Goal: Communication & Community: Answer question/provide support

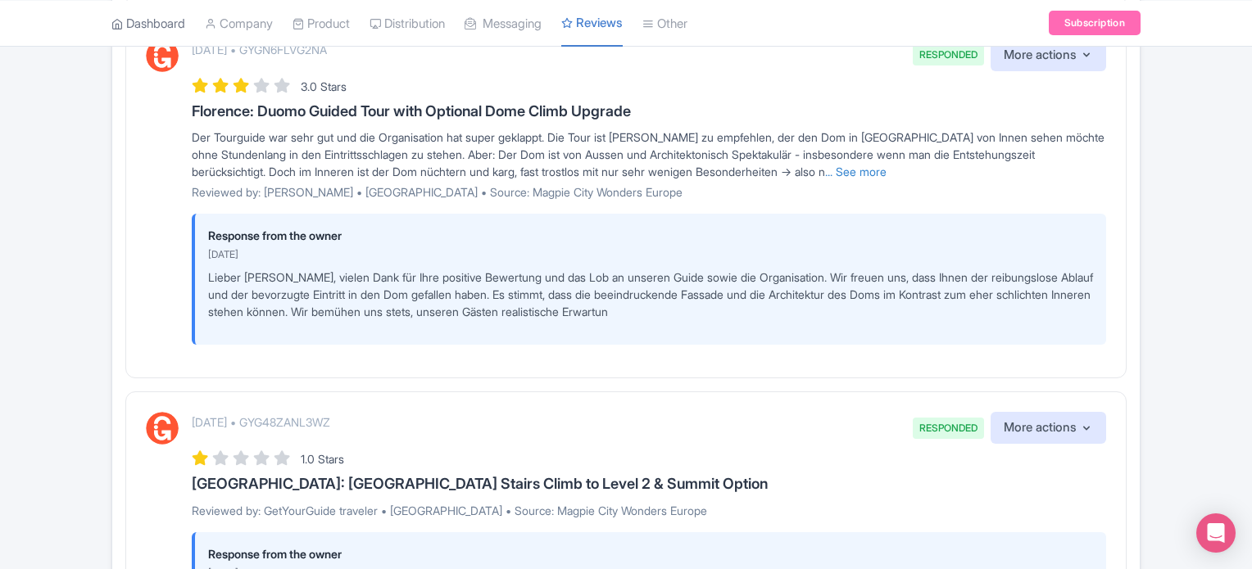
scroll to position [1966, 0]
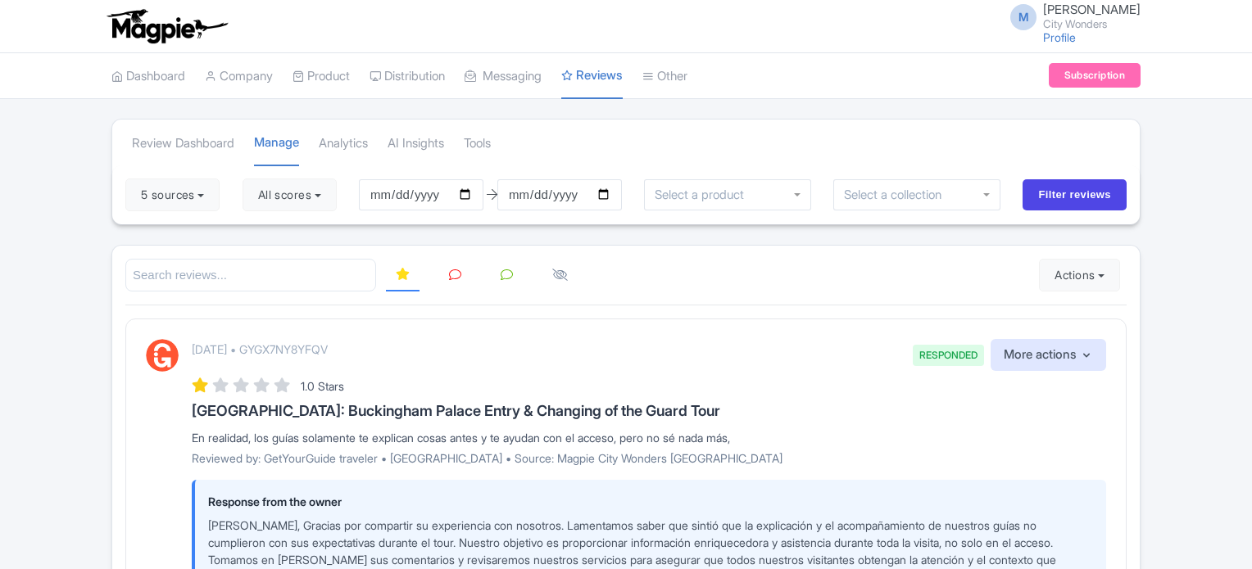
scroll to position [1965, 0]
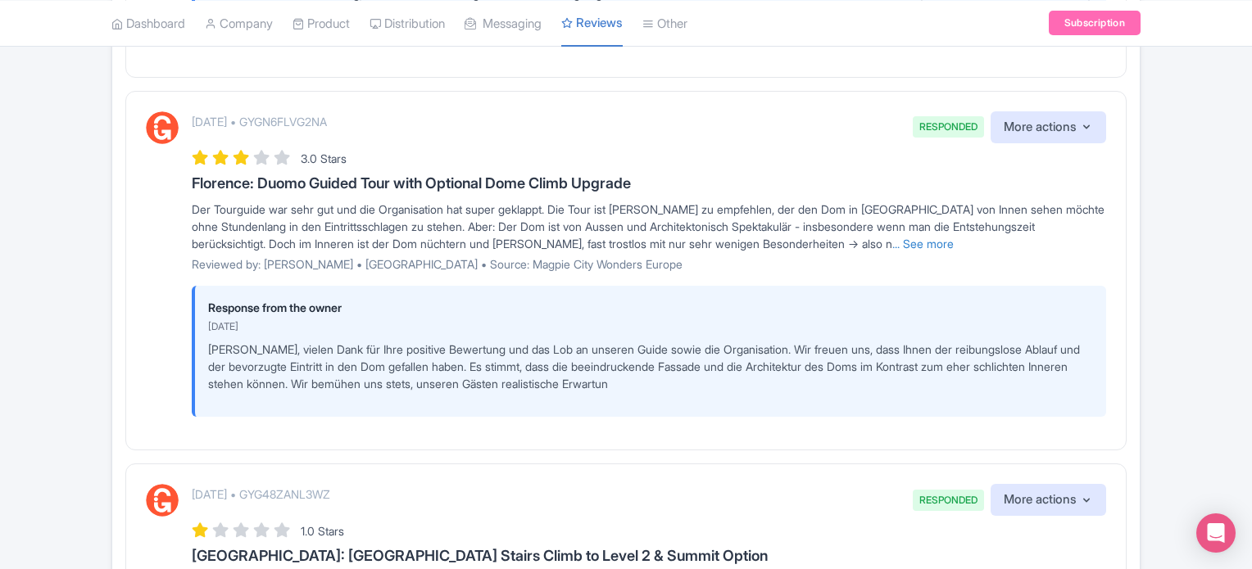
click at [98, 258] on div "Review Dashboard Manage Analytics AI Insights Tools 5 sources Select all Desele…" at bounding box center [626, 12] width 1252 height 3717
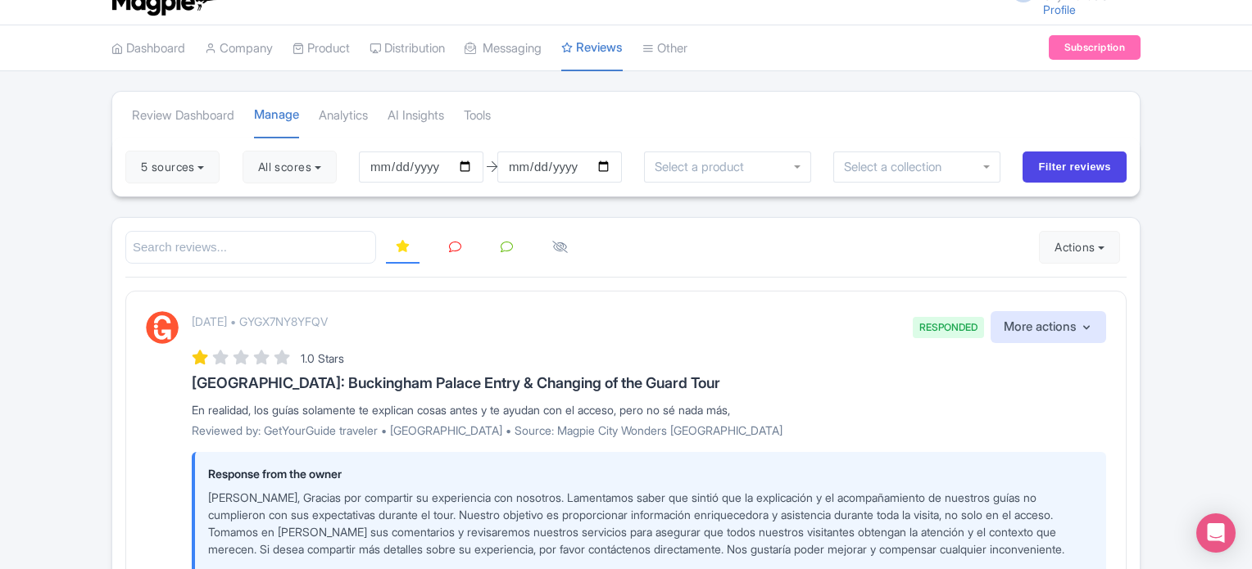
scroll to position [0, 0]
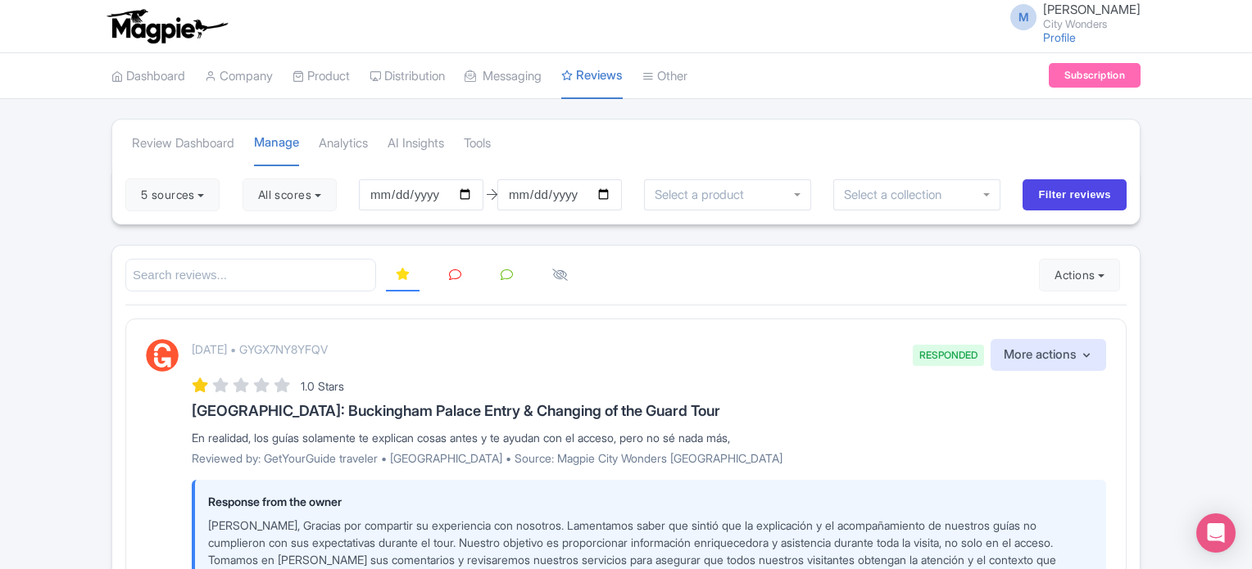
click at [455, 274] on icon at bounding box center [455, 275] width 12 height 12
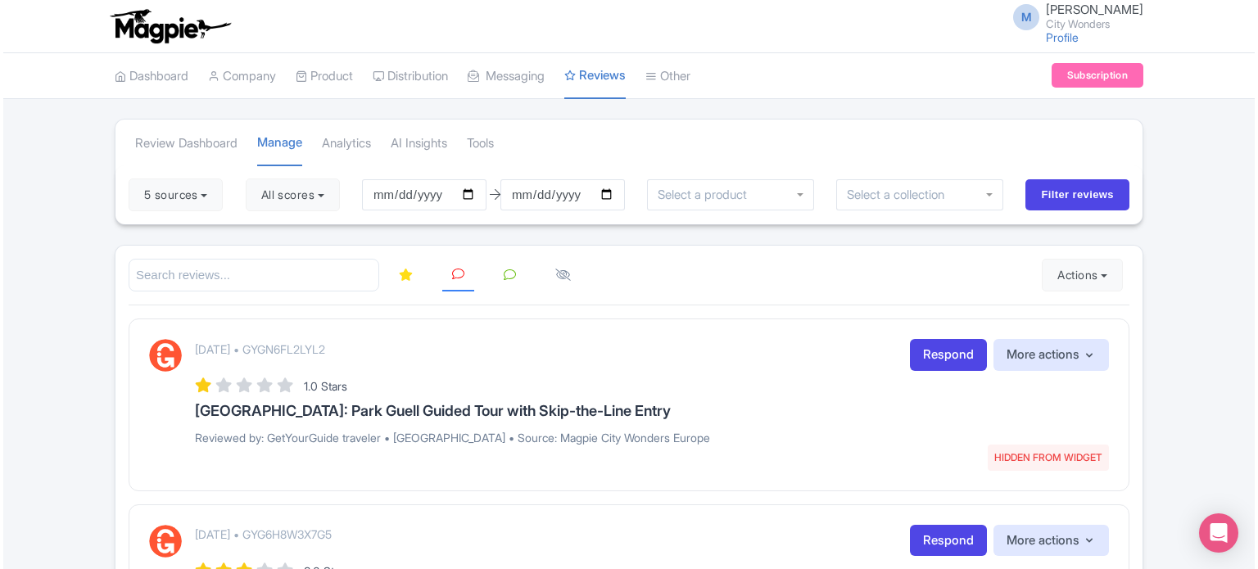
scroll to position [82, 0]
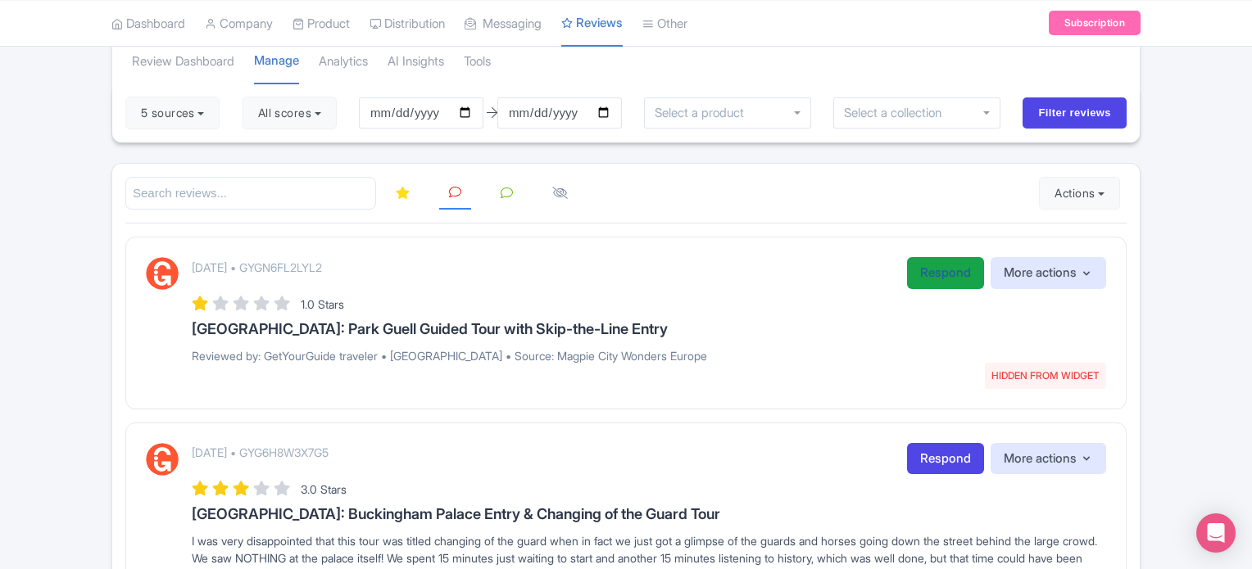
click at [929, 279] on link "Respond" at bounding box center [945, 273] width 77 height 32
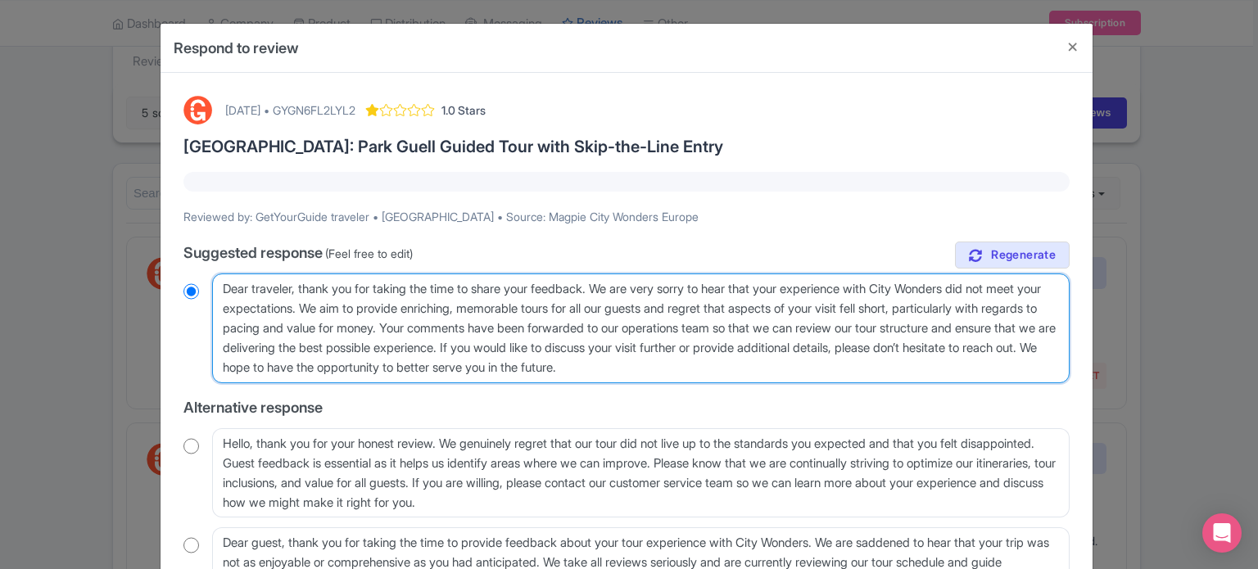
drag, startPoint x: 857, startPoint y: 373, endPoint x: 211, endPoint y: 284, distance: 652.4
click at [212, 284] on textarea "Dear traveler, thank you for taking the time to share your feedback. We are ver…" at bounding box center [641, 329] width 858 height 110
paste textarea "valued traveler, Thank you for joining our XX Tour. We noted that your experien…"
type textarea "Dear valued traveler, Thank you for joining our XX Tour. We noted that your exp…"
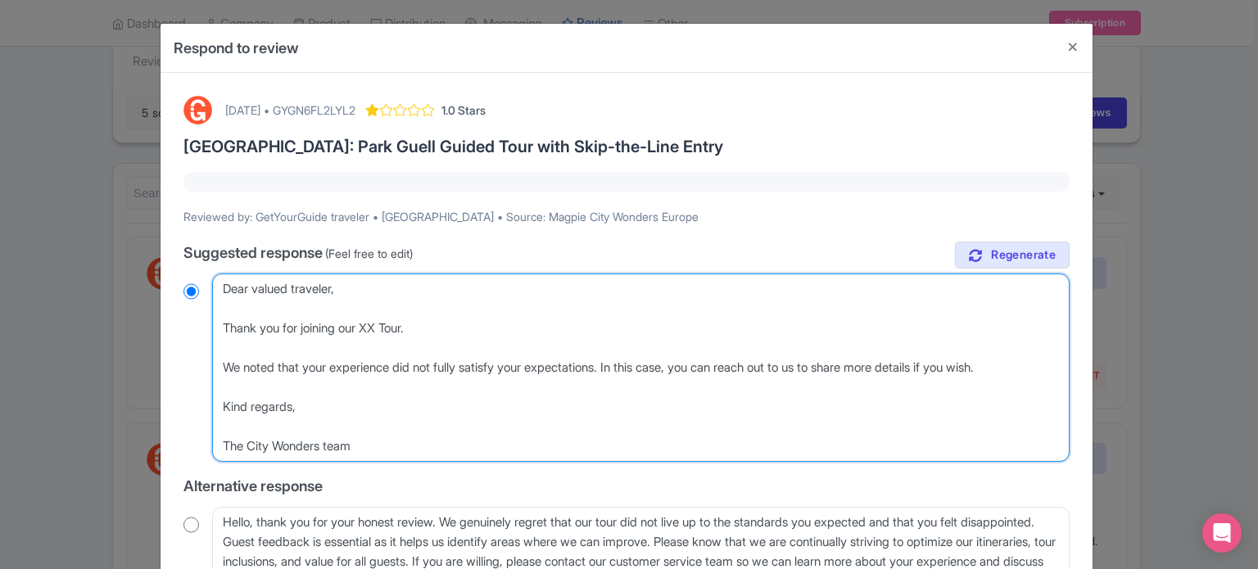
radio input "true"
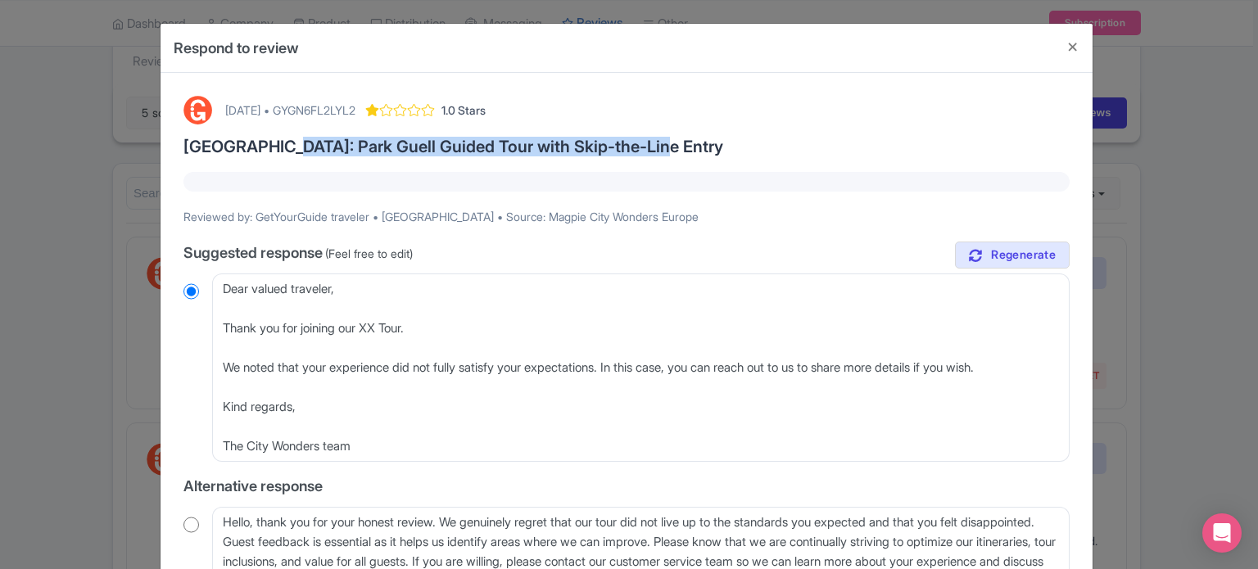
drag, startPoint x: 270, startPoint y: 143, endPoint x: 639, endPoint y: 143, distance: 368.7
click at [639, 143] on h3 "[GEOGRAPHIC_DATA]: Park Guell Guided Tour with Skip-the-Line Entry" at bounding box center [627, 147] width 886 height 18
copy h3 "Park Guell Guided Tour with Skip-the-Line Entry"
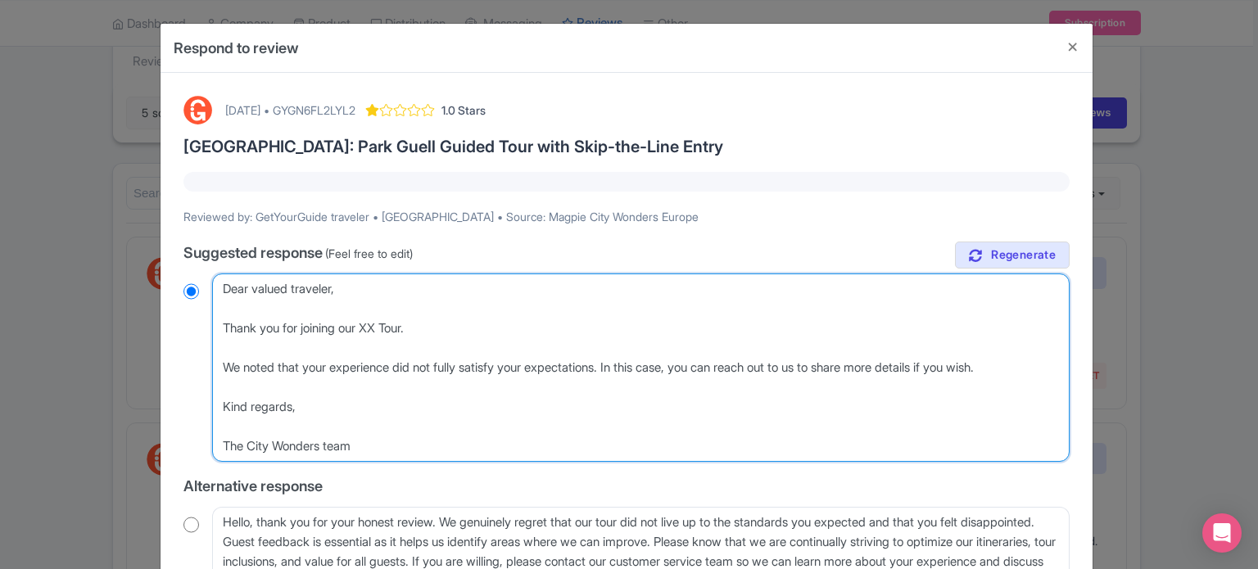
click at [378, 328] on textarea "Dear traveler, thank you for taking the time to share your feedback. We are ver…" at bounding box center [641, 368] width 858 height 188
paste textarea "Park Guell Guided Tour with Skip-the-Line Entry"
type textarea "Dear valued traveler, Thank you for joining our Park Guell Guided Tour with Ski…"
radio input "true"
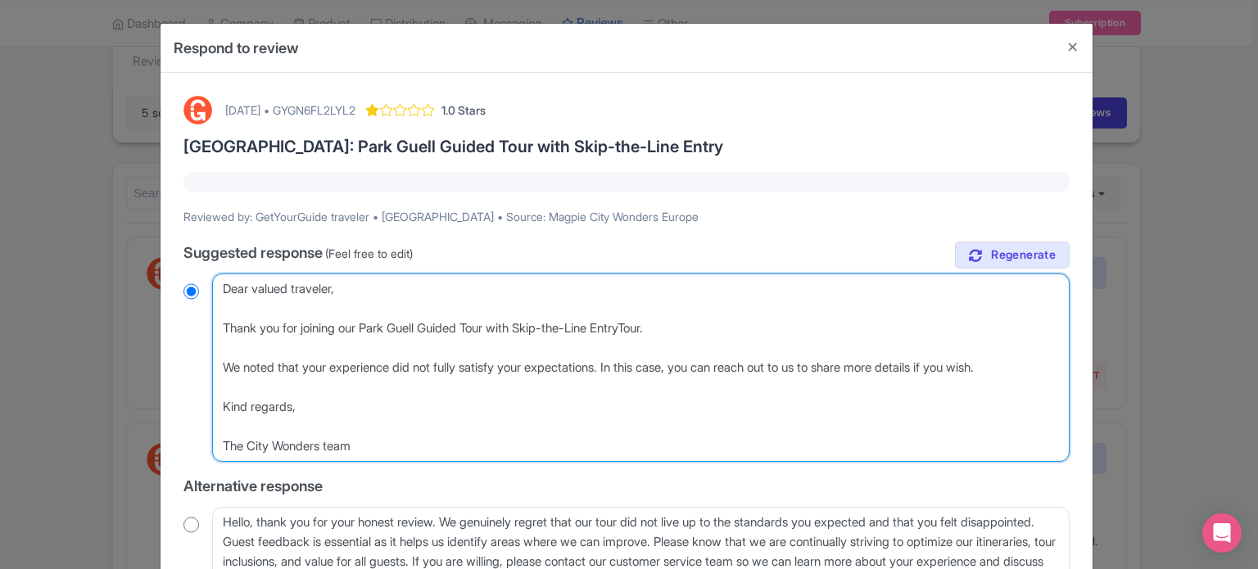
type textarea "Dear valued traveler, Thank you for joining our Park Guell Guided Tour with Ski…"
radio input "true"
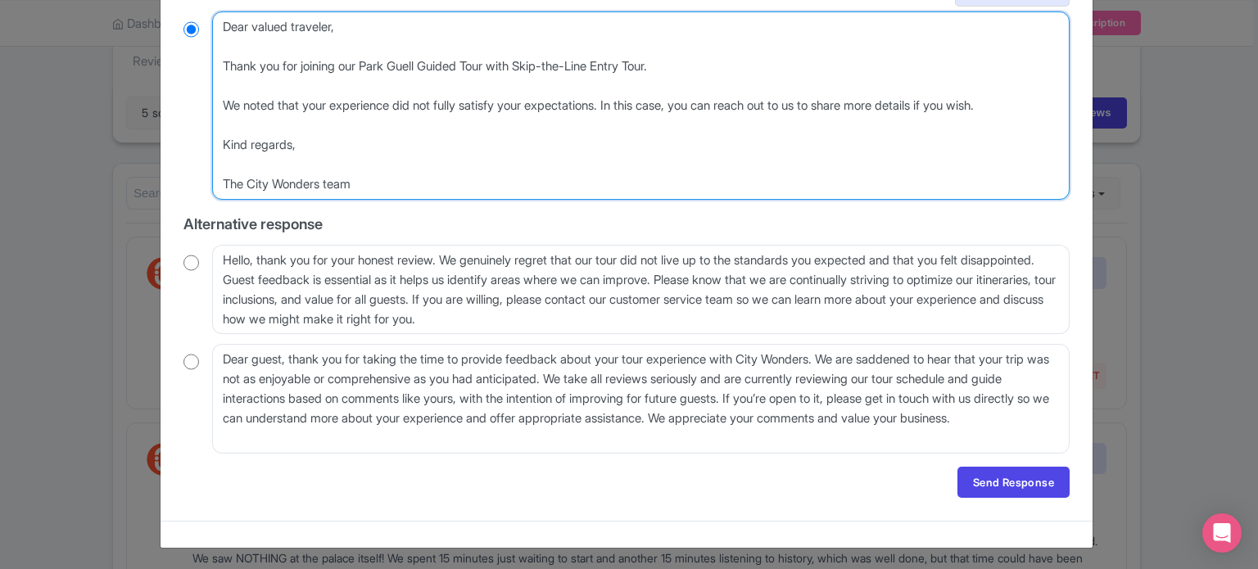
scroll to position [263, 0]
type textarea "Dear valued traveler, Thank you for joining our Park Guell Guided Tour with Ski…"
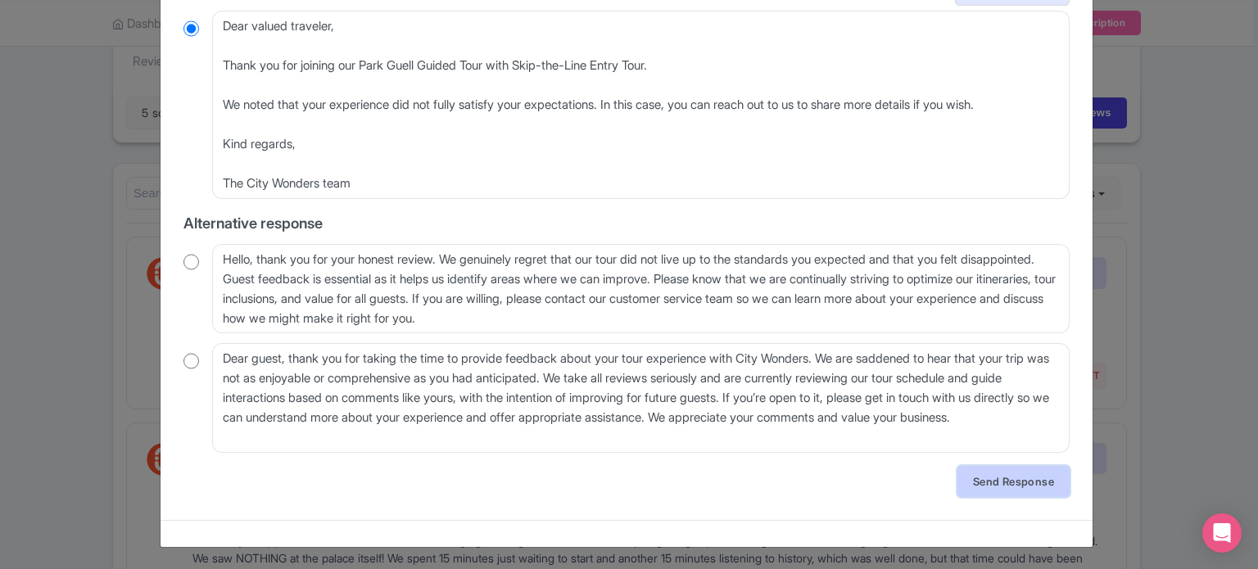
click at [998, 487] on link "Send Response" at bounding box center [1014, 481] width 112 height 31
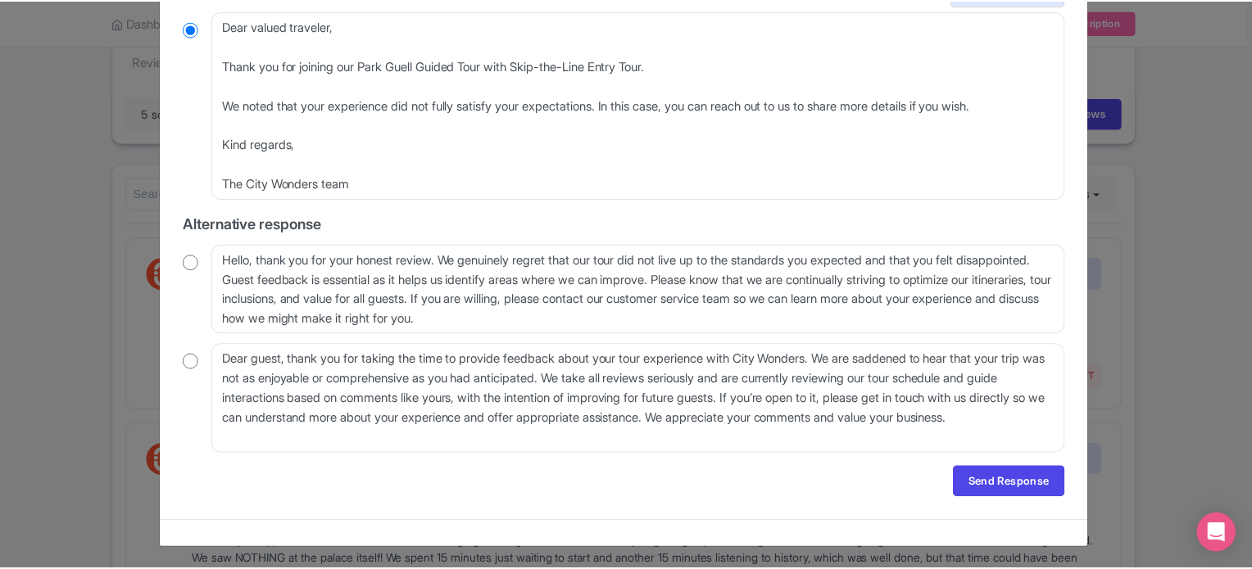
scroll to position [0, 0]
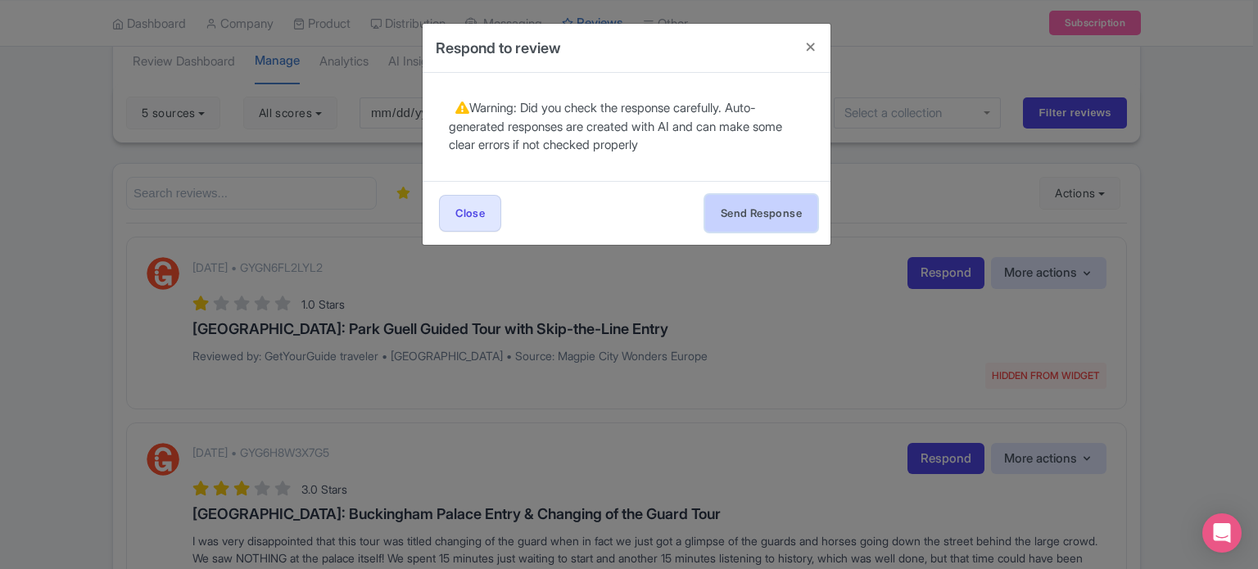
click at [761, 222] on button "Send Response" at bounding box center [761, 213] width 112 height 37
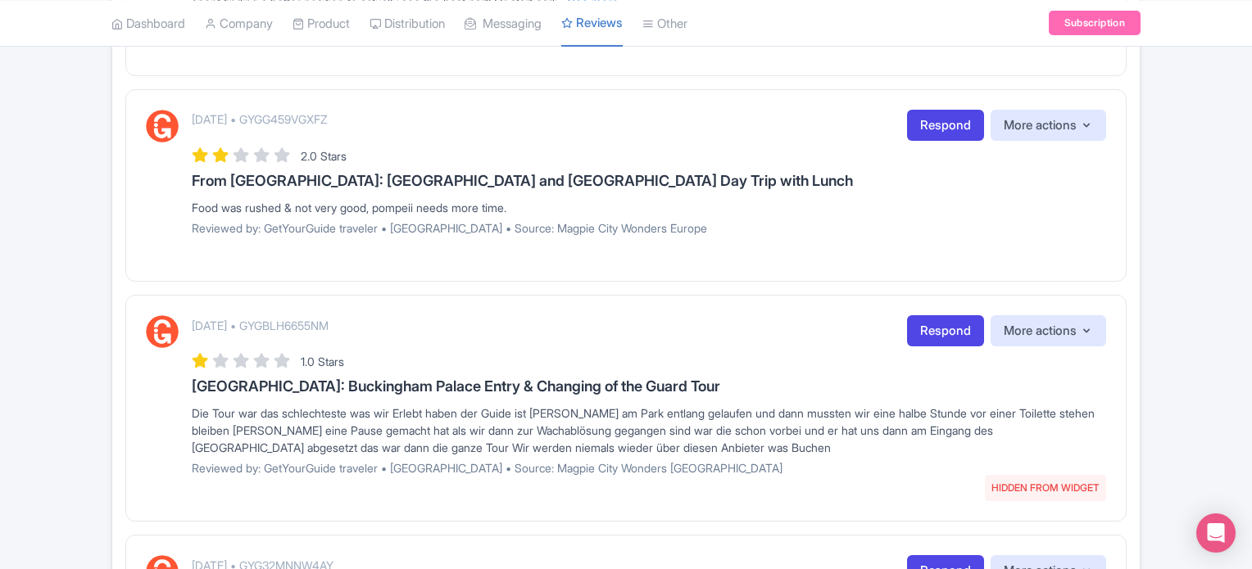
scroll to position [983, 0]
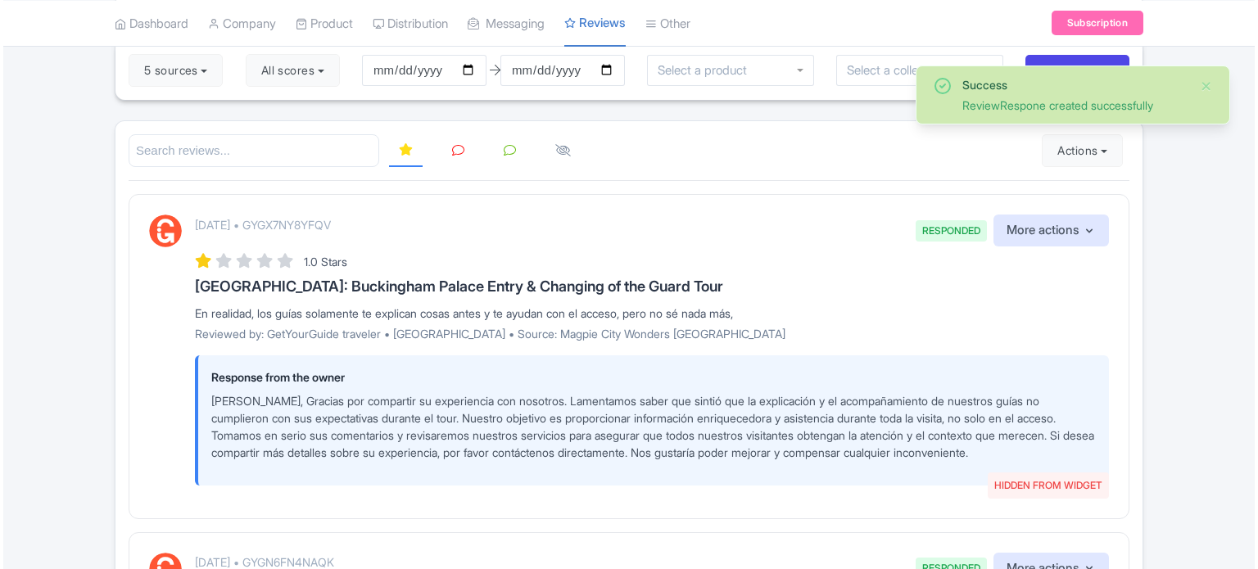
scroll to position [164, 0]
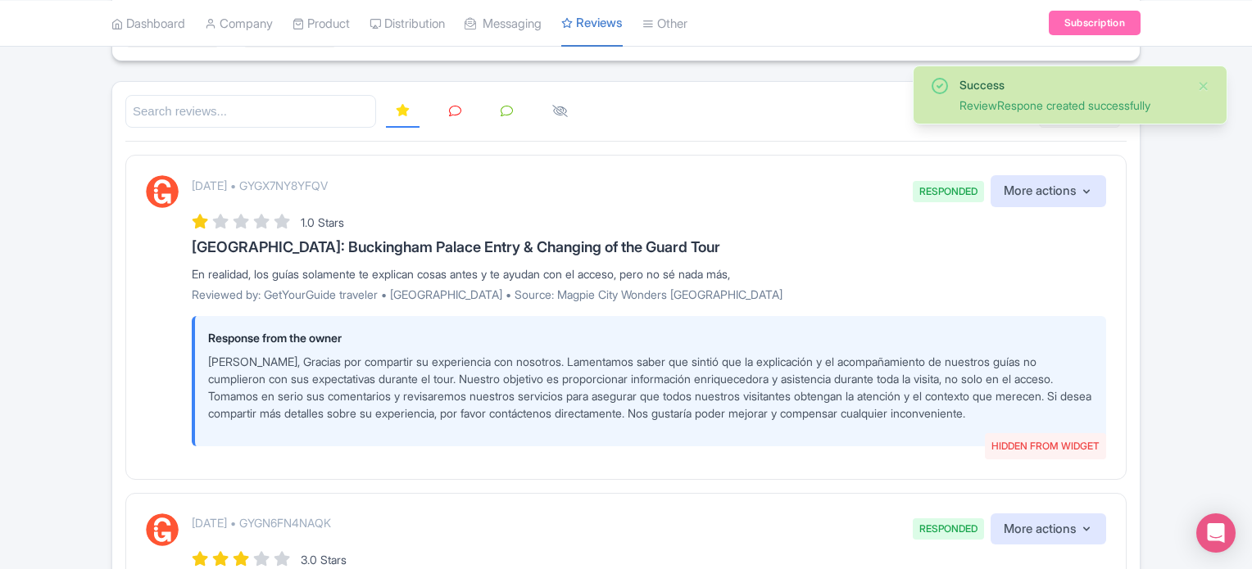
click at [454, 111] on icon at bounding box center [455, 111] width 12 height 12
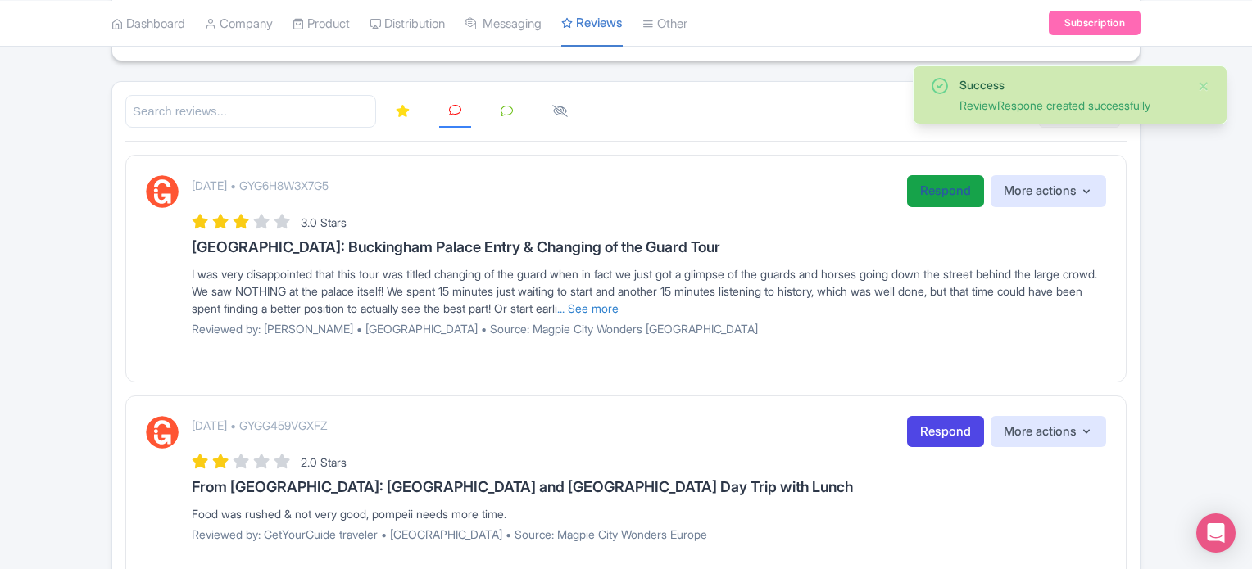
click at [932, 200] on link "Respond" at bounding box center [945, 191] width 77 height 32
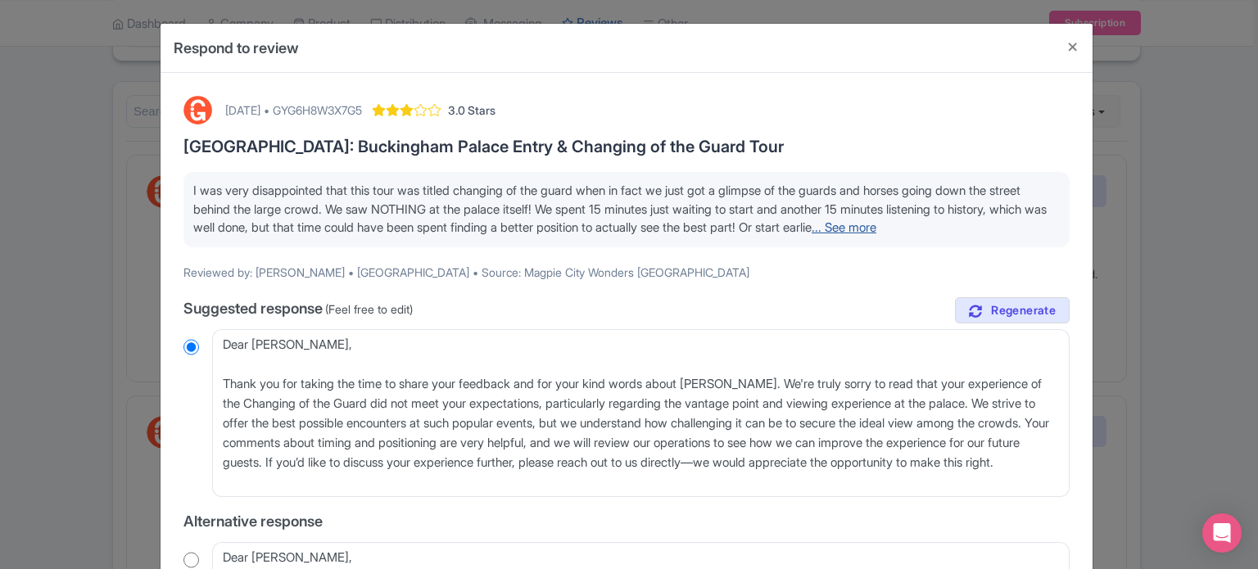
click at [877, 229] on link "... See more" at bounding box center [844, 228] width 65 height 16
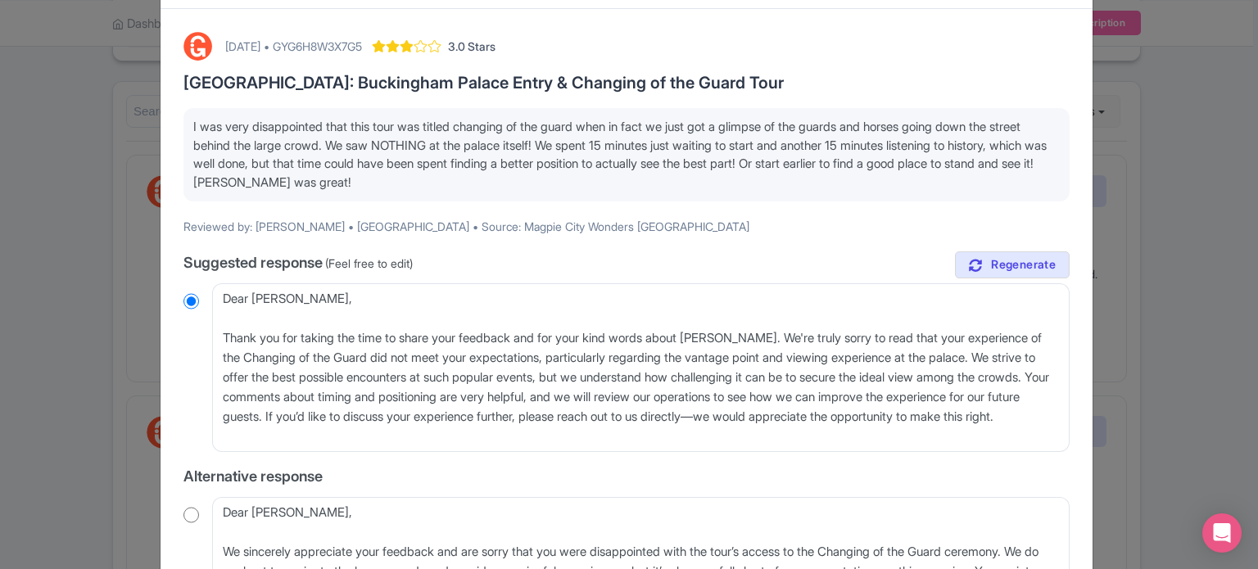
scroll to position [82, 0]
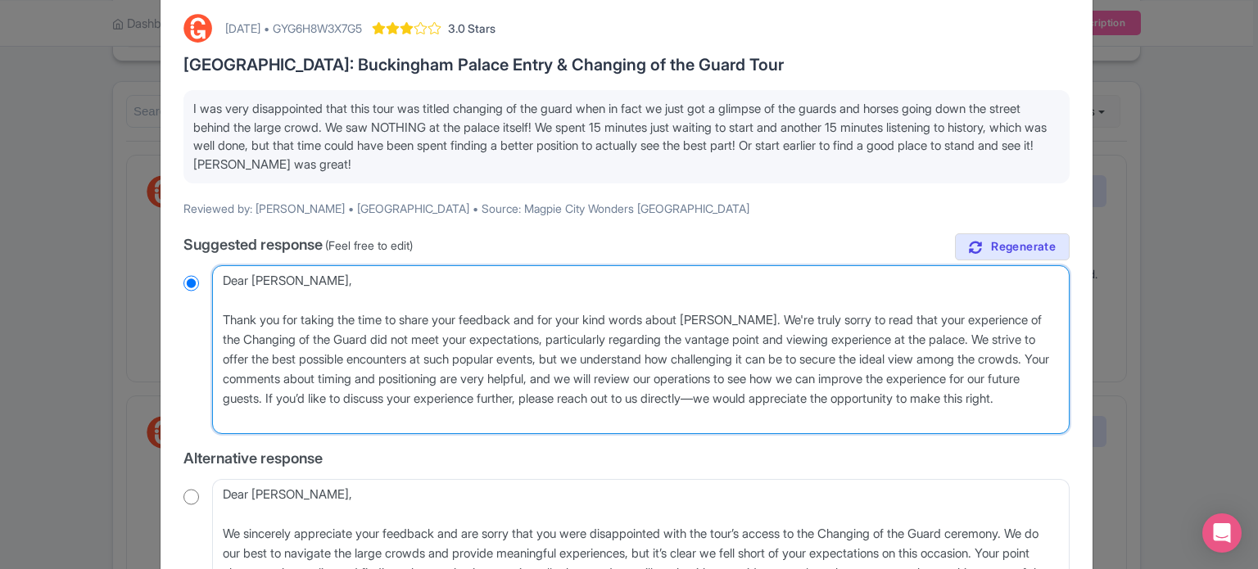
click at [232, 279] on textarea "Dear [PERSON_NAME], Thank you for taking the time to share your feedback and fo…" at bounding box center [641, 349] width 858 height 169
click at [232, 279] on textarea "Dear Sue, Thank you for taking the time to share your feedback and for your kin…" at bounding box center [641, 349] width 858 height 169
type textarea "HSue, Thank you for taking the time to share your feedback and for your kind wo…"
radio input "true"
type textarea "HiSue, Thank you for taking the time to share your feedback and for your kind w…"
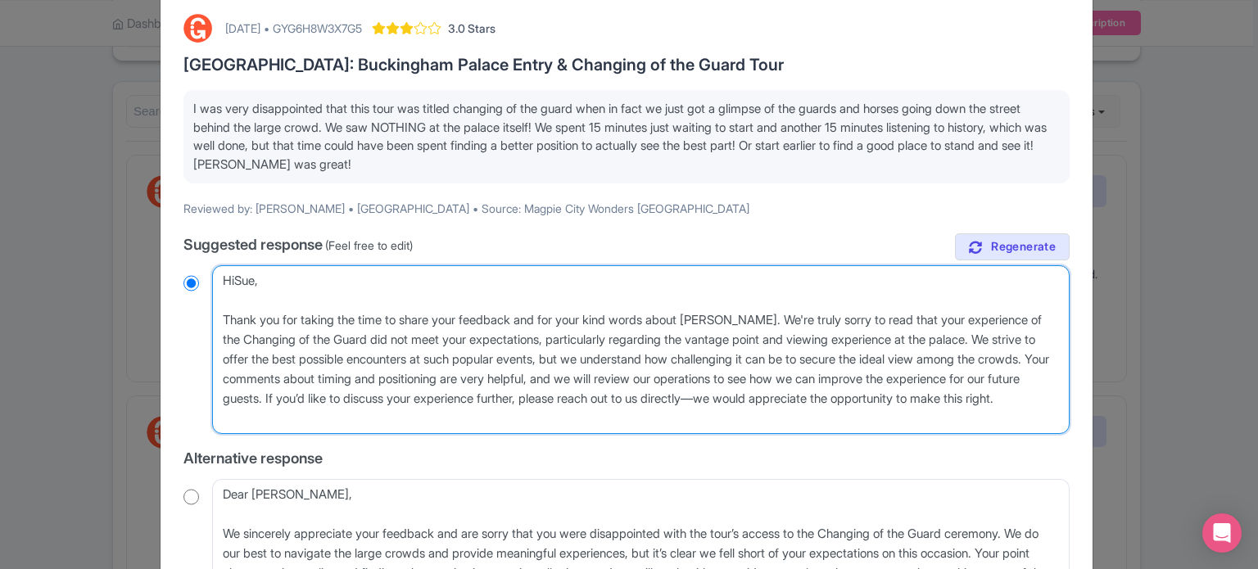
radio input "true"
type textarea "Hi Sue, Thank you for taking the time to share your feedback and for your kind …"
radio input "true"
drag, startPoint x: 398, startPoint y: 425, endPoint x: 413, endPoint y: 401, distance: 28.7
click at [413, 401] on textarea "Dear Sue, Thank you for taking the time to share your feedback and for your kin…" at bounding box center [641, 349] width 858 height 169
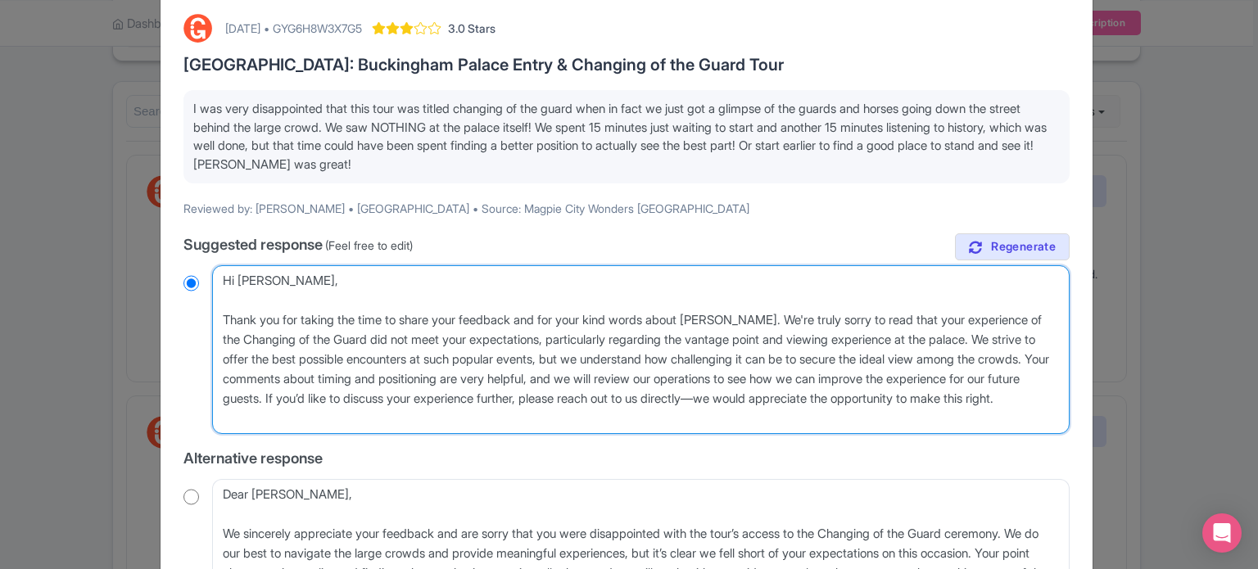
type textarea "Hi Sue, Thank you for taking the time to share your feedback and for your kind …"
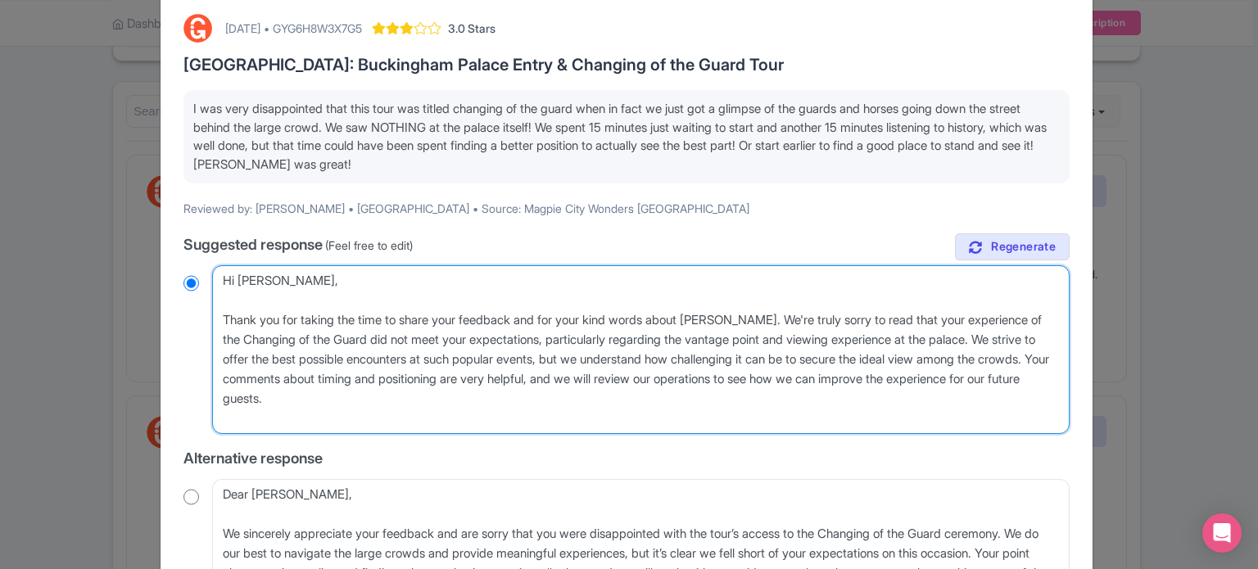
radio input "true"
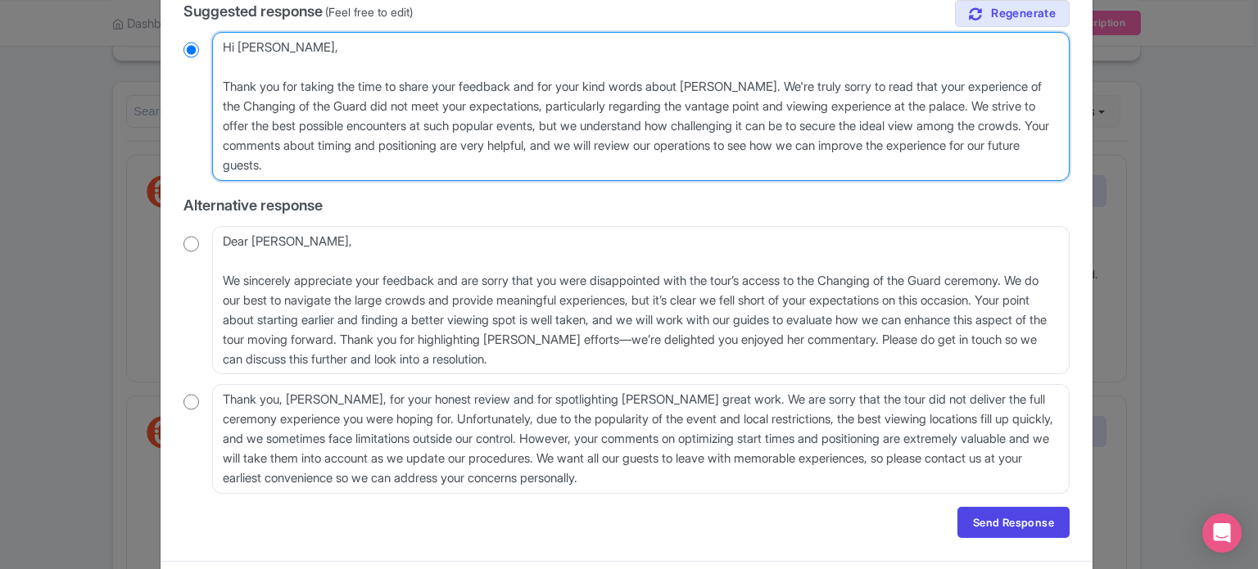
scroll to position [328, 0]
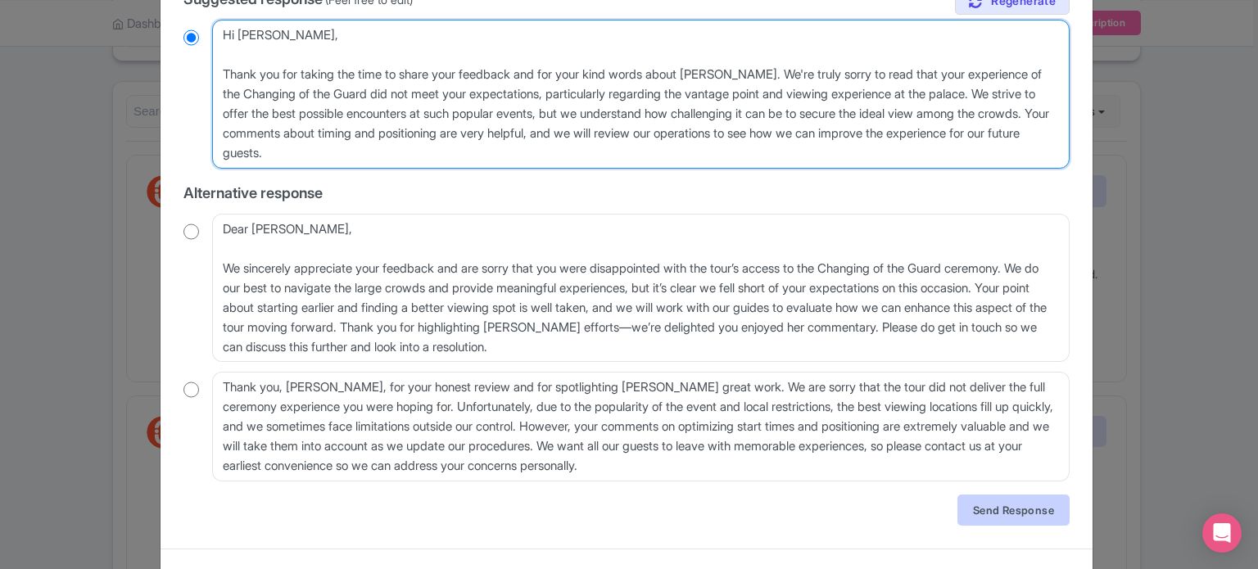
type textarea "Hi Sue, Thank you for taking the time to share your feedback and for your kind …"
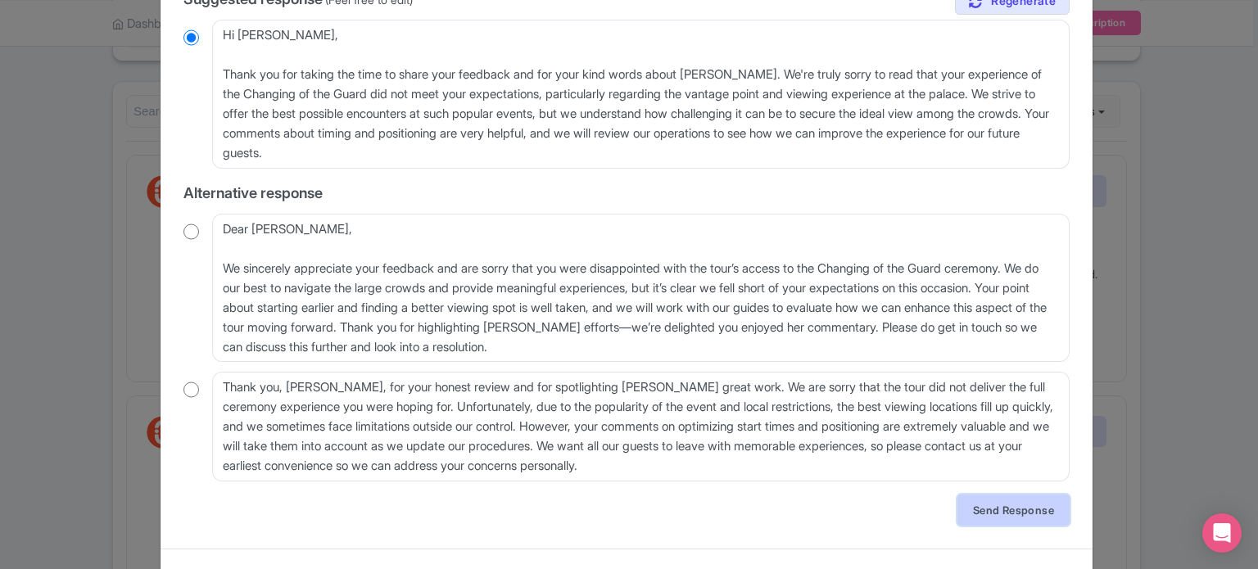
click at [1008, 505] on link "Send Response" at bounding box center [1014, 510] width 112 height 31
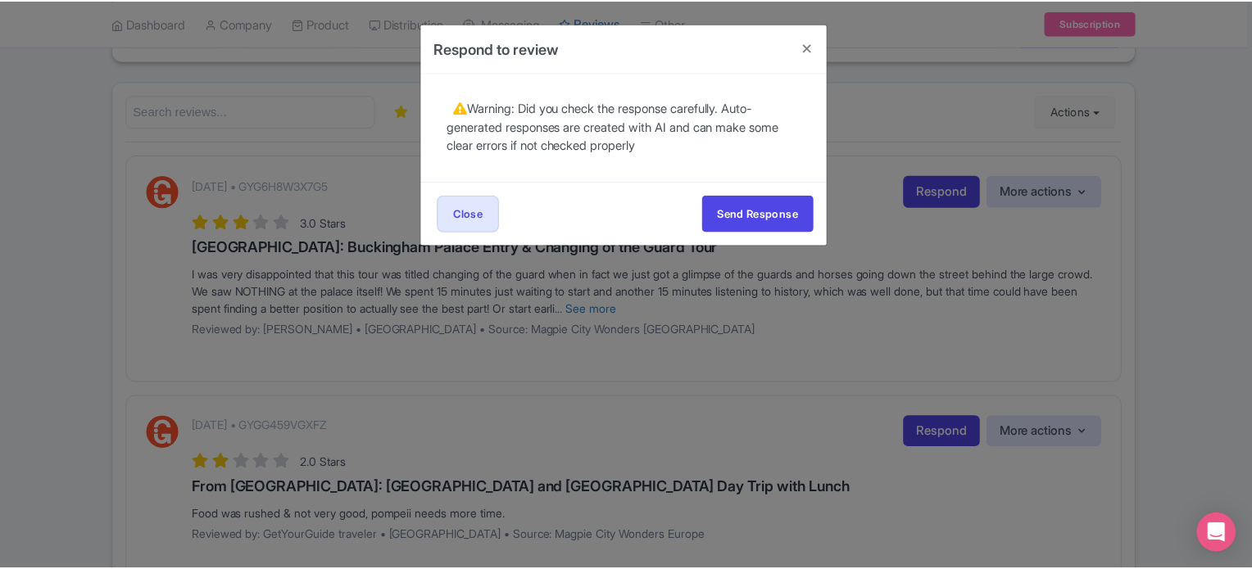
scroll to position [0, 0]
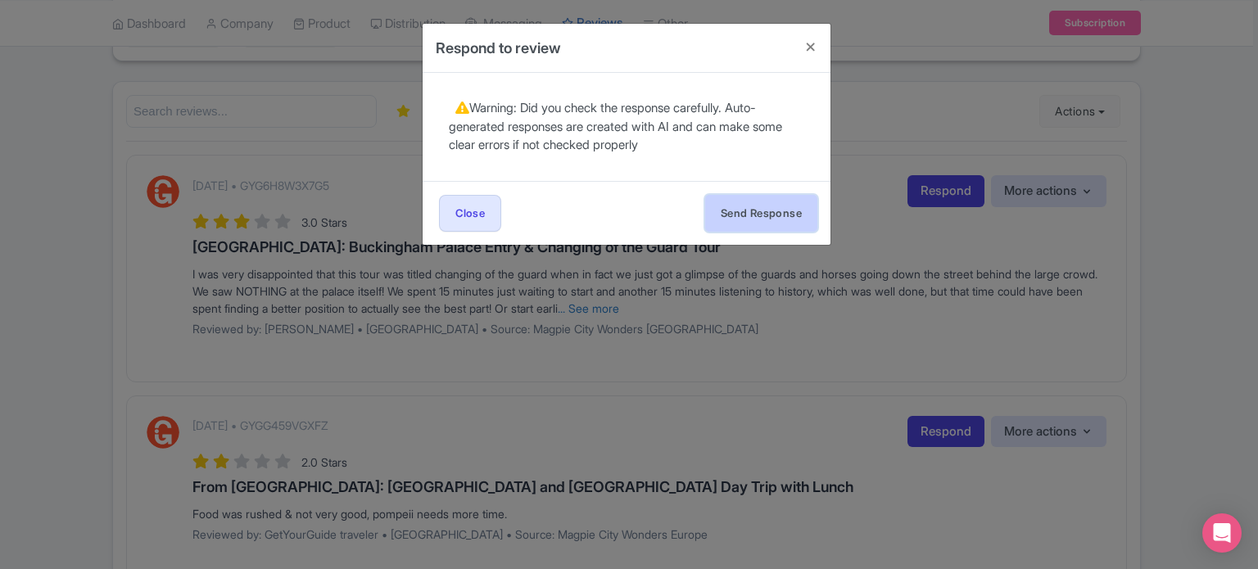
click at [768, 222] on button "Send Response" at bounding box center [761, 213] width 112 height 37
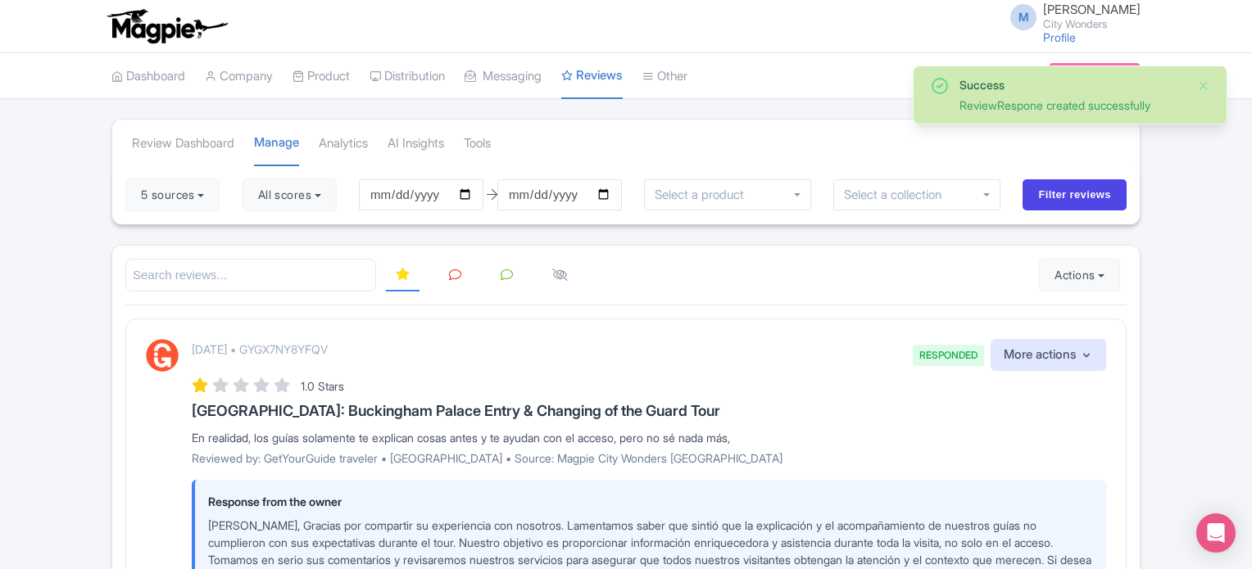
click at [453, 265] on link at bounding box center [455, 276] width 32 height 32
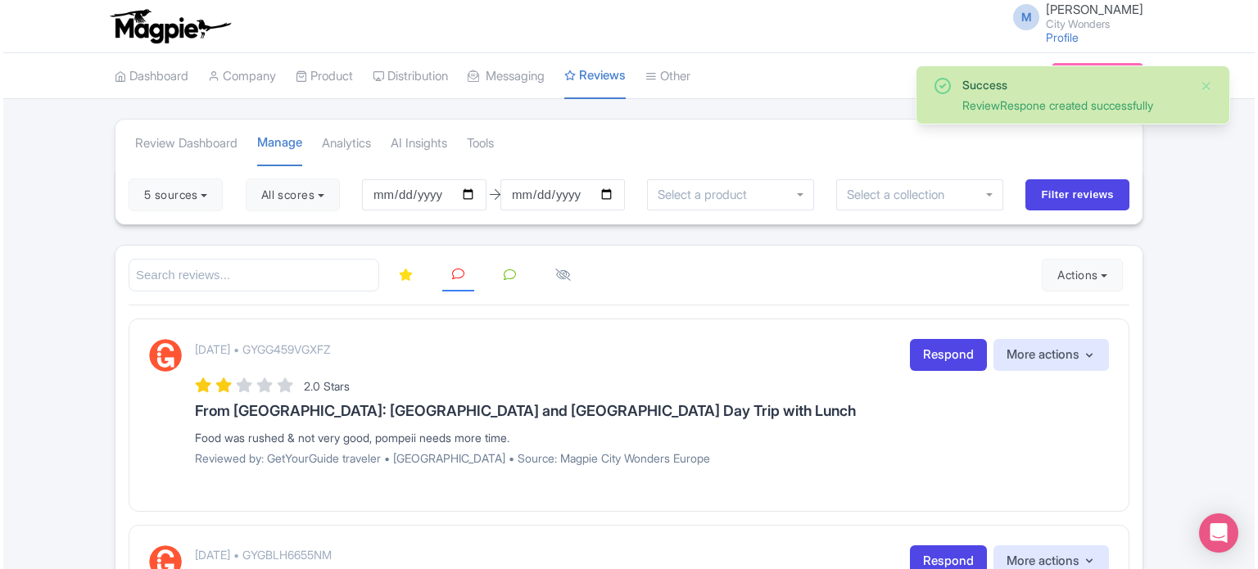
scroll to position [82, 0]
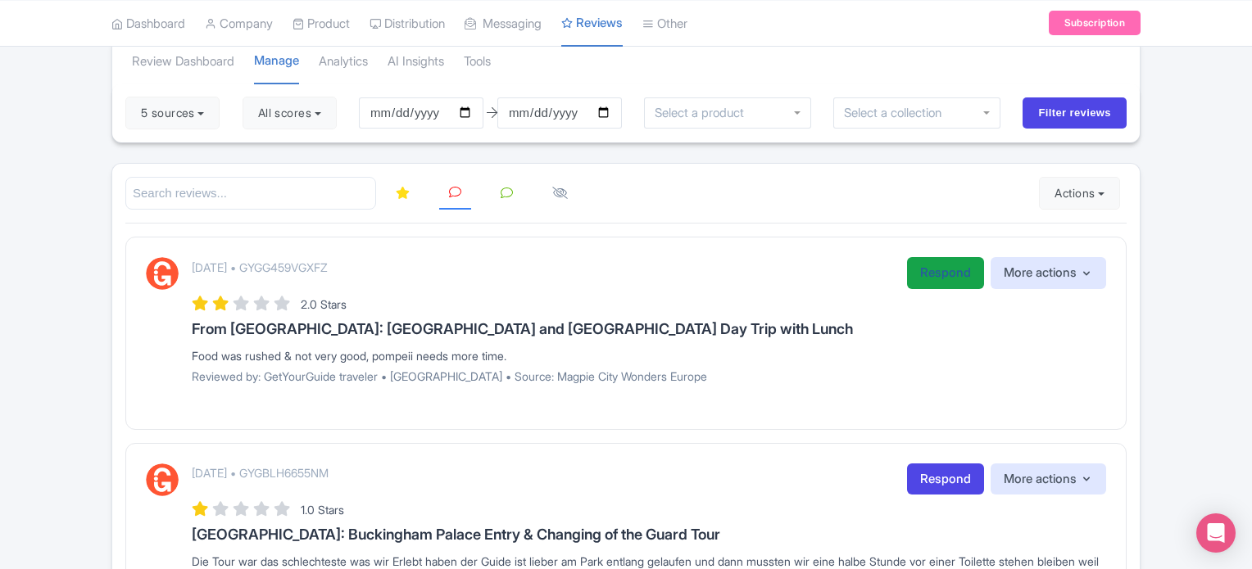
click at [934, 281] on link "Respond" at bounding box center [945, 273] width 77 height 32
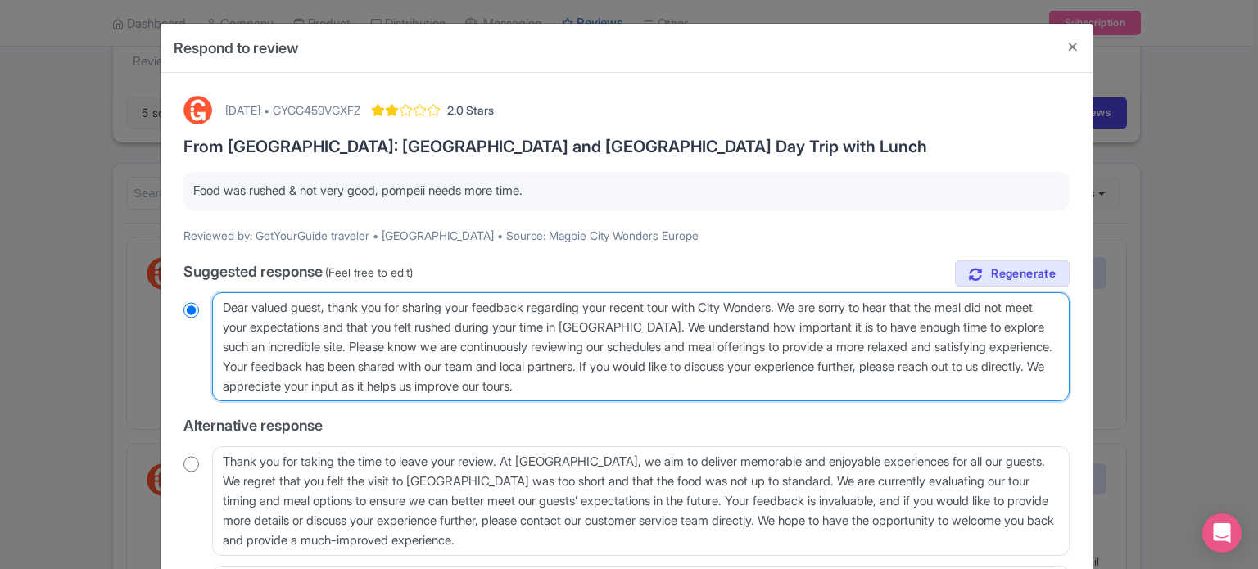
drag, startPoint x: 322, startPoint y: 385, endPoint x: 295, endPoint y: 360, distance: 37.1
click at [295, 360] on textarea "Dear valued guest, thank you for sharing your feedback regarding your recent to…" at bounding box center [641, 347] width 858 height 110
type textarea "Dear valued guest, thank you for sharing your feedback regarding your recent to…"
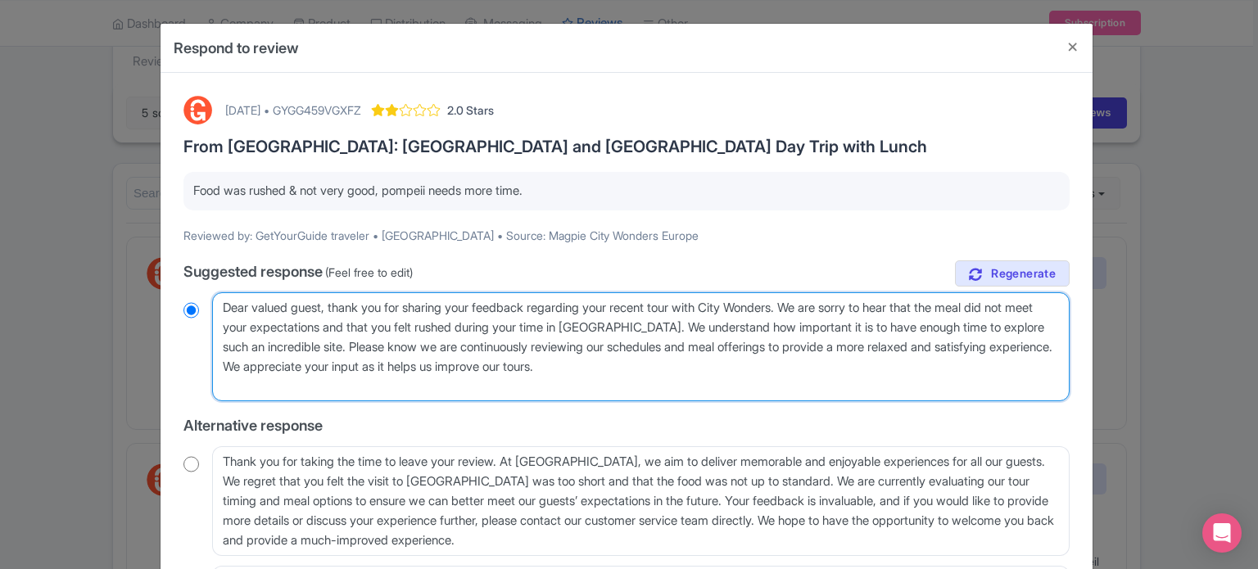
radio input "true"
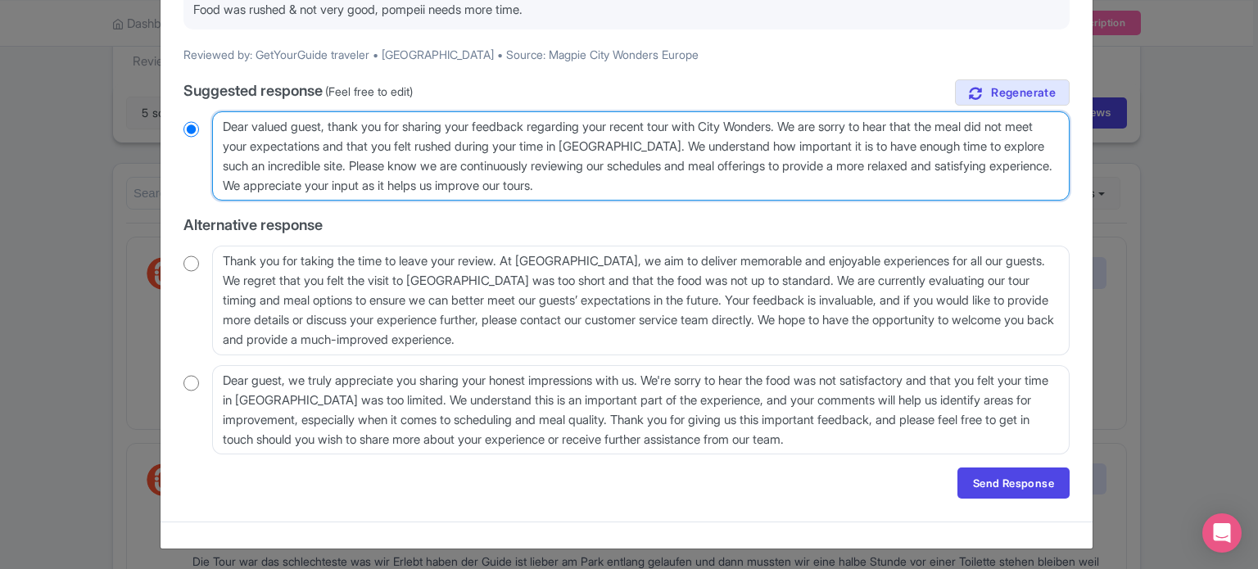
scroll to position [184, 0]
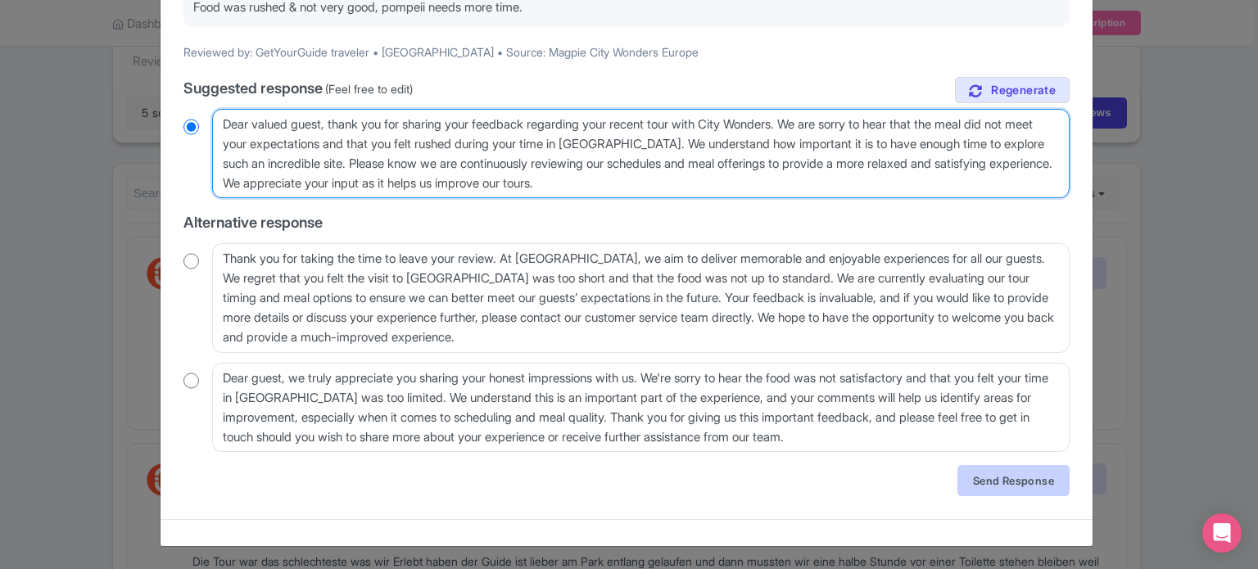
type textarea "Dear valued guest, thank you for sharing your feedback regarding your recent to…"
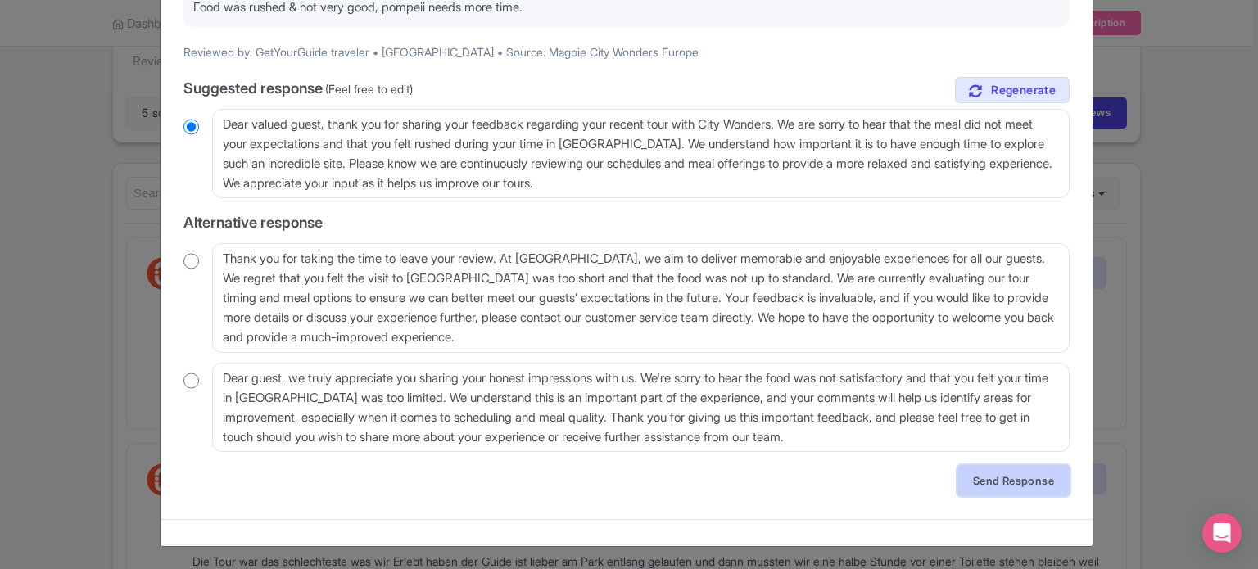
click at [997, 483] on link "Send Response" at bounding box center [1014, 480] width 112 height 31
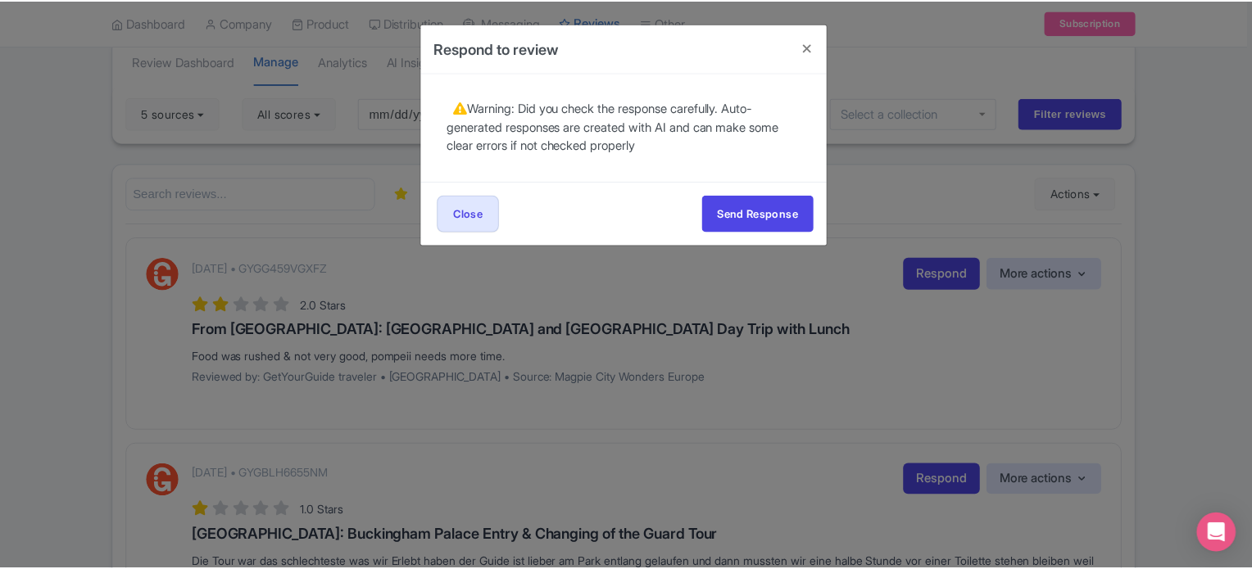
scroll to position [0, 0]
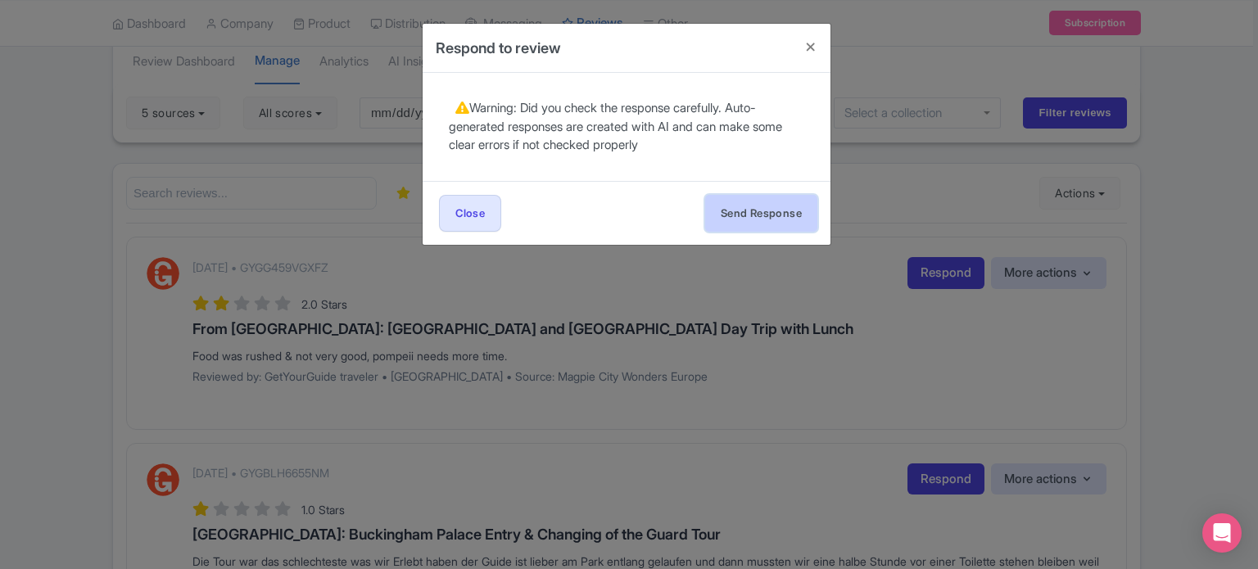
click at [770, 214] on button "Send Response" at bounding box center [761, 213] width 112 height 37
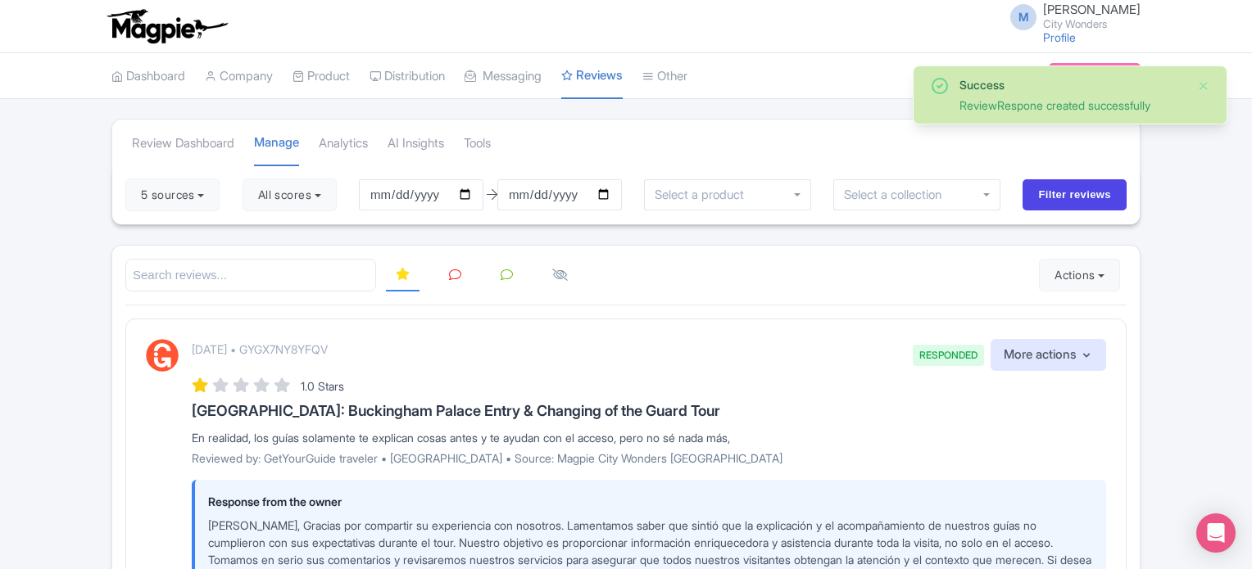
click at [454, 271] on icon at bounding box center [455, 275] width 12 height 12
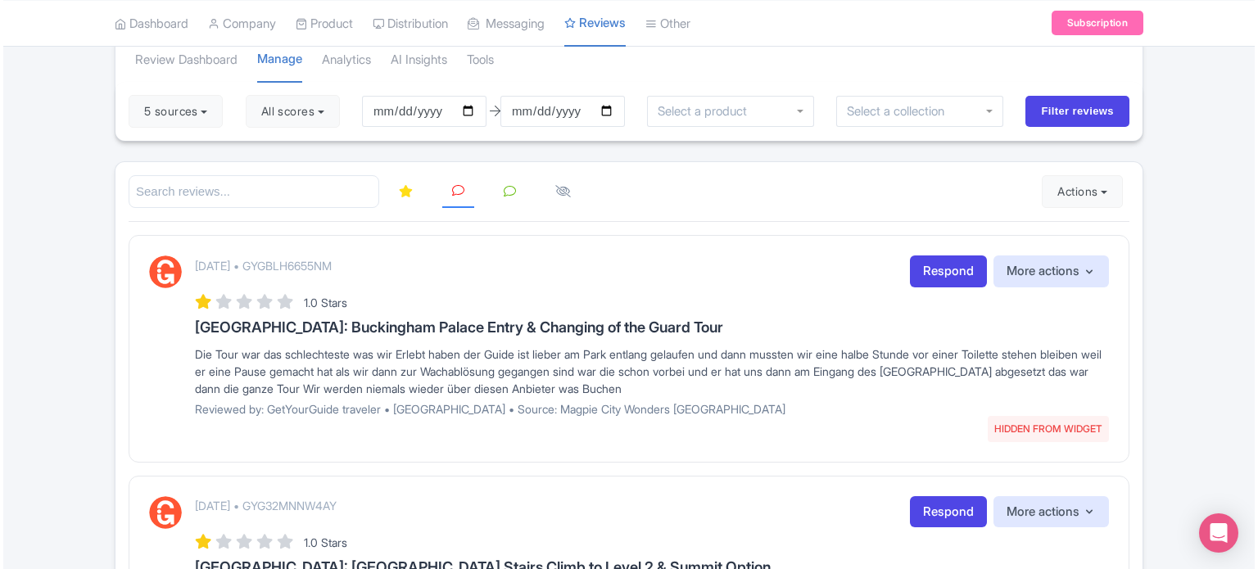
scroll to position [82, 0]
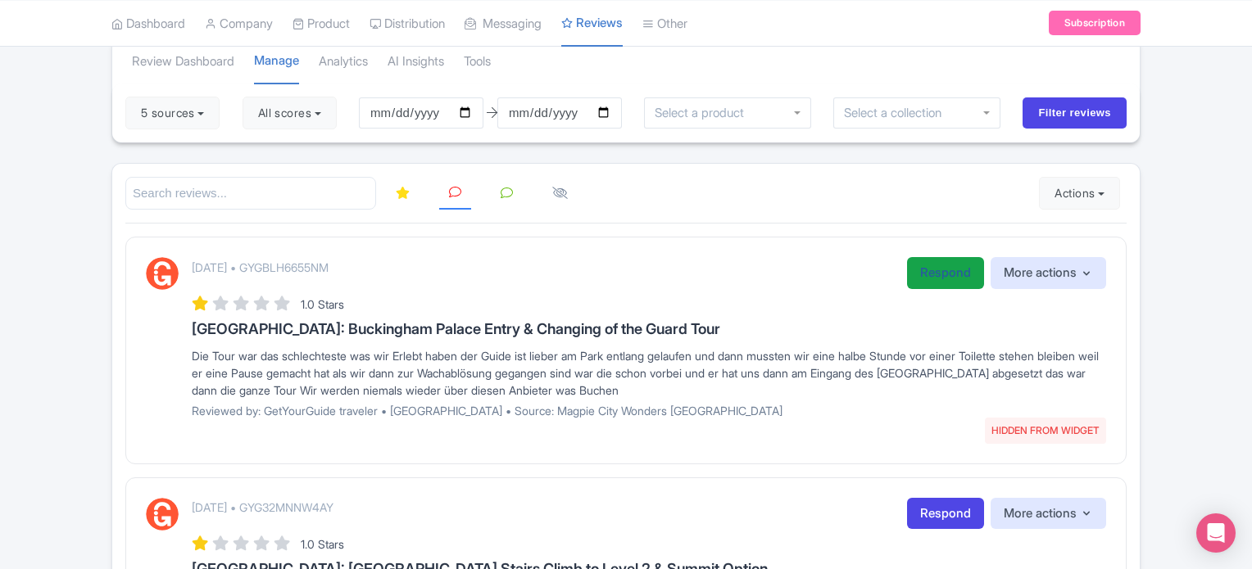
click at [925, 274] on link "Respond" at bounding box center [945, 273] width 77 height 32
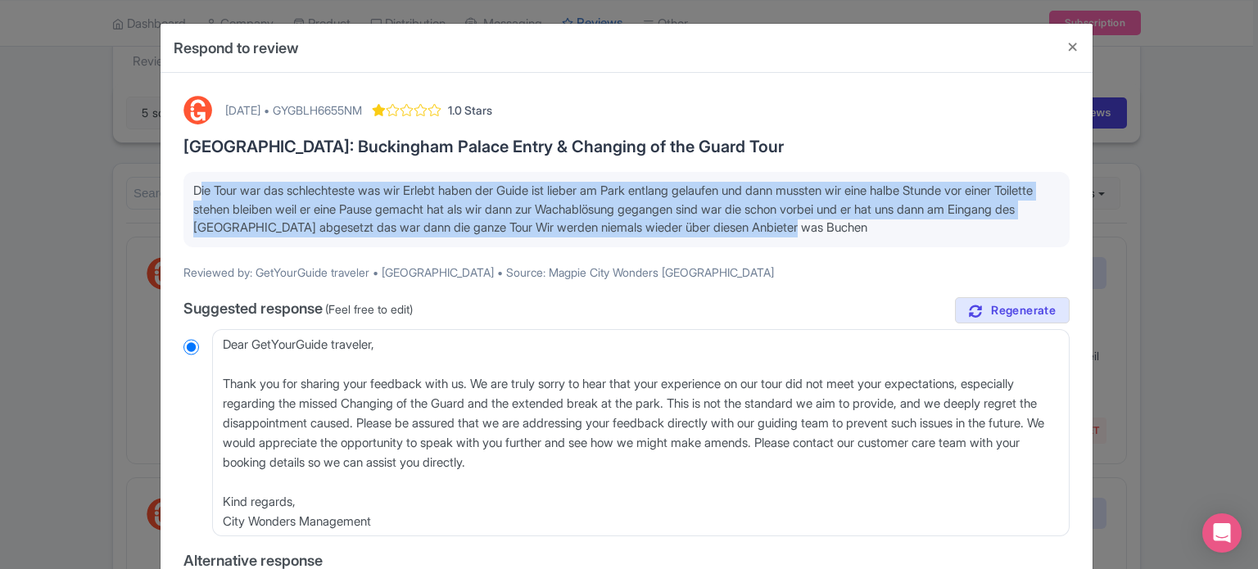
drag, startPoint x: 190, startPoint y: 196, endPoint x: 891, endPoint y: 229, distance: 702.1
click at [891, 229] on p "Die Tour war das schlechteste was wir Erlebt haben der Guide ist lieber am Park…" at bounding box center [626, 210] width 867 height 56
drag, startPoint x: 967, startPoint y: 222, endPoint x: 190, endPoint y: 187, distance: 777.5
click at [193, 187] on p "Die Tour war das schlechteste was wir Erlebt haben der Guide ist lieber am Park…" at bounding box center [626, 210] width 867 height 56
copy p "Die Tour war das schlechteste was wir Erlebt haben der Guide ist lieber am Park…"
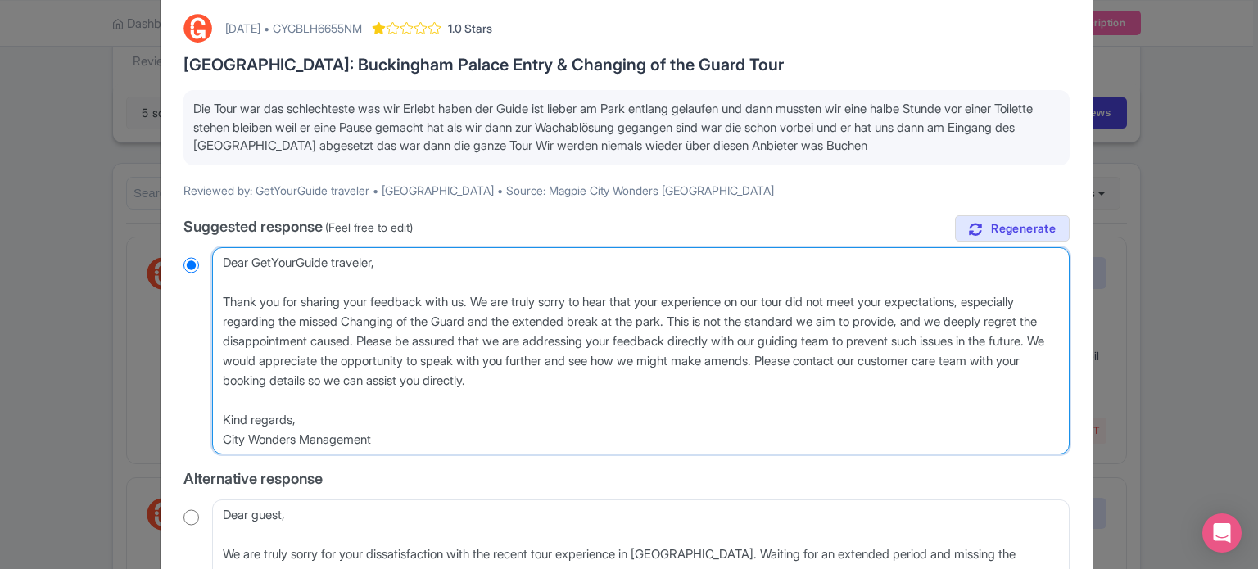
drag, startPoint x: 370, startPoint y: 356, endPoint x: 692, endPoint y: 372, distance: 322.4
click at [692, 372] on textarea "Dear GetYourGuide traveler, Thank you for sharing your feedback with us. We are…" at bounding box center [641, 351] width 858 height 208
type textarea "Dear GetYourGuide traveler, Thank you for sharing your feedback with us. We are…"
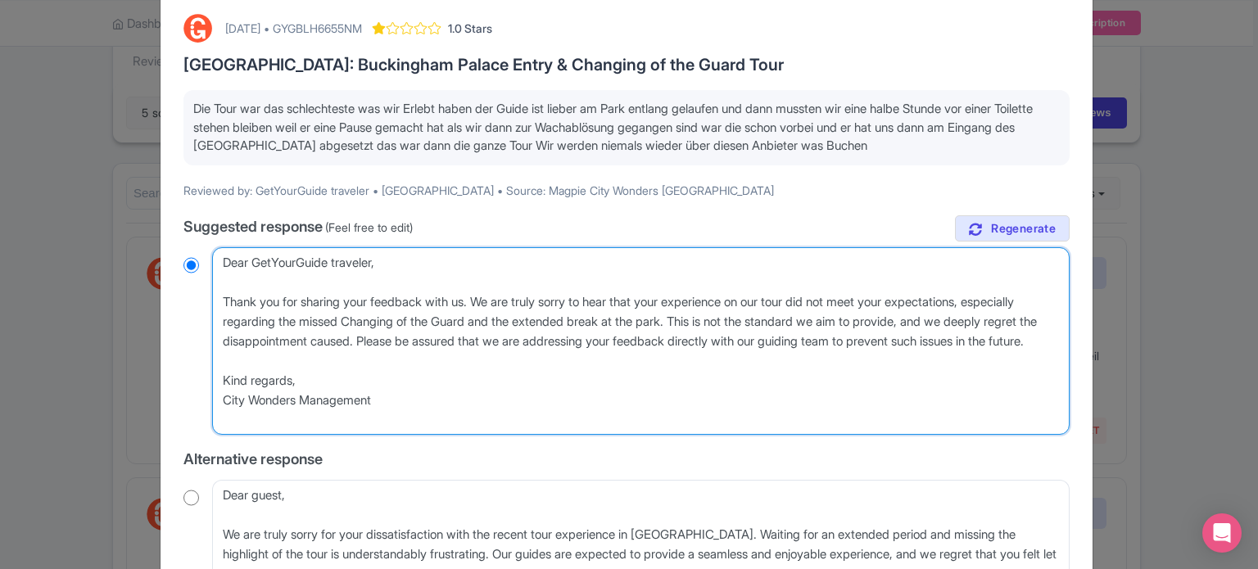
drag, startPoint x: 394, startPoint y: 420, endPoint x: 195, endPoint y: 258, distance: 256.8
click at [195, 258] on div "Dear GetYourGuide traveler, Thank you for sharing your feedback with us. We are…" at bounding box center [627, 341] width 886 height 188
radio input "true"
click at [423, 314] on textarea "Dear GetYourGuide traveler, Thank you for sharing your feedback with us. We are…" at bounding box center [641, 341] width 858 height 188
drag, startPoint x: 374, startPoint y: 418, endPoint x: 214, endPoint y: 256, distance: 227.1
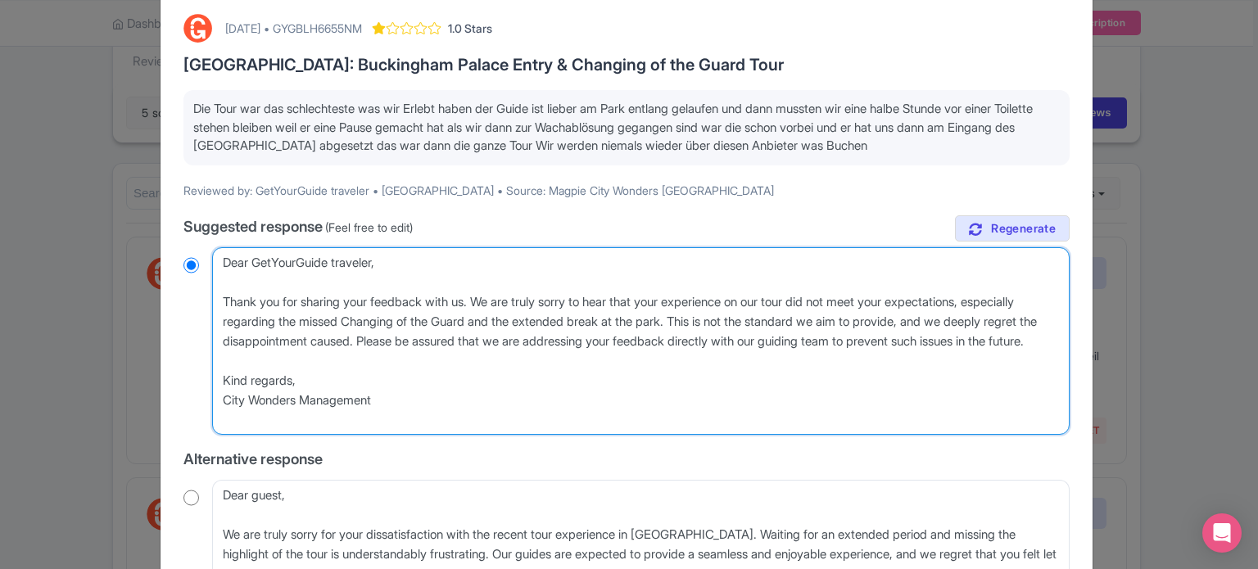
click at [214, 256] on textarea "Dear GetYourGuide traveler, Thank you for sharing your feedback with us. We are…" at bounding box center [641, 341] width 858 height 188
paste textarea "Lieber GetYourGuide-Reisender, Vielen Dank für Ihr Feedback. Es tut uns sehr le…"
type textarea "[PERSON_NAME] GetYourGuide-Reisender, Vielen Dank für Ihr Feedback. Es tut uns …"
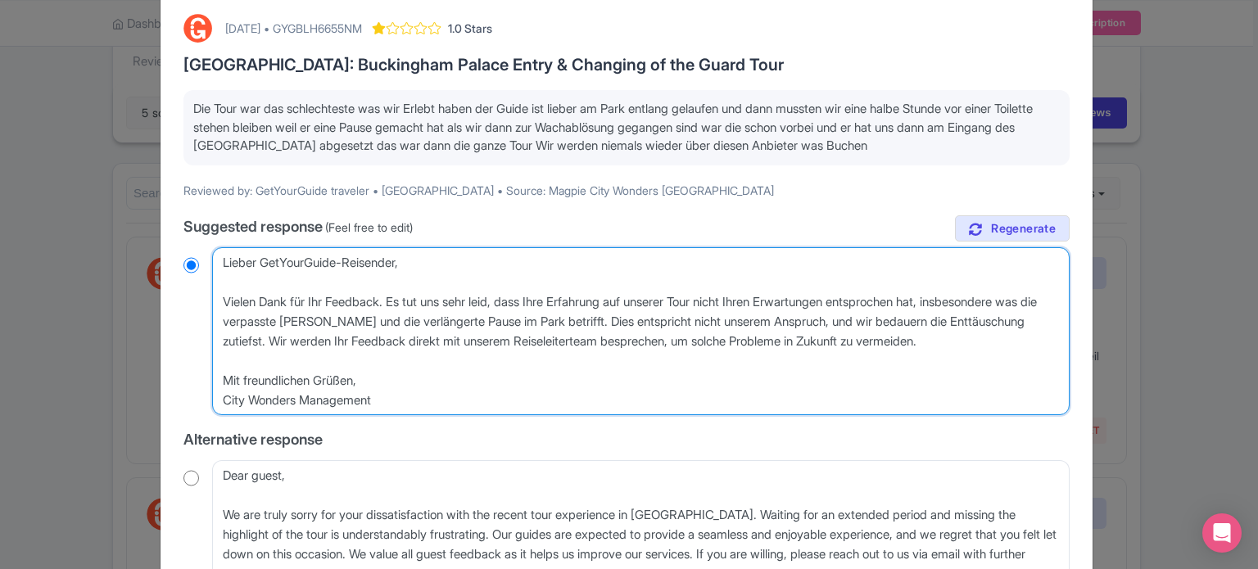
radio input "true"
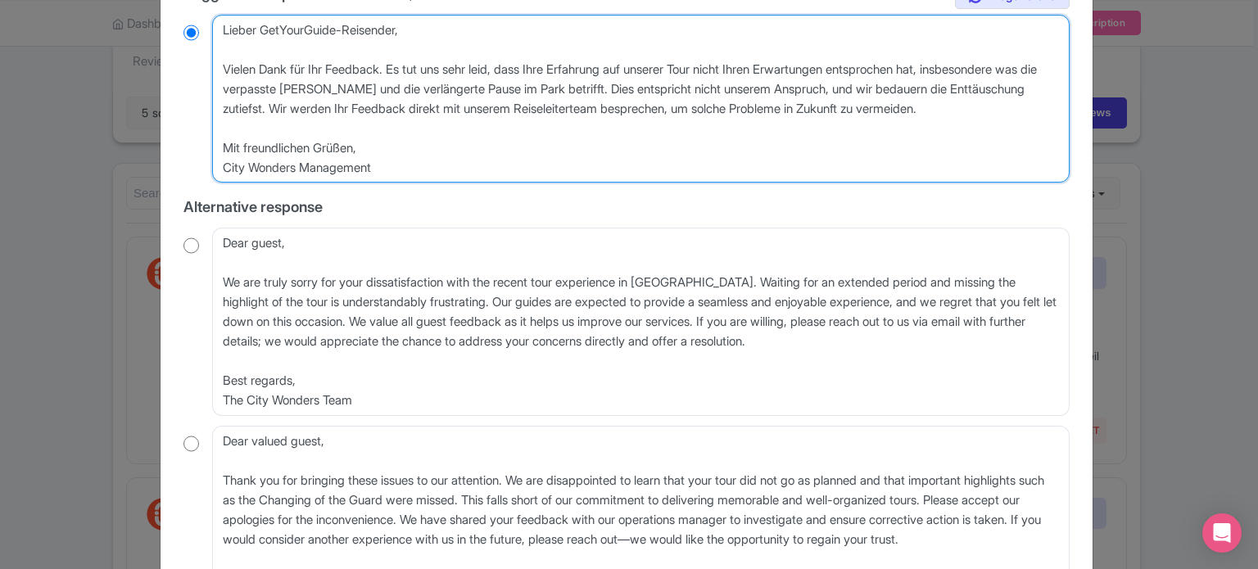
scroll to position [492, 0]
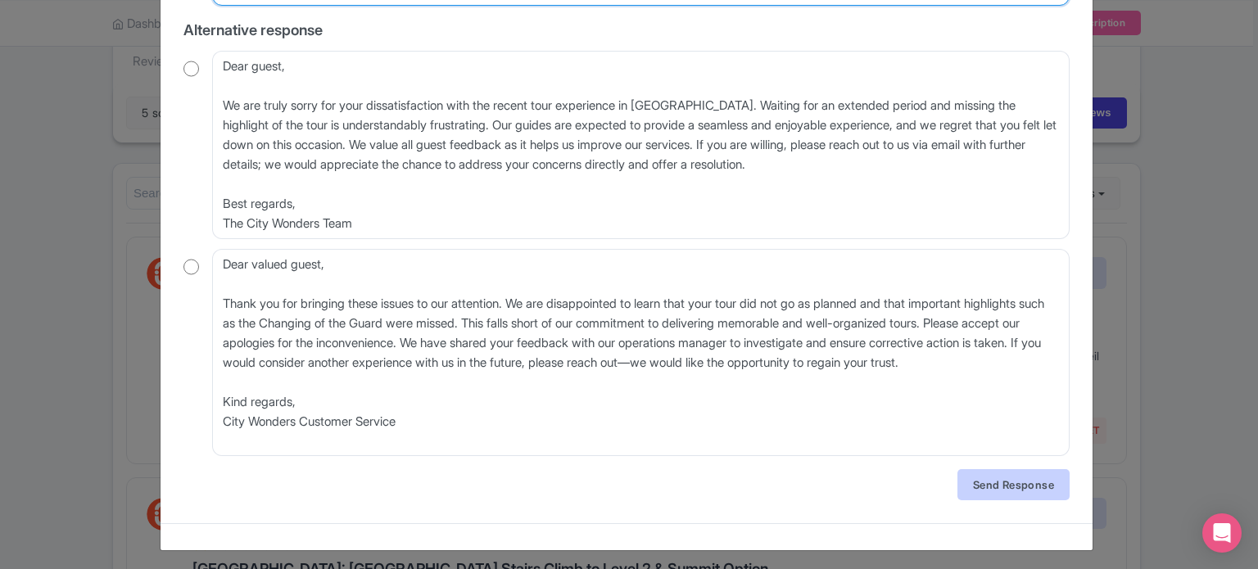
type textarea "[PERSON_NAME] GetYourGuide-Reisender, Vielen Dank für Ihr Feedback. Es tut uns …"
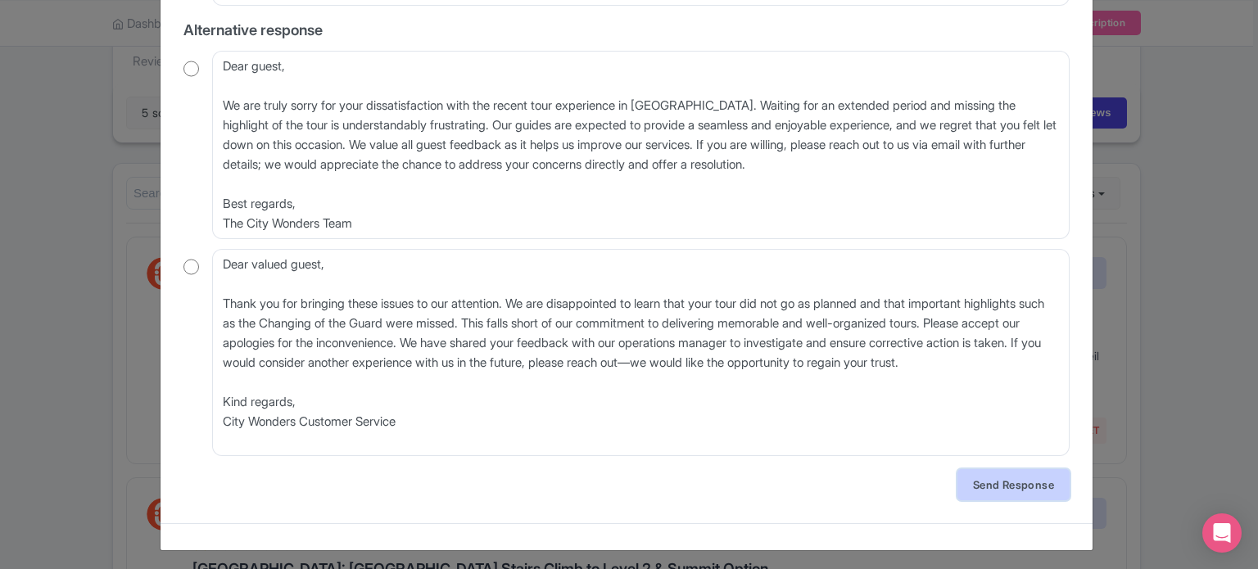
click at [1027, 492] on link "Send Response" at bounding box center [1014, 484] width 112 height 31
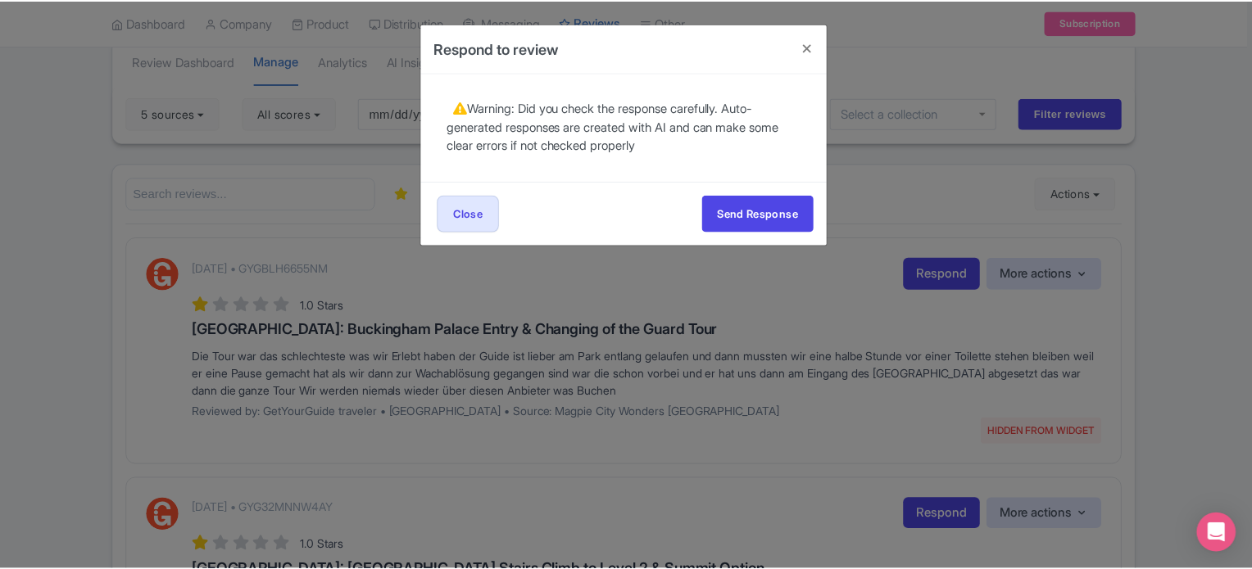
scroll to position [0, 0]
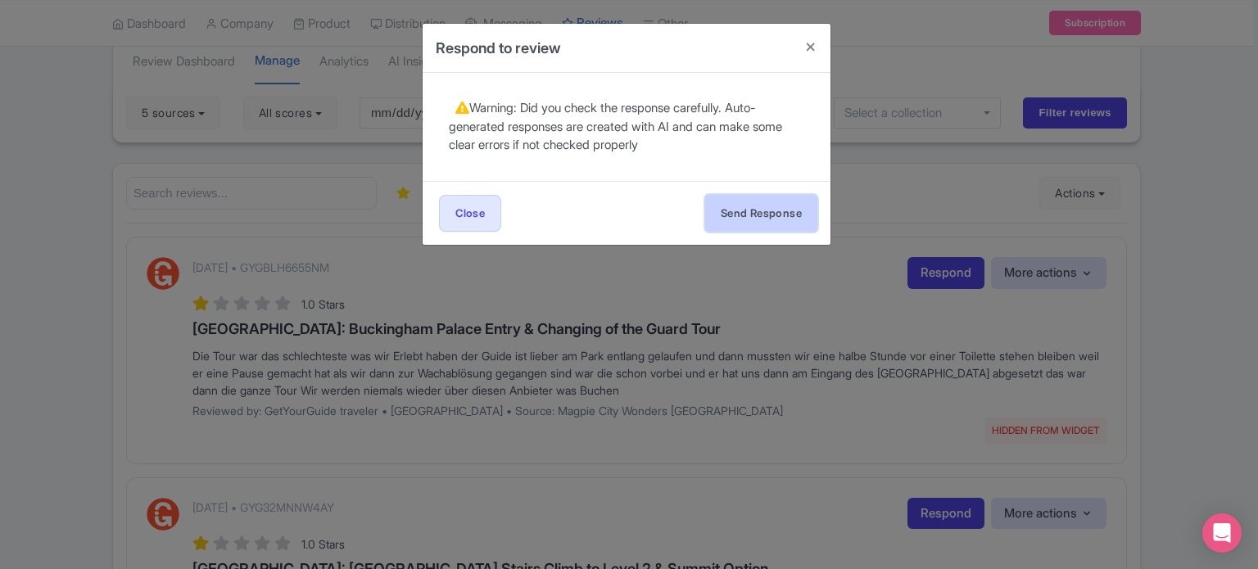
click at [748, 214] on button "Send Response" at bounding box center [761, 213] width 112 height 37
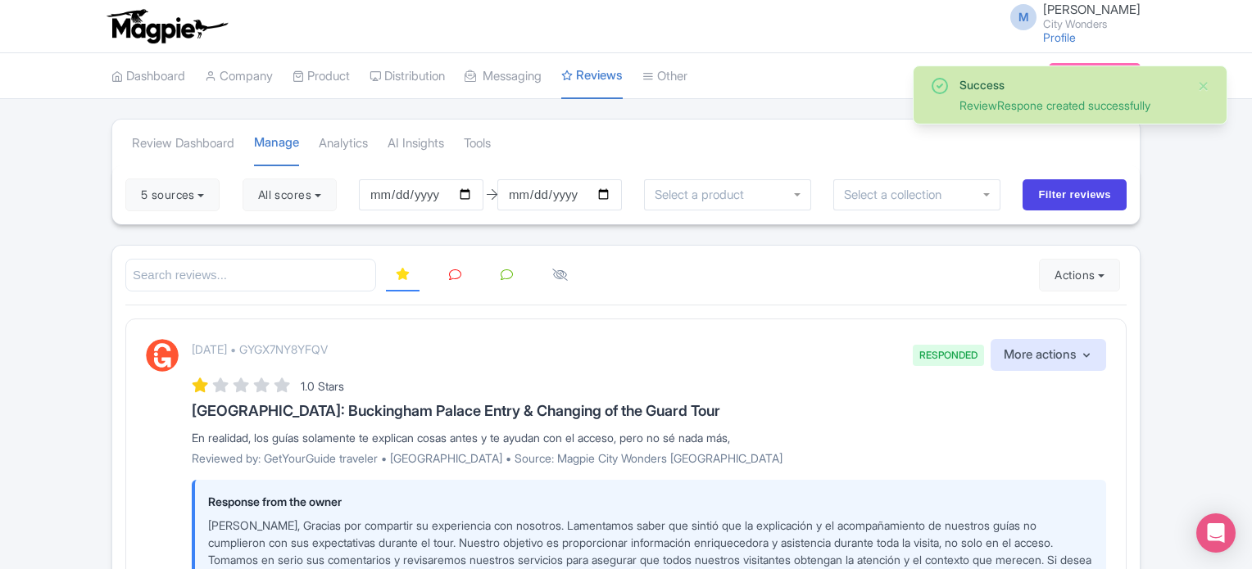
click at [451, 271] on icon at bounding box center [455, 275] width 12 height 12
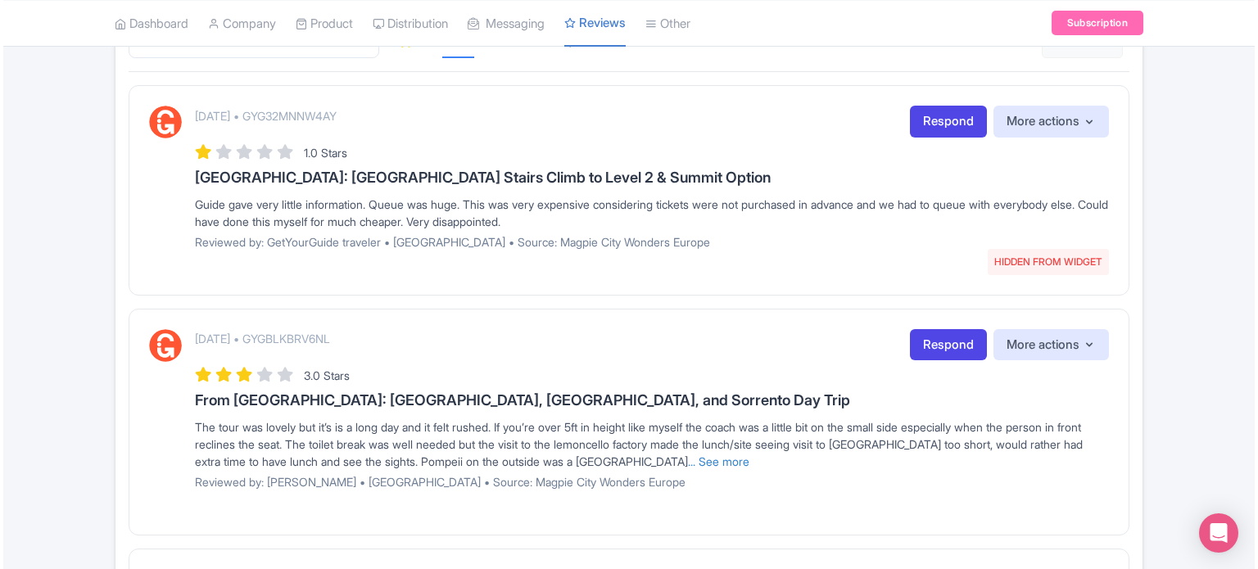
scroll to position [82, 0]
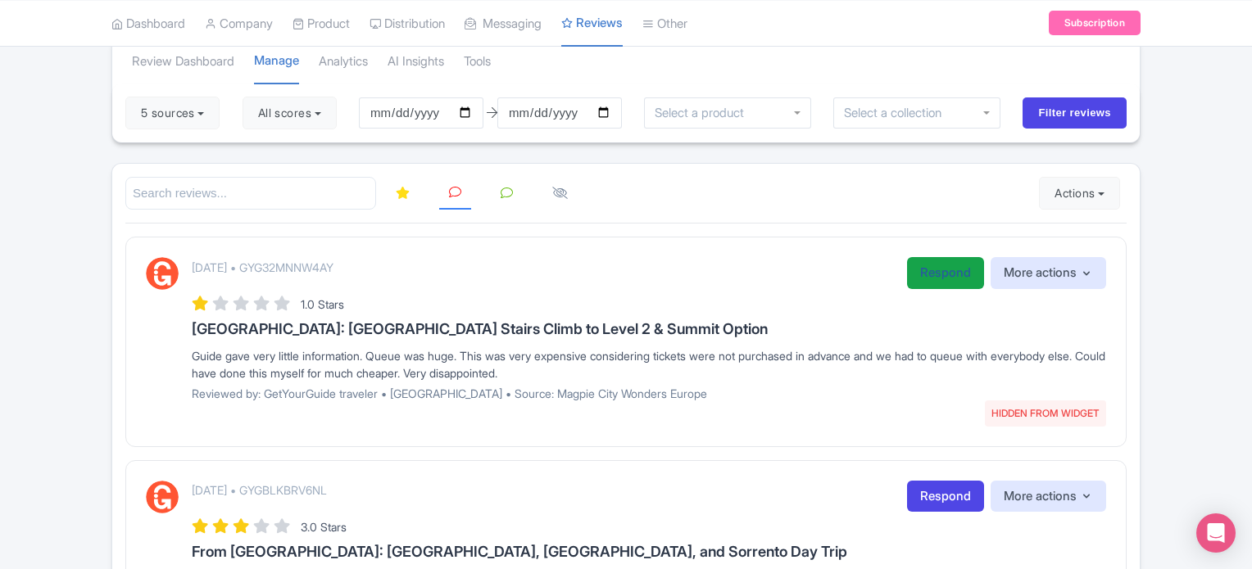
click at [927, 277] on link "Respond" at bounding box center [945, 273] width 77 height 32
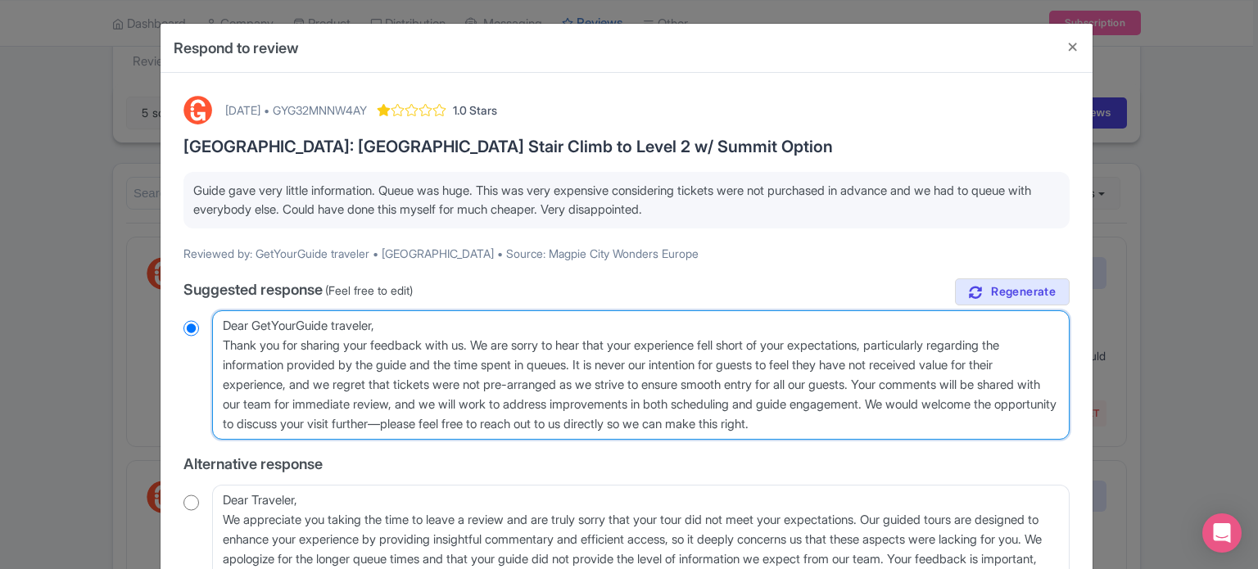
drag, startPoint x: 592, startPoint y: 365, endPoint x: 892, endPoint y: 392, distance: 301.0
click at [892, 392] on textarea "Dear GetYourGuide traveler, Thank you for sharing your feedback with us. We are…" at bounding box center [641, 375] width 858 height 129
type textarea "Dear GetYourGuide traveler, Thank you for sharing your feedback with us. We are…"
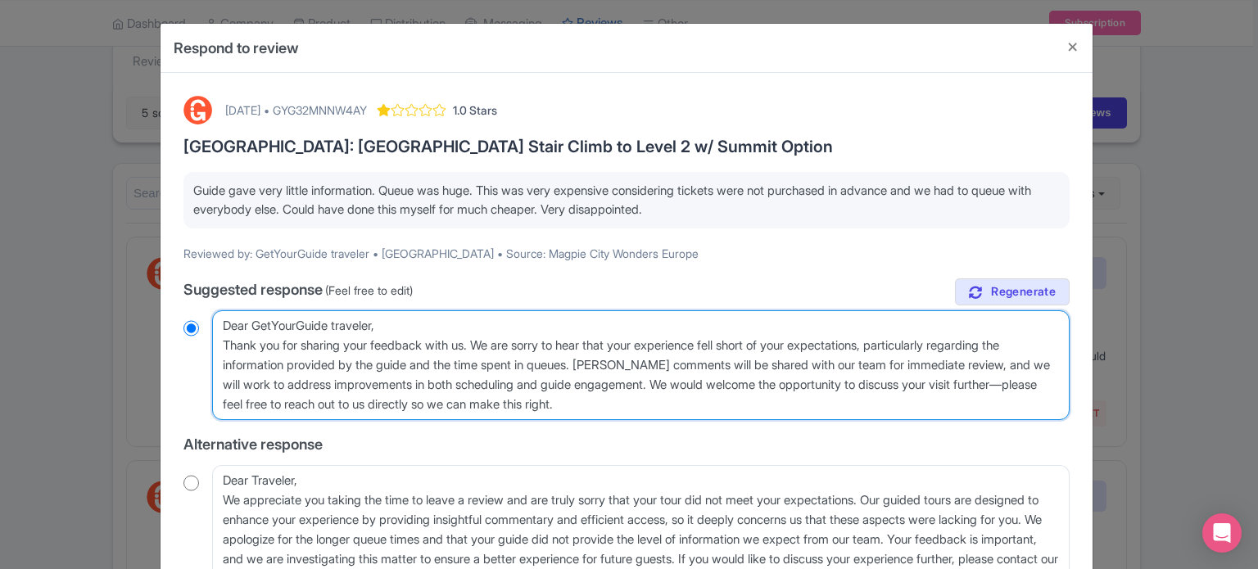
radio input "true"
type textarea "Dear GetYourGuide traveler, Thank you for sharing your feedback with us. We are…"
radio input "true"
type textarea "Dear GetYourGuide traveler, Thank you for sharing your feedback with us. We are…"
radio input "true"
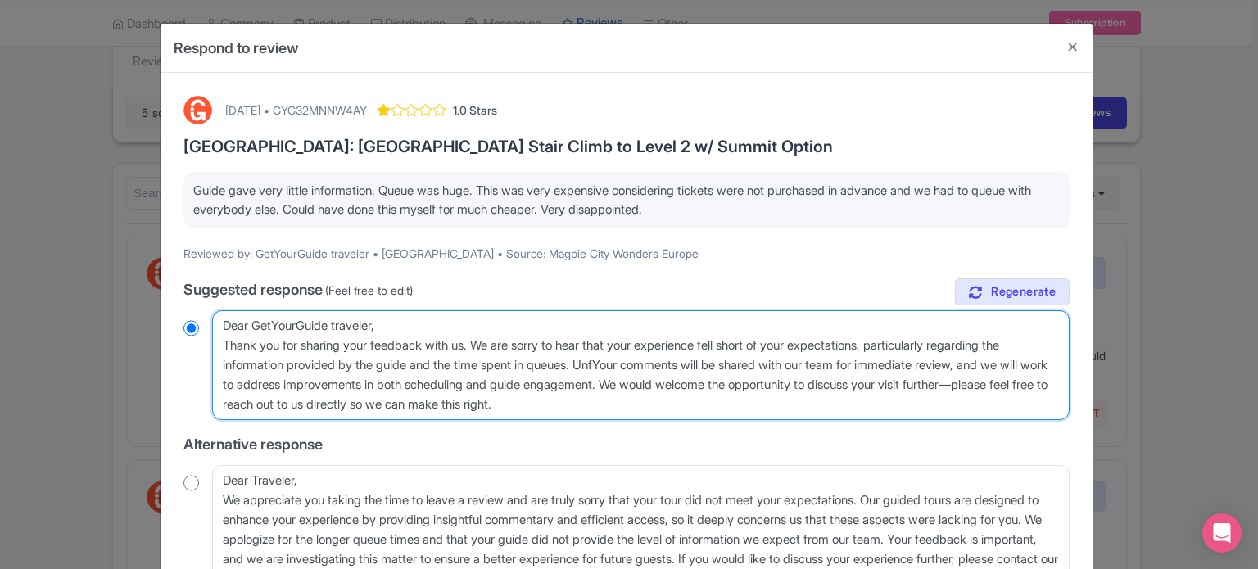
type textarea "Dear GetYourGuide traveler, Thank you for sharing your feedback with us. We are…"
radio input "true"
type textarea "Dear GetYourGuide traveler, Thank you for sharing your feedback with us. We are…"
radio input "true"
type textarea "Dear GetYourGuide traveler, Thank you for sharing your feedback with us. We are…"
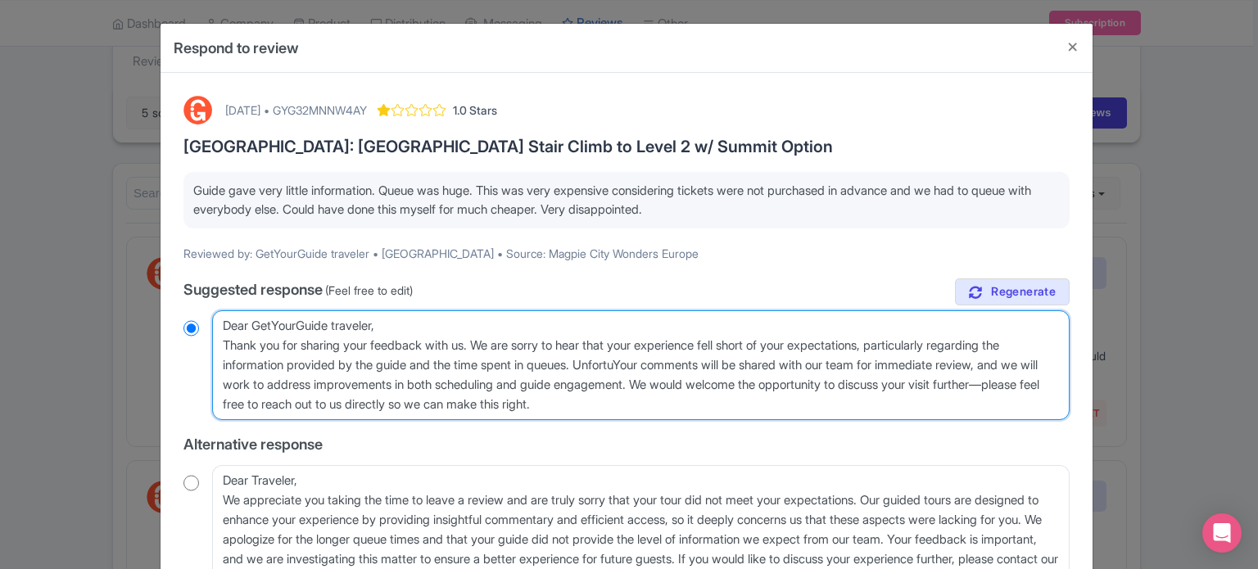
radio input "true"
type textarea "Dear GetYourGuide traveler, Thank you for sharing your feedback with us. We are…"
radio input "true"
type textarea "Dear GetYourGuide traveler, Thank you for sharing your feedback with us. We are…"
radio input "true"
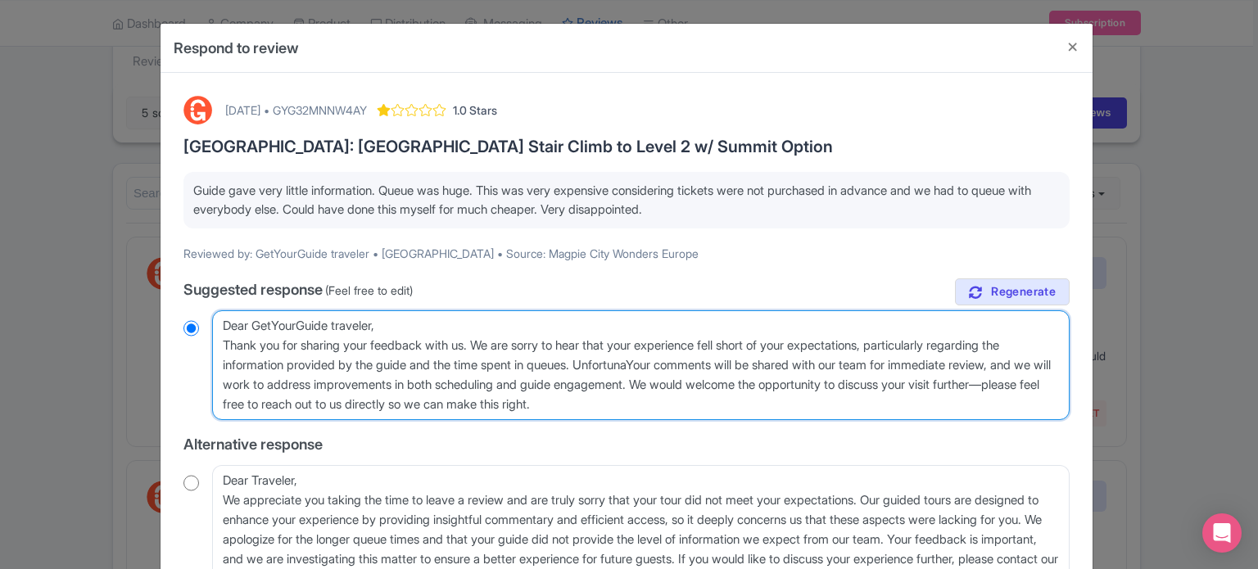
type textarea "Dear GetYourGuide traveler, Thank you for sharing your feedback with us. We are…"
radio input "true"
type textarea "Dear GetYourGuide traveler, Thank you for sharing your feedback with us. We are…"
radio input "true"
type textarea "Dear GetYourGuide traveler, Thank you for sharing your feedback with us. We are…"
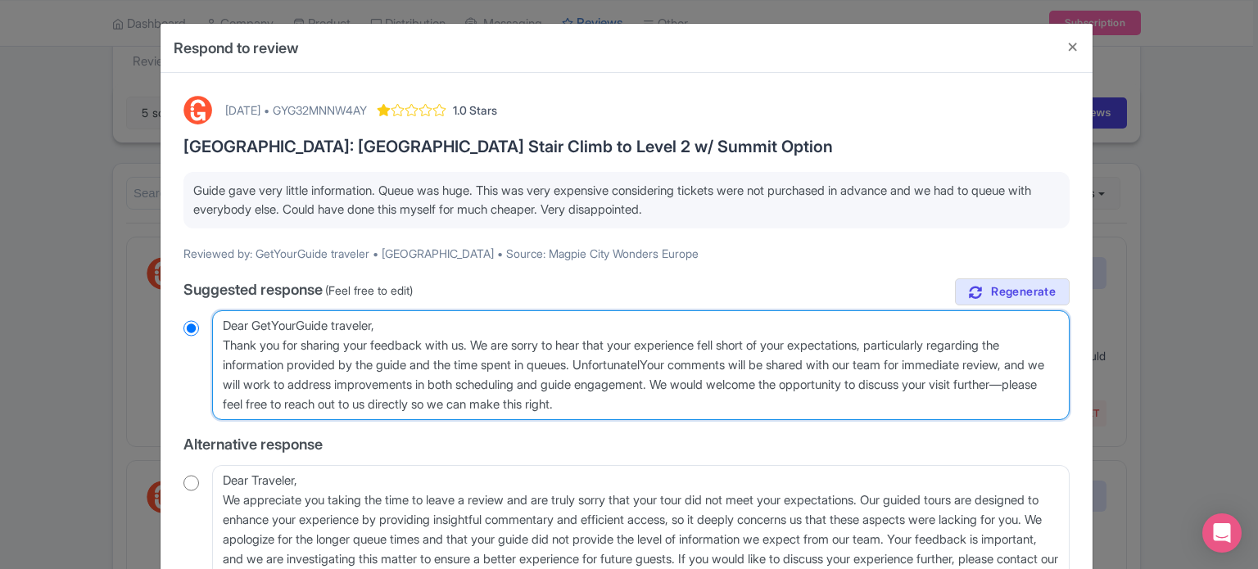
radio input "true"
type textarea "Dear GetYourGuide traveler, Thank you for sharing your feedback with us. We are…"
radio input "true"
type textarea "Dear GetYourGuide traveler, Thank you for sharing your feedback with us. We are…"
radio input "true"
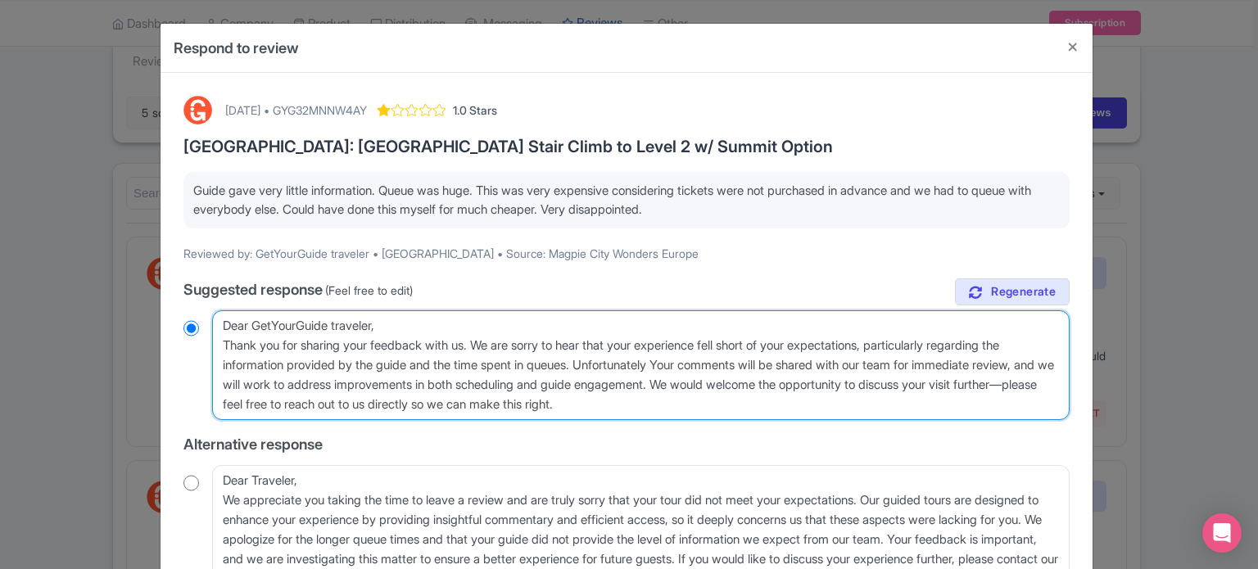
type textarea "Dear GetYourGuide traveler, Thank you for sharing your feedback with us. We are…"
radio input "true"
type textarea "Dear GetYourGuide traveler, Thank you for sharing your feedback with us. We are…"
radio input "true"
type textarea "Dear GetYourGuide traveler, Thank you for sharing your feedback with us. We are…"
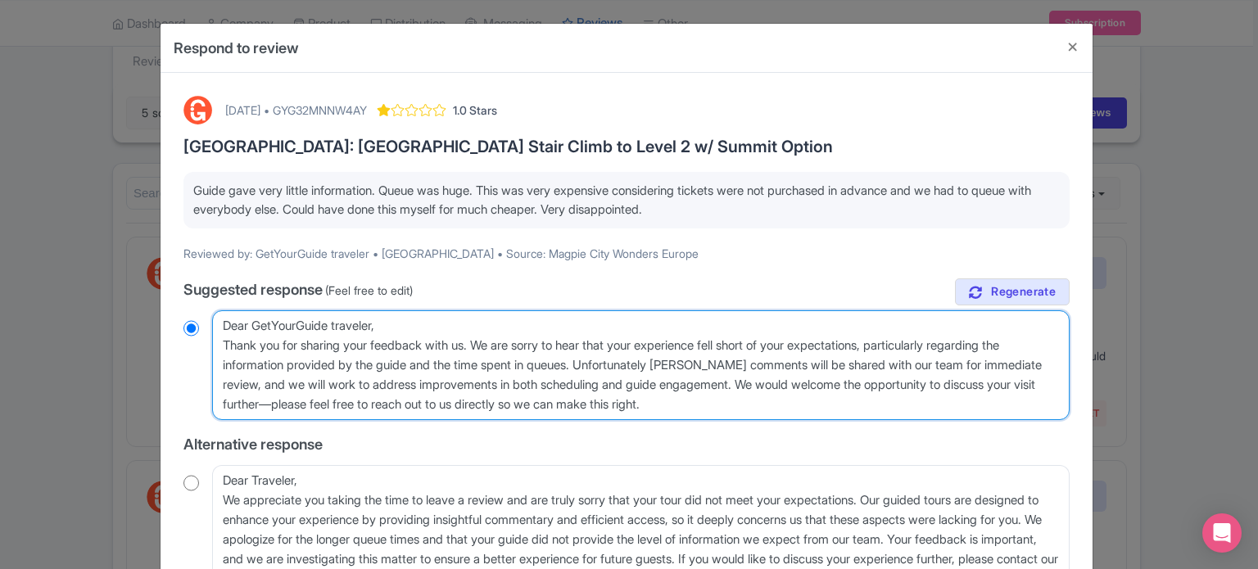
radio input "true"
type textarea "Dear GetYourGuide traveler, Thank you for sharing your feedback with us. We are…"
radio input "true"
type textarea "Dear GetYourGuide traveler, Thank you for sharing your feedback with us. We are…"
radio input "true"
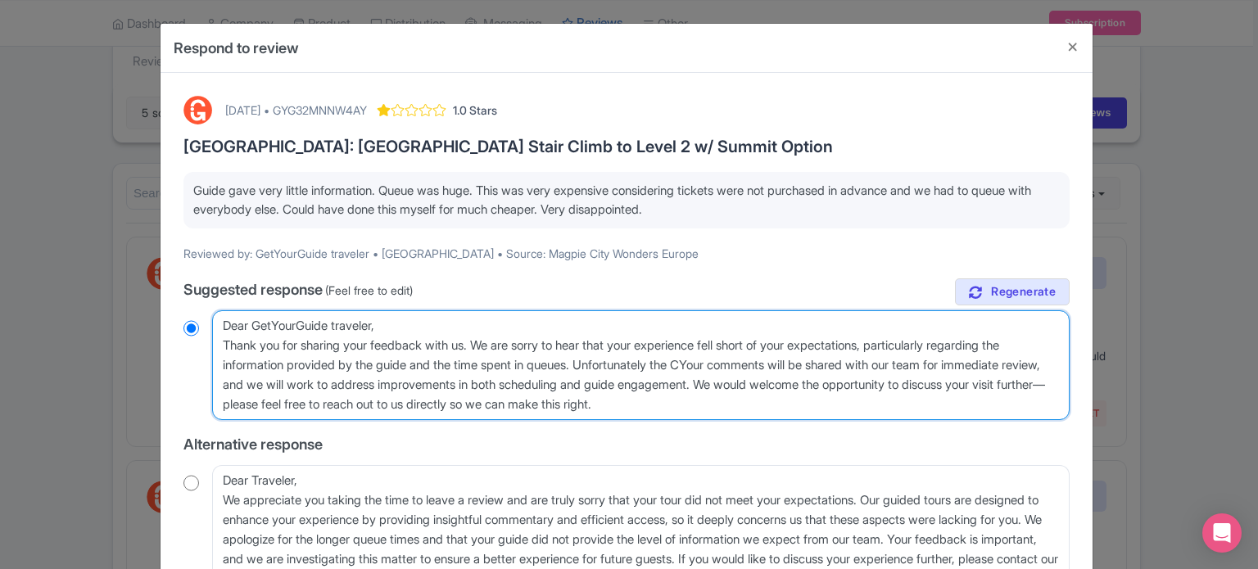
type textarea "Dear GetYourGuide traveler, Thank you for sharing your feedback with us. We are…"
radio input "true"
type textarea "Dear GetYourGuide traveler, Thank you for sharing your feedback with us. We are…"
radio input "true"
type textarea "Dear GetYourGuide traveler, Thank you for sharing your feedback with us. We are…"
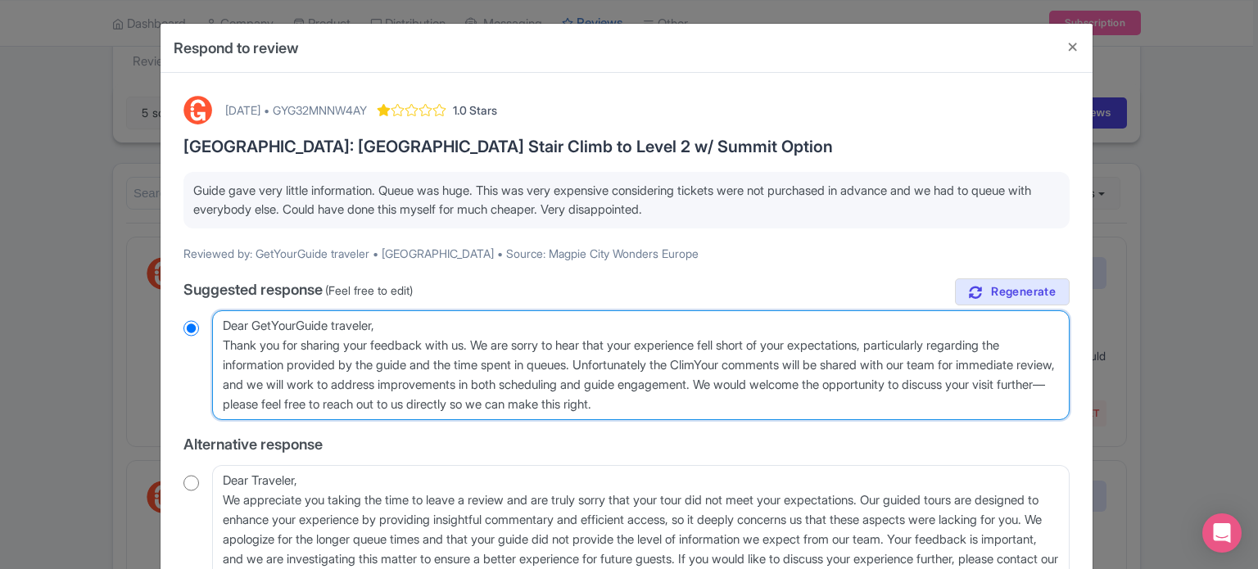
radio input "true"
type textarea "Dear GetYourGuide traveler, Thank you for sharing your feedback with us. We are…"
radio input "true"
type textarea "Dear GetYourGuide traveler, Thank you for sharing your feedback with us. We are…"
radio input "true"
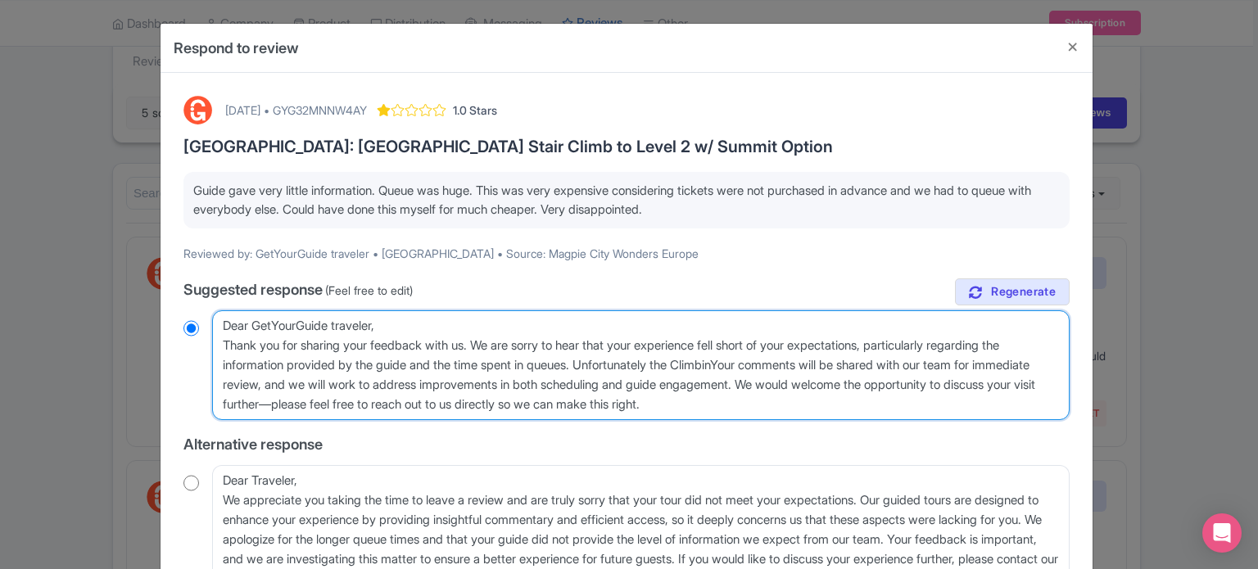
type textarea "Dear GetYourGuide traveler, Thank you for sharing your feedback with us. We are…"
radio input "true"
type textarea "Dear GetYourGuide traveler, Thank you for sharing your feedback with us. We are…"
radio input "true"
type textarea "Dear GetYourGuide traveler, Thank you for sharing your feedback with us. We are…"
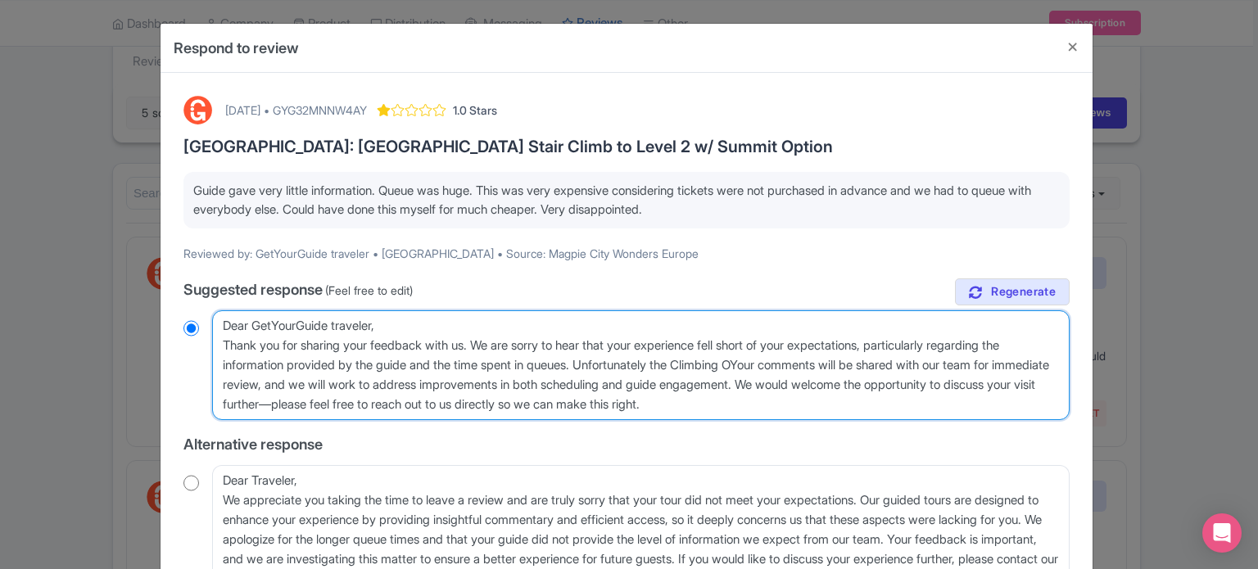
radio input "true"
type textarea "Dear GetYourGuide traveler, Thank you for sharing your feedback with us. We are…"
radio input "true"
type textarea "Dear GetYourGuide traveler, Thank you for sharing your feedback with us. We are…"
radio input "true"
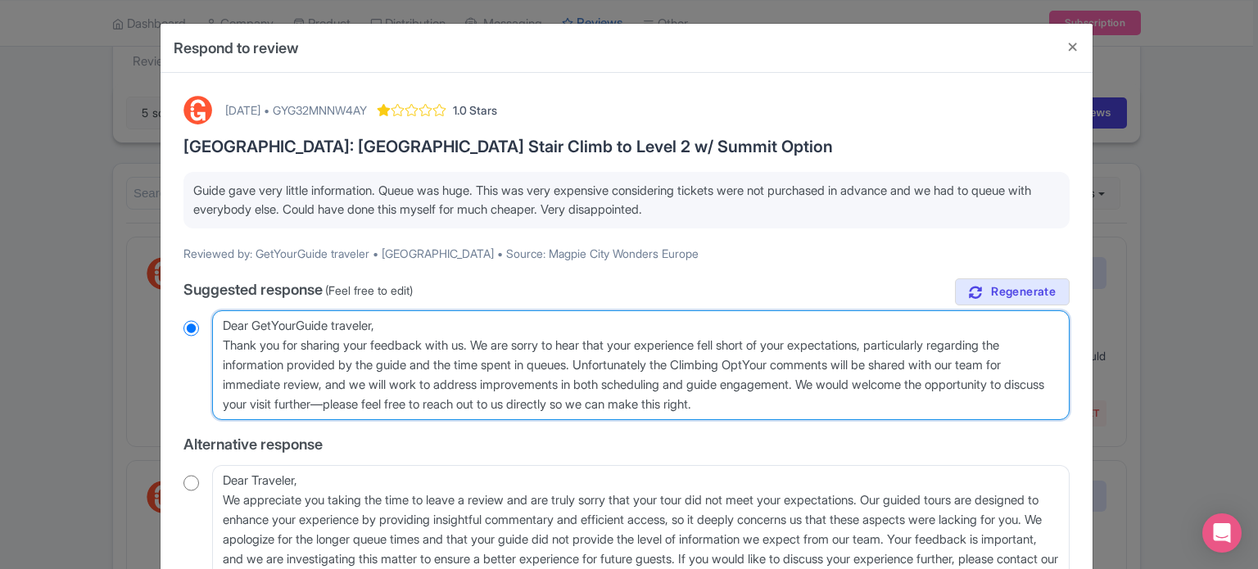
type textarea "Dear GetYourGuide traveler, Thank you for sharing your feedback with us. We are…"
radio input "true"
type textarea "Dear GetYourGuide traveler, Thank you for sharing your feedback with us. We are…"
radio input "true"
type textarea "Dear GetYourGuide traveler, Thank you for sharing your feedback with us. We are…"
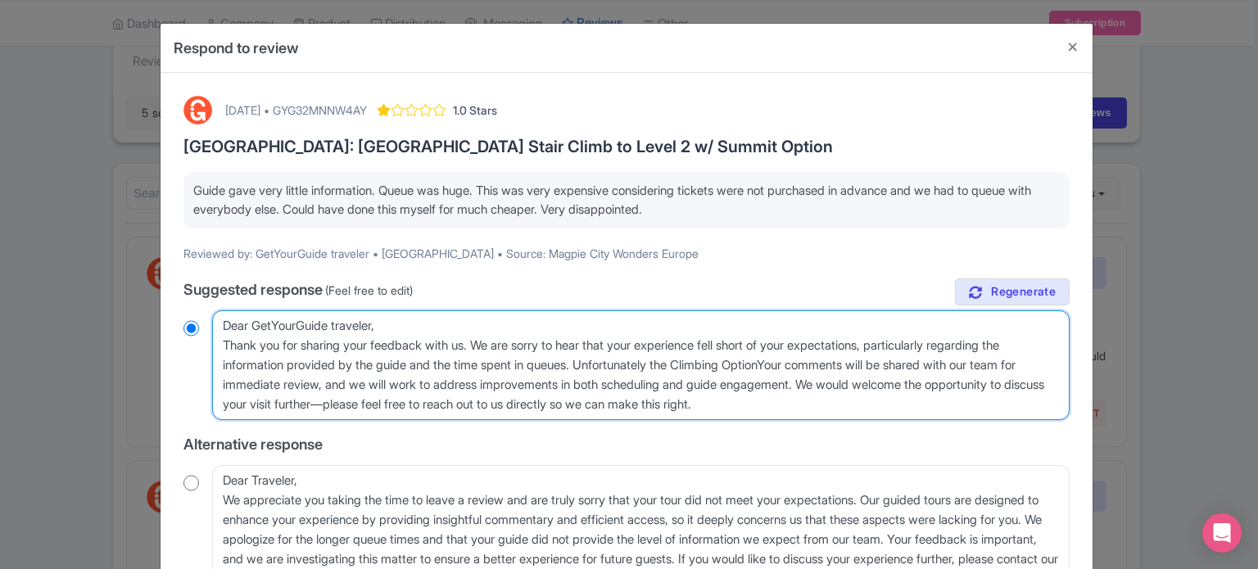
radio input "true"
type textarea "Dear GetYourGuide traveler, Thank you for sharing your feedback with us. We are…"
radio input "true"
type textarea "Dear GetYourGuide traveler, Thank you for sharing your feedback with us. We are…"
radio input "true"
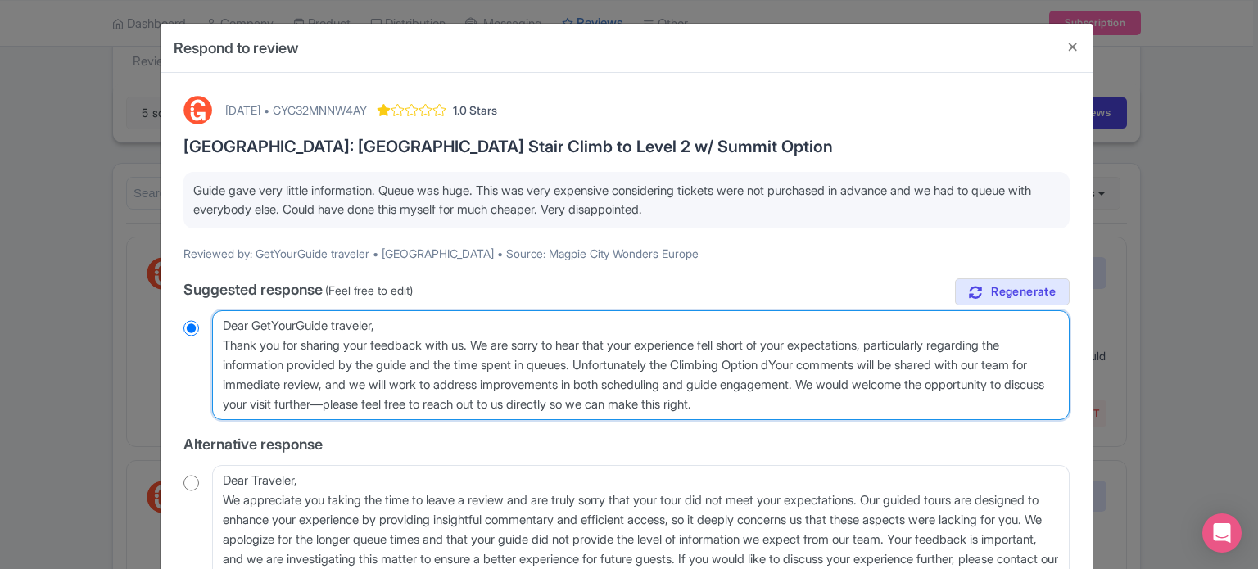
type textarea "Dear GetYourGuide traveler, Thank you for sharing your feedback with us. We are…"
radio input "true"
type textarea "Dear GetYourGuide traveler, Thank you for sharing your feedback with us. We are…"
radio input "true"
type textarea "Dear GetYourGuide traveler, Thank you for sharing your feedback with us. We are…"
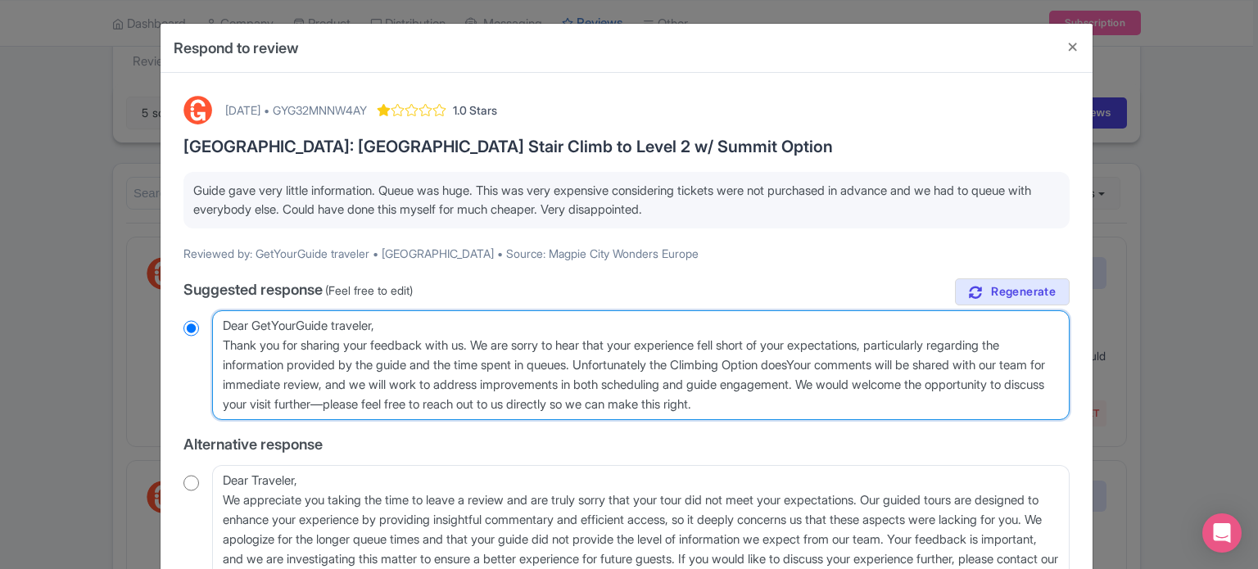
radio input "true"
type textarea "Dear GetYourGuide traveler, Thank you for sharing your feedback with us. We are…"
radio input "true"
type textarea "Dear GetYourGuide traveler, Thank you for sharing your feedback with us. We are…"
radio input "true"
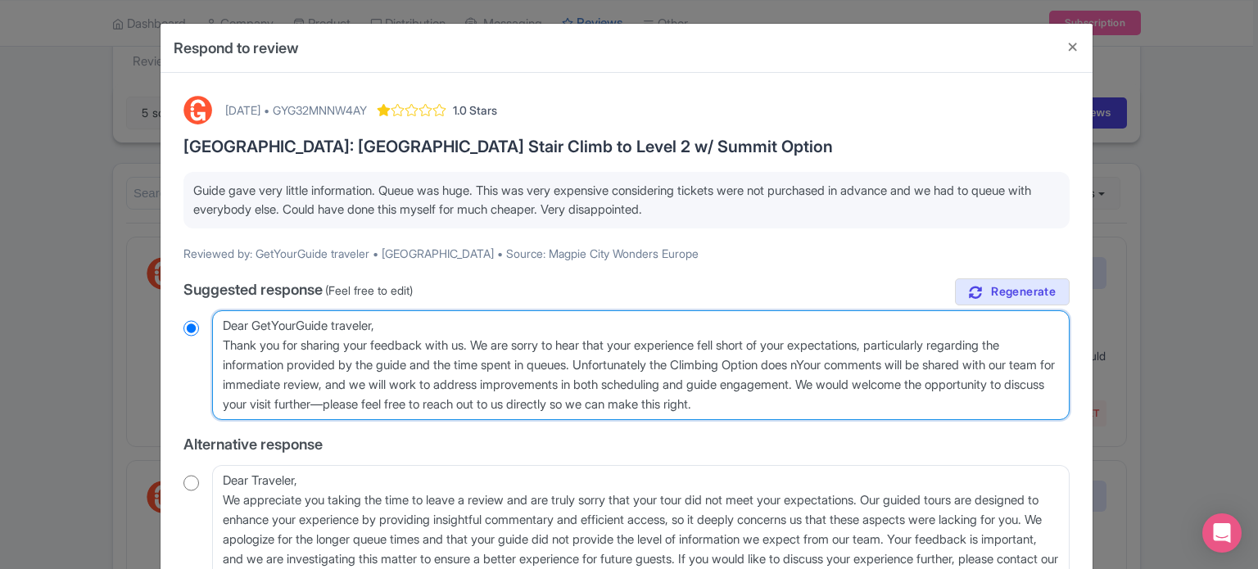
type textarea "Dear GetYourGuide traveler, Thank you for sharing your feedback with us. We are…"
radio input "true"
type textarea "Dear GetYourGuide traveler, Thank you for sharing your feedback with us. We are…"
radio input "true"
type textarea "Dear GetYourGuide traveler, Thank you for sharing your feedback with us. We are…"
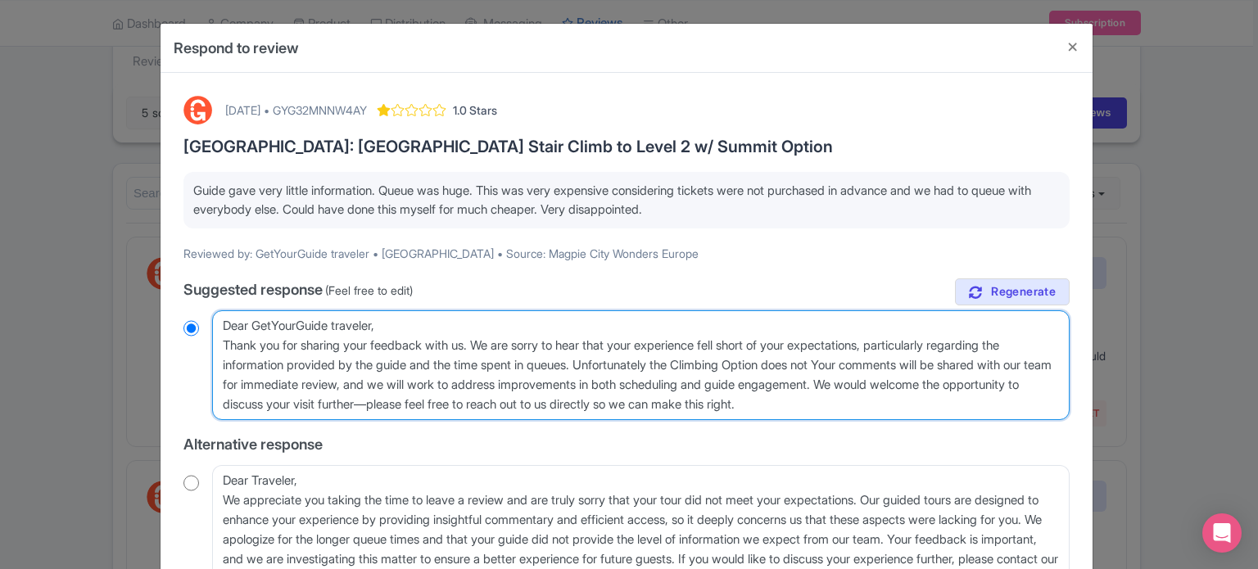
radio input "true"
type textarea "Dear GetYourGuide traveler, Thank you for sharing your feedback with us. We are…"
radio input "true"
type textarea "Dear GetYourGuide traveler, Thank you for sharing your feedback with us. We are…"
radio input "true"
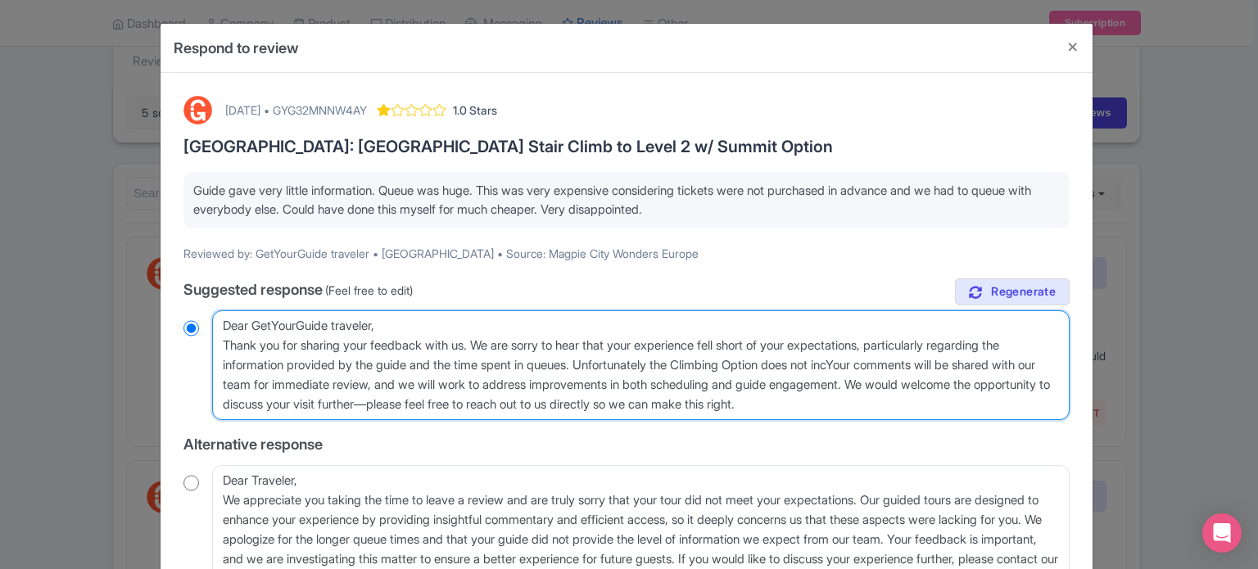
type textarea "Dear GetYourGuide traveler, Thank you for sharing your feedback with us. We are…"
radio input "true"
type textarea "Dear GetYourGuide traveler, Thank you for sharing your feedback with us. We are…"
radio input "true"
type textarea "Dear GetYourGuide traveler, Thank you for sharing your feedback with us. We are…"
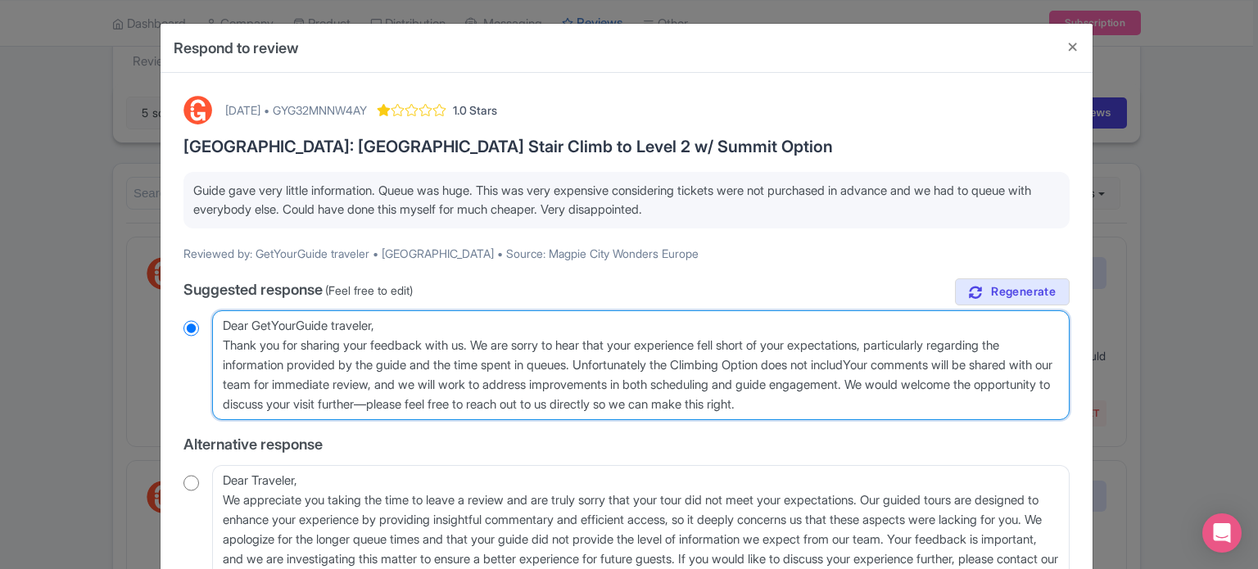
radio input "true"
type textarea "Dear GetYourGuide traveler, Thank you for sharing your feedback with us. We are…"
radio input "true"
type textarea "Dear GetYourGuide traveler, Thank you for sharing your feedback with us. We are…"
radio input "true"
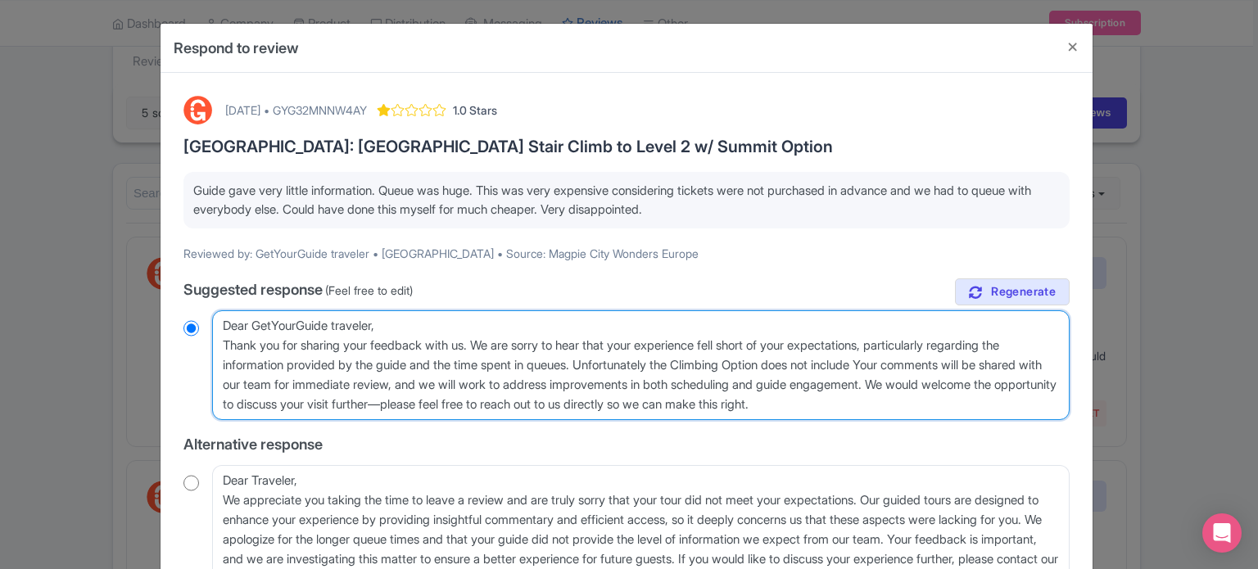
type textarea "Dear GetYourGuide traveler, Thank you for sharing your feedback with us. We are…"
radio input "true"
type textarea "Dear GetYourGuide traveler, Thank you for sharing your feedback with us. We are…"
radio input "true"
type textarea "Dear GetYourGuide traveler, Thank you for sharing your feedback with us. We are…"
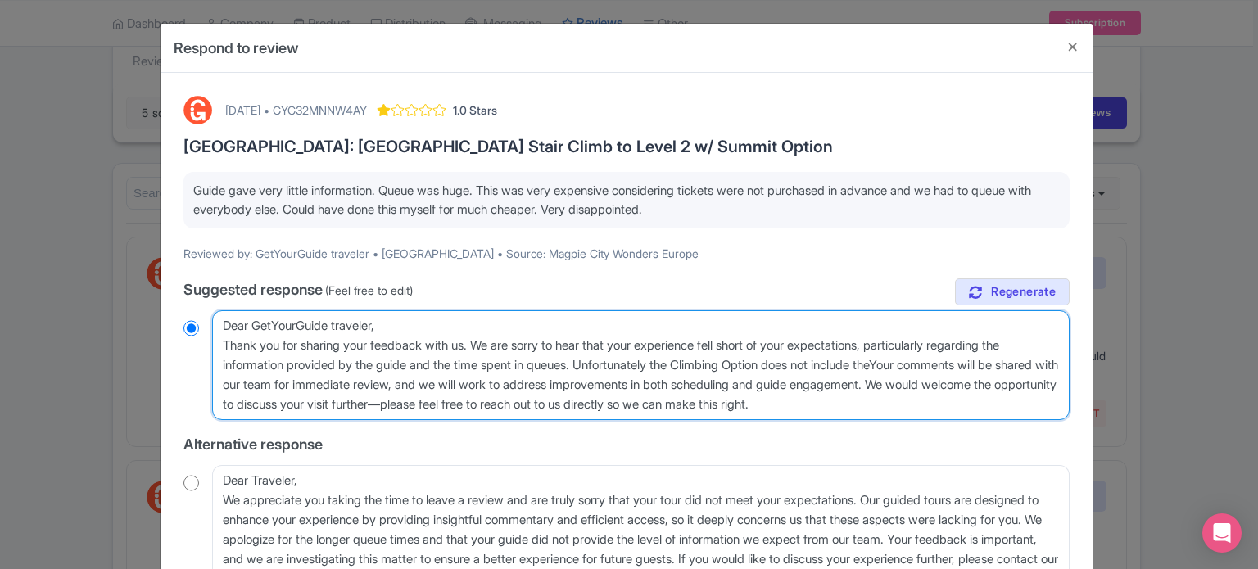
radio input "true"
type textarea "Dear GetYourGuide traveler, Thank you for sharing your feedback with us. We are…"
radio input "true"
type textarea "Dear GetYourGuide traveler, Thank you for sharing your feedback with us. We are…"
radio input "true"
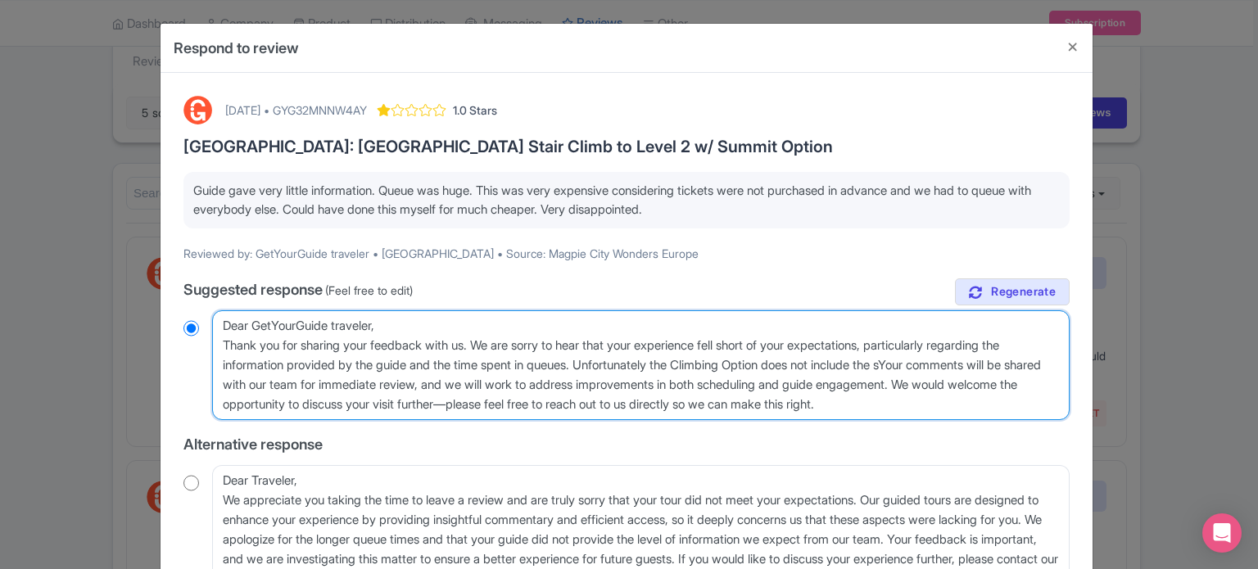
type textarea "Dear GetYourGuide traveler, Thank you for sharing your feedback with us. We are…"
radio input "true"
type textarea "Dear GetYourGuide traveler, Thank you for sharing your feedback with us. We are…"
radio input "true"
type textarea "Dear GetYourGuide traveler, Thank you for sharing your feedback with us. We are…"
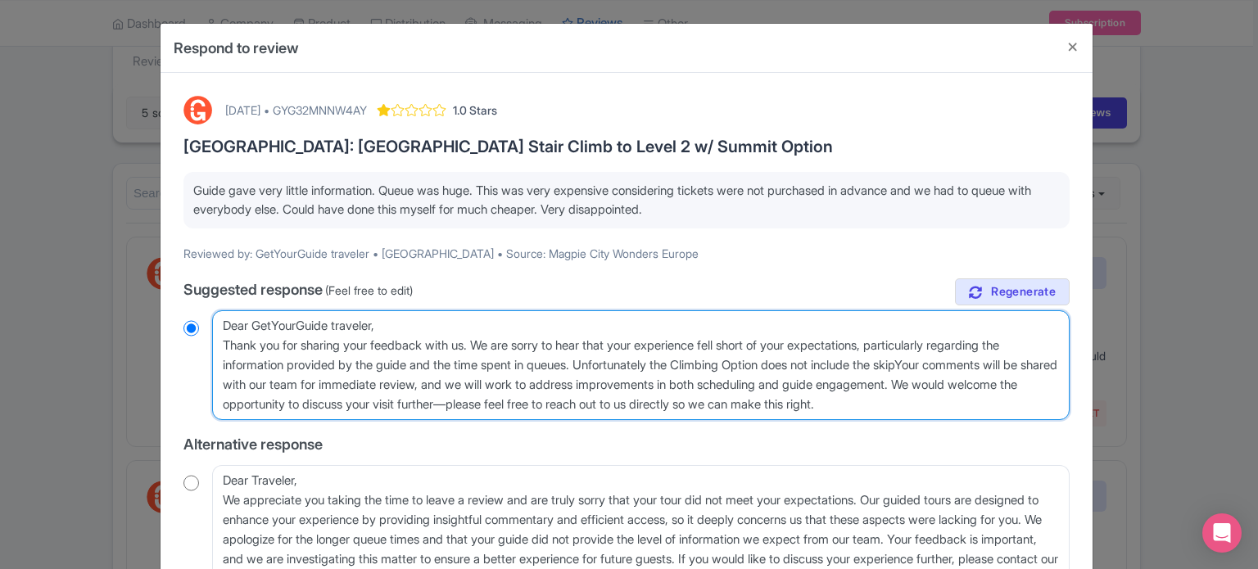
radio input "true"
type textarea "Dear GetYourGuide traveler, Thank you for sharing your feedback with us. We are…"
radio input "true"
type textarea "Dear GetYourGuide traveler, Thank you for sharing your feedback with us. We are…"
radio input "true"
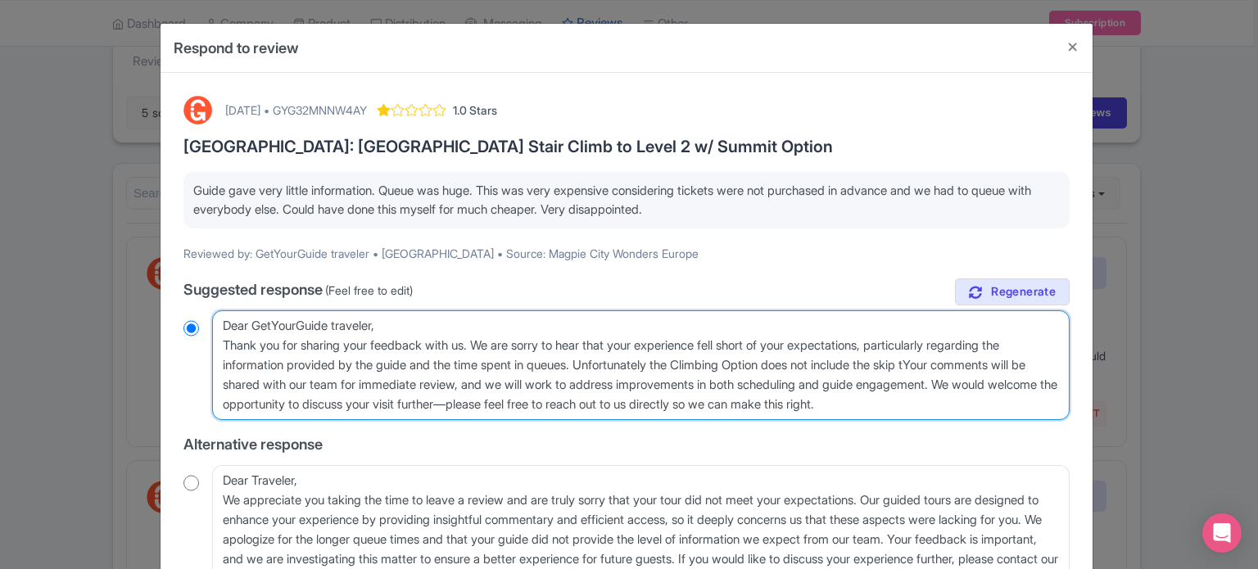
type textarea "Dear GetYourGuide traveler, Thank you for sharing your feedback with us. We are…"
radio input "true"
type textarea "Dear GetYourGuide traveler, Thank you for sharing your feedback with us. We are…"
radio input "true"
type textarea "Dear GetYourGuide traveler, Thank you for sharing your feedback with us. We are…"
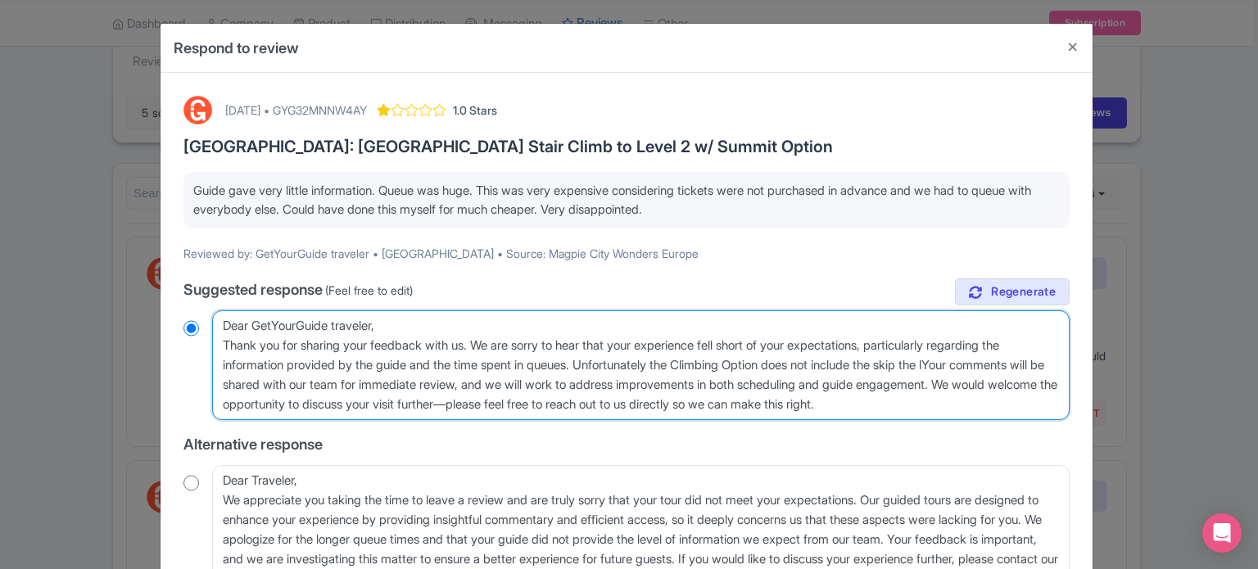
radio input "true"
type textarea "Dear GetYourGuide traveler, Thank you for sharing your feedback with us. We are…"
radio input "true"
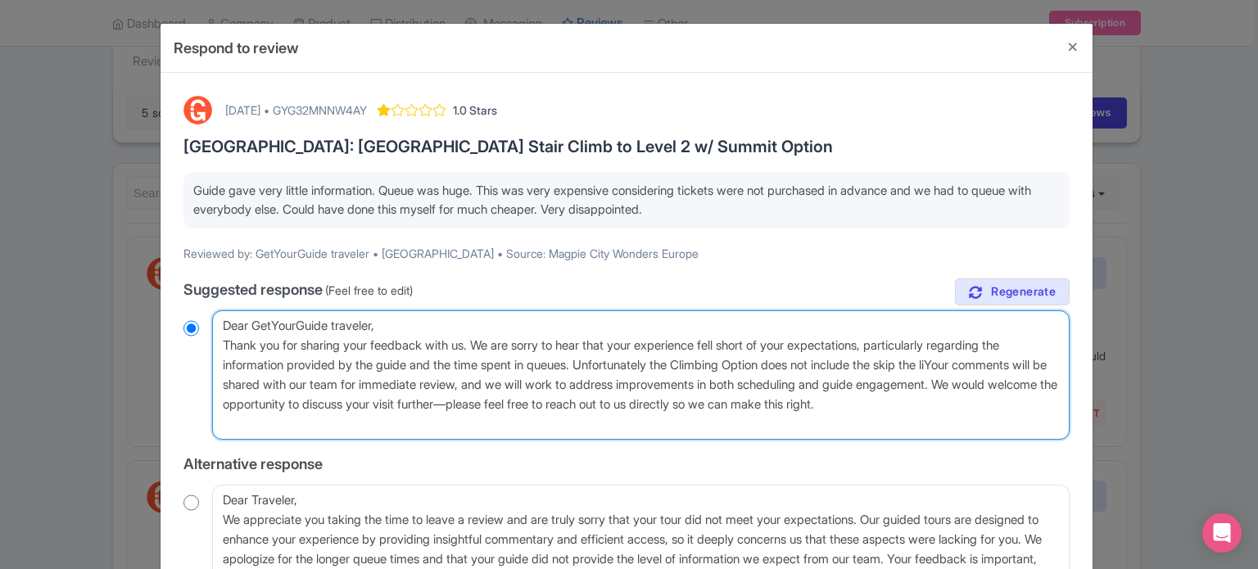
type textarea "Dear GetYourGuide traveler, Thank you for sharing your feedback with us. We are…"
radio input "true"
type textarea "Dear GetYourGuide traveler, Thank you for sharing your feedback with us. We are…"
radio input "true"
type textarea "Dear GetYourGuide traveler, Thank you for sharing your feedback with us. We are…"
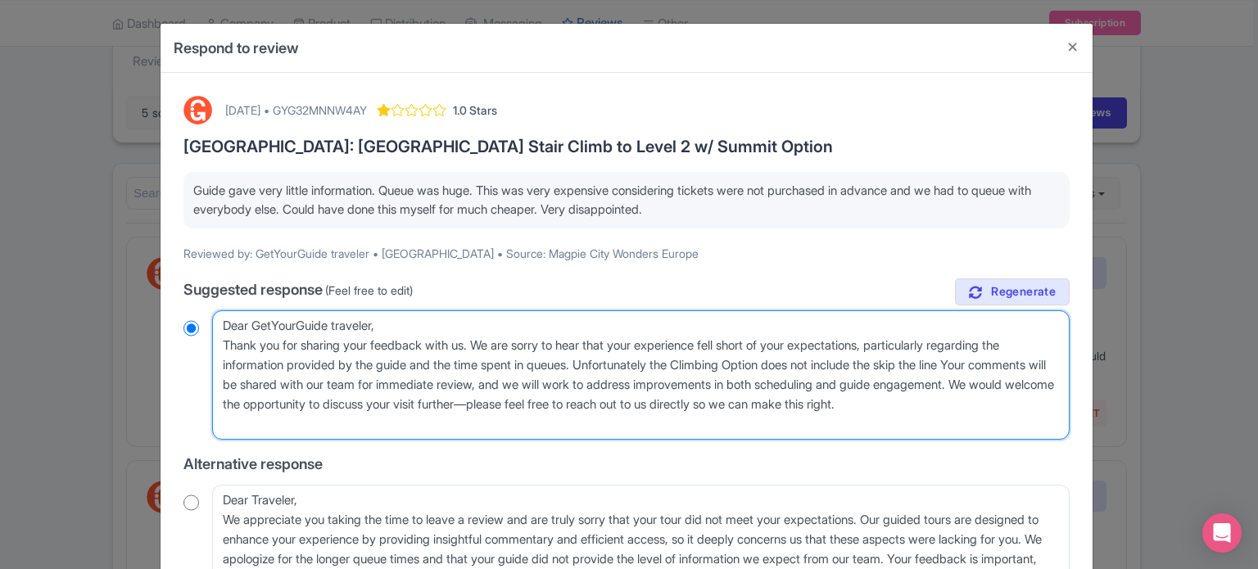
radio input "true"
type textarea "Dear GetYourGuide traveler, Thank you for sharing your feedback with us. We are…"
radio input "true"
type textarea "Dear GetYourGuide traveler, Thank you for sharing your feedback with us. We are…"
radio input "true"
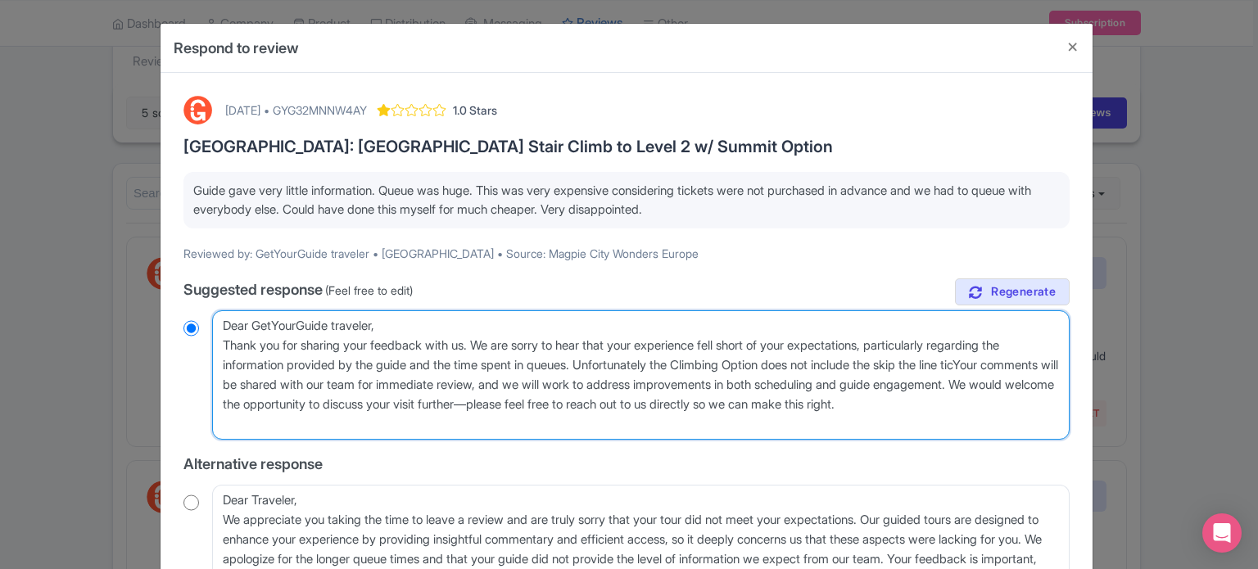
type textarea "Dear GetYourGuide traveler, Thank you for sharing your feedback with us. We are…"
radio input "true"
type textarea "Dear GetYourGuide traveler, Thank you for sharing your feedback with us. We are…"
radio input "true"
type textarea "Dear GetYourGuide traveler, Thank you for sharing your feedback with us. We are…"
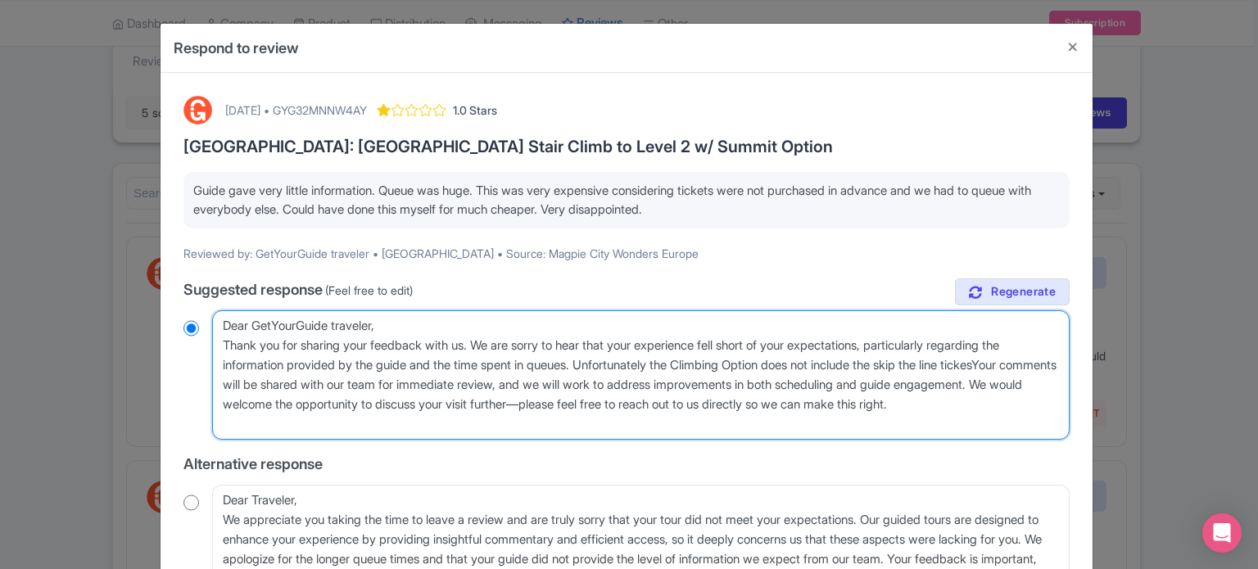
radio input "true"
type textarea "Dear GetYourGuide traveler, Thank you for sharing your feedback with us. We are…"
radio input "true"
type textarea "Dear GetYourGuide traveler, Thank you for sharing your feedback with us. We are…"
radio input "true"
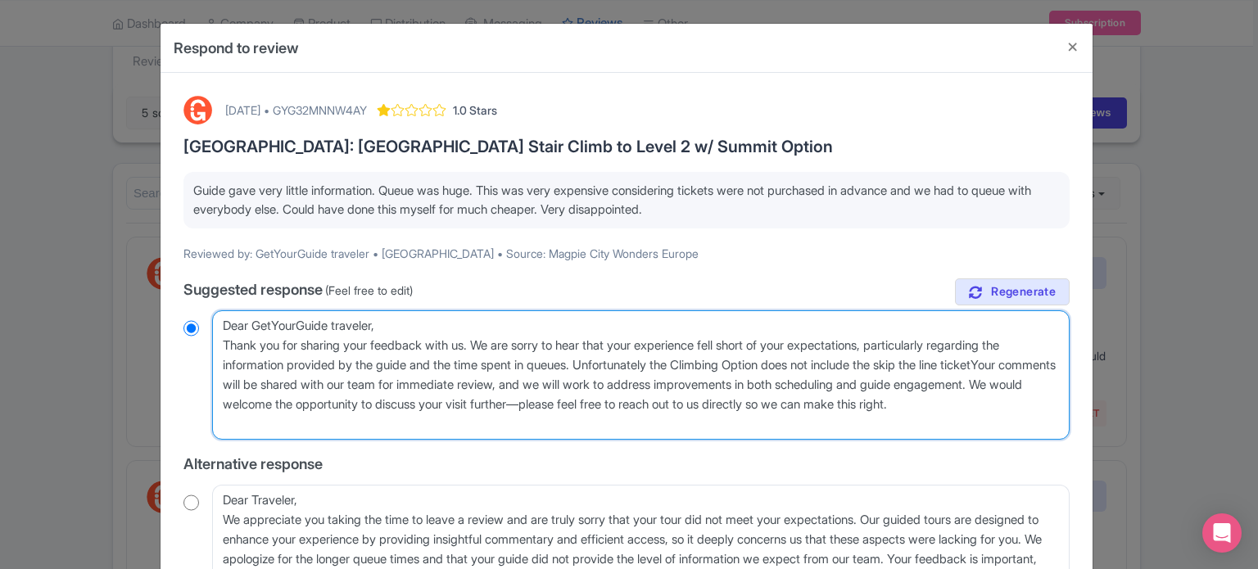
type textarea "Dear GetYourGuide traveler, Thank you for sharing your feedback with us. We are…"
radio input "true"
type textarea "Dear GetYourGuide traveler, Thank you for sharing your feedback with us. We are…"
radio input "true"
type textarea "Dear GetYourGuide traveler, Thank you for sharing your feedback with us. We are…"
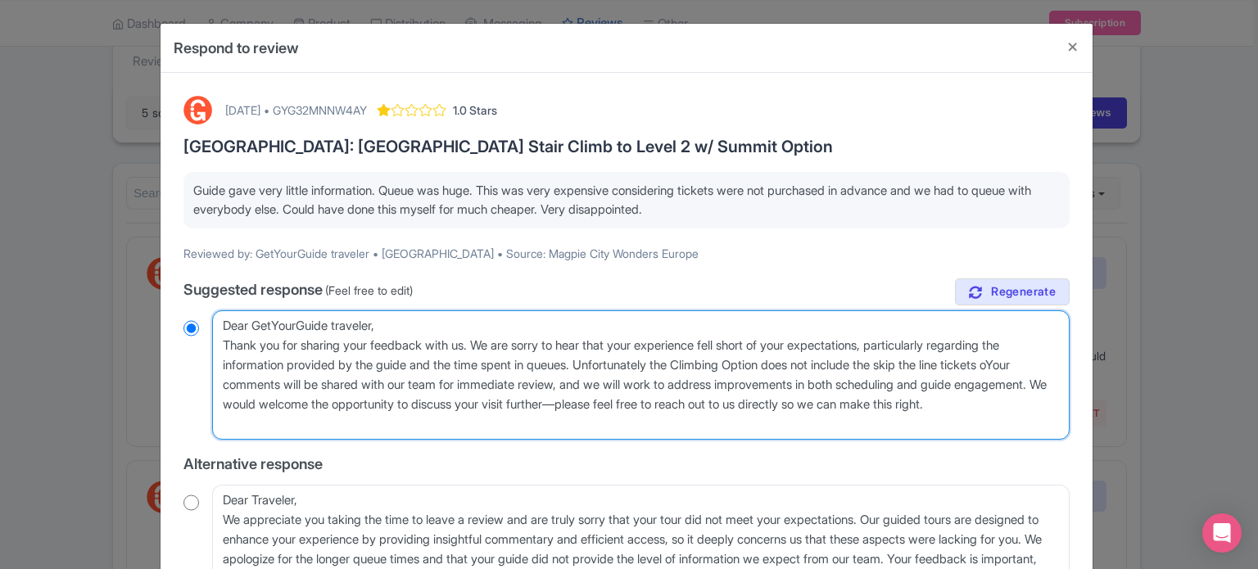
radio input "true"
type textarea "Dear GetYourGuide traveler, Thank you for sharing your feedback with us. We are…"
radio input "true"
type textarea "Dear GetYourGuide traveler, Thank you for sharing your feedback with us. We are…"
radio input "true"
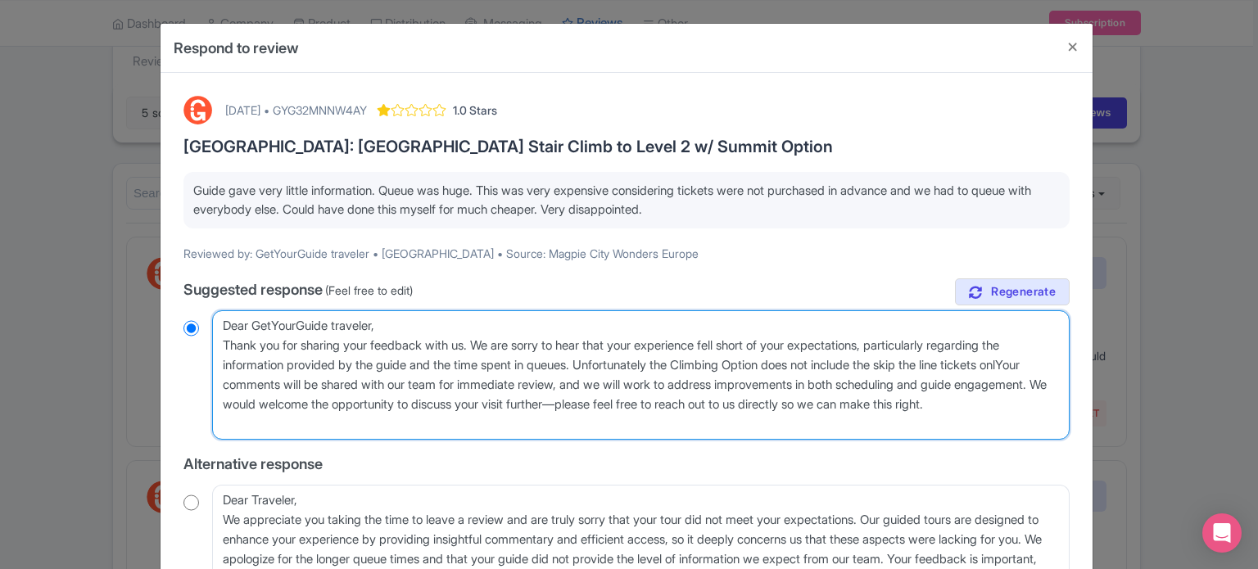
type textarea "Dear GetYourGuide traveler, Thank you for sharing your feedback with us. We are…"
radio input "true"
type textarea "Dear GetYourGuide traveler, Thank you for sharing your feedback with us. We are…"
radio input "true"
type textarea "Dear GetYourGuide traveler, Thank you for sharing your feedback with us. We are…"
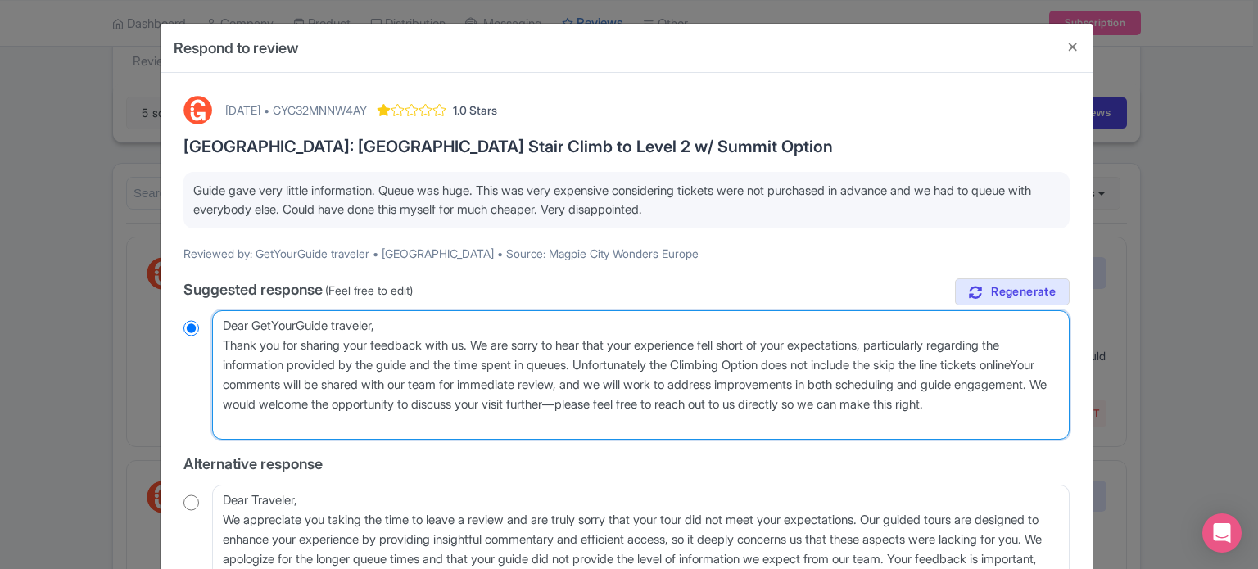
radio input "true"
type textarea "Dear GetYourGuide traveler, Thank you for sharing your feedback with us. We are…"
radio input "true"
type textarea "Dear GetYourGuide traveler, Thank you for sharing your feedback with us. We are…"
radio input "true"
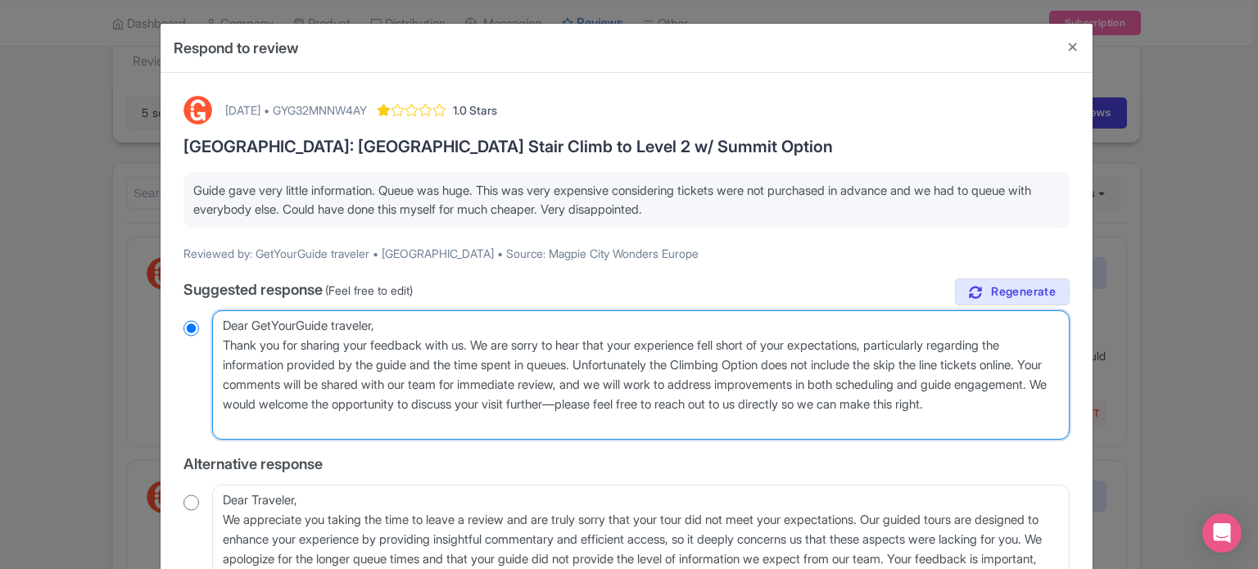
drag, startPoint x: 439, startPoint y: 382, endPoint x: 748, endPoint y: 382, distance: 308.9
click at [748, 382] on textarea "Dear GetYourGuide traveler, Thank you for sharing your feedback with us. We are…" at bounding box center [641, 375] width 858 height 129
type textarea "Dear GetYourGuide traveler, Thank you for sharing your feedback with us. We are…"
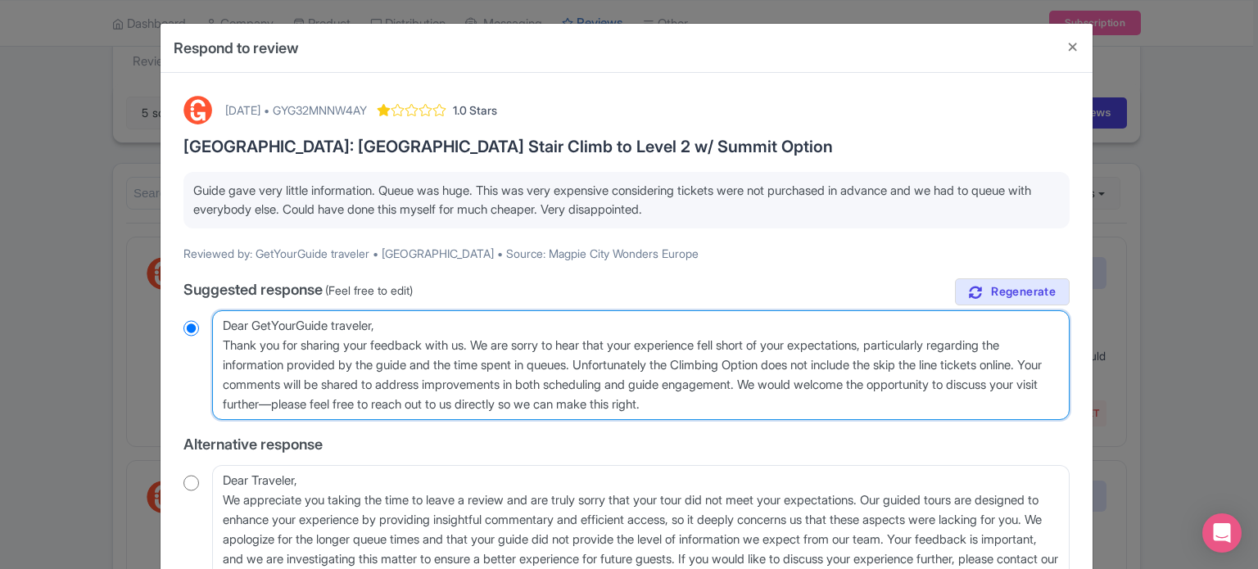
radio input "true"
drag, startPoint x: 590, startPoint y: 383, endPoint x: 754, endPoint y: 383, distance: 163.9
click at [754, 383] on textarea "Dear GetYourGuide traveler, Thank you for sharing your feedback with us. We are…" at bounding box center [641, 366] width 858 height 110
click at [723, 383] on textarea "Dear GetYourGuide traveler, Thank you for sharing your feedback with us. We are…" at bounding box center [641, 366] width 858 height 110
drag, startPoint x: 589, startPoint y: 383, endPoint x: 724, endPoint y: 386, distance: 135.2
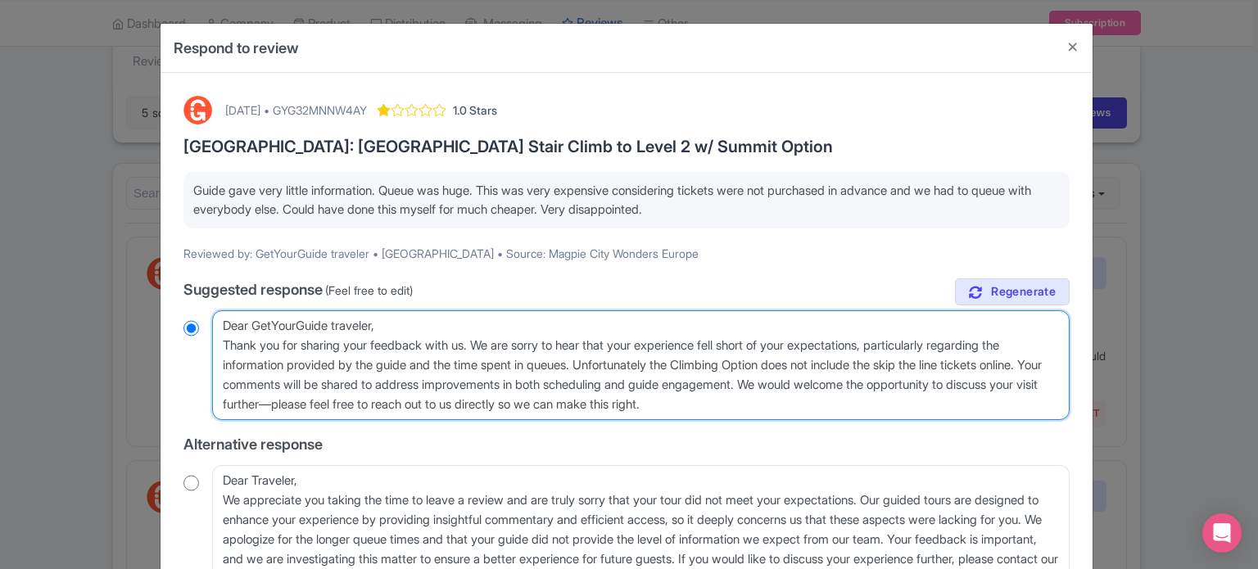
click at [724, 386] on textarea "Dear GetYourGuide traveler, Thank you for sharing your feedback with us. We are…" at bounding box center [641, 366] width 858 height 110
type textarea "Dear GetYourGuide traveler, Thank you for sharing your feedback with us. We are…"
radio input "true"
type textarea "Dear GetYourGuide traveler, Thank you for sharing your feedback with us. We are…"
radio input "true"
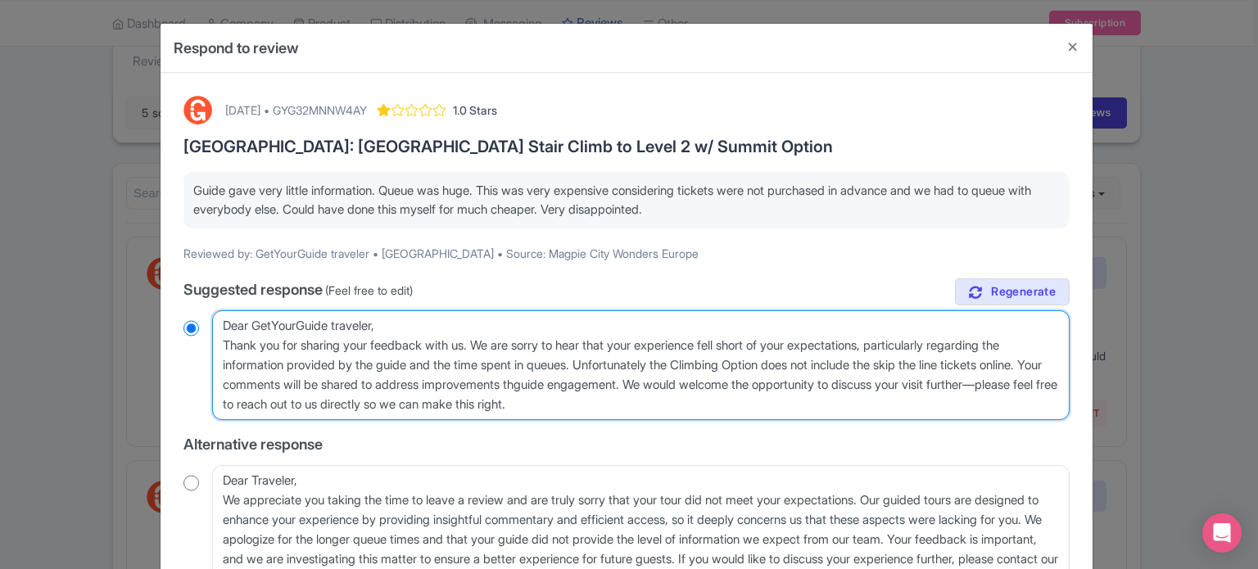
type textarea "Dear GetYourGuide traveler, Thank you for sharing your feedback with us. We are…"
radio input "true"
type textarea "Dear GetYourGuide traveler, Thank you for sharing your feedback with us. We are…"
radio input "true"
drag, startPoint x: 691, startPoint y: 402, endPoint x: 725, endPoint y: 381, distance: 39.8
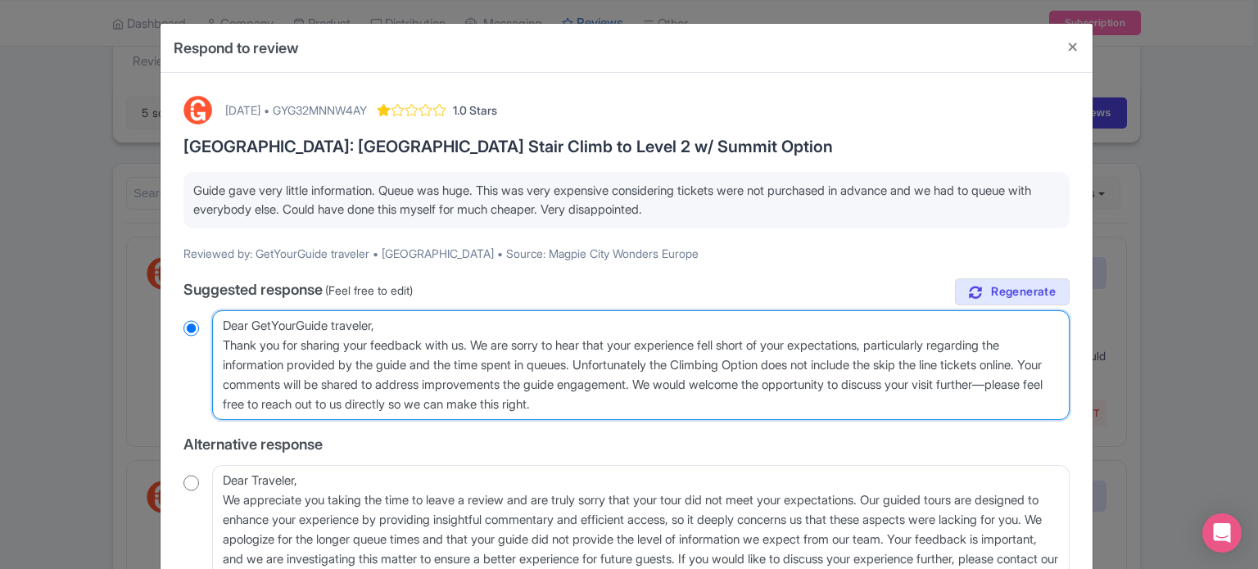
click at [725, 381] on textarea "Dear GetYourGuide traveler, Thank you for sharing your feedback with us. We are…" at bounding box center [641, 366] width 858 height 110
type textarea "Dear GetYourGuide traveler, Thank you for sharing your feedback with us. We are…"
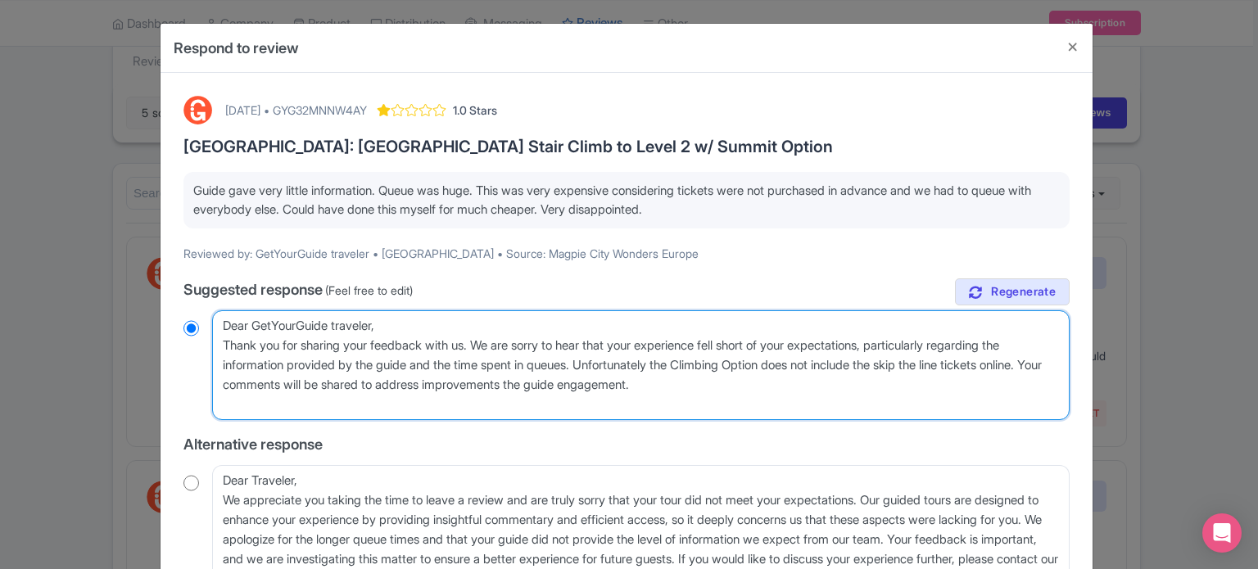
radio input "true"
click at [731, 385] on textarea "Dear GetYourGuide traveler, Thank you for sharing your feedback with us. We are…" at bounding box center [641, 366] width 858 height 110
paste textarea "Kindest regards, City Wonders Ltd."
type textarea "Dear GetYourGuide traveler, Thank you for sharing your feedback with us. We are…"
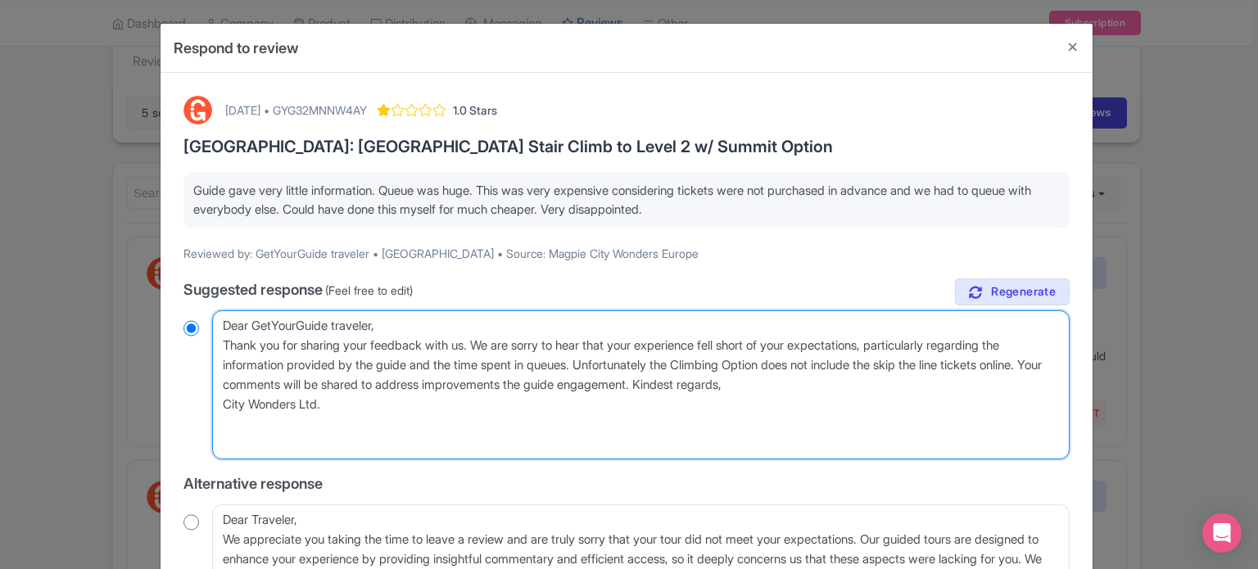
radio input "true"
click at [724, 385] on textarea "Dear GetYourGuide traveler, Thank you for sharing your feedback with us. We are…" at bounding box center [641, 385] width 858 height 149
type textarea "Dear GetYourGuide traveler, Thank you for sharing your feedback with us. We are…"
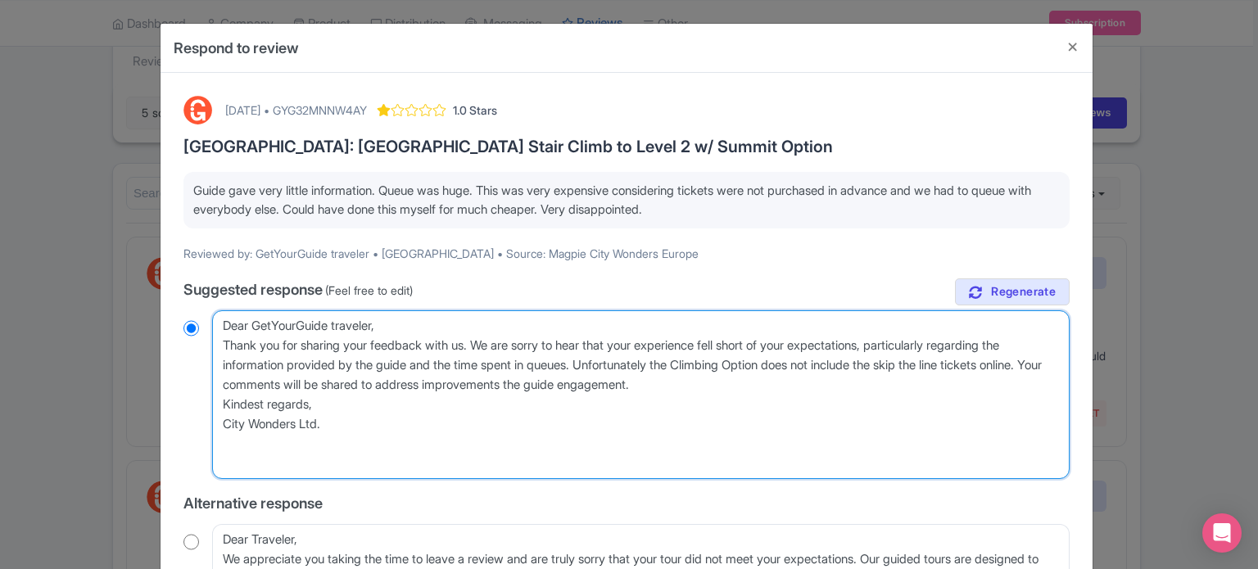
radio input "true"
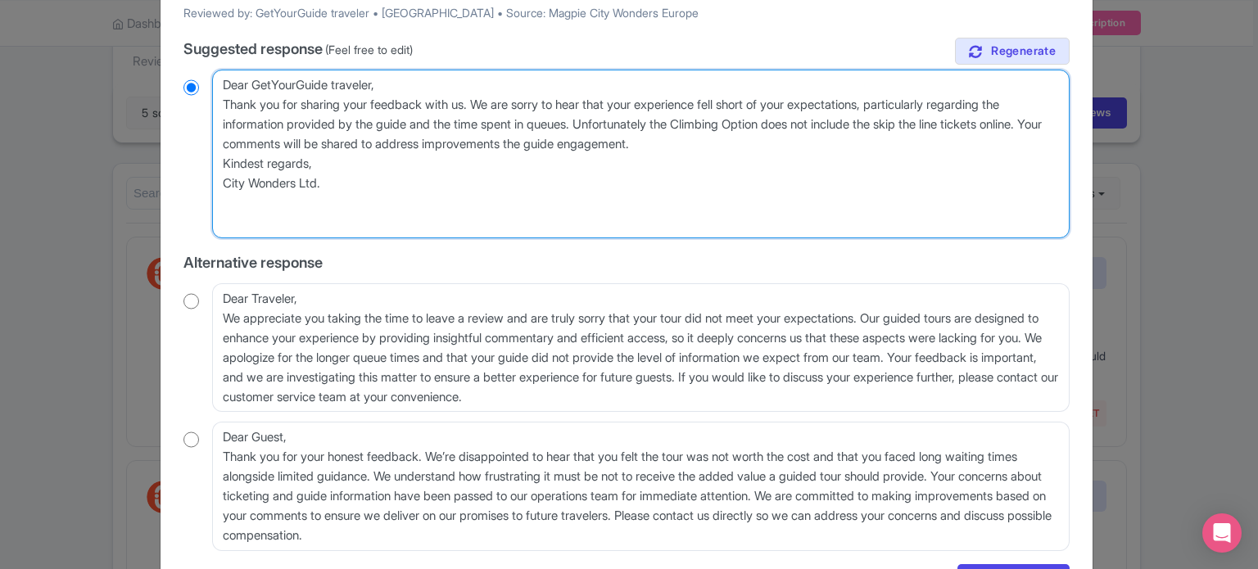
scroll to position [339, 0]
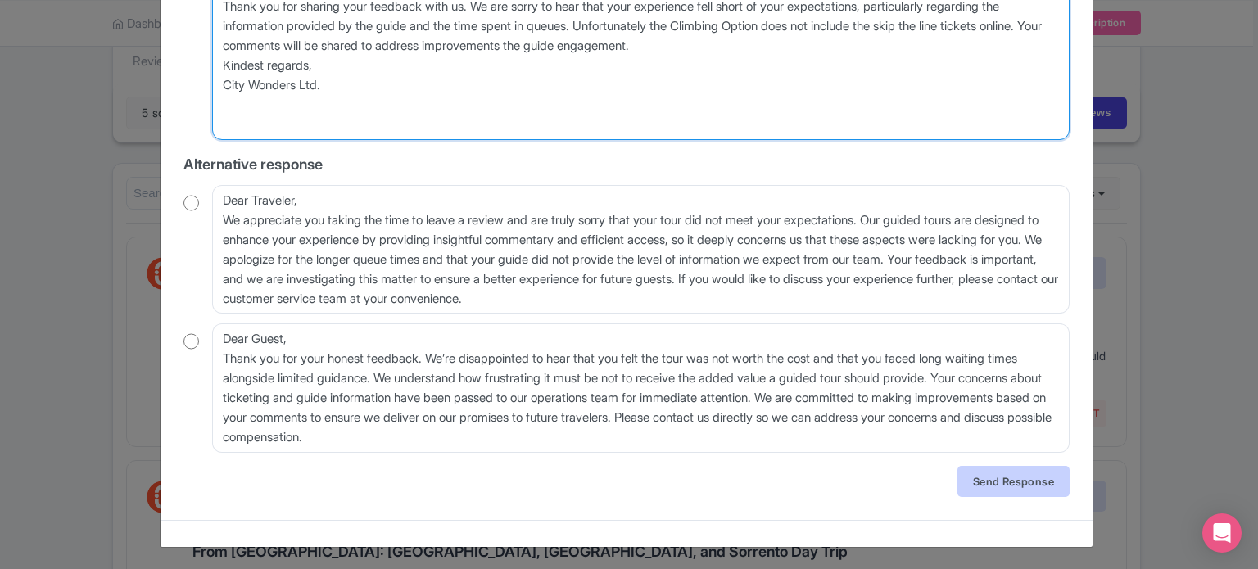
type textarea "Dear GetYourGuide traveler, Thank you for sharing your feedback with us. We are…"
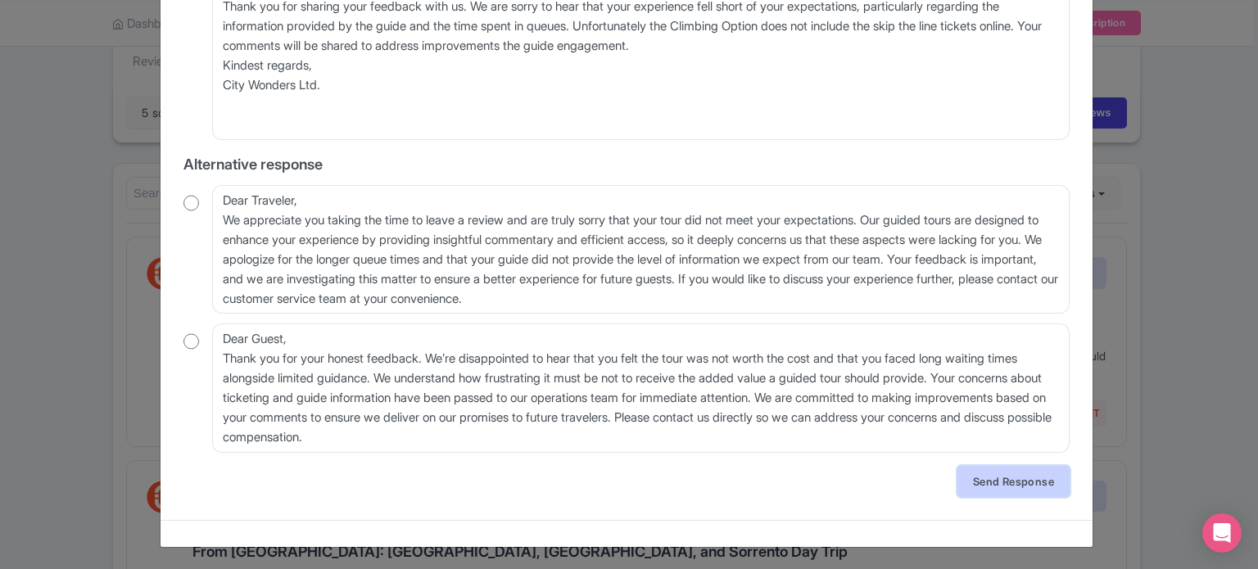
click at [1018, 478] on link "Send Response" at bounding box center [1014, 481] width 112 height 31
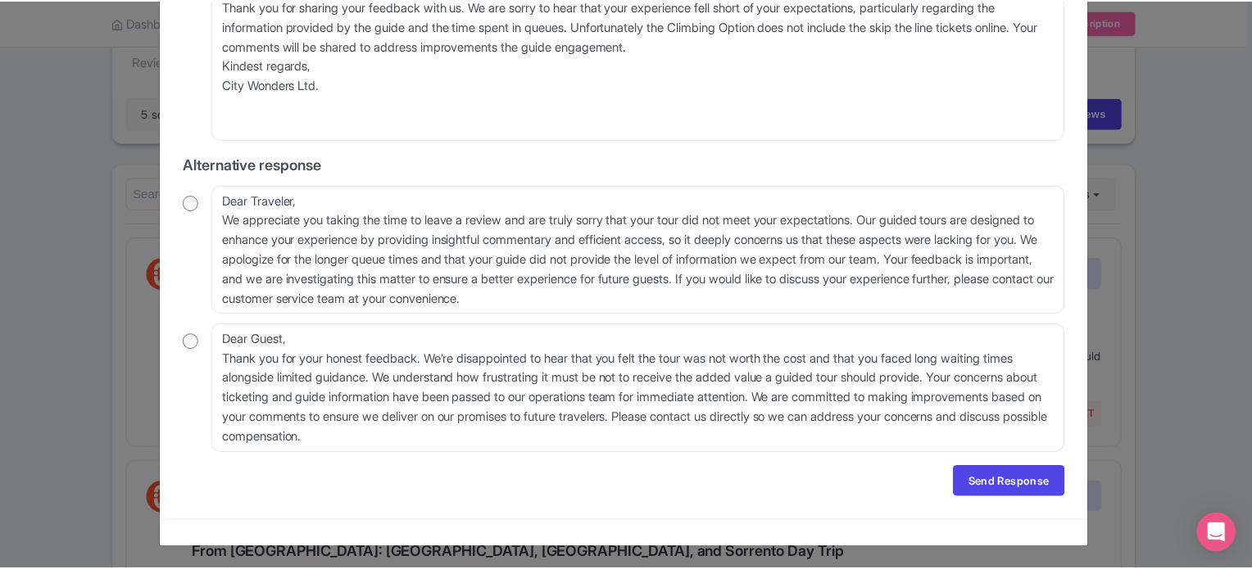
scroll to position [0, 0]
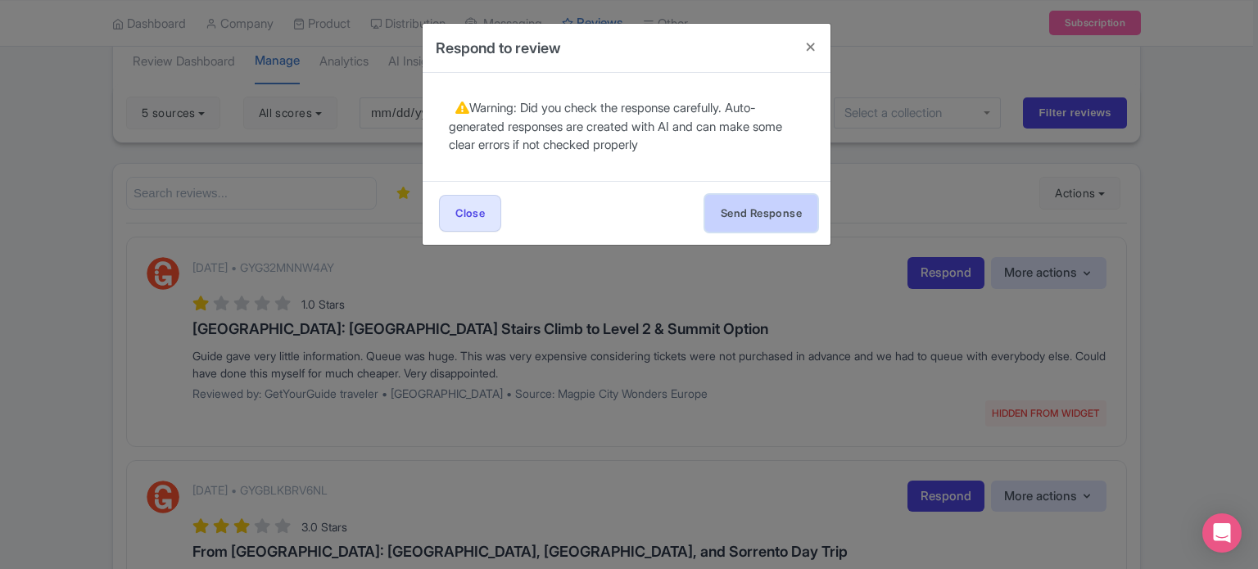
click at [774, 217] on button "Send Response" at bounding box center [761, 213] width 112 height 37
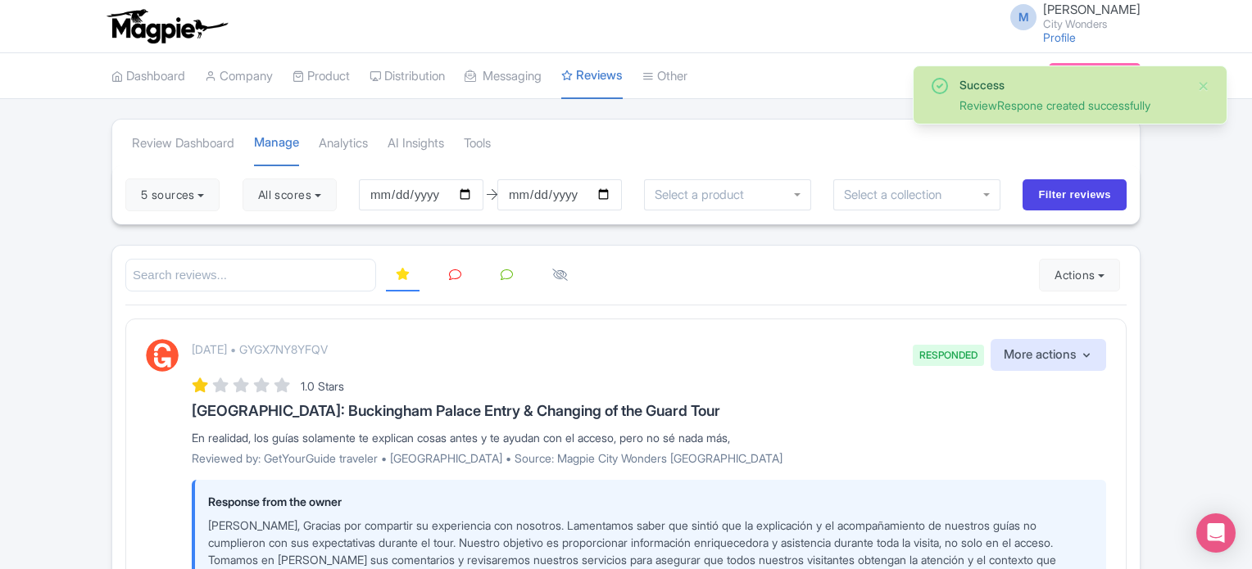
click at [452, 275] on icon at bounding box center [455, 275] width 12 height 12
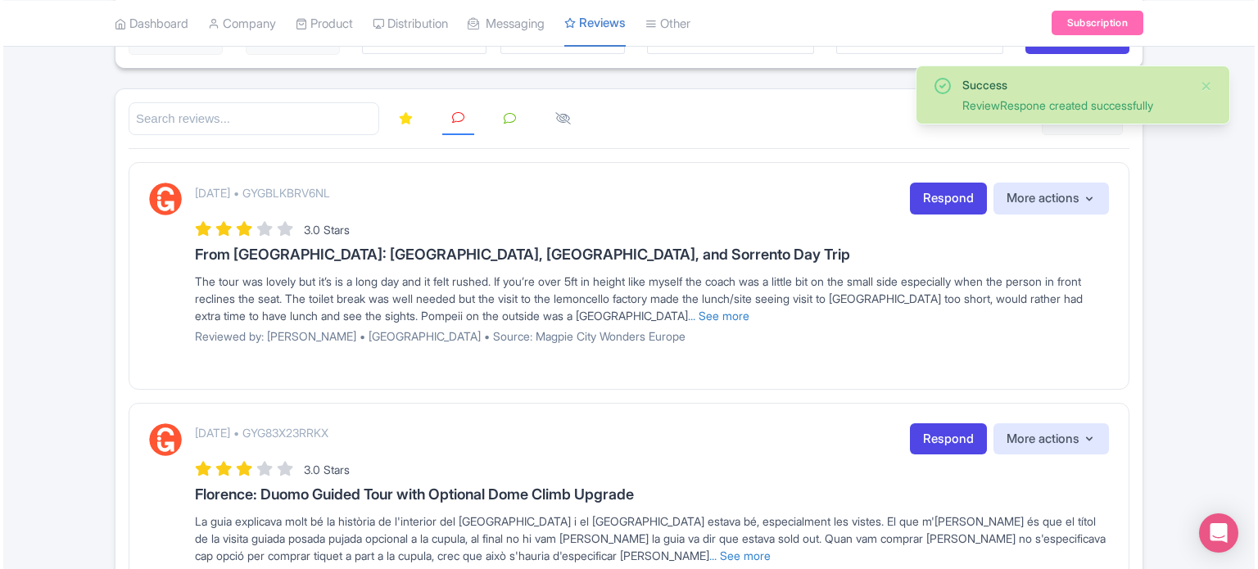
scroll to position [164, 0]
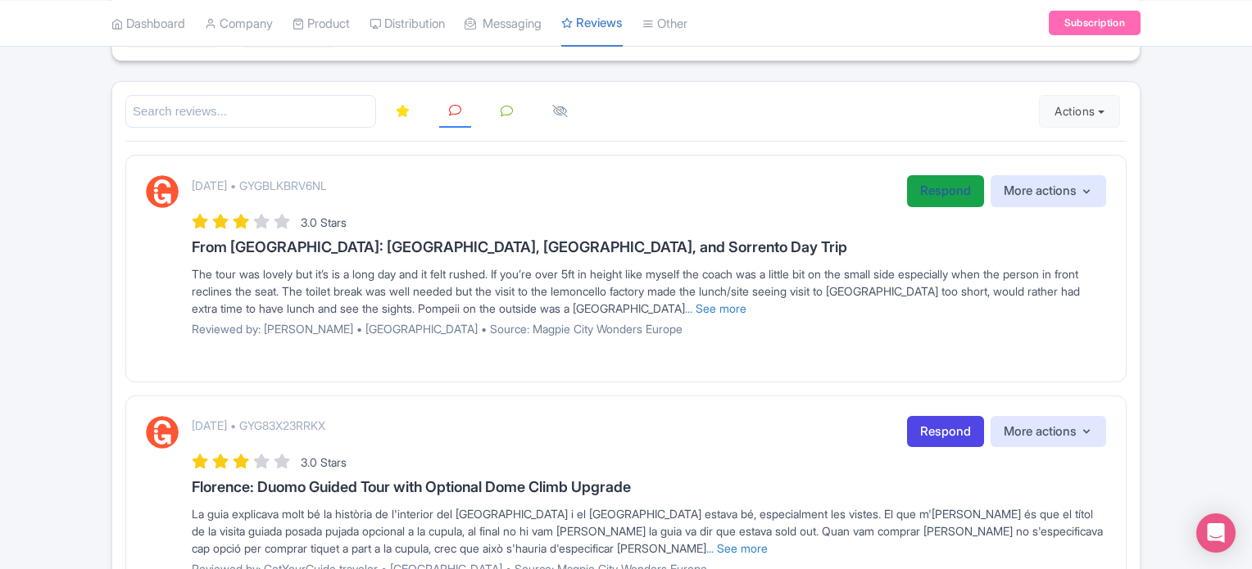
click at [937, 186] on link "Respond" at bounding box center [945, 191] width 77 height 32
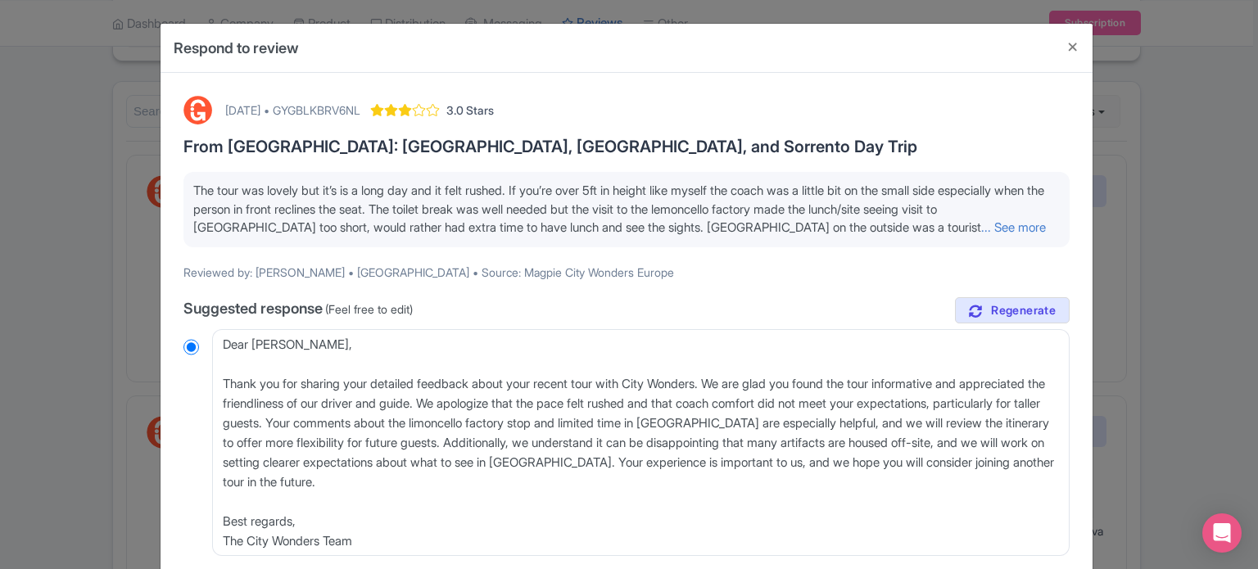
click at [927, 235] on p "The tour was lovely but it’s is a long day and it felt rushed. If you’re over 5…" at bounding box center [626, 210] width 867 height 56
click at [981, 229] on link "... See more" at bounding box center [1013, 228] width 65 height 16
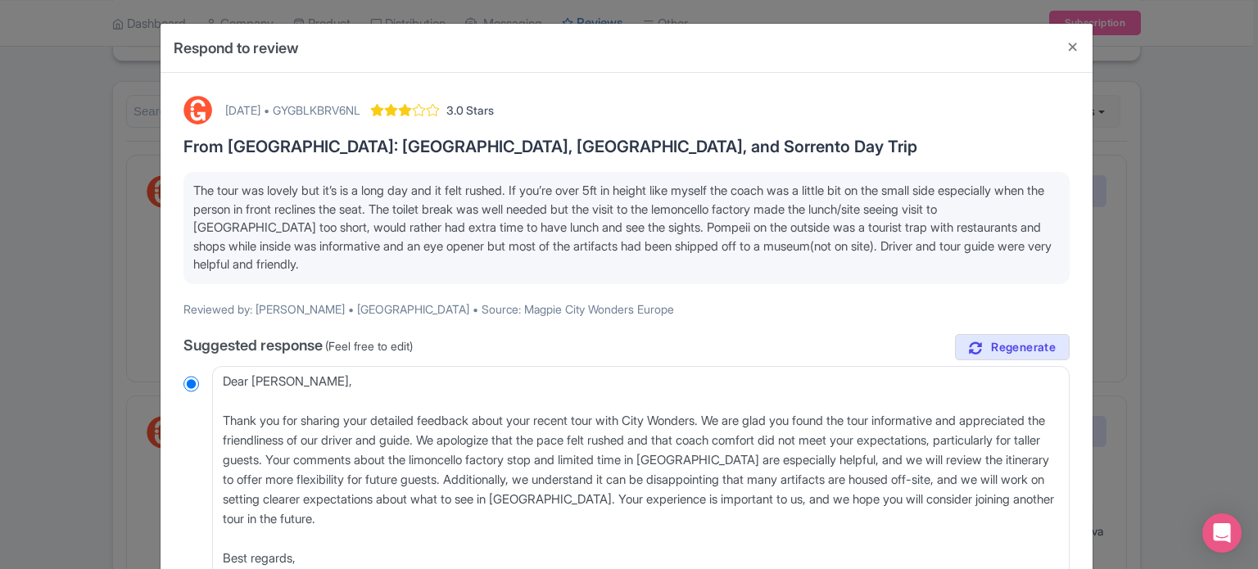
scroll to position [82, 0]
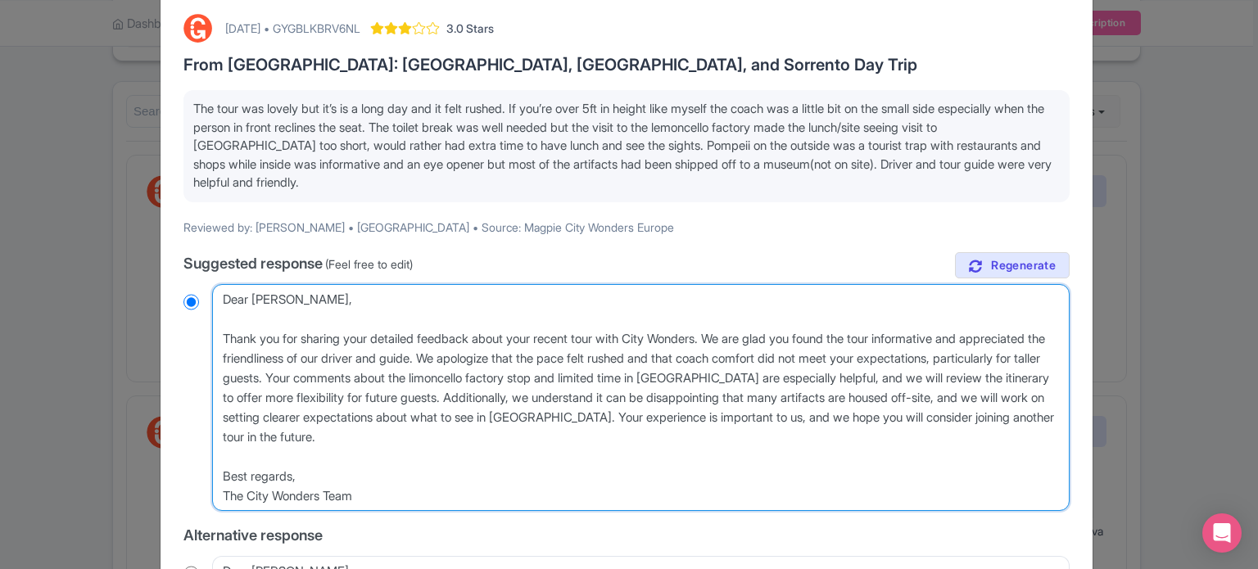
click at [231, 292] on textarea "Dear David, Thank you for sharing your detailed feedback about your recent tour…" at bounding box center [641, 398] width 858 height 228
type textarea "HDavid, Thank you for sharing your detailed feedback about your recent tour wit…"
radio input "true"
type textarea "HiDavid, Thank you for sharing your detailed feedback about your recent tour wi…"
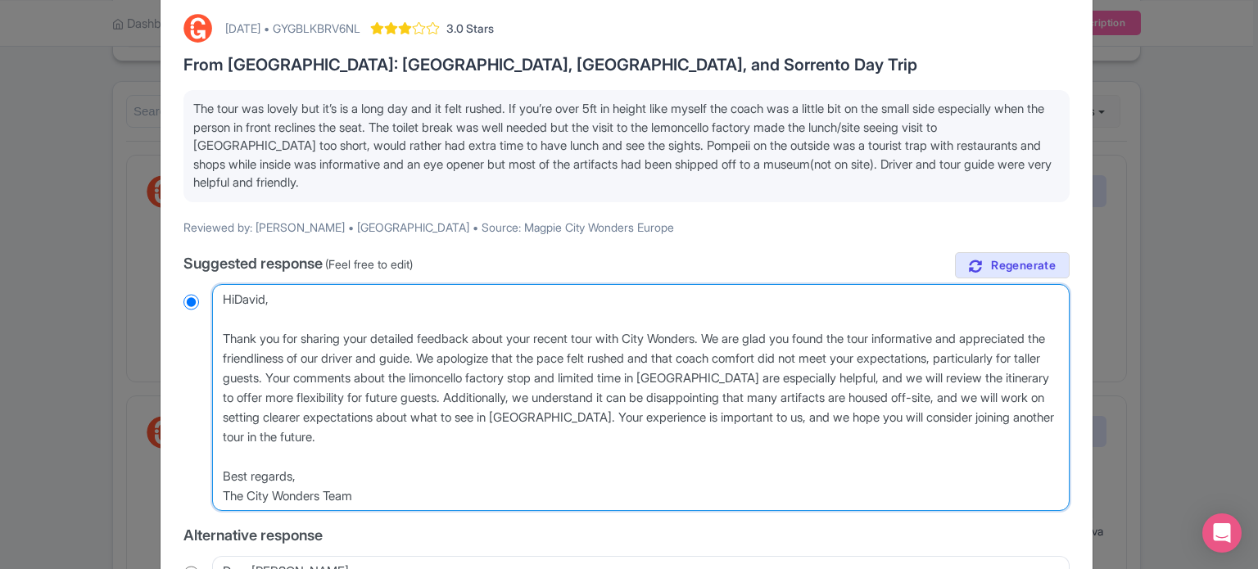
radio input "true"
type textarea "Hi David, Thank you for sharing your detailed feedback about your recent tour w…"
radio input "true"
drag, startPoint x: 639, startPoint y: 399, endPoint x: 793, endPoint y: 419, distance: 155.3
click at [793, 419] on textarea "Dear David, Thank you for sharing your detailed feedback about your recent tour…" at bounding box center [641, 398] width 858 height 228
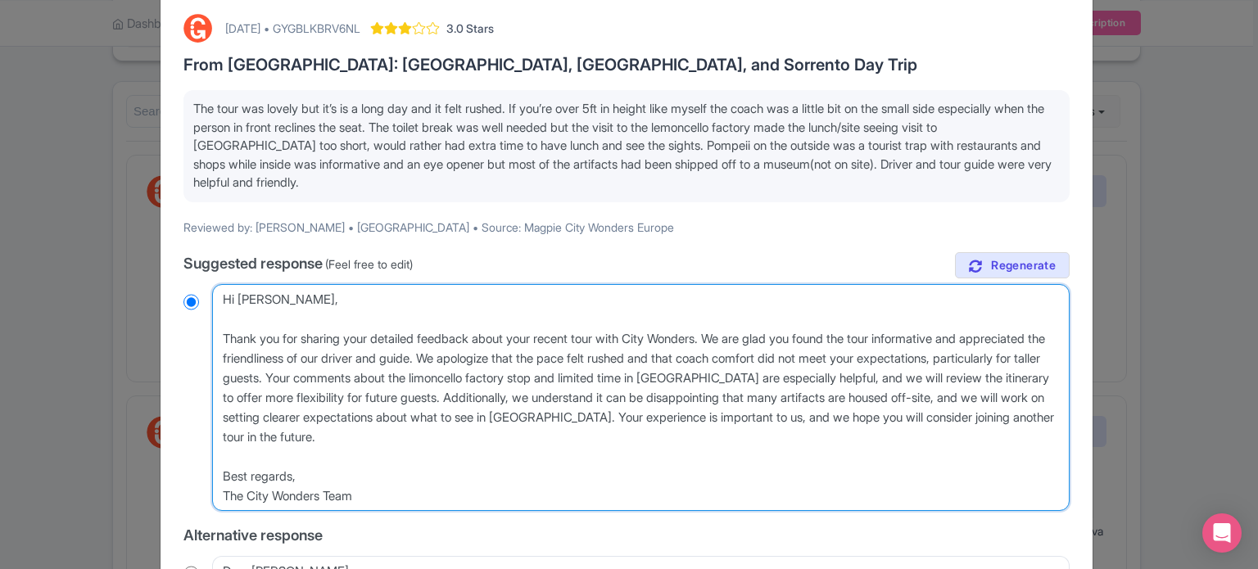
type textarea "Hi David, Thank you for sharing your detailed feedback about your recent tour w…"
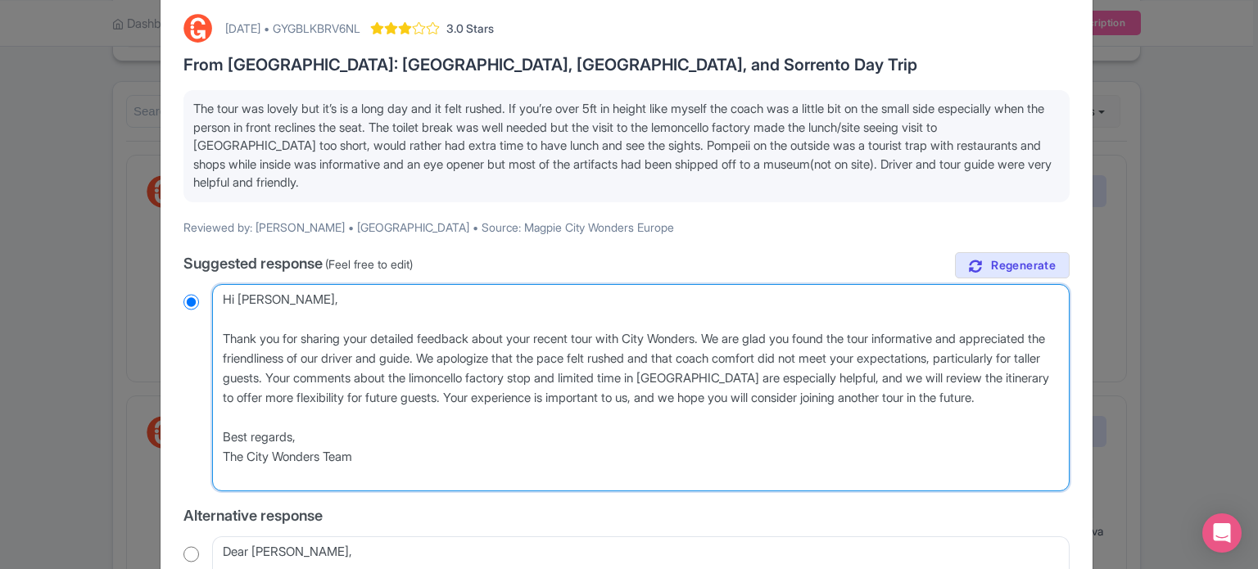
radio input "true"
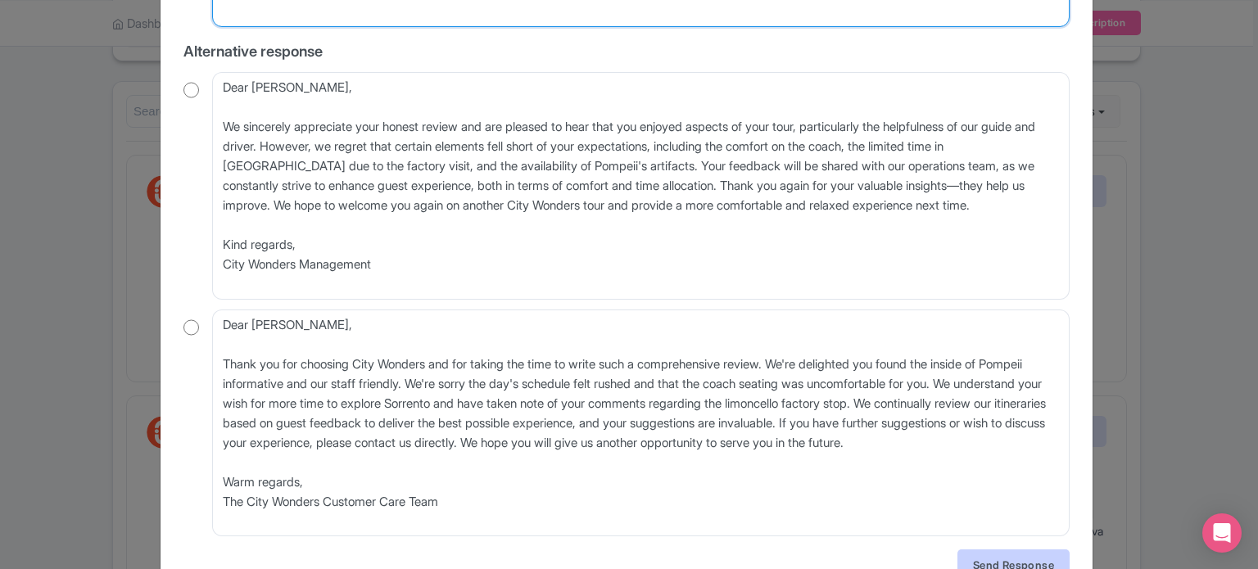
scroll to position [630, 0]
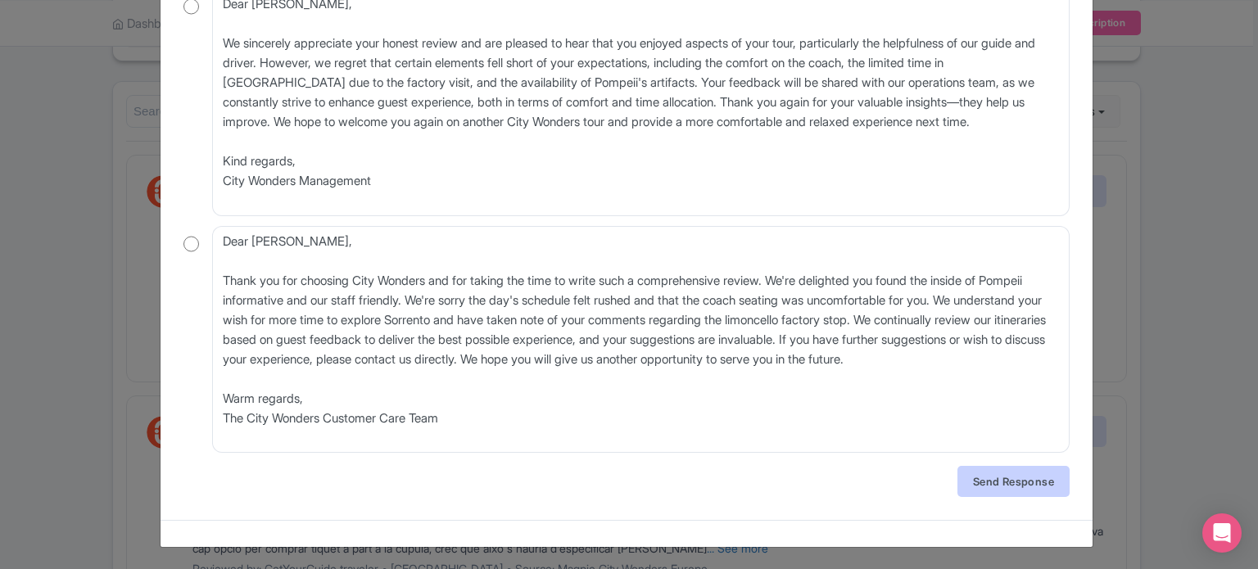
type textarea "Hi David, Thank you for sharing your detailed feedback about your recent tour w…"
click at [1025, 481] on link "Send Response" at bounding box center [1014, 481] width 112 height 31
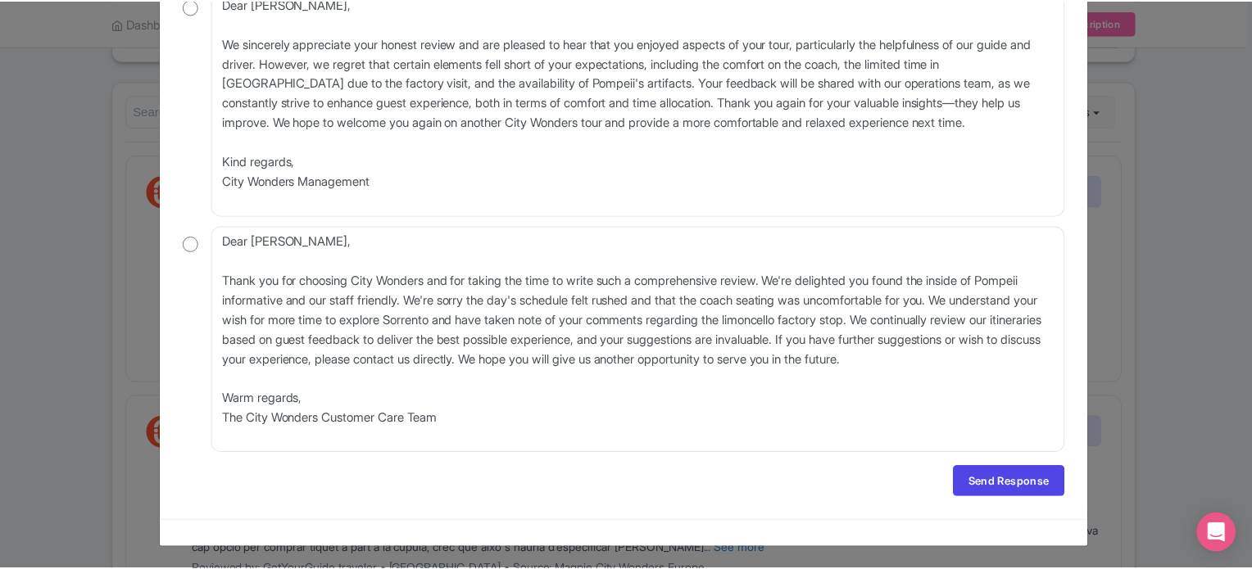
scroll to position [0, 0]
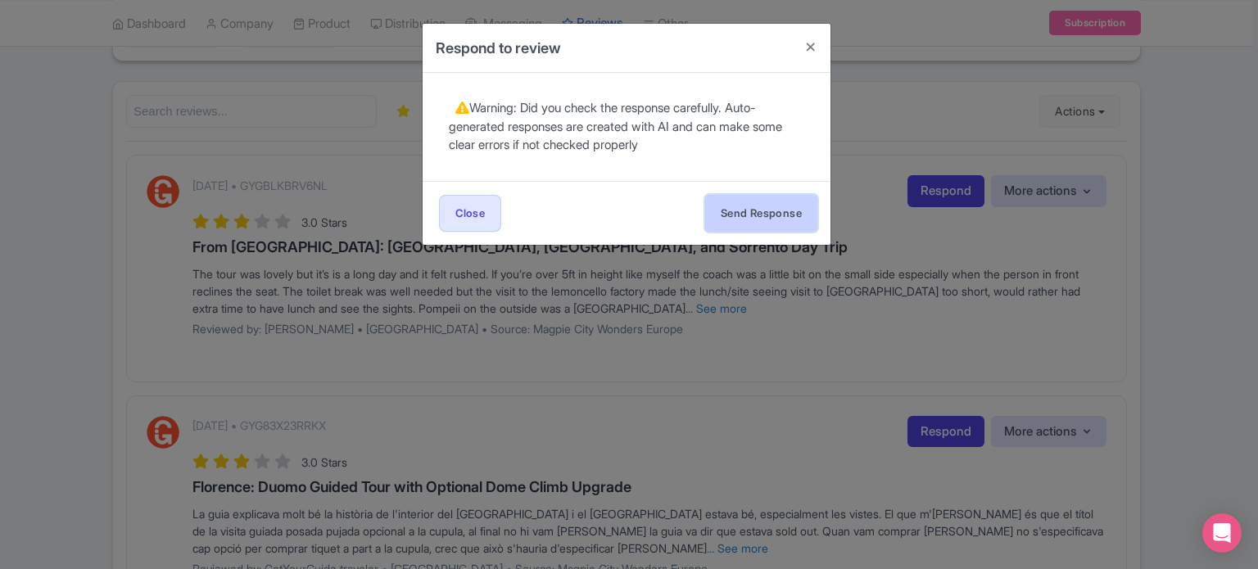
click at [764, 220] on button "Send Response" at bounding box center [761, 213] width 112 height 37
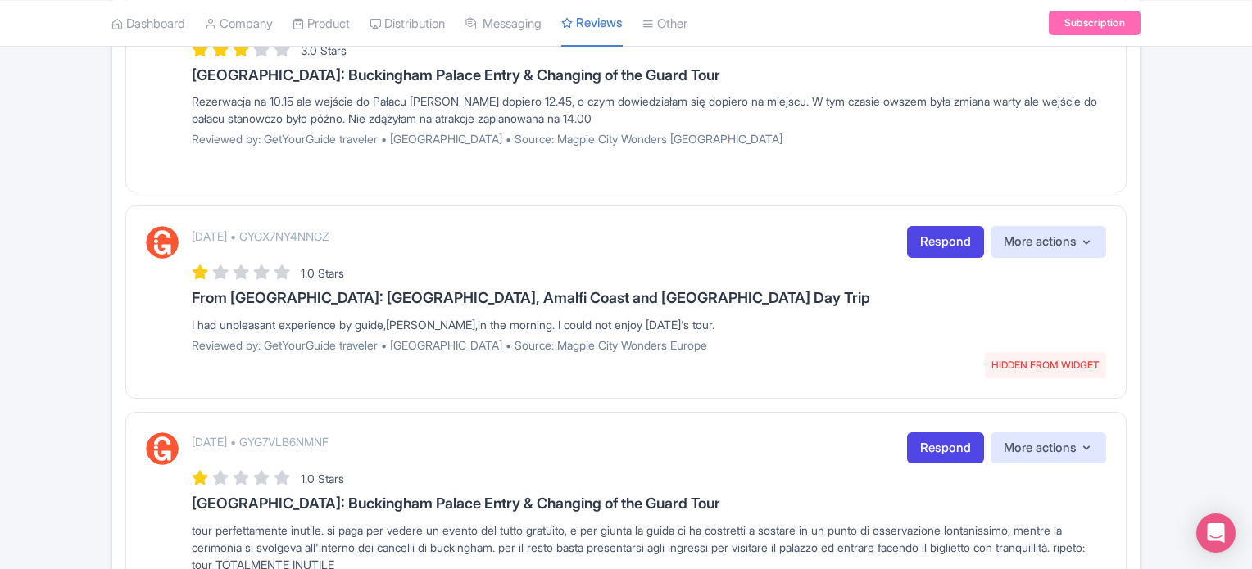
scroll to position [1219, 0]
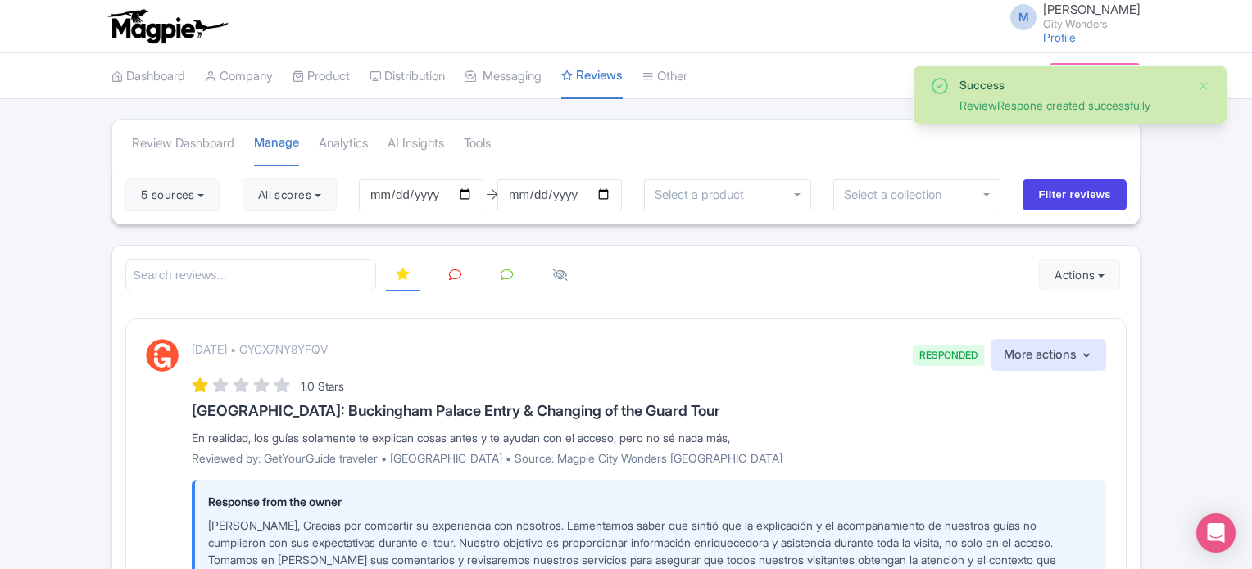
click at [451, 269] on icon at bounding box center [455, 275] width 12 height 12
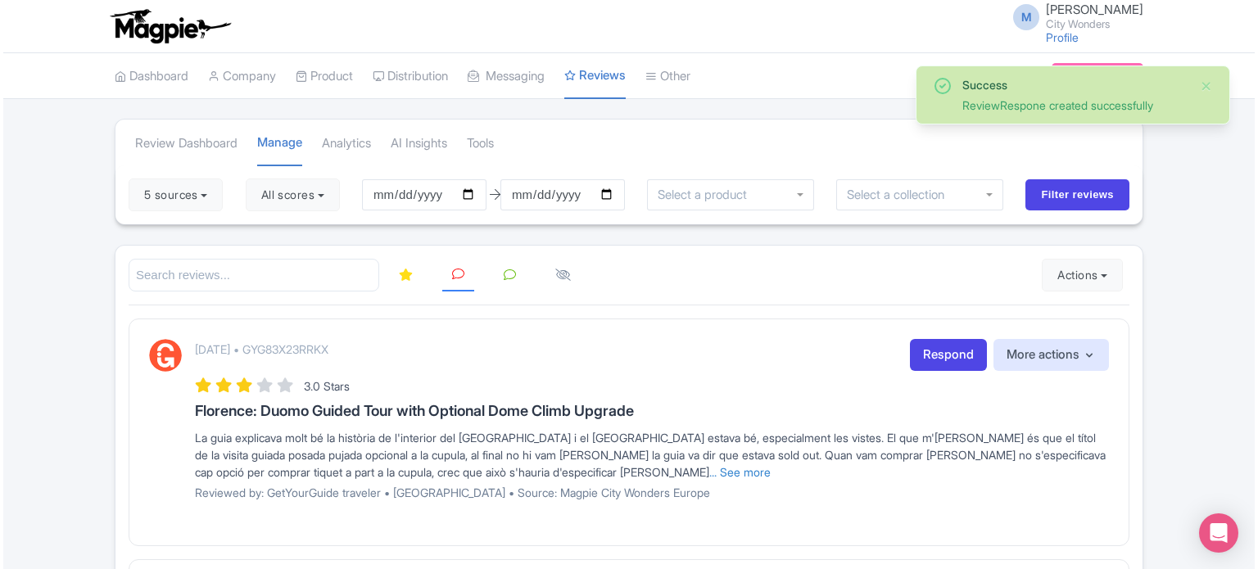
scroll to position [82, 0]
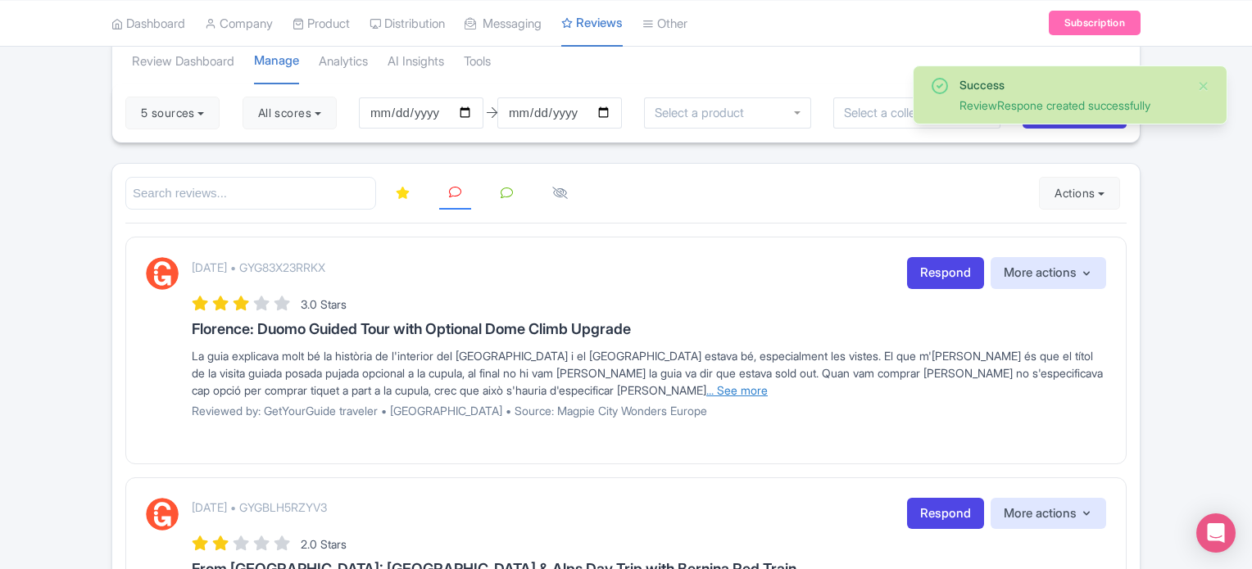
click at [706, 386] on link "... See more" at bounding box center [736, 390] width 61 height 14
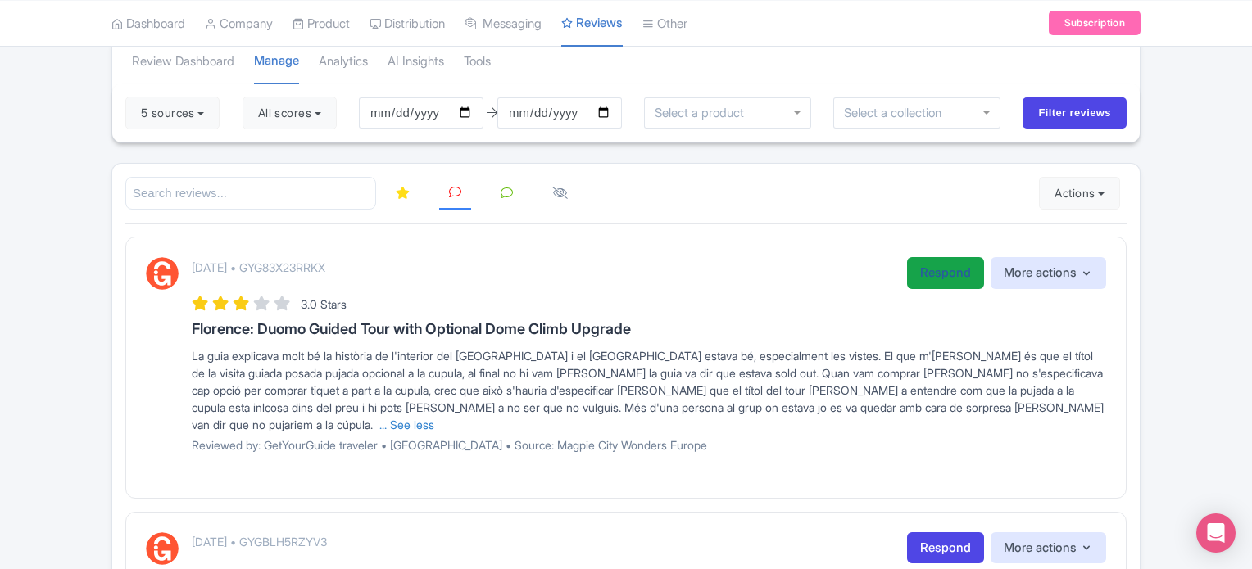
click at [922, 281] on link "Respond" at bounding box center [945, 273] width 77 height 32
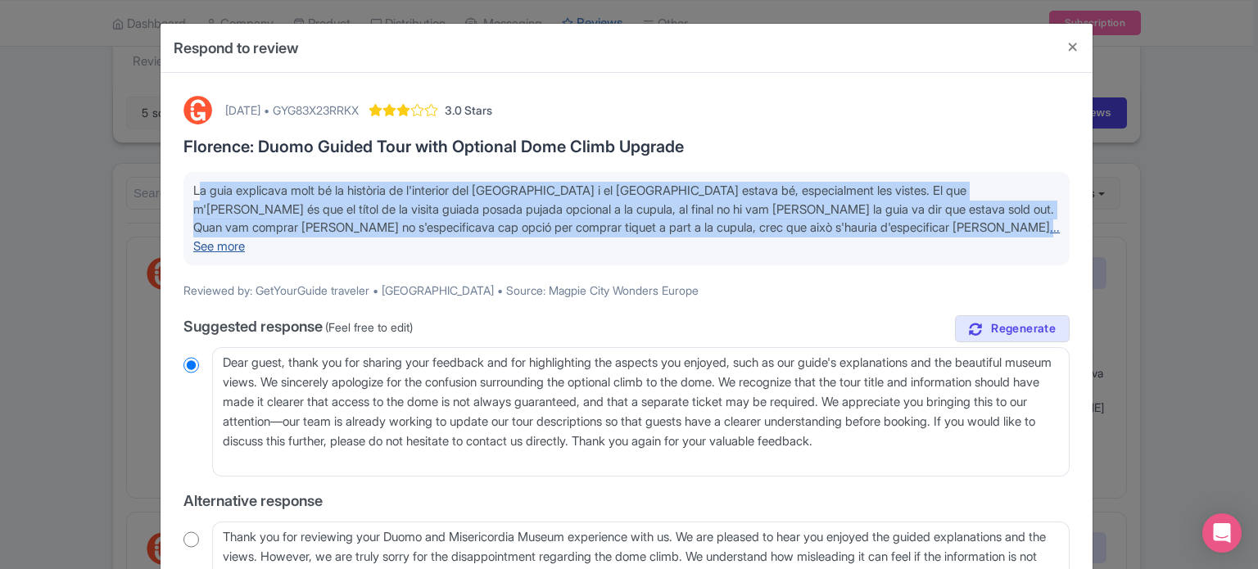
drag, startPoint x: 192, startPoint y: 190, endPoint x: 889, endPoint y: 231, distance: 698.4
click at [889, 231] on span "La guia explicava molt bé la història de l'interior del Duomo i el museu de la …" at bounding box center [626, 218] width 867 height 71
click at [924, 231] on link "... See more" at bounding box center [626, 237] width 867 height 34
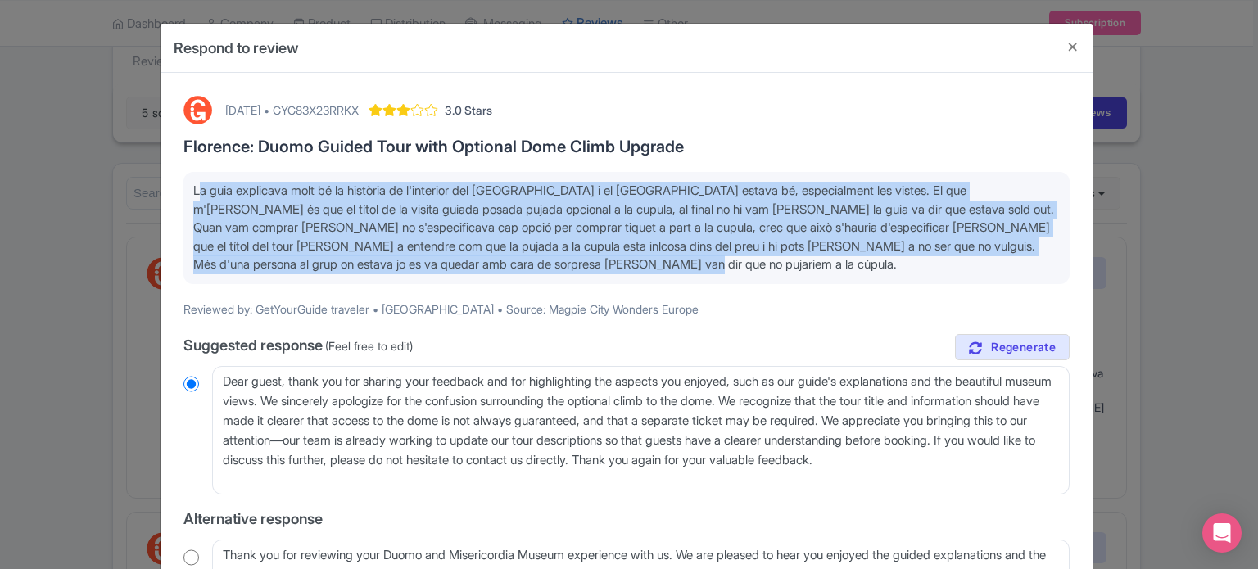
drag, startPoint x: 661, startPoint y: 262, endPoint x: 179, endPoint y: 177, distance: 490.0
click at [179, 177] on div "August 13, 2025 • GYG83X23RRKX 3.0 Stars Florence: Duomo Guided Tour with Optio…" at bounding box center [627, 454] width 906 height 737
copy span "La guia explicava molt bé la història de l'interior del [GEOGRAPHIC_DATA] i el …"
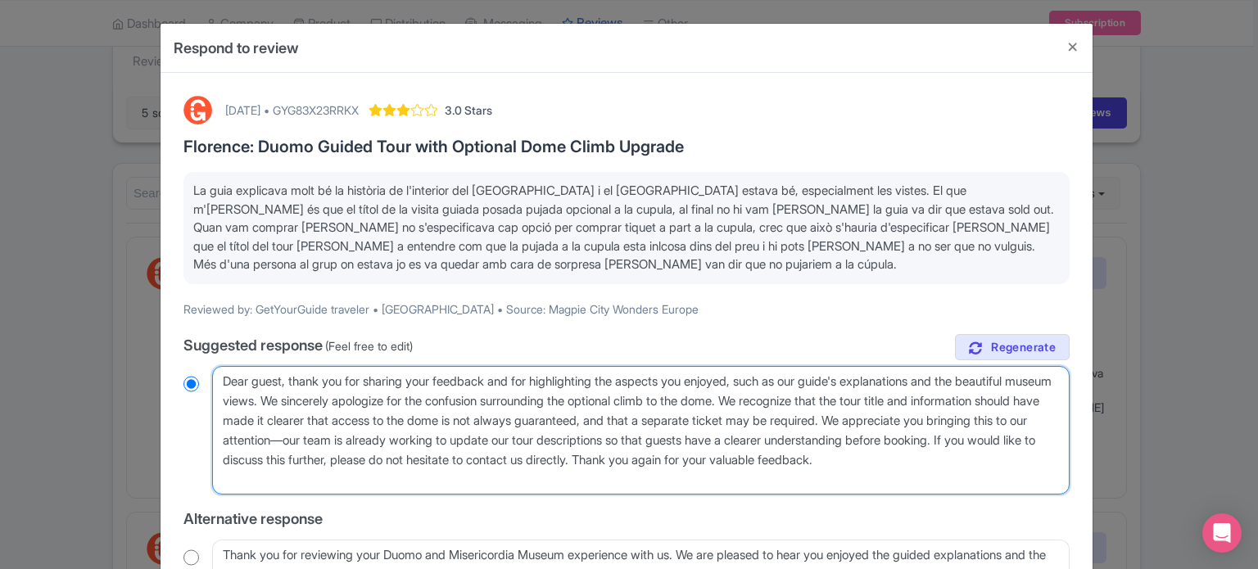
drag, startPoint x: 808, startPoint y: 401, endPoint x: 397, endPoint y: 462, distance: 415.0
click at [397, 462] on textarea "Dear guest, thank you for sharing your feedback and for highlighting the aspect…" at bounding box center [641, 430] width 858 height 129
type textarea "Dear guest, thank you for sharing your feedback and for highlighting the aspect…"
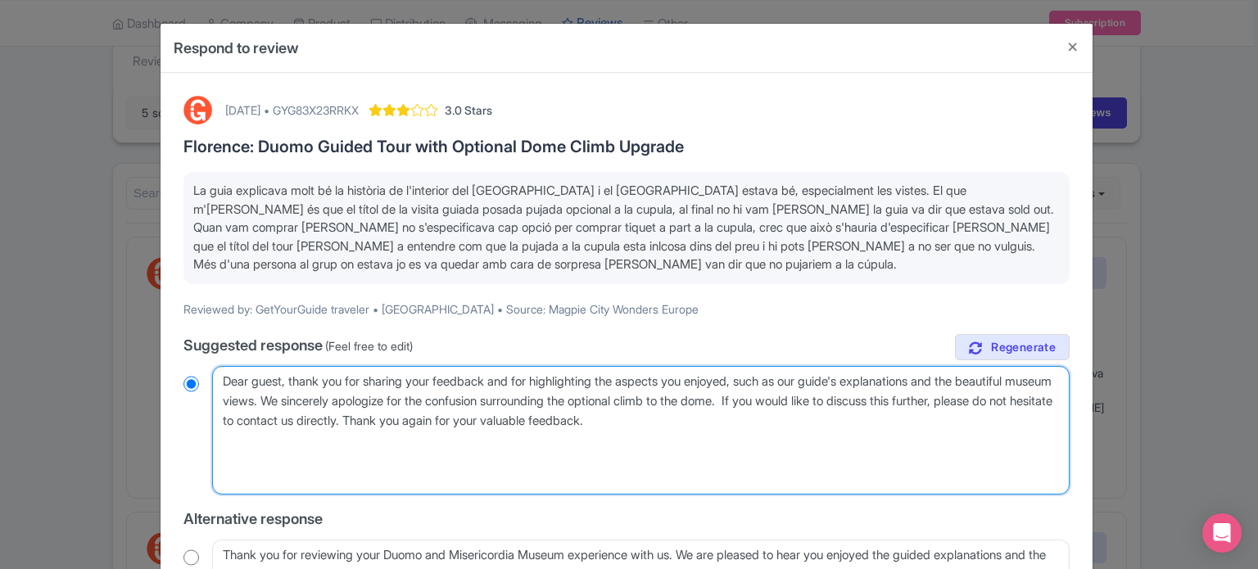
radio input "true"
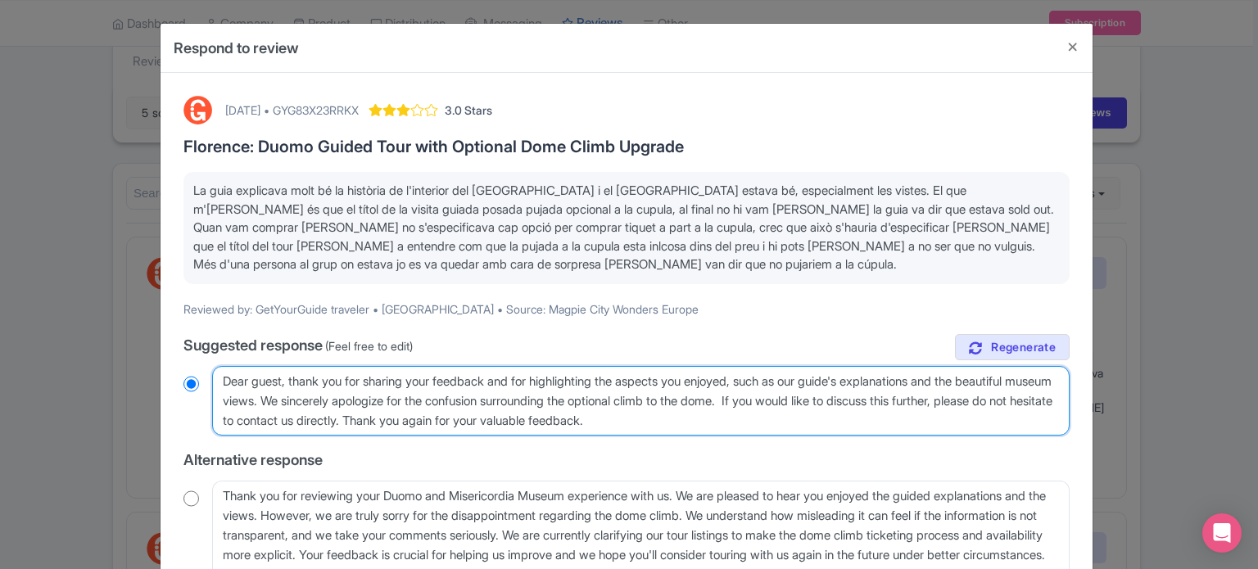
type textarea "Dear guest, thank you for sharing your feedback and for highlighting the aspect…"
radio input "true"
type textarea "Dear guest, thank you for sharing your feedback and for highlighting the aspect…"
radio input "true"
type textarea "Dear guest, thank you for sharing your feedback and for highlighting the aspect…"
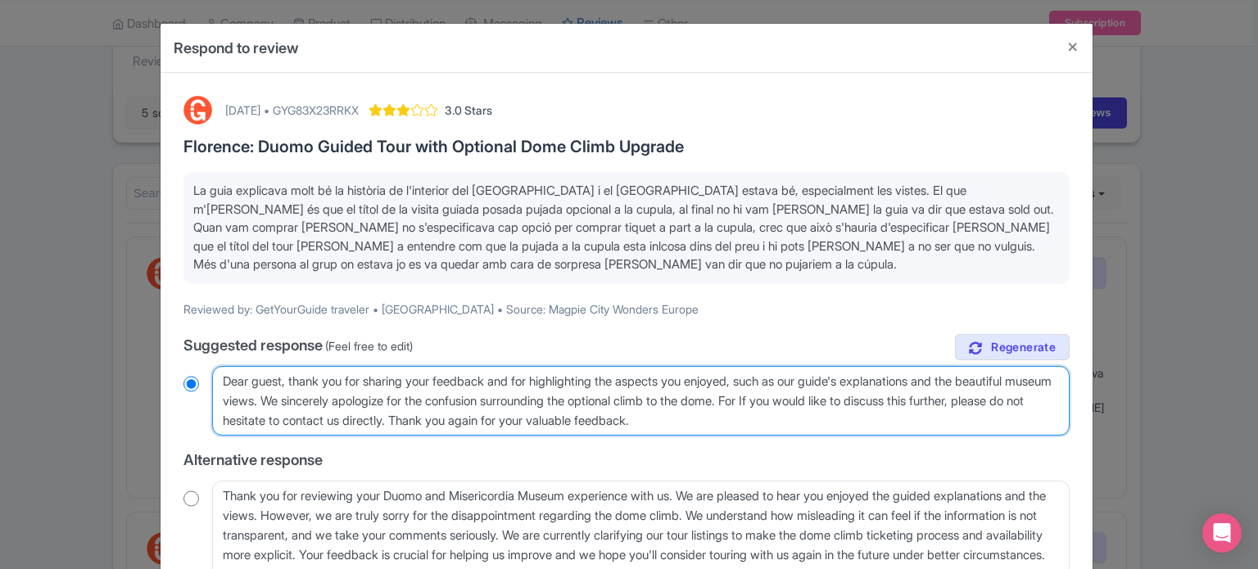
radio input "true"
type textarea "Dear guest, thank you for sharing your feedback and for highlighting the aspect…"
radio input "true"
type textarea "Dear guest, thank you for sharing your feedback and for highlighting the aspect…"
radio input "true"
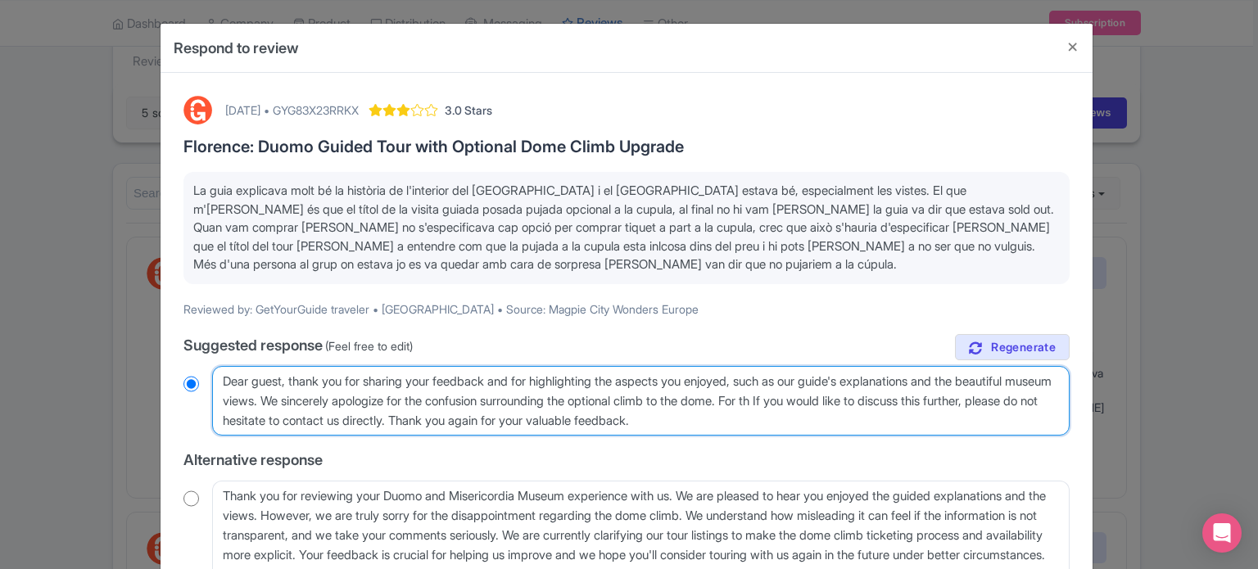
type textarea "Dear guest, thank you for sharing your feedback and for highlighting the aspect…"
radio input "true"
type textarea "Dear guest, thank you for sharing your feedback and for highlighting the aspect…"
radio input "true"
type textarea "Dear guest, thank you for sharing your feedback and for highlighting the aspect…"
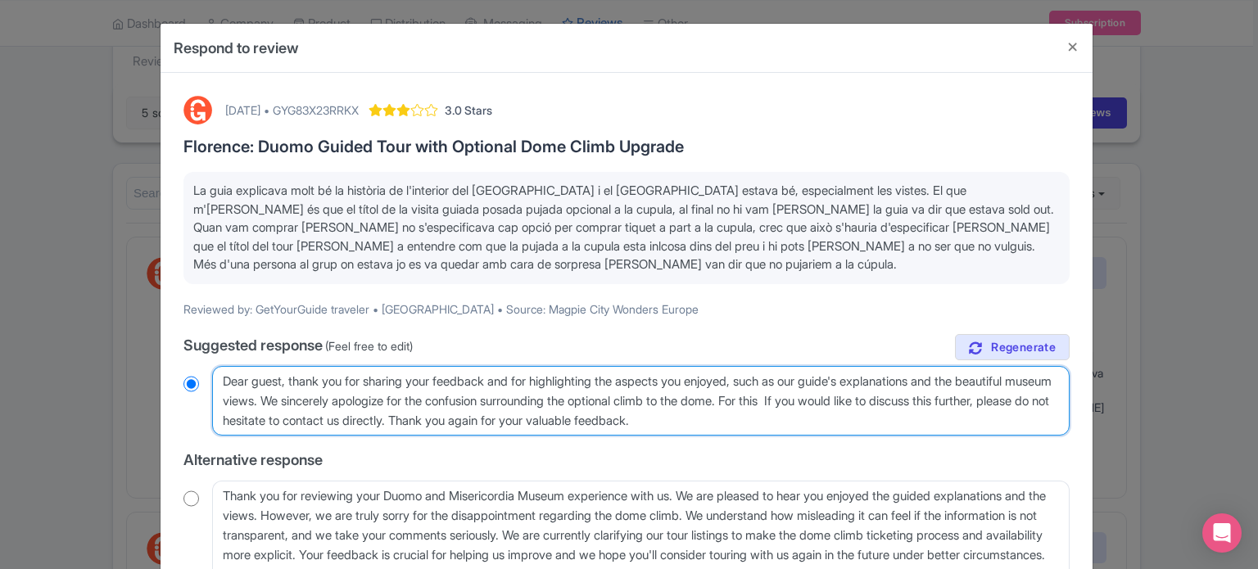
radio input "true"
type textarea "Dear guest, thank you for sharing your feedback and for highlighting the aspect…"
radio input "true"
type textarea "Dear guest, thank you for sharing your feedback and for highlighting the aspect…"
radio input "true"
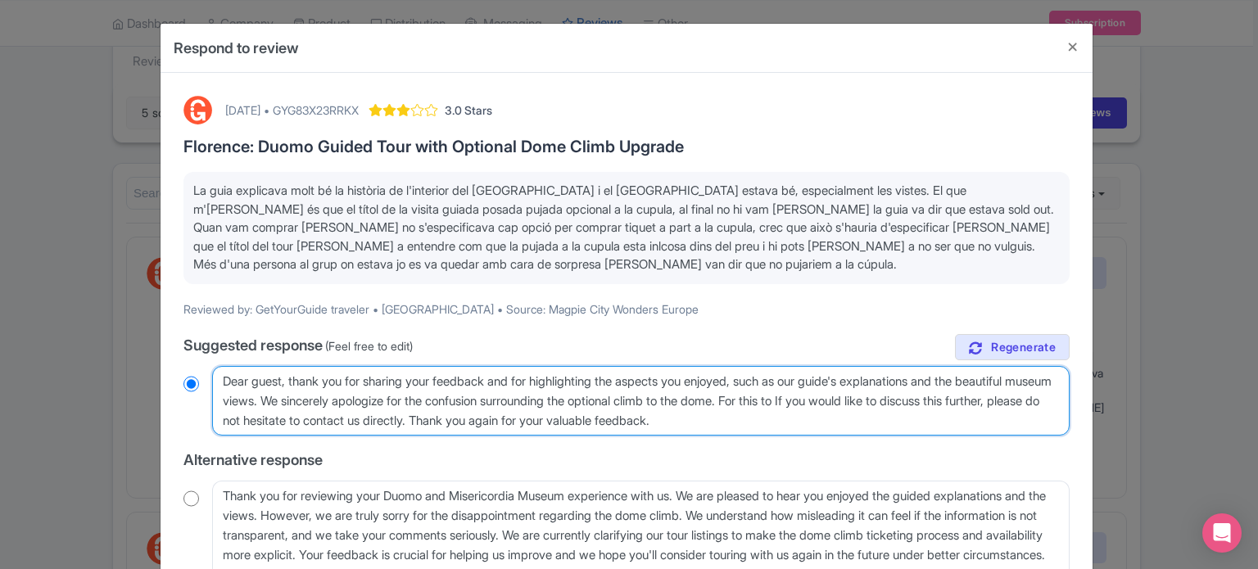
type textarea "Dear guest, thank you for sharing your feedback and for highlighting the aspect…"
radio input "true"
type textarea "Dear guest, thank you for sharing your feedback and for highlighting the aspect…"
radio input "true"
type textarea "Dear guest, thank you for sharing your feedback and for highlighting the aspect…"
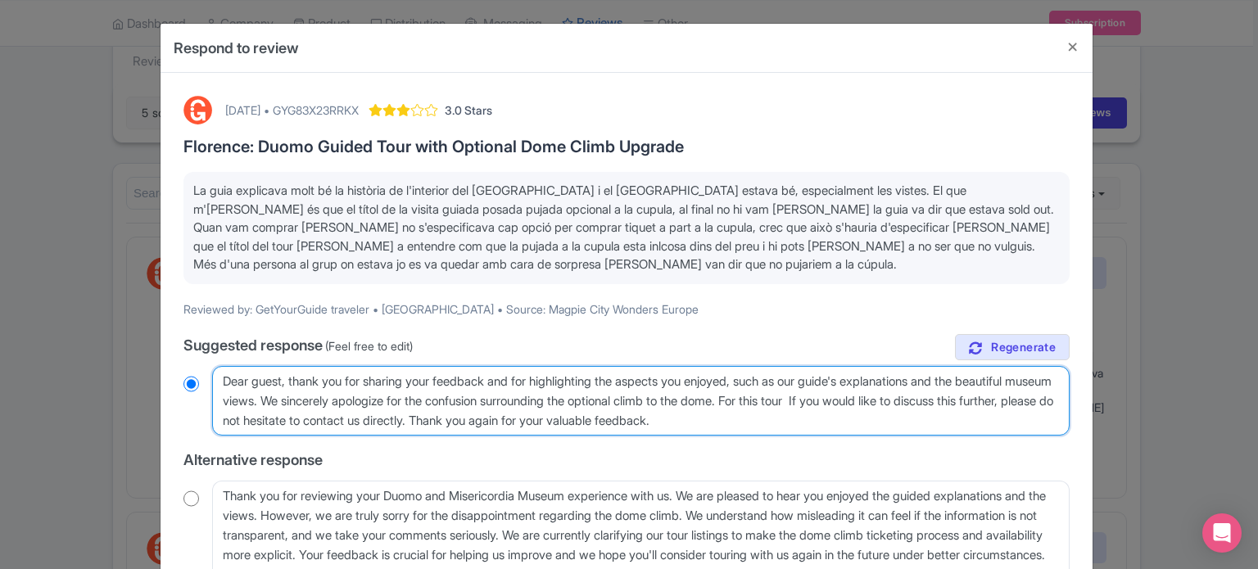
radio input "true"
type textarea "Dear guest, thank you for sharing your feedback and for highlighting the aspect…"
radio input "true"
type textarea "Dear guest, thank you for sharing your feedback and for highlighting the aspect…"
radio input "true"
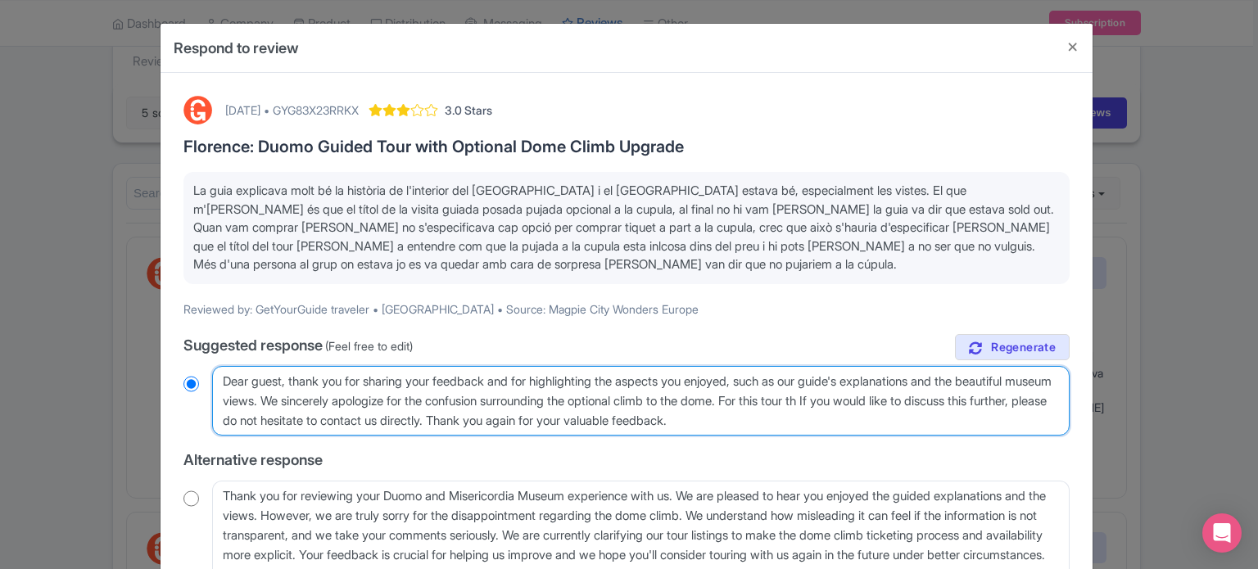
type textarea "Dear guest, thank you for sharing your feedback and for highlighting the aspect…"
radio input "true"
type textarea "Dear guest, thank you for sharing your feedback and for highlighting the aspect…"
radio input "true"
type textarea "Dear guest, thank you for sharing your feedback and for highlighting the aspect…"
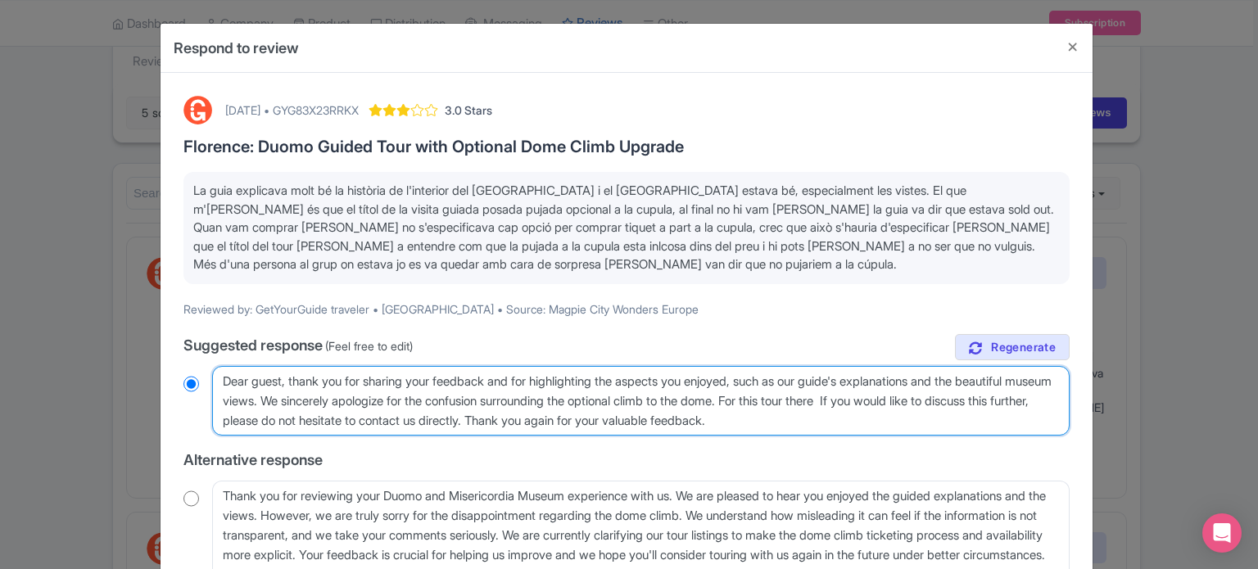
radio input "true"
type textarea "Dear guest, thank you for sharing your feedback and for highlighting the aspect…"
radio input "true"
type textarea "Dear guest, thank you for sharing your feedback and for highlighting the aspect…"
radio input "true"
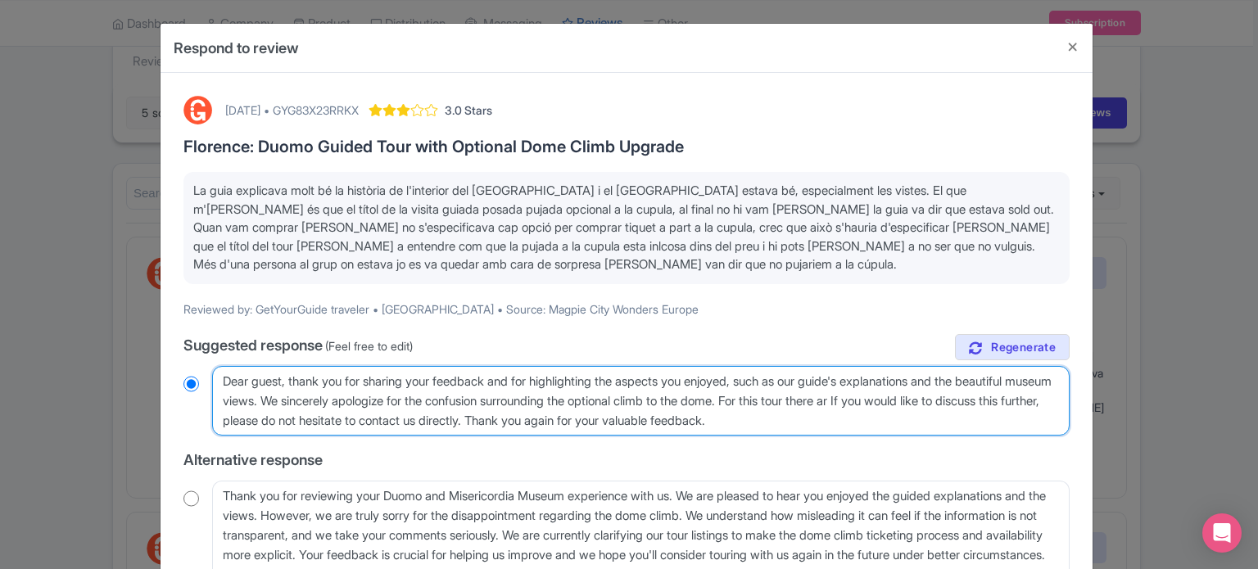
type textarea "Dear guest, thank you for sharing your feedback and for highlighting the aspect…"
radio input "true"
type textarea "Dear guest, thank you for sharing your feedback and for highlighting the aspect…"
radio input "true"
type textarea "Dear guest, thank you for sharing your feedback and for highlighting the aspect…"
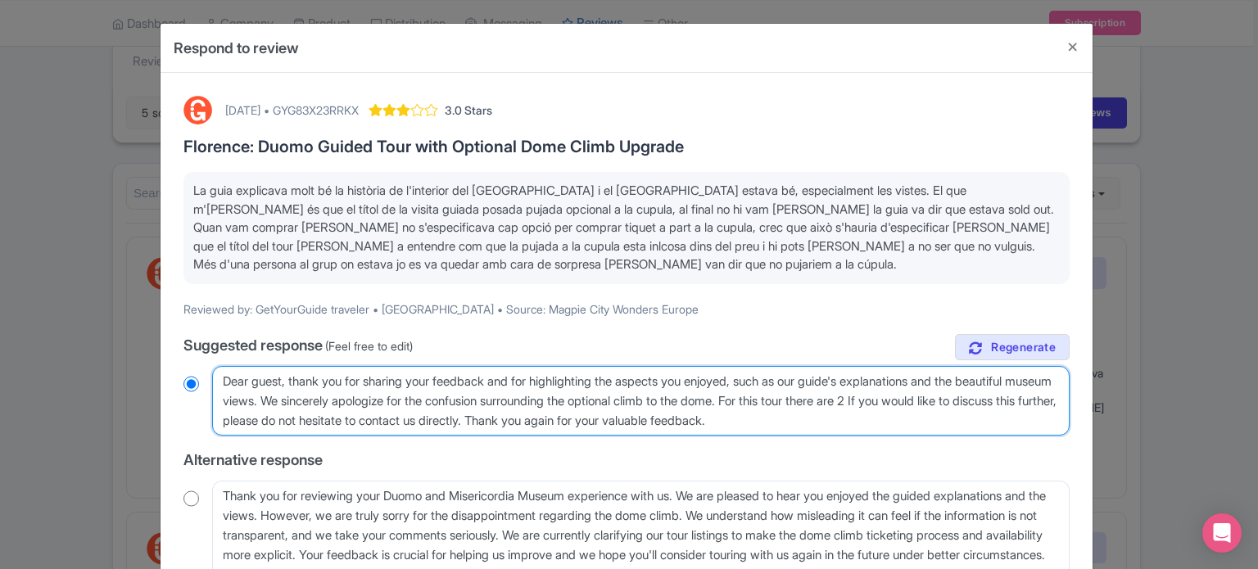
radio input "true"
type textarea "Dear guest, thank you for sharing your feedback and for highlighting the aspect…"
radio input "true"
type textarea "Dear guest, thank you for sharing your feedback and for highlighting the aspect…"
radio input "true"
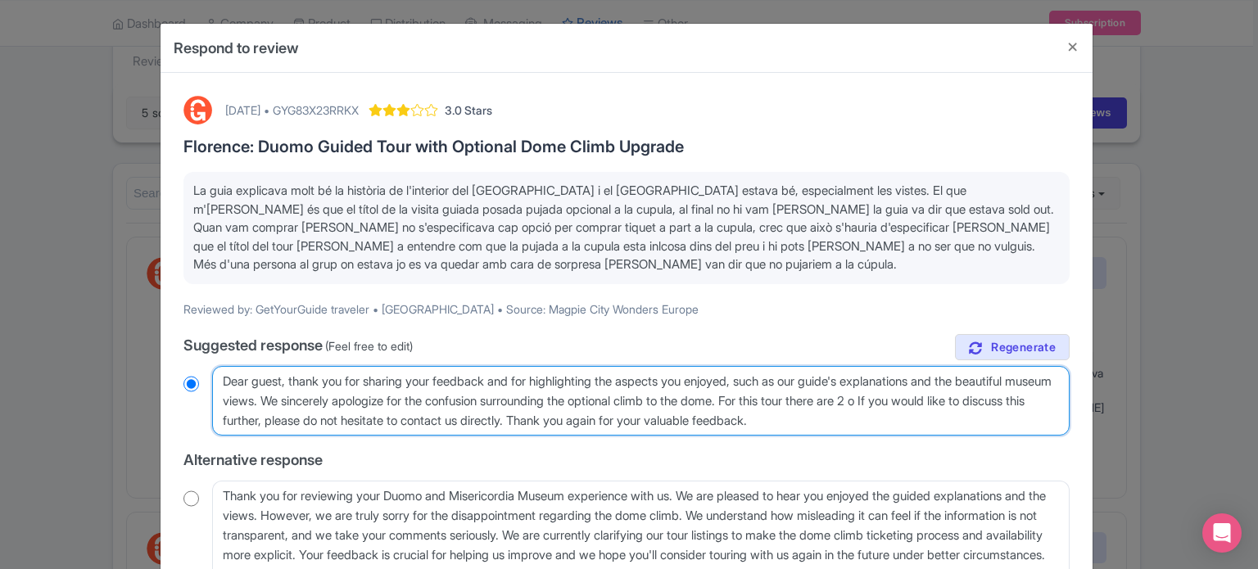
type textarea "Dear guest, thank you for sharing your feedback and for highlighting the aspect…"
radio input "true"
type textarea "Dear guest, thank you for sharing your feedback and for highlighting the aspect…"
radio input "true"
type textarea "Dear guest, thank you for sharing your feedback and for highlighting the aspect…"
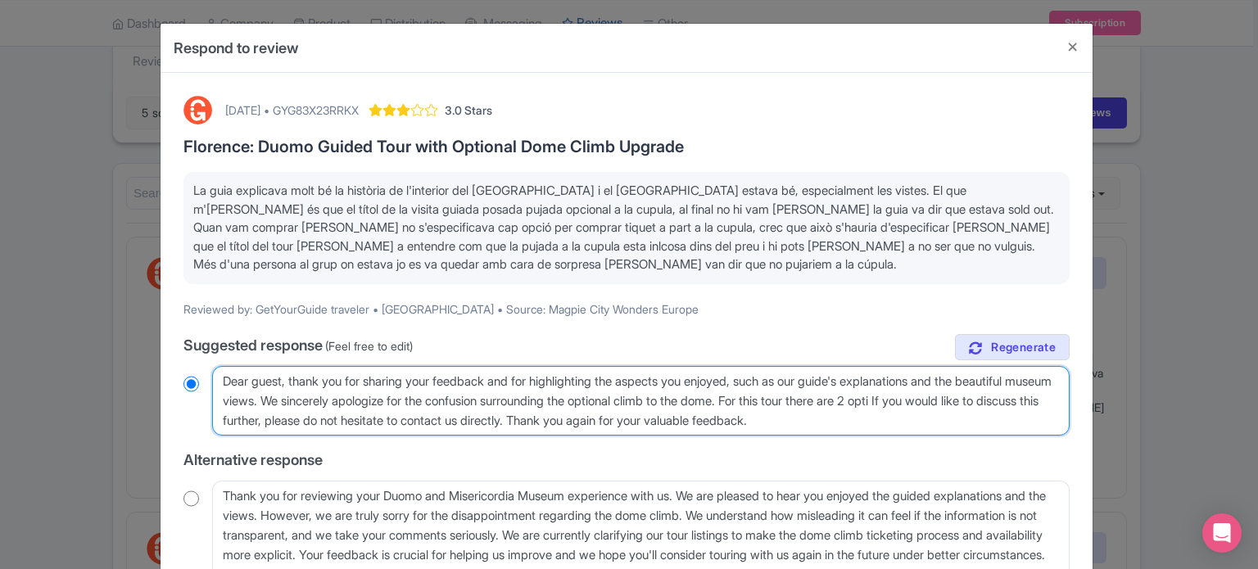
radio input "true"
type textarea "Dear guest, thank you for sharing your feedback and for highlighting the aspect…"
radio input "true"
type textarea "Dear guest, thank you for sharing your feedback and for highlighting the aspect…"
radio input "true"
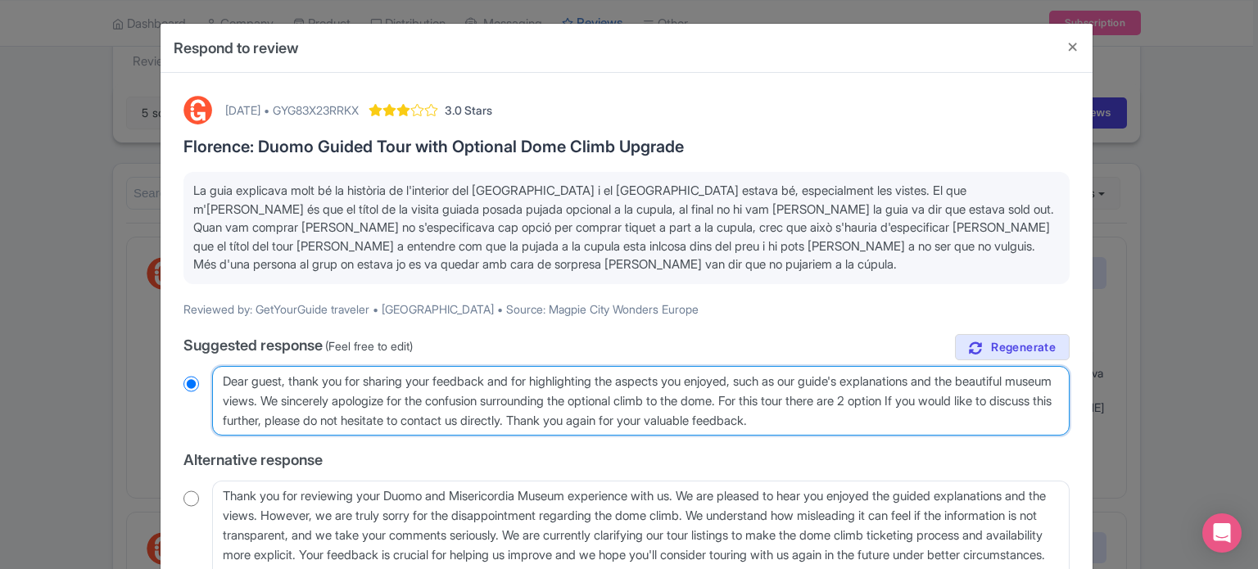
type textarea "Dear guest, thank you for sharing your feedback and for highlighting the aspect…"
radio input "true"
type textarea "Dear guest, thank you for sharing your feedback and for highlighting the aspect…"
radio input "true"
type textarea "Dear guest, thank you for sharing your feedback and for highlighting the aspect…"
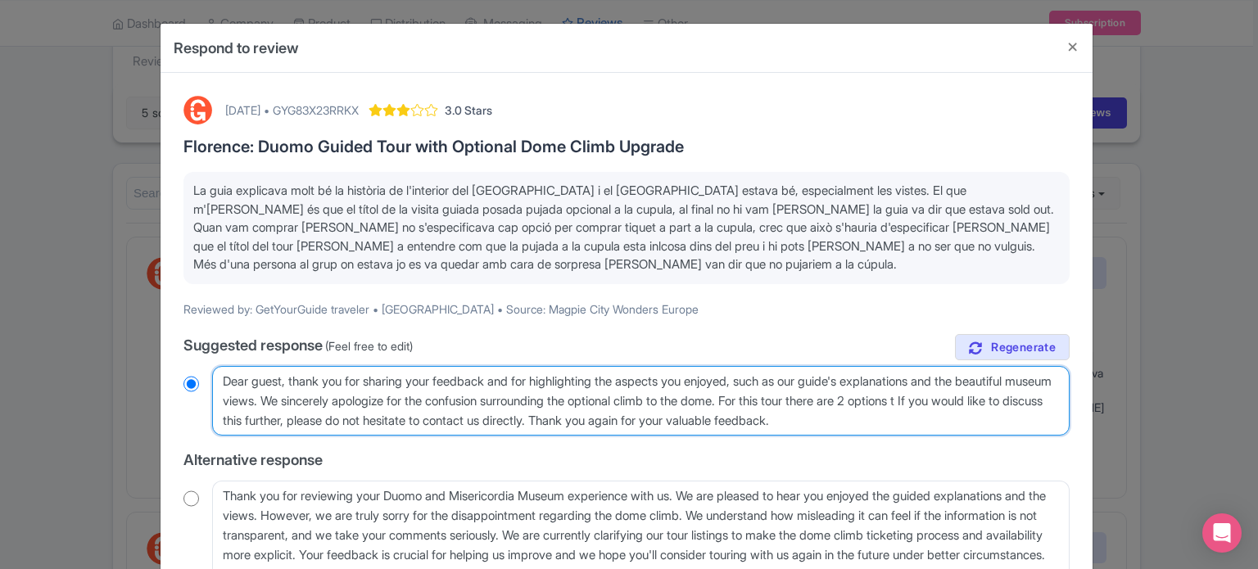
radio input "true"
type textarea "Dear guest, thank you for sharing your feedback and for highlighting the aspect…"
radio input "true"
type textarea "Dear guest, thank you for sharing your feedback and for highlighting the aspect…"
radio input "true"
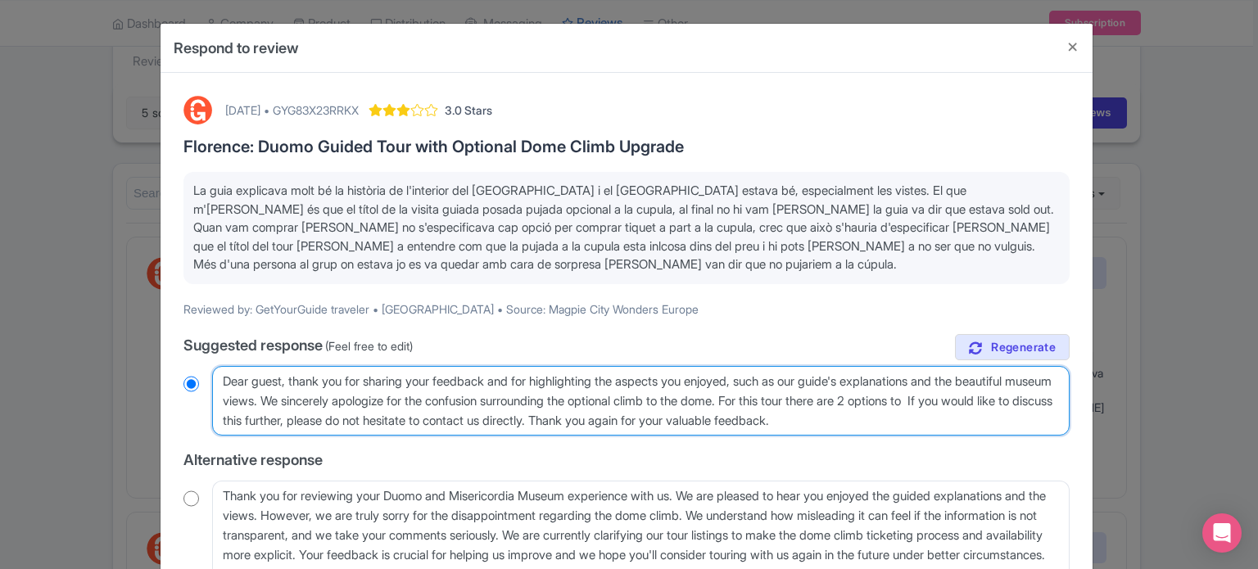
type textarea "Dear guest, thank you for sharing your feedback and for highlighting the aspect…"
radio input "true"
type textarea "Dear guest, thank you for sharing your feedback and for highlighting the aspect…"
radio input "true"
type textarea "Dear guest, thank you for sharing your feedback and for highlighting the aspect…"
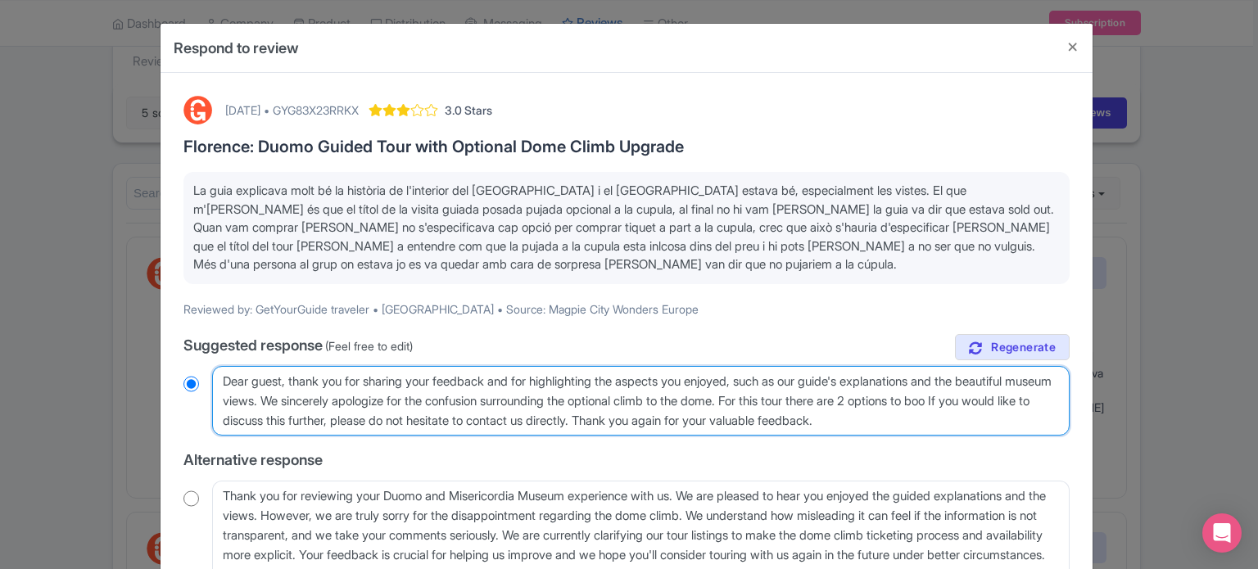
radio input "true"
type textarea "Dear guest, thank you for sharing your feedback and for highlighting the aspect…"
radio input "true"
type textarea "Dear guest, thank you for sharing your feedback and for highlighting the aspect…"
radio input "true"
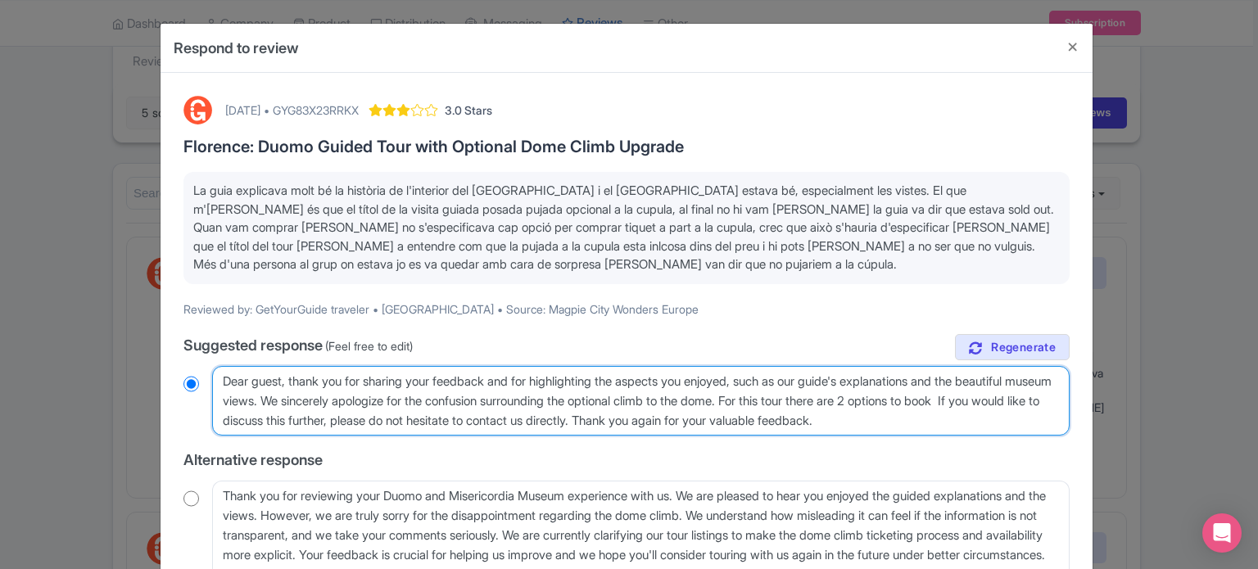
type textarea "Dear guest, thank you for sharing your feedback and for highlighting the aspect…"
radio input "true"
type textarea "Dear guest, thank you for sharing your feedback and for highlighting the aspect…"
radio input "true"
type textarea "Dear guest, thank you for sharing your feedback and for highlighting the aspect…"
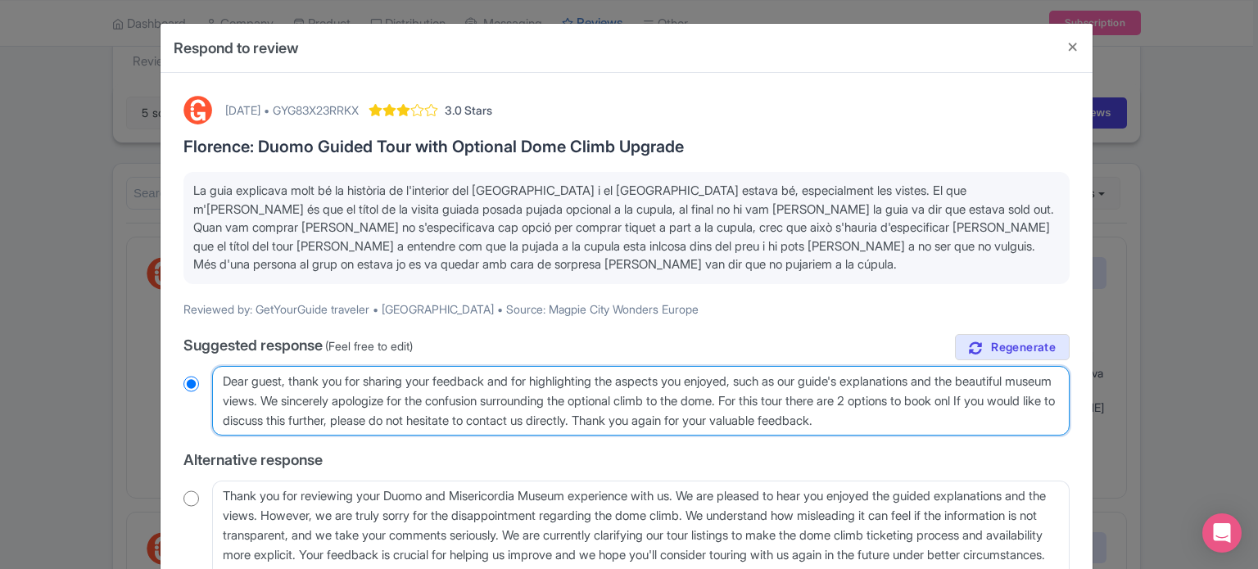
radio input "true"
type textarea "Dear guest, thank you for sharing your feedback and for highlighting the aspect…"
radio input "true"
type textarea "Dear guest, thank you for sharing your feedback and for highlighting the aspect…"
radio input "true"
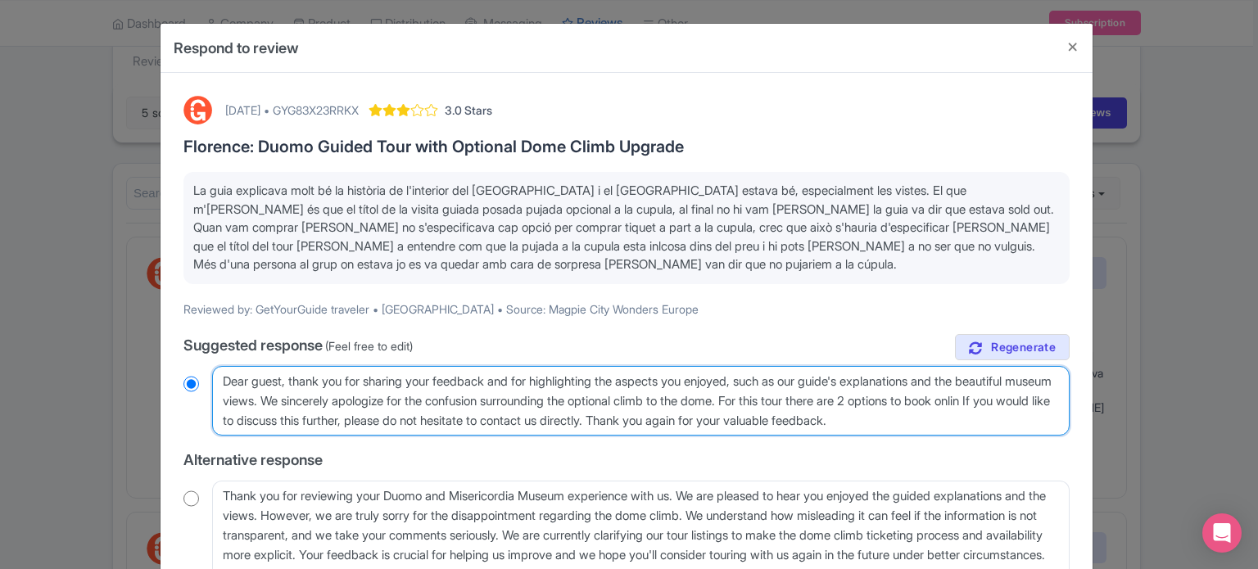
type textarea "Dear guest, thank you for sharing your feedback and for highlighting the aspect…"
radio input "true"
type textarea "Dear guest, thank you for sharing your feedback and for highlighting the aspect…"
radio input "true"
type textarea "Dear guest, thank you for sharing your feedback and for highlighting the aspect…"
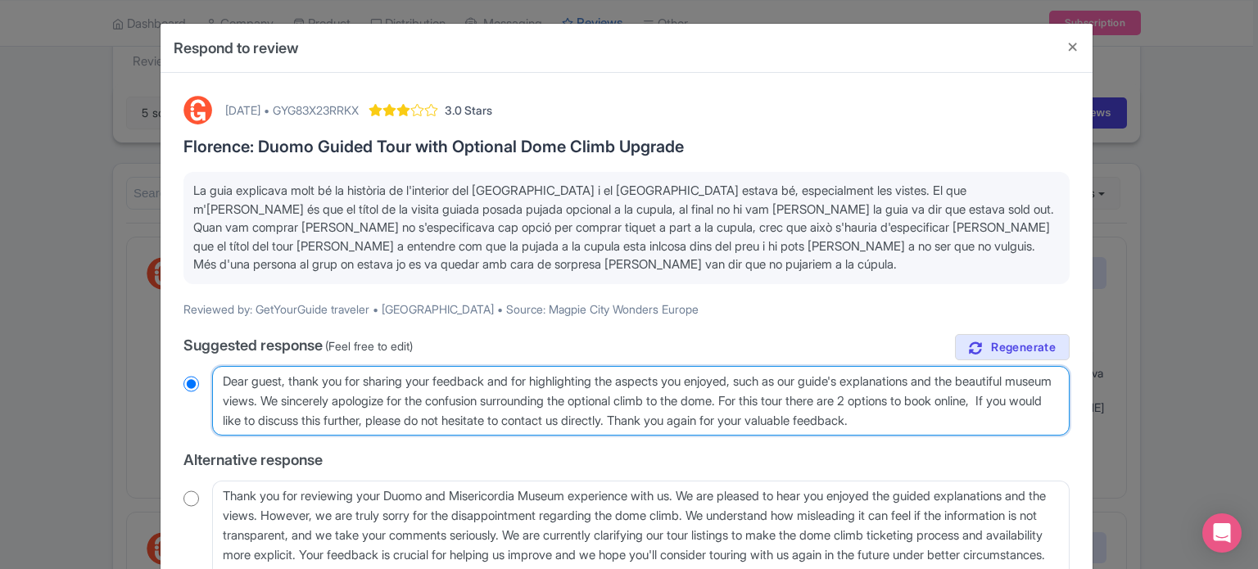
radio input "true"
type textarea "Dear guest, thank you for sharing your feedback and for highlighting the aspect…"
radio input "true"
type textarea "Dear guest, thank you for sharing your feedback and for highlighting the aspect…"
radio input "true"
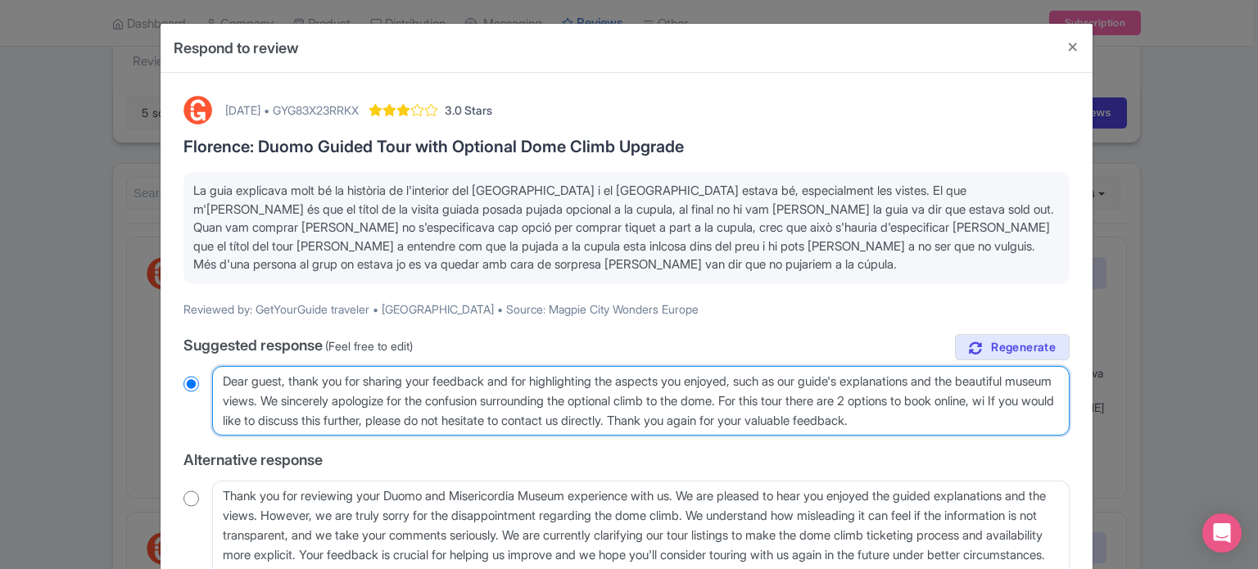
type textarea "Dear guest, thank you for sharing your feedback and for highlighting the aspect…"
radio input "true"
type textarea "Dear guest, thank you for sharing your feedback and for highlighting the aspect…"
radio input "true"
type textarea "Dear guest, thank you for sharing your feedback and for highlighting the aspect…"
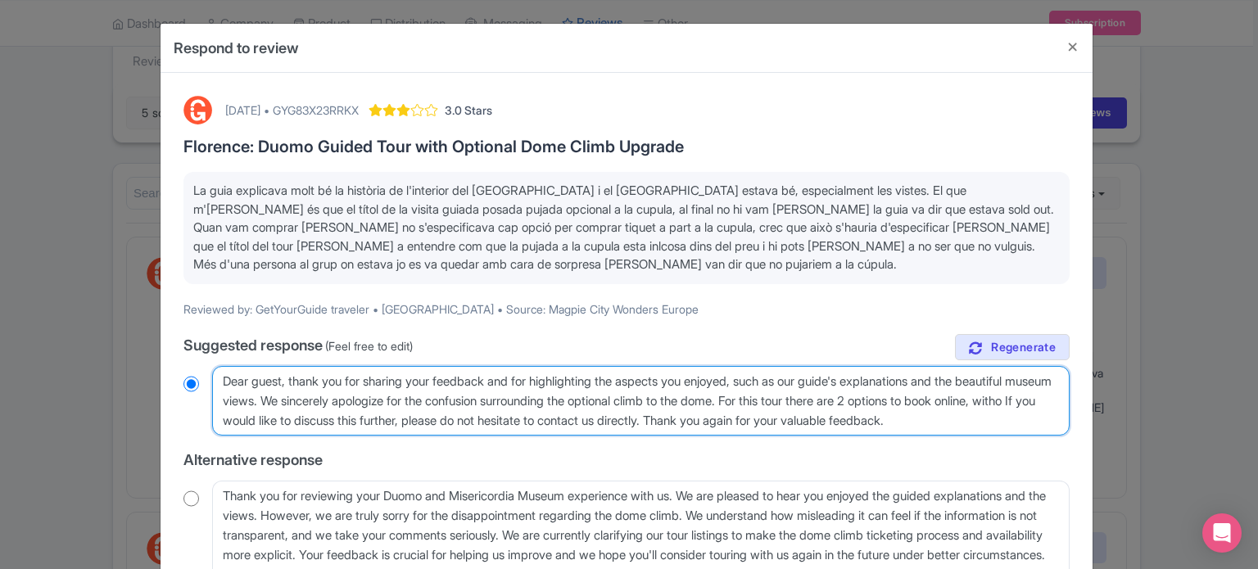
radio input "true"
type textarea "Dear guest, thank you for sharing your feedback and for highlighting the aspect…"
radio input "true"
type textarea "Dear guest, thank you for sharing your feedback and for highlighting the aspect…"
radio input "true"
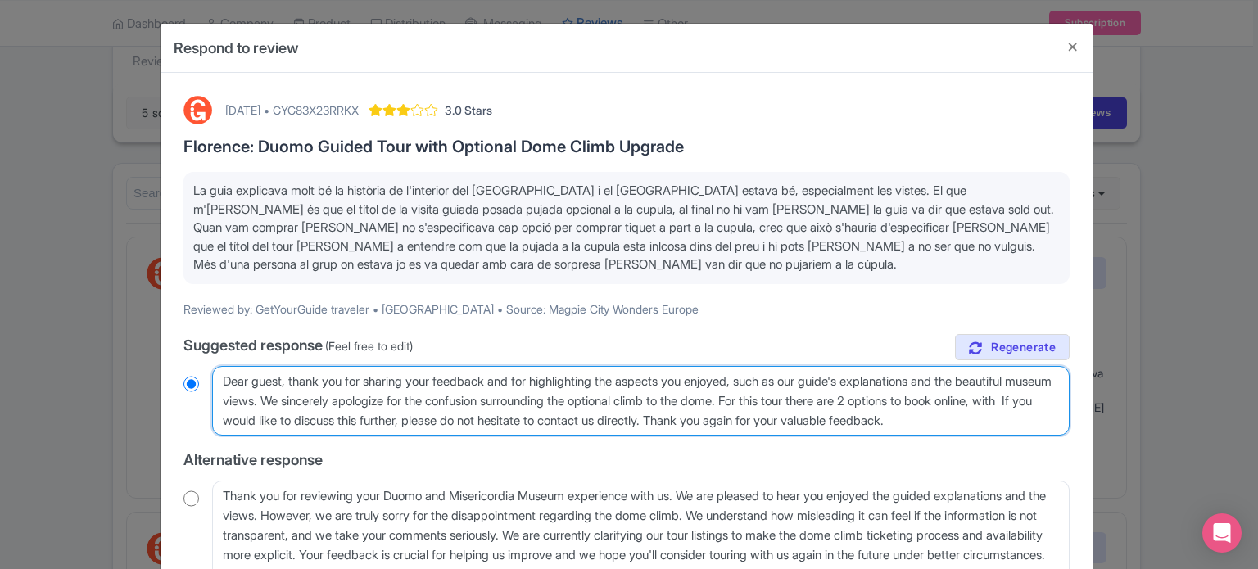
type textarea "Dear guest, thank you for sharing your feedback and for highlighting the aspect…"
radio input "true"
type textarea "Dear guest, thank you for sharing your feedback and for highlighting the aspect…"
radio input "true"
type textarea "Dear guest, thank you for sharing your feedback and for highlighting the aspect…"
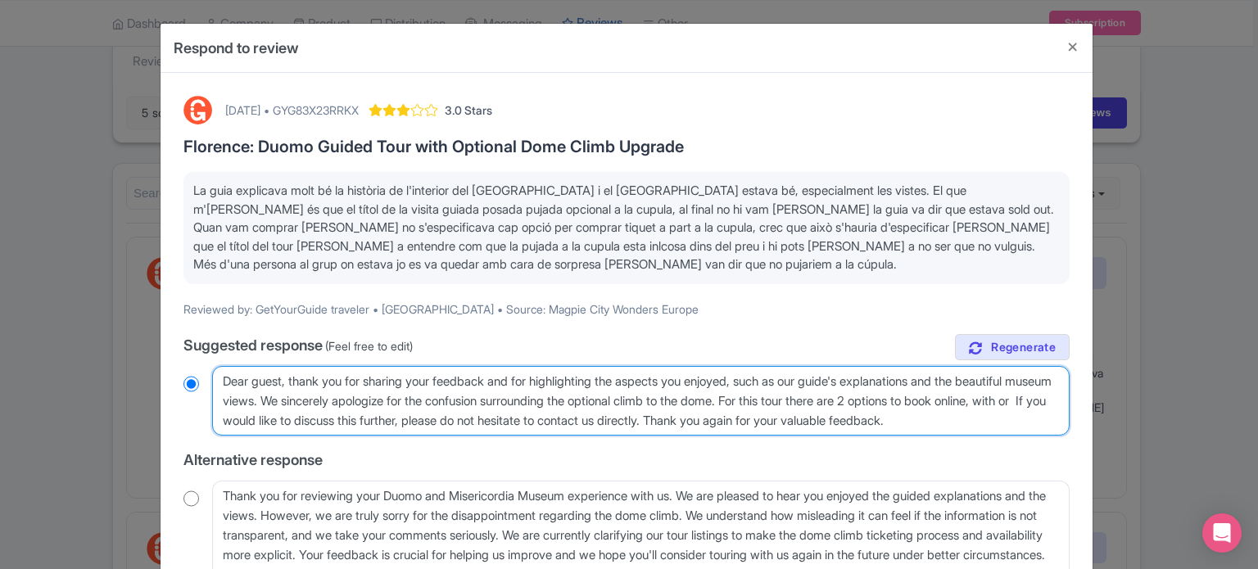
radio input "true"
type textarea "Dear guest, thank you for sharing your feedback and for highlighting the aspect…"
radio input "true"
type textarea "Dear guest, thank you for sharing your feedback and for highlighting the aspect…"
radio input "true"
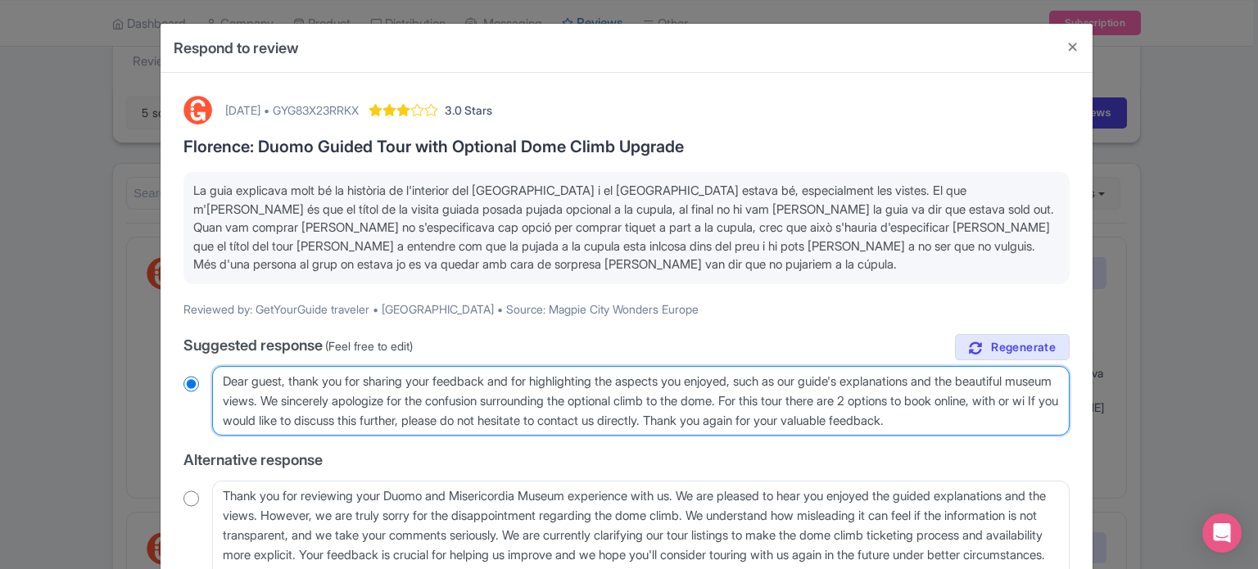
type textarea "Dear guest, thank you for sharing your feedback and for highlighting the aspect…"
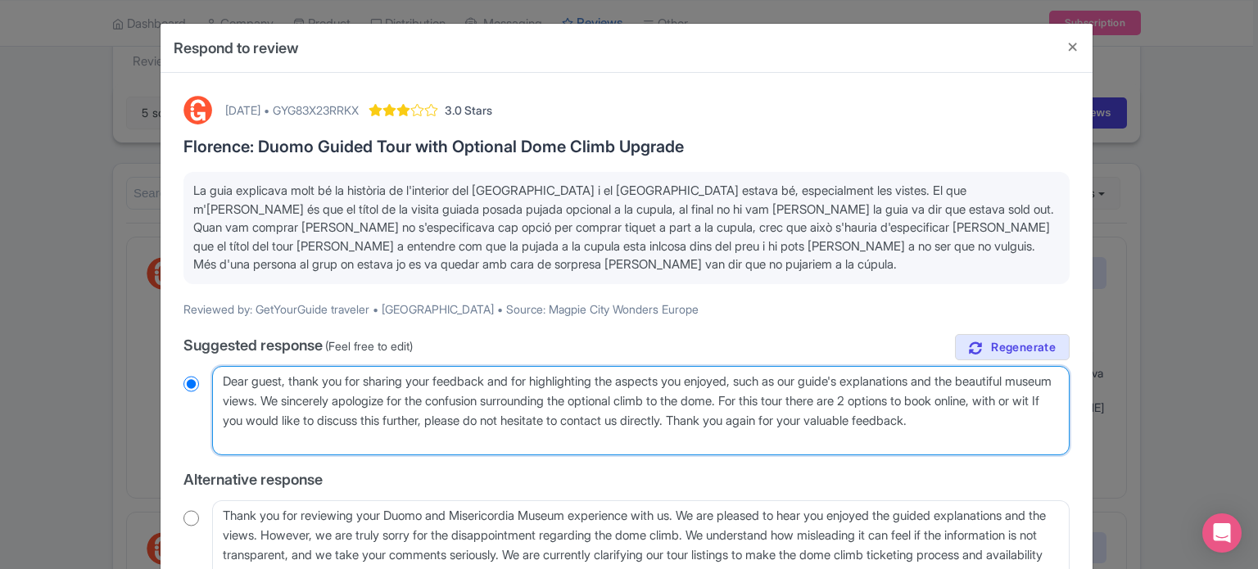
radio input "true"
type textarea "Dear guest, thank you for sharing your feedback and for highlighting the aspect…"
radio input "true"
type textarea "Dear guest, thank you for sharing your feedback and for highlighting the aspect…"
radio input "true"
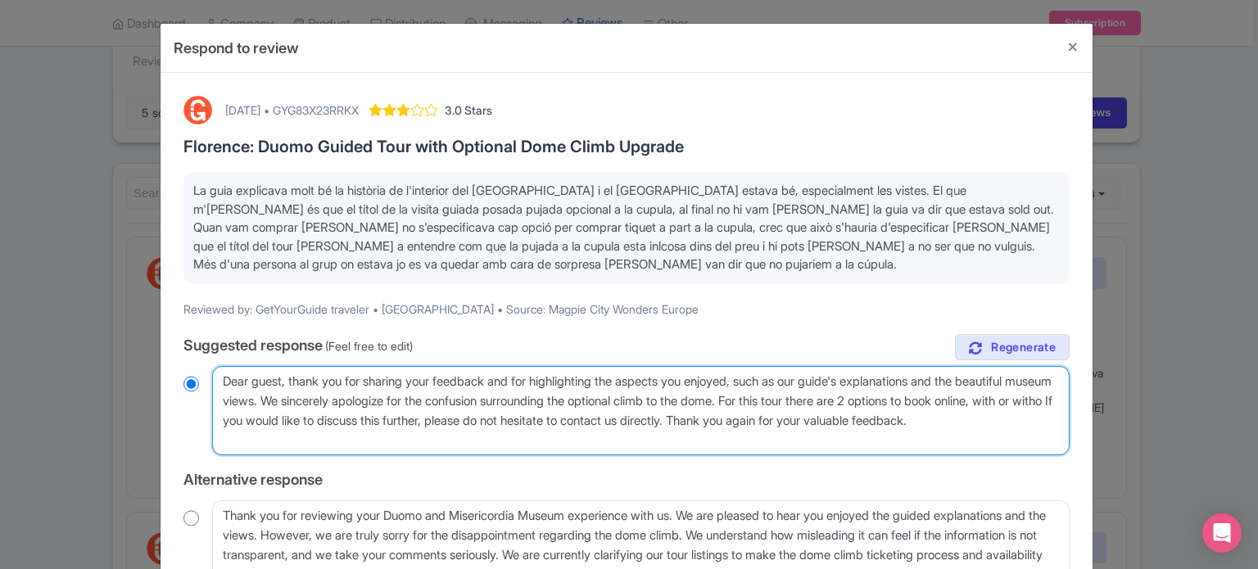
type textarea "Dear guest, thank you for sharing your feedback and for highlighting the aspect…"
radio input "true"
type textarea "Dear guest, thank you for sharing your feedback and for highlighting the aspect…"
radio input "true"
type textarea "Dear guest, thank you for sharing your feedback and for highlighting the aspect…"
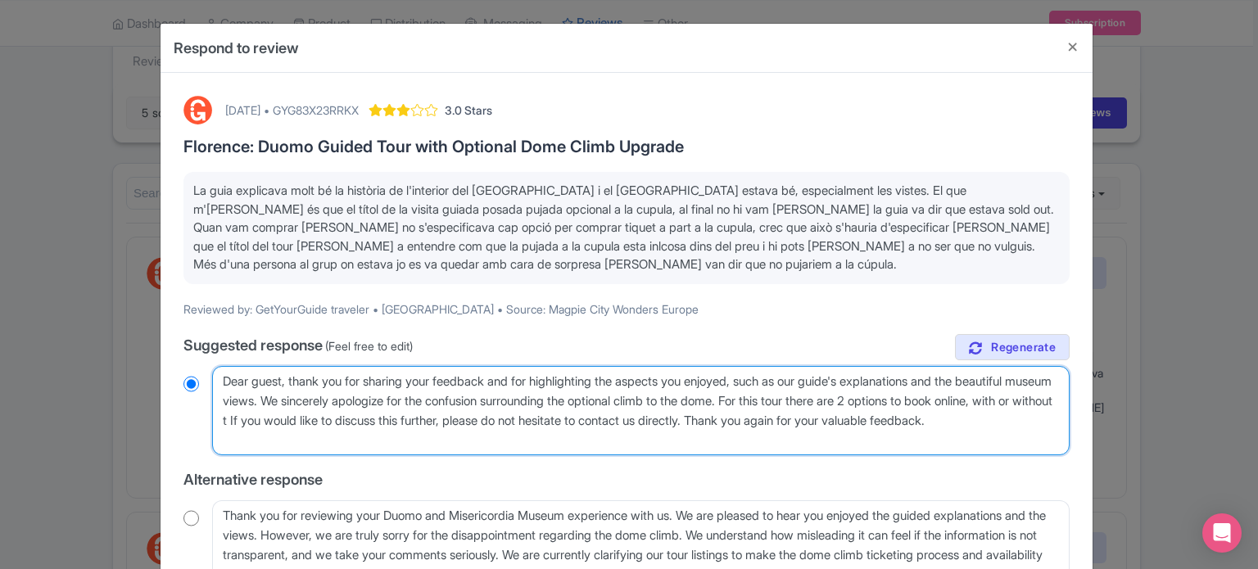
radio input "true"
type textarea "Dear guest, thank you for sharing your feedback and for highlighting the aspect…"
radio input "true"
type textarea "Dear guest, thank you for sharing your feedback and for highlighting the aspect…"
radio input "true"
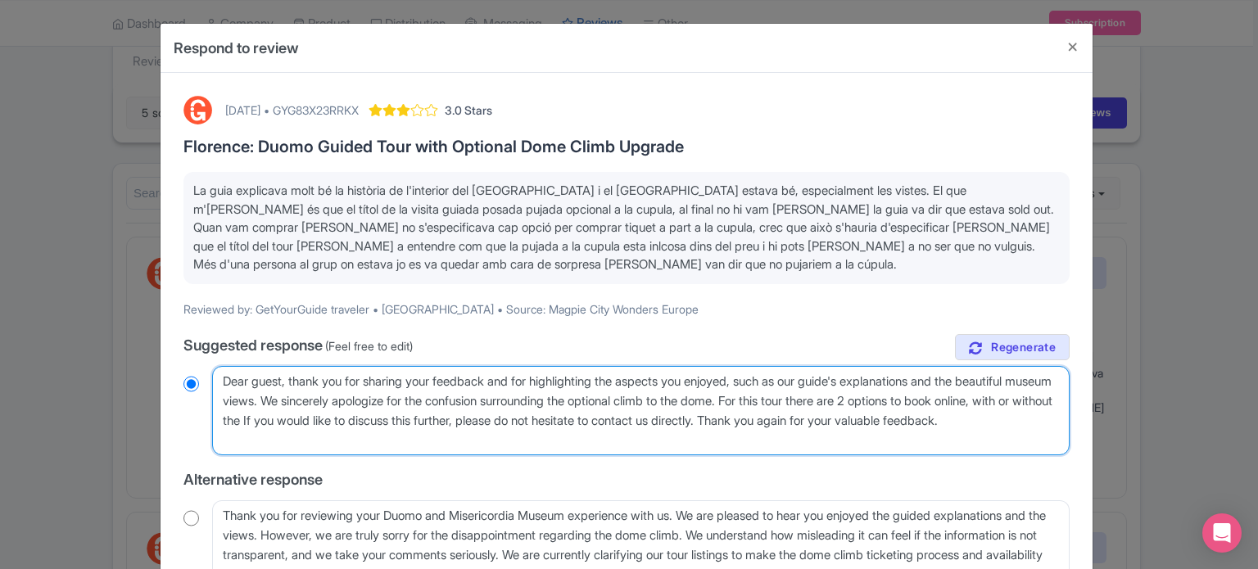
type textarea "Dear guest, thank you for sharing your feedback and for highlighting the aspect…"
radio input "true"
type textarea "Dear guest, thank you for sharing your feedback and for highlighting the aspect…"
radio input "true"
type textarea "Dear guest, thank you for sharing your feedback and for highlighting the aspect…"
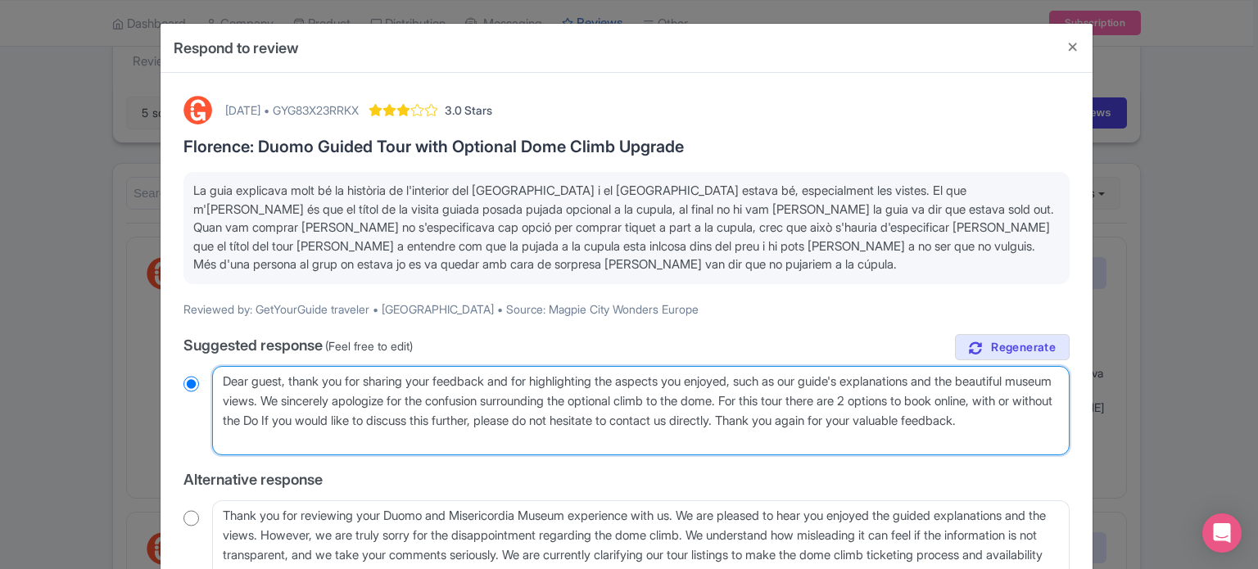
radio input "true"
type textarea "Dear guest, thank you for sharing your feedback and for highlighting the aspect…"
radio input "true"
type textarea "Dear guest, thank you for sharing your feedback and for highlighting the aspect…"
radio input "true"
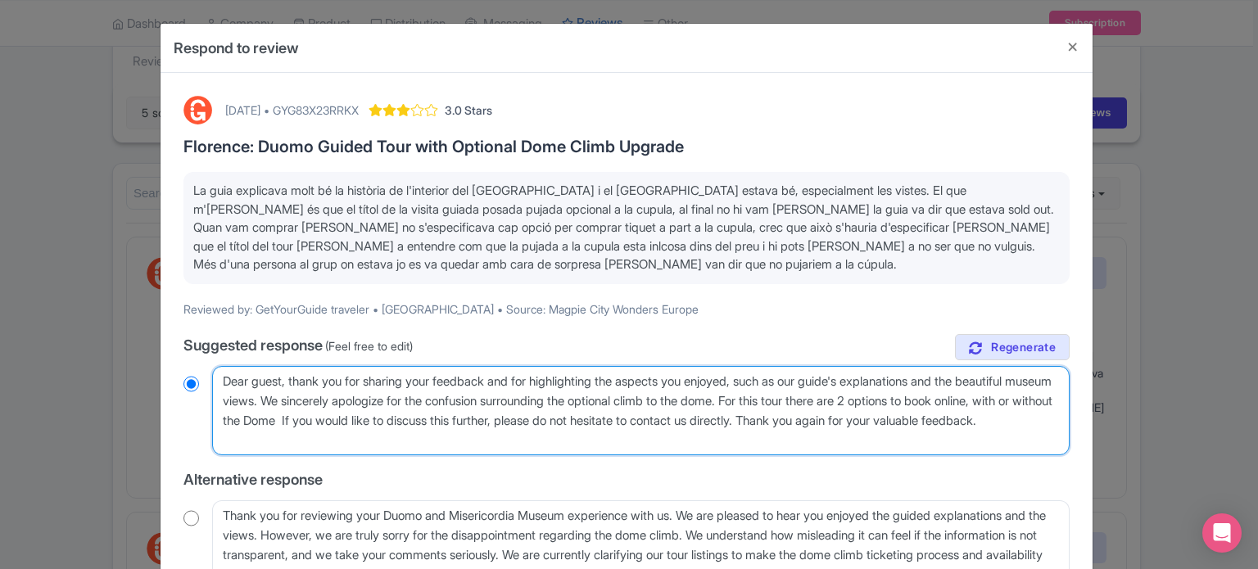
type textarea "Dear guest, thank you for sharing your feedback and for highlighting the aspect…"
radio input "true"
type textarea "Dear guest, thank you for sharing your feedback and for highlighting the aspect…"
radio input "true"
type textarea "Dear guest, thank you for sharing your feedback and for highlighting the aspect…"
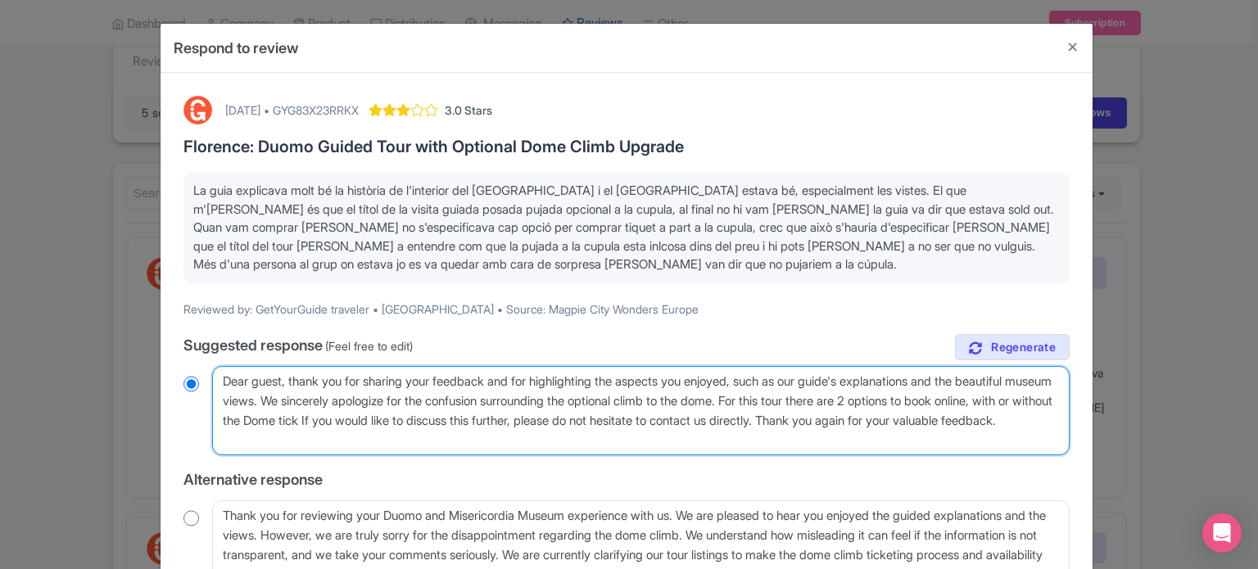
radio input "true"
type textarea "Dear guest, thank you for sharing your feedback and for highlighting the aspect…"
radio input "true"
type textarea "Dear guest, thank you for sharing your feedback and for highlighting the aspect…"
radio input "true"
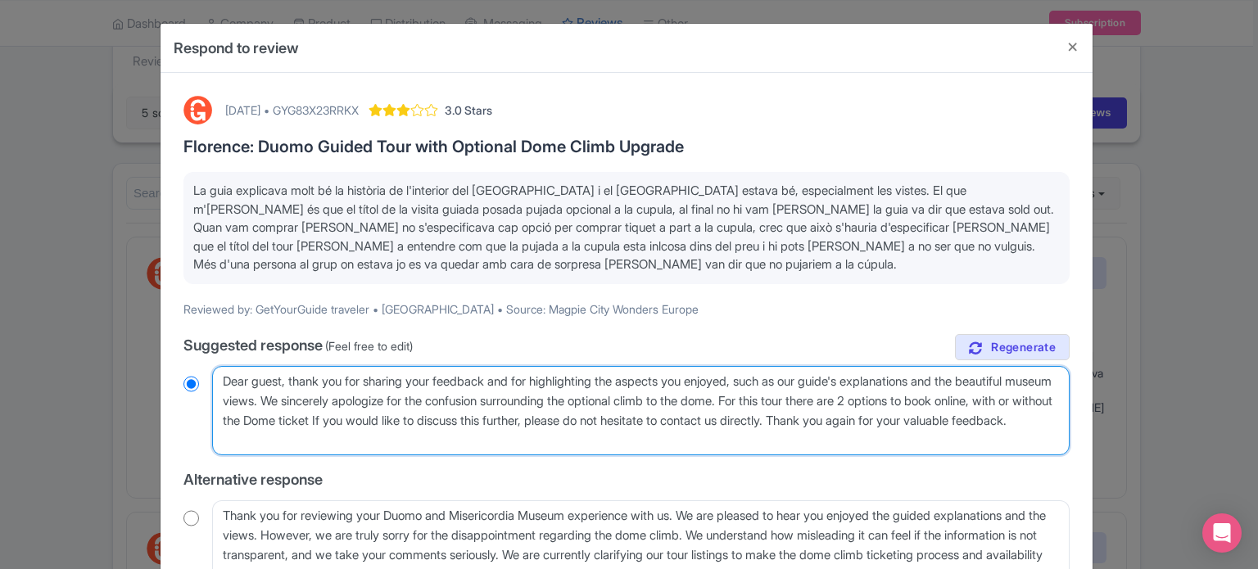
type textarea "Dear guest, thank you for sharing your feedback and for highlighting the aspect…"
radio input "true"
type textarea "Dear guest, thank you for sharing your feedback and for highlighting the aspect…"
radio input "true"
type textarea "Dear guest, thank you for sharing your feedback and for highlighting the aspect…"
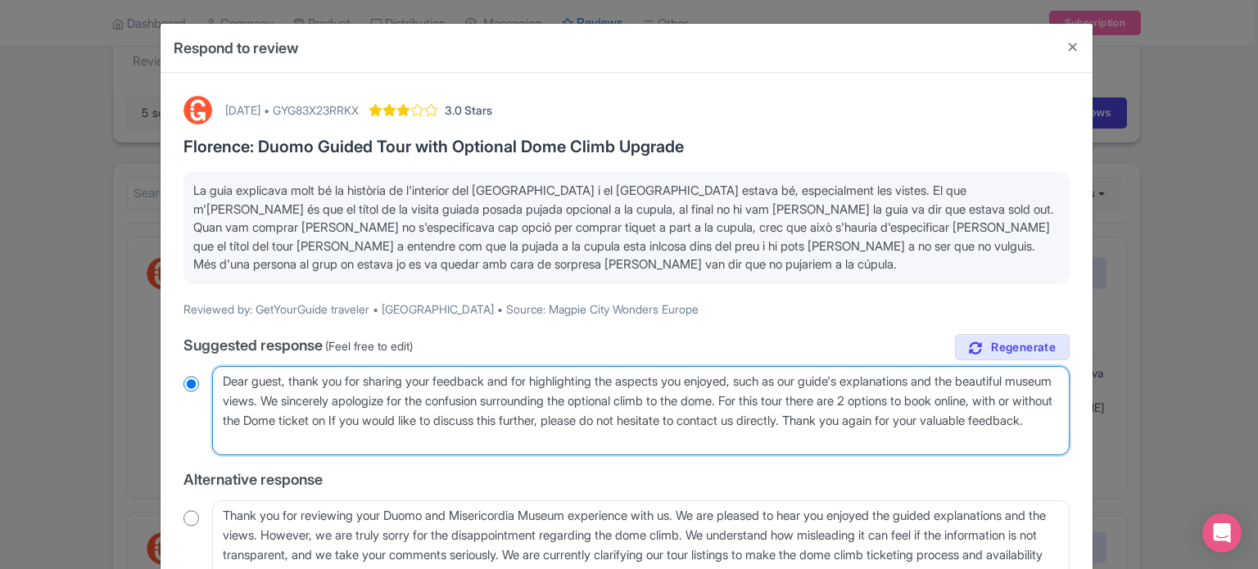
radio input "true"
type textarea "Dear guest, thank you for sharing your feedback and for highlighting the aspect…"
radio input "true"
type textarea "Dear guest, thank you for sharing your feedback and for highlighting the aspect…"
radio input "true"
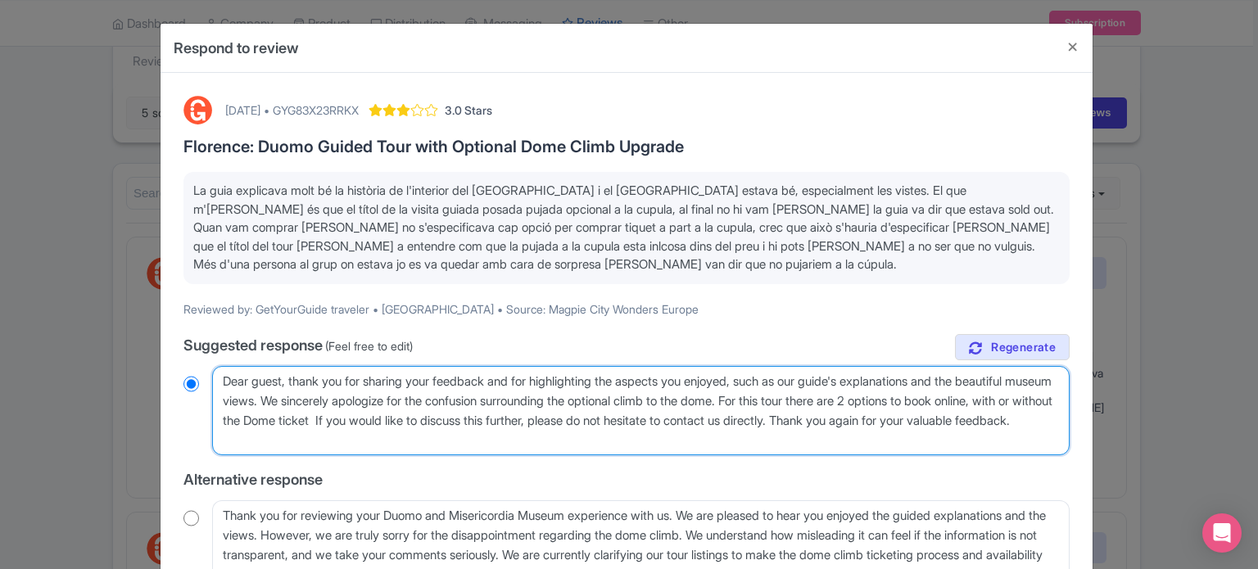
type textarea "Dear guest, thank you for sharing your feedback and for highlighting the aspect…"
radio input "true"
type textarea "Dear guest, thank you for sharing your feedback and for highlighting the aspect…"
radio input "true"
type textarea "Dear guest, thank you for sharing your feedback and for highlighting the aspect…"
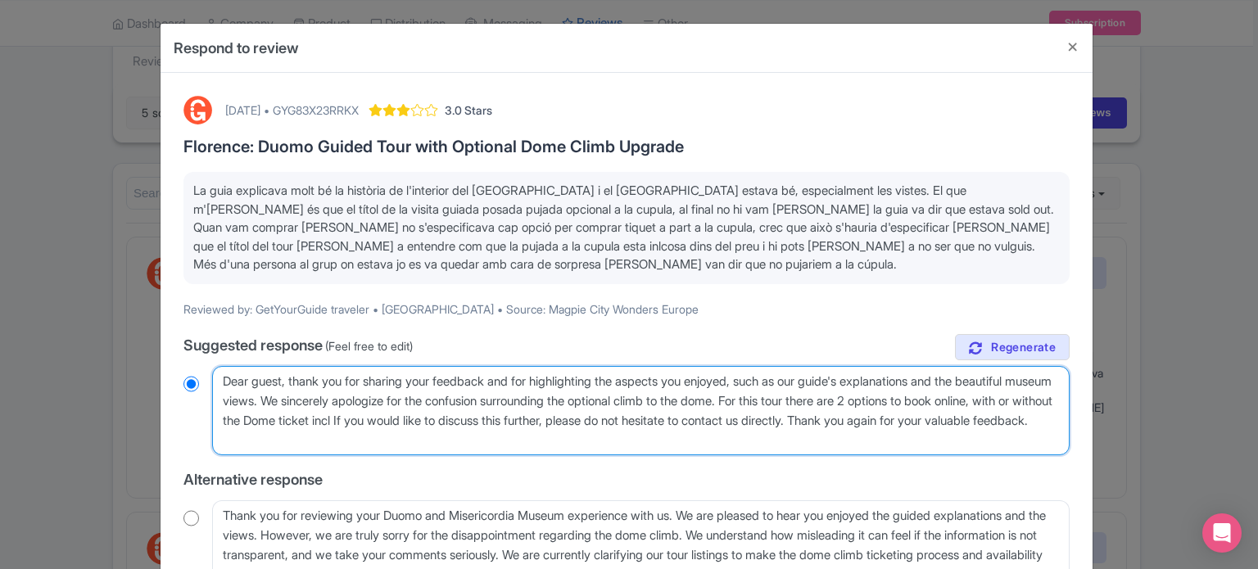
radio input "true"
type textarea "Dear guest, thank you for sharing your feedback and for highlighting the aspect…"
radio input "true"
type textarea "Dear guest, thank you for sharing your feedback and for highlighting the aspect…"
radio input "true"
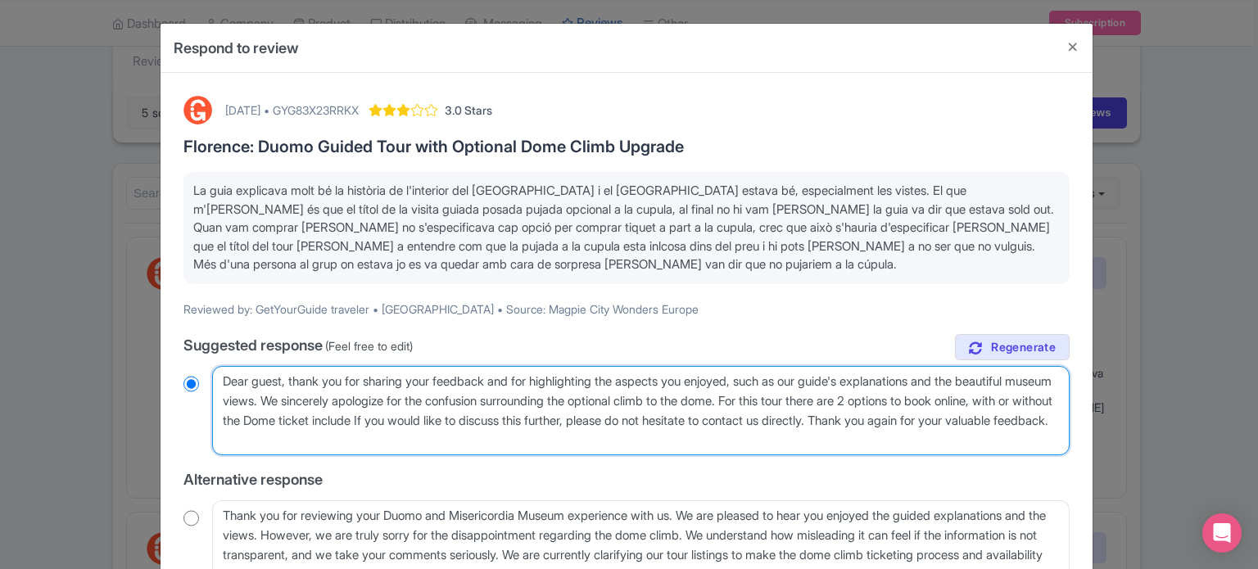
type textarea "Dear guest, thank you for sharing your feedback and for highlighting the aspect…"
radio input "true"
type textarea "Dear guest, thank you for sharing your feedback and for highlighting the aspect…"
radio input "true"
type textarea "Dear guest, thank you for sharing your feedback and for highlighting the aspect…"
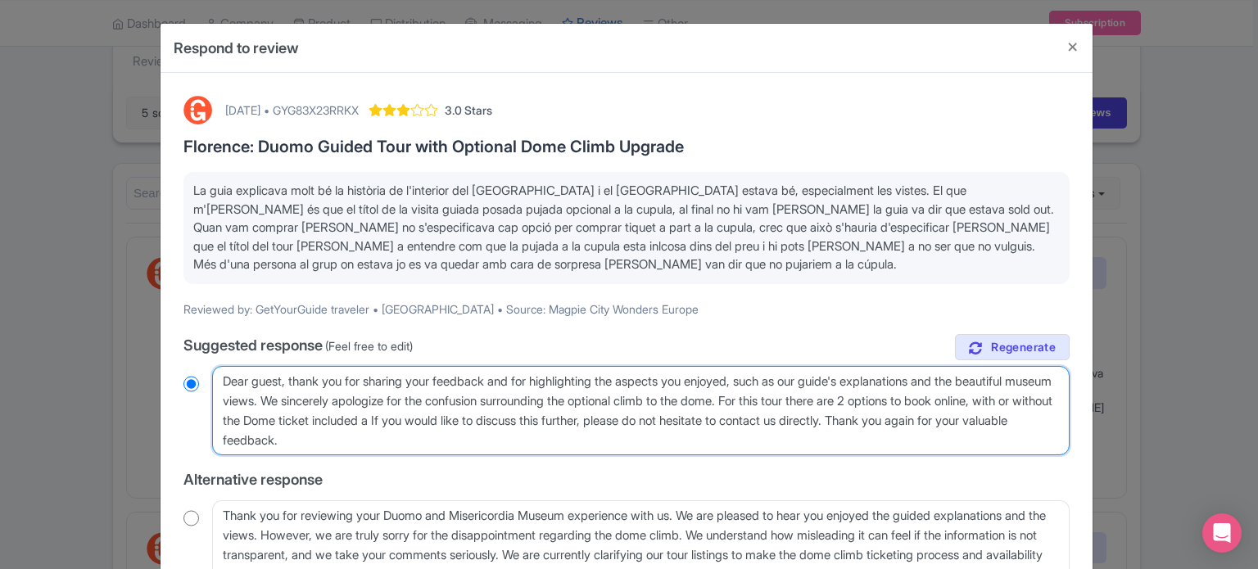
radio input "true"
type textarea "Dear guest, thank you for sharing your feedback and for highlighting the aspect…"
radio input "true"
type textarea "Dear guest, thank you for sharing your feedback and for highlighting the aspect…"
radio input "true"
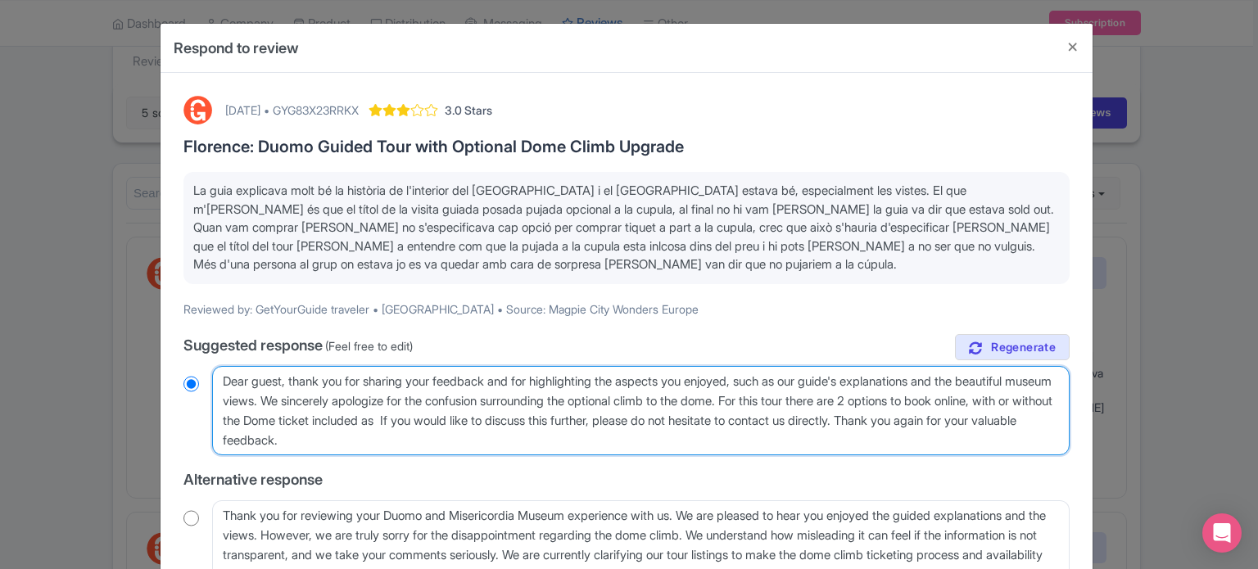
type textarea "Dear guest, thank you for sharing your feedback and for highlighting the aspect…"
radio input "true"
type textarea "Dear guest, thank you for sharing your feedback and for highlighting the aspect…"
radio input "true"
type textarea "Dear guest, thank you for sharing your feedback and for highlighting the aspect…"
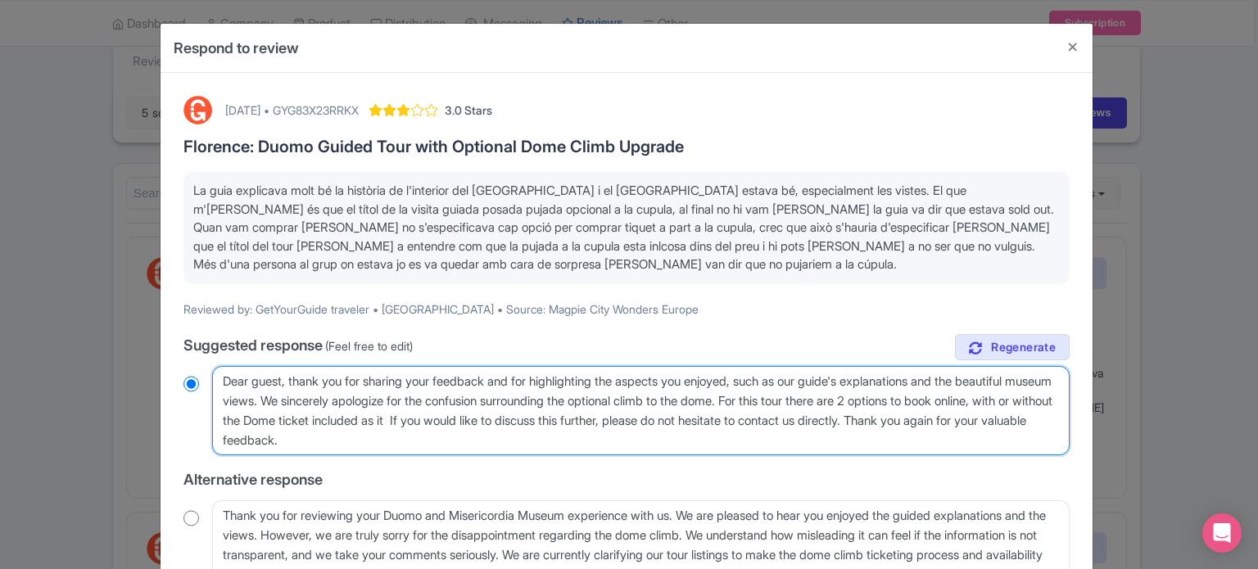
radio input "true"
type textarea "Dear guest, thank you for sharing your feedback and for highlighting the aspect…"
radio input "true"
type textarea "Dear guest, thank you for sharing your feedback and for highlighting the aspect…"
radio input "true"
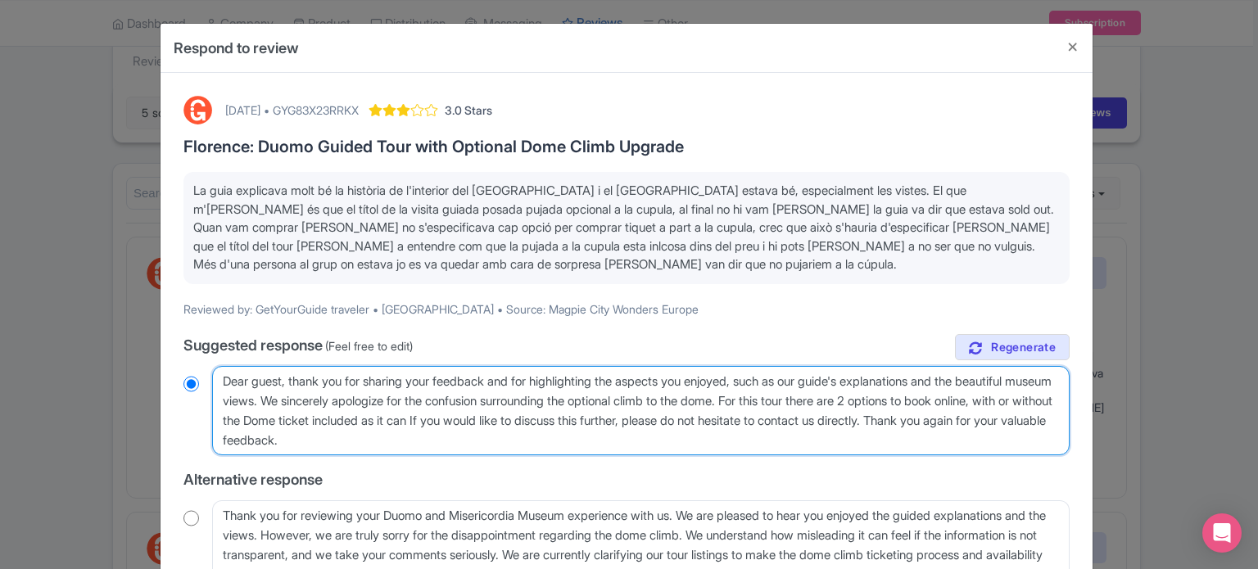
type textarea "Dear guest, thank you for sharing your feedback and for highlighting the aspect…"
radio input "true"
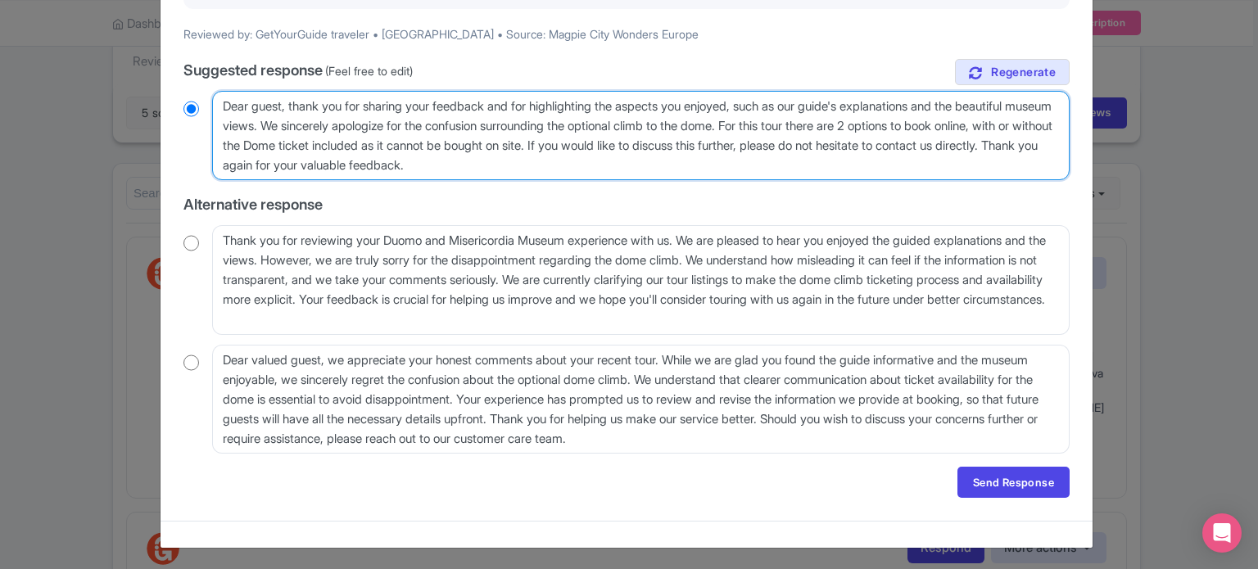
scroll to position [276, 0]
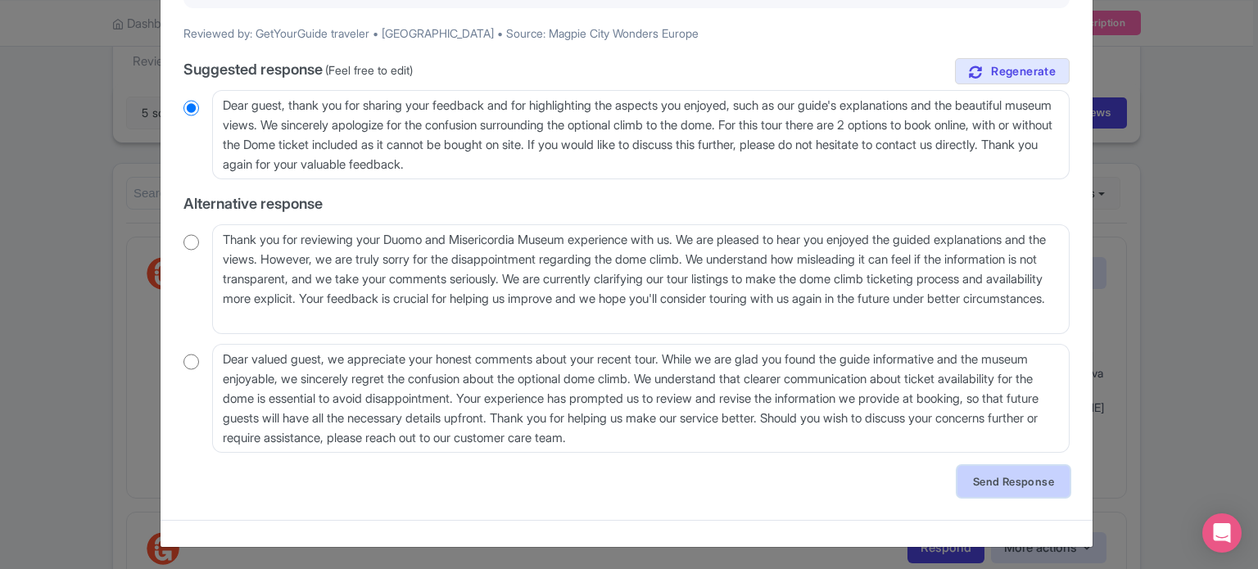
click at [986, 480] on link "Send Response" at bounding box center [1014, 481] width 112 height 31
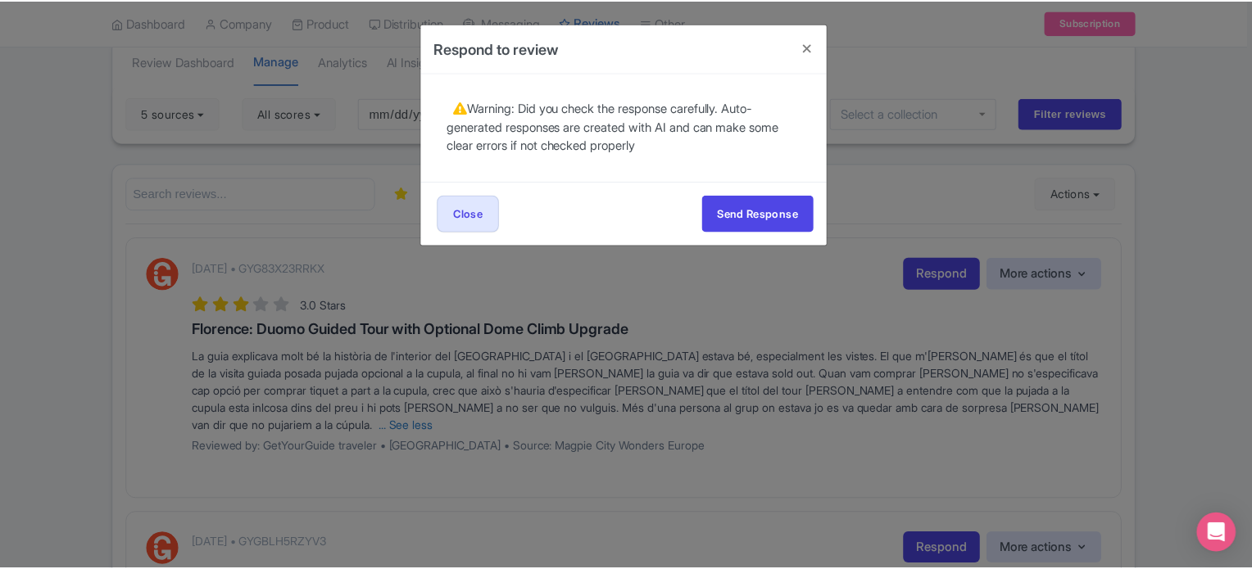
scroll to position [0, 0]
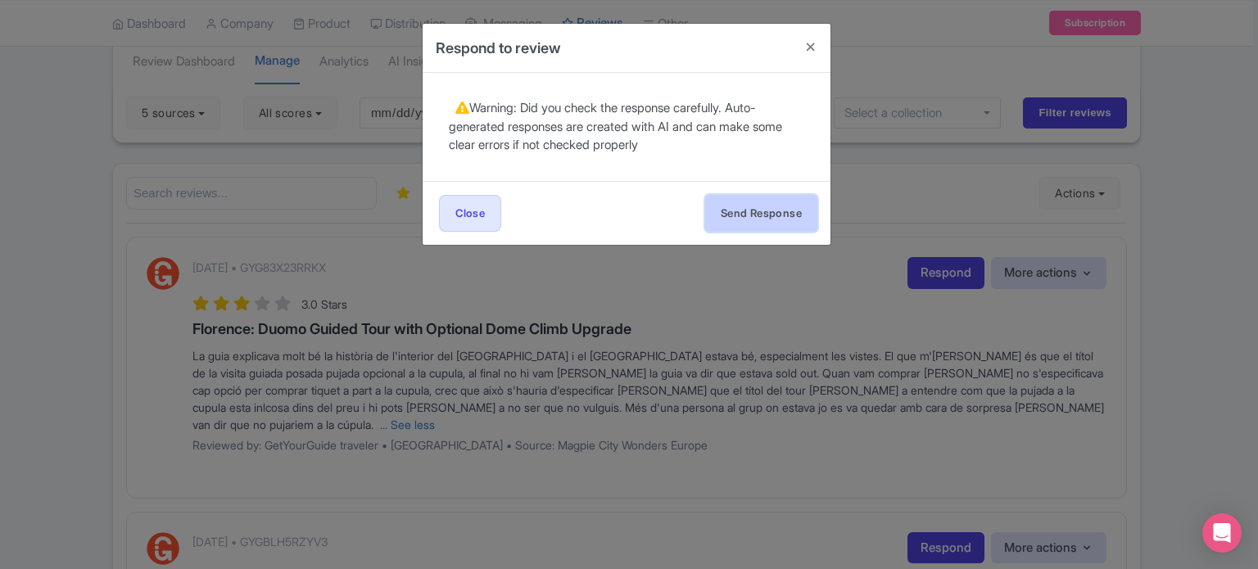
click at [750, 219] on button "Send Response" at bounding box center [761, 213] width 112 height 37
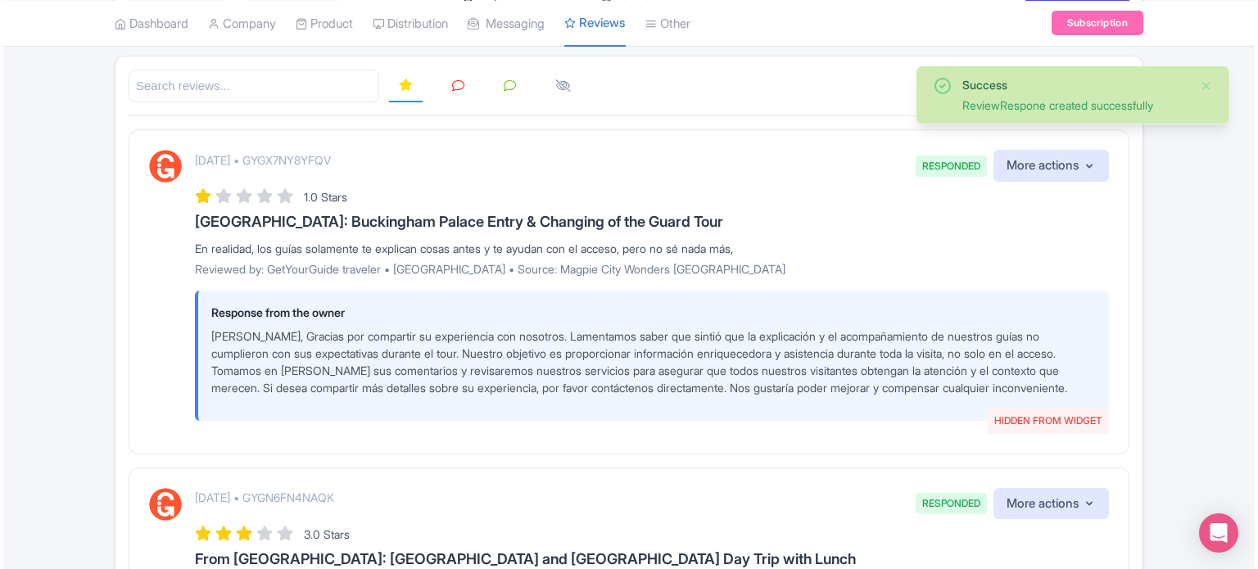
scroll to position [164, 0]
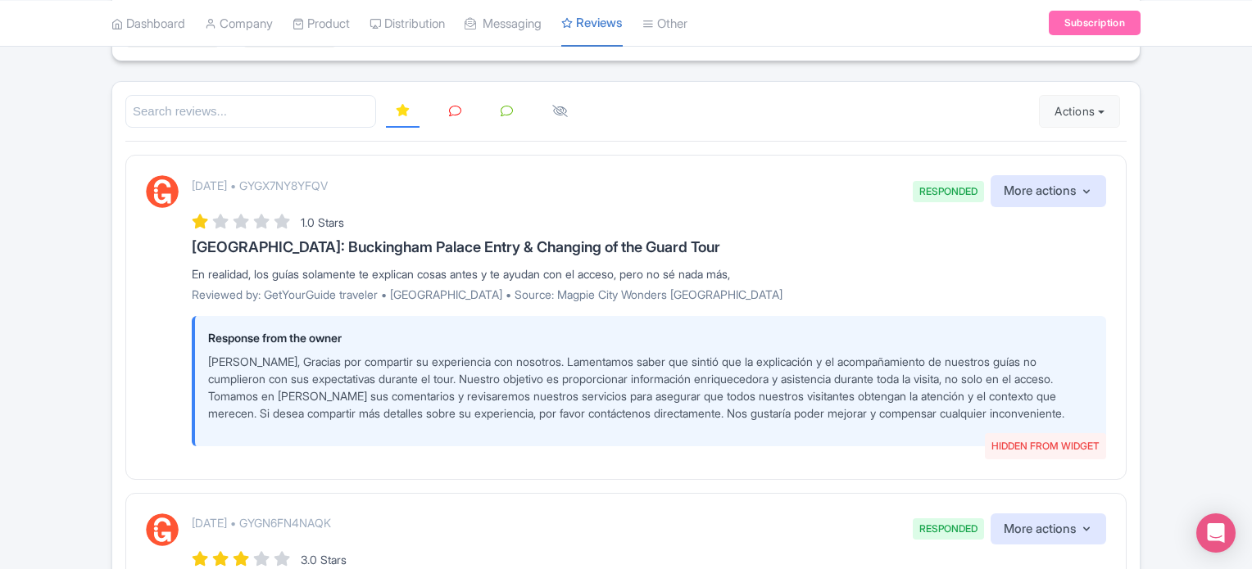
click at [461, 113] on link at bounding box center [455, 112] width 32 height 32
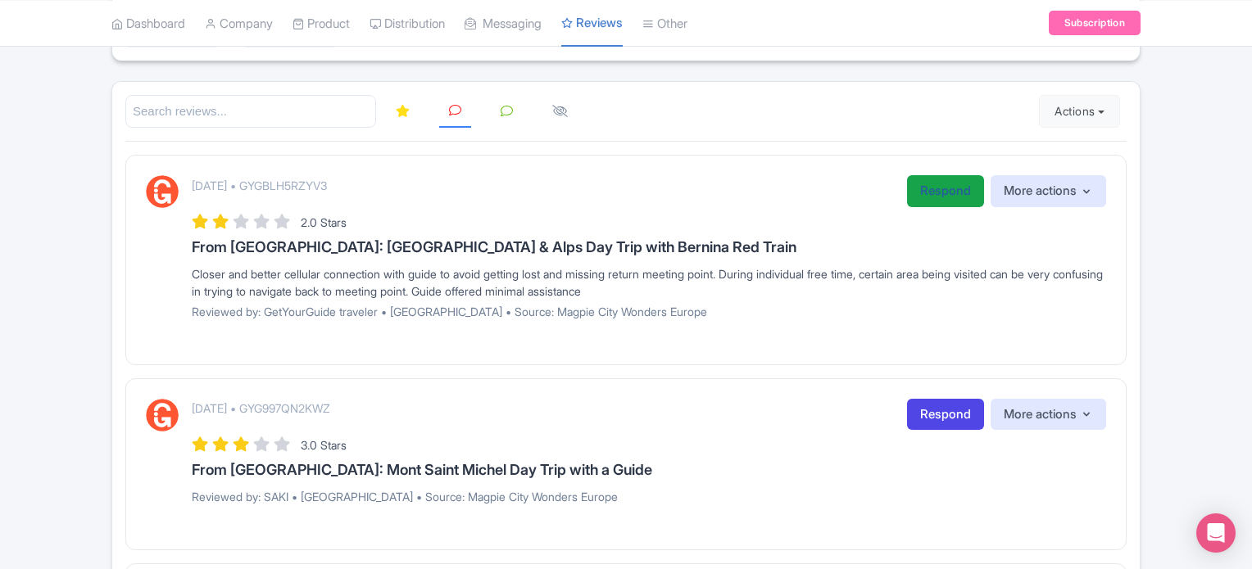
click at [926, 183] on link "Respond" at bounding box center [945, 191] width 77 height 32
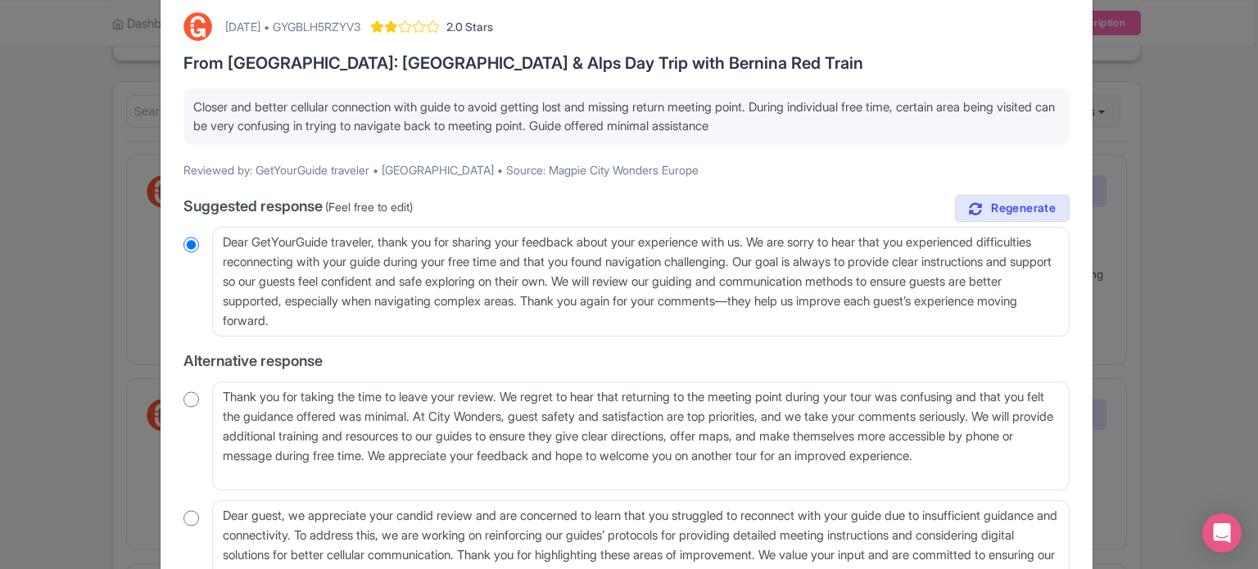
scroll to position [221, 0]
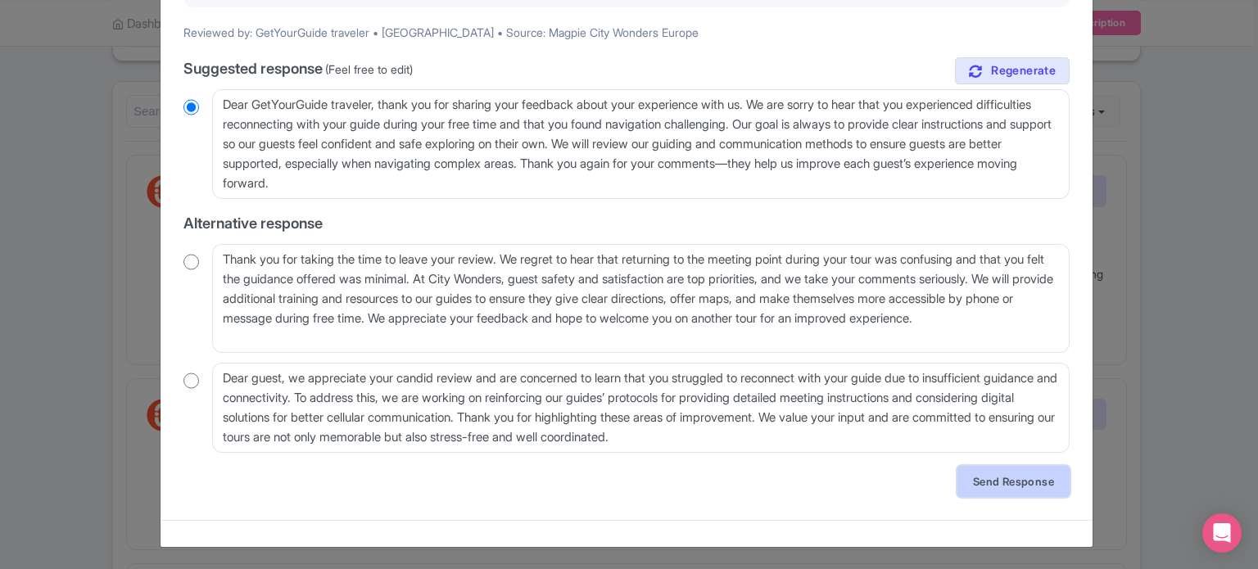
click at [977, 476] on link "Send Response" at bounding box center [1014, 481] width 112 height 31
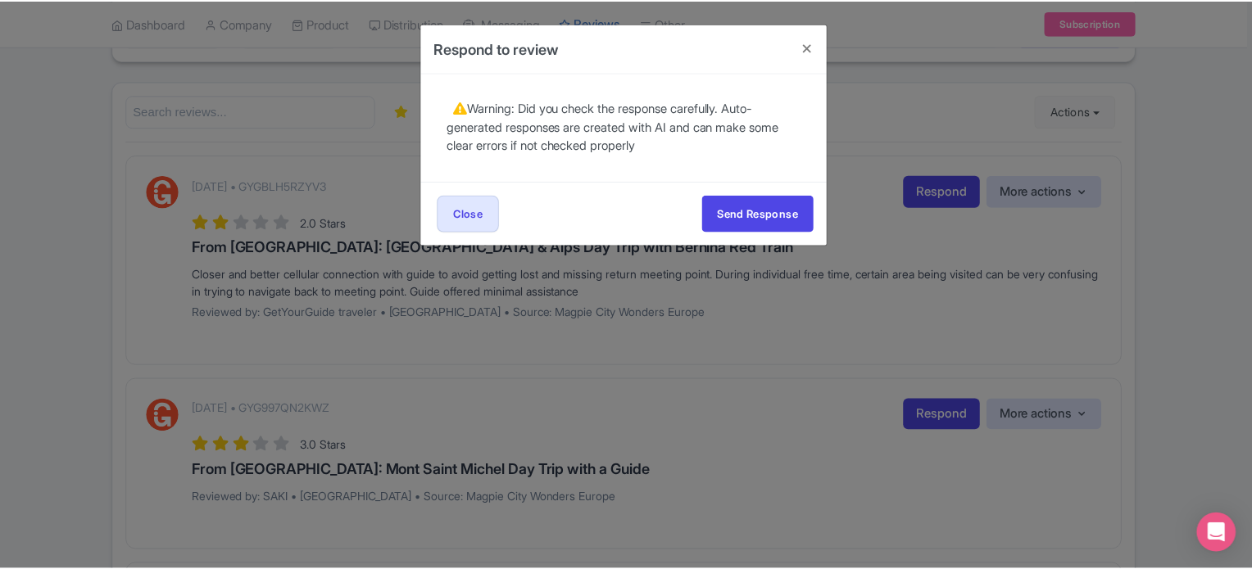
scroll to position [0, 0]
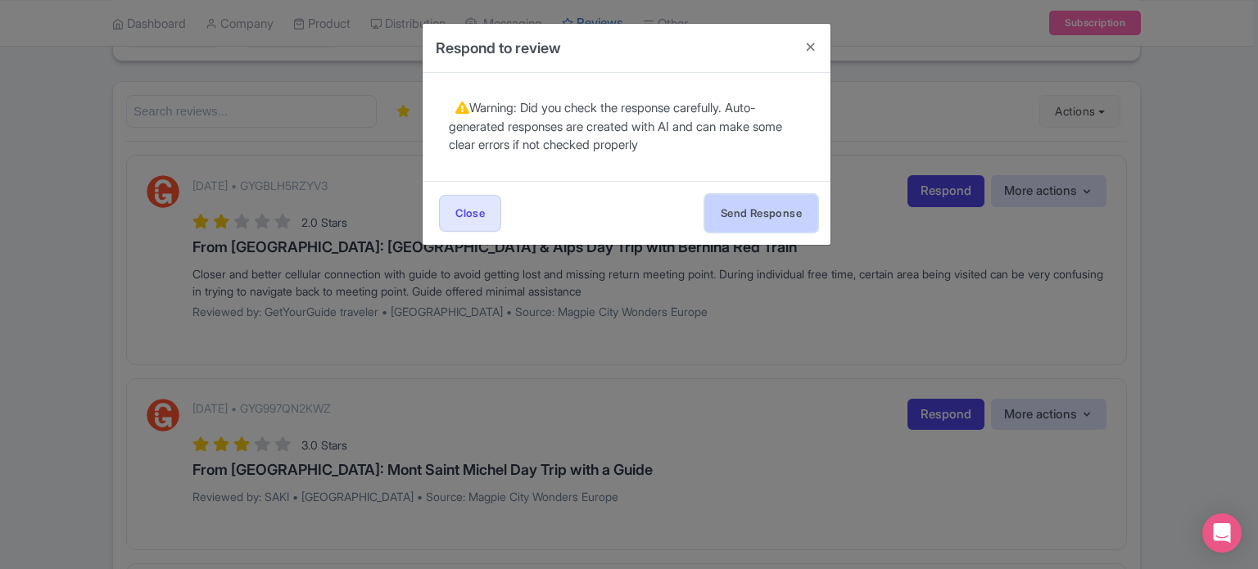
click at [784, 215] on button "Send Response" at bounding box center [761, 213] width 112 height 37
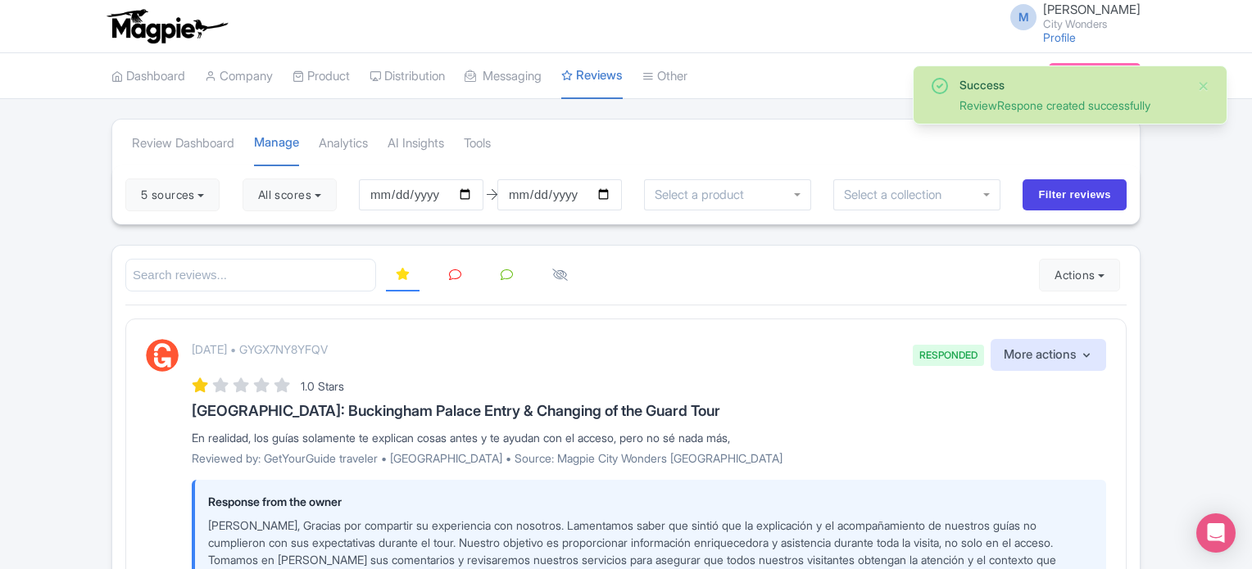
click at [449, 274] on icon at bounding box center [455, 275] width 12 height 12
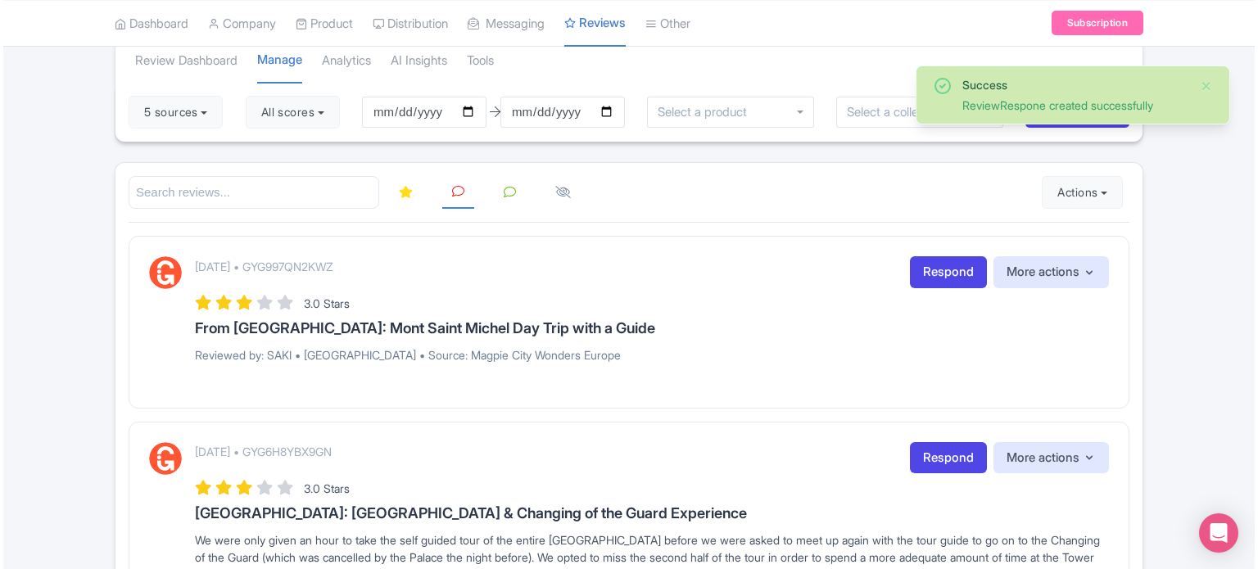
scroll to position [82, 0]
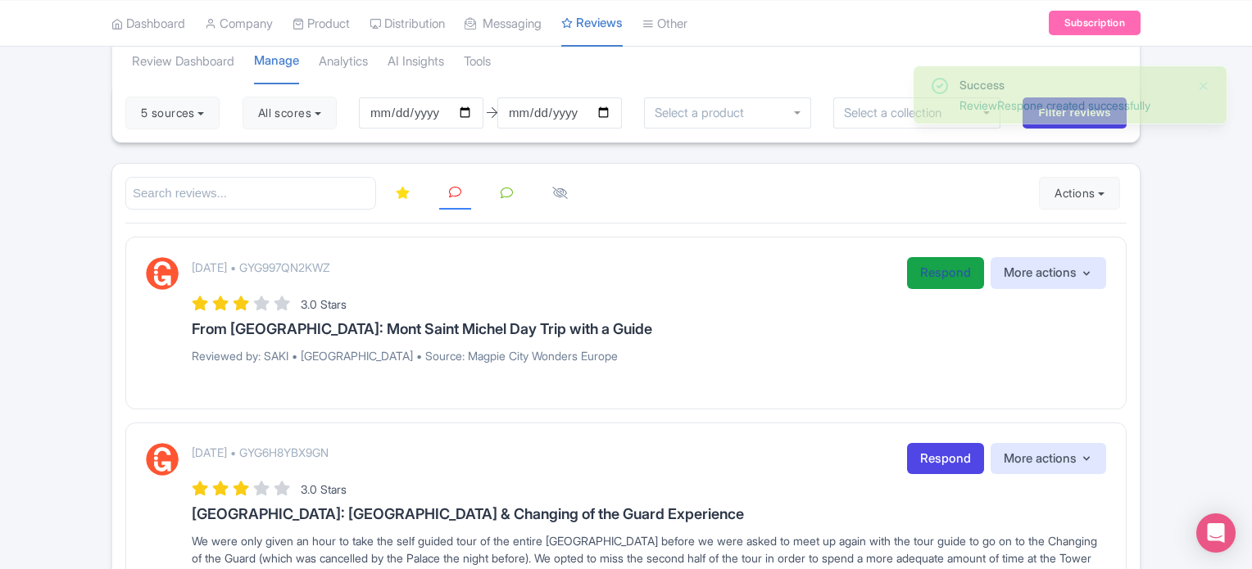
click at [944, 274] on link "Respond" at bounding box center [945, 273] width 77 height 32
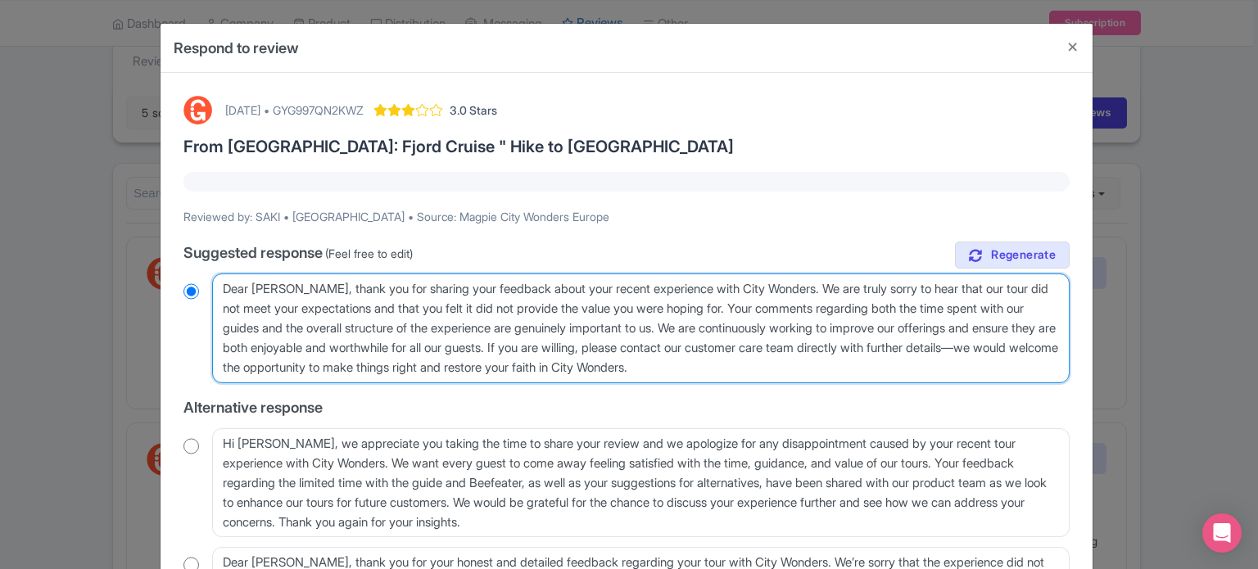
drag, startPoint x: 837, startPoint y: 363, endPoint x: 197, endPoint y: 273, distance: 647.0
click at [197, 274] on div "Dear [PERSON_NAME], thank you for sharing your feedback about your recent exper…" at bounding box center [627, 329] width 886 height 110
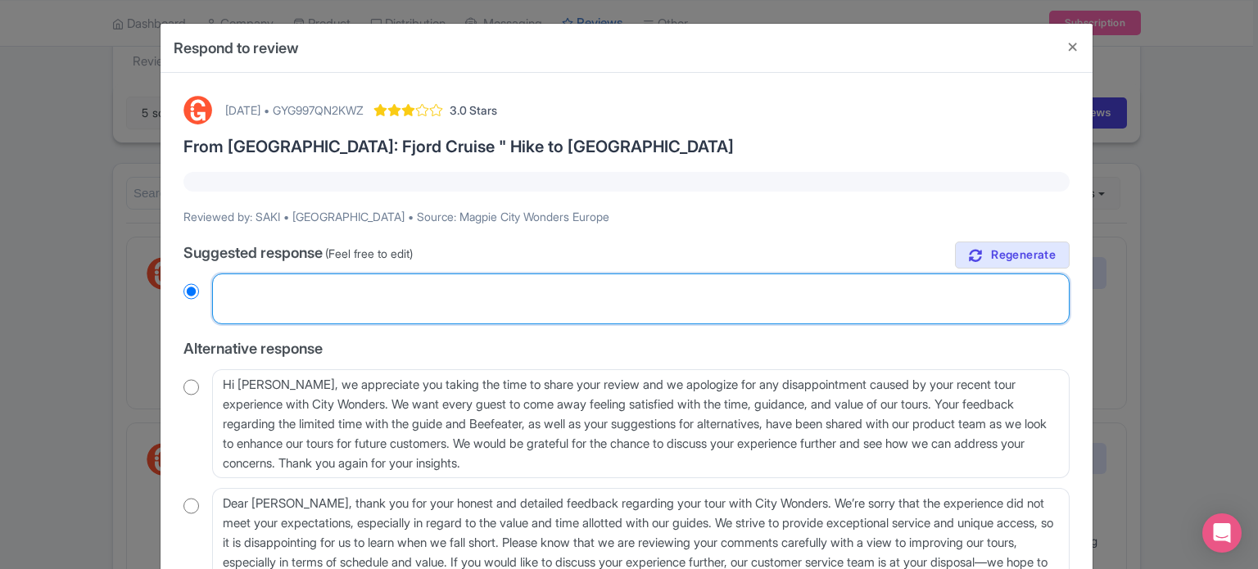
radio input "true"
paste textarea "Dear valued traveler, Thank you for joining our XX Tour. We noted that your exp…"
type textarea "Dear valued traveler, Thank you for joining our XX Tour. We noted that your exp…"
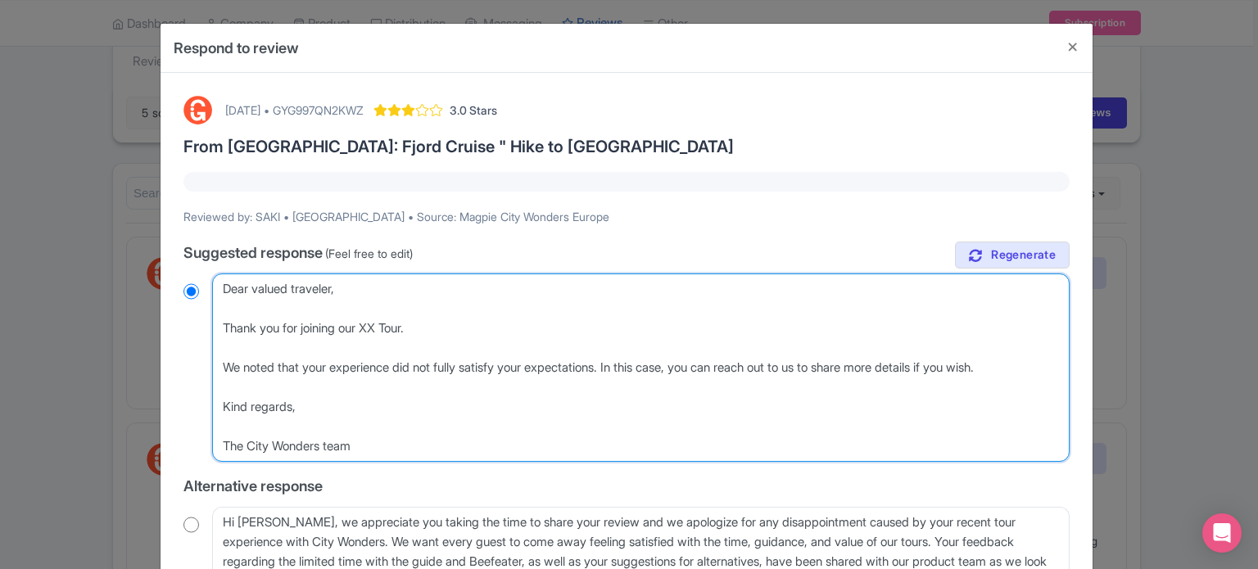
radio input "true"
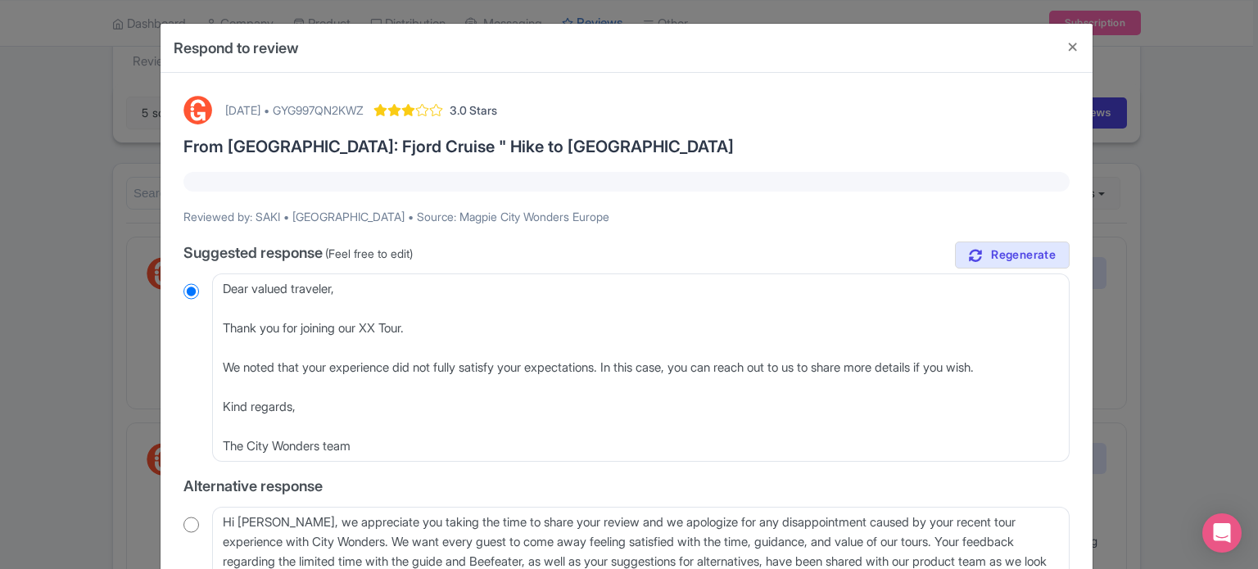
click at [277, 215] on p "Reviewed by: SAKI • [GEOGRAPHIC_DATA] • Source: Magpie City Wonders Europe" at bounding box center [627, 216] width 886 height 17
copy p "SAKI"
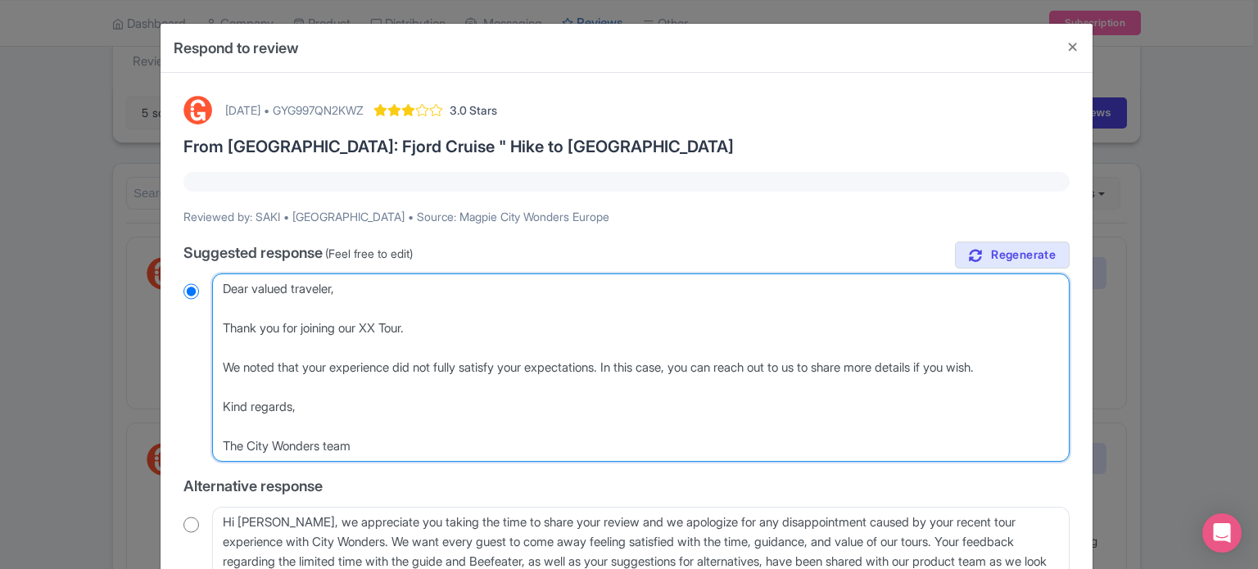
drag, startPoint x: 336, startPoint y: 289, endPoint x: 170, endPoint y: 289, distance: 165.5
click at [170, 289] on div "[DATE] • GYG997QN2KWZ 3.0 Stars From [GEOGRAPHIC_DATA]: Fjord Cruise " Hike to …" at bounding box center [627, 438] width 932 height 730
type textarea "H, Thank you for joining our XX Tour. We noted that your experience did not ful…"
radio input "true"
type textarea "He, Thank you for joining our XX Tour. We noted that your experience did not fu…"
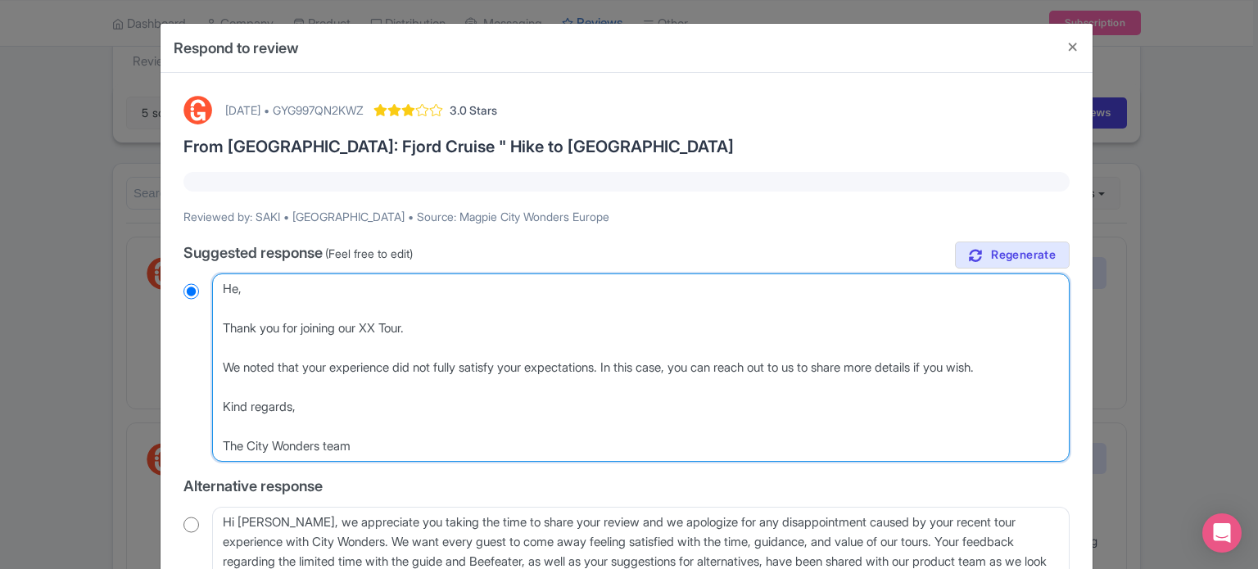
radio input "true"
type textarea "Hel, Thank you for joining our XX Tour. We noted that your experience did not f…"
radio input "true"
type textarea "Hell, Thank you for joining our XX Tour. We noted that your experience did not …"
radio input "true"
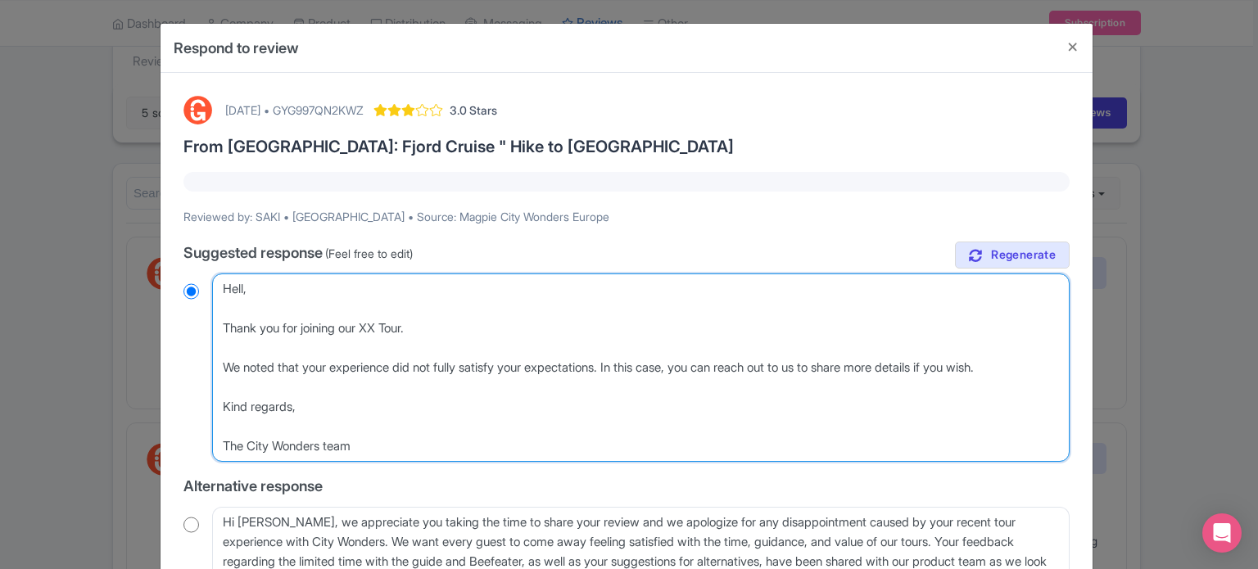
type textarea "Hello, Thank you for joining our XX Tour. We noted that your experience did not…"
radio input "true"
type textarea "Hello , Thank you for joining our XX Tour. We noted that your experience did no…"
radio input "true"
paste textarea "SAKI"
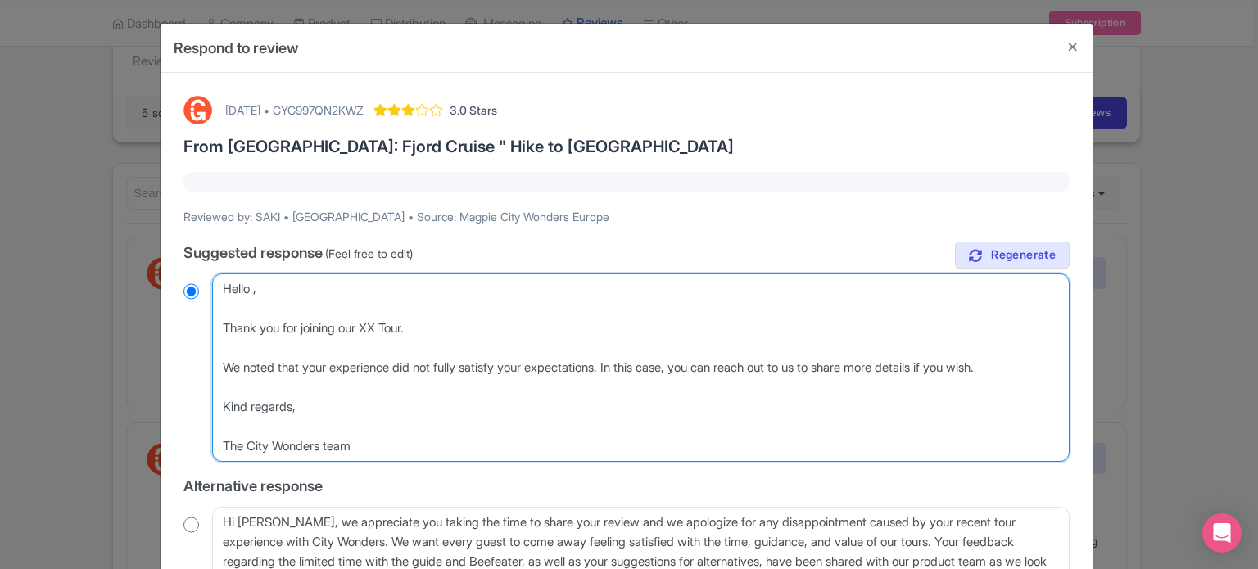
type textarea "Hello [PERSON_NAME] , Thank you for joining our XX Tour. We noted that your exp…"
radio input "true"
click at [374, 325] on textarea "Dear [PERSON_NAME], thank you for sharing your feedback about your recent exper…" at bounding box center [641, 368] width 858 height 188
type textarea "Hello [PERSON_NAME] , Thank you for joining our MTour. We noted that your exper…"
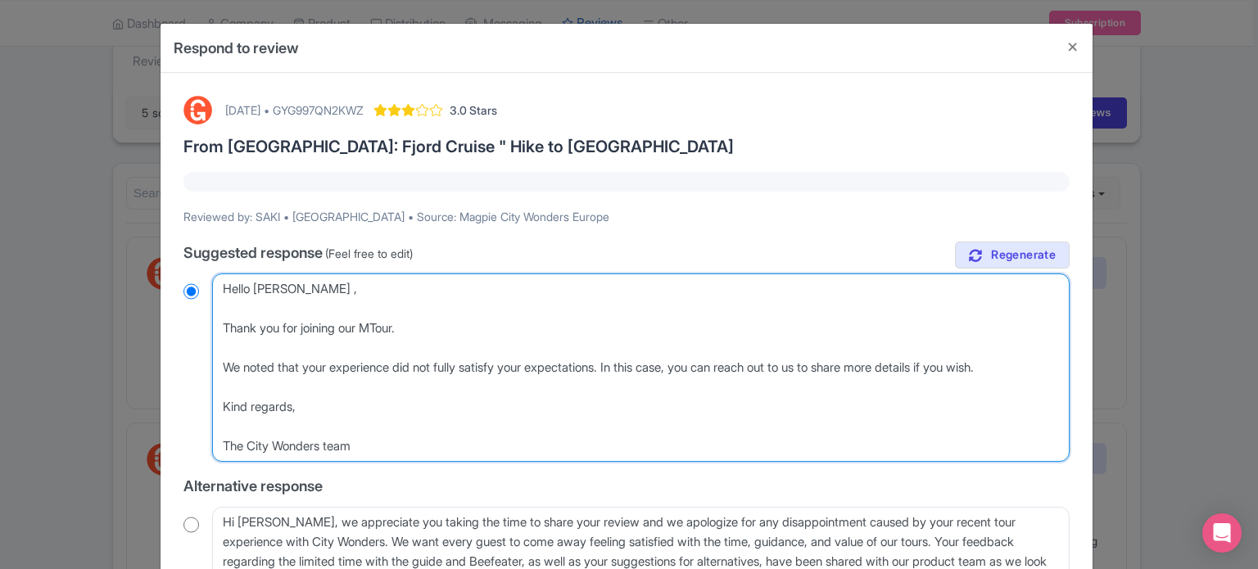
radio input "true"
type textarea "Hello [PERSON_NAME] , Thank you for joining our MoTour. We noted that your expe…"
radio input "true"
type textarea "Hello [PERSON_NAME] , Thank you for joining our MontTour. We noted that your ex…"
radio input "true"
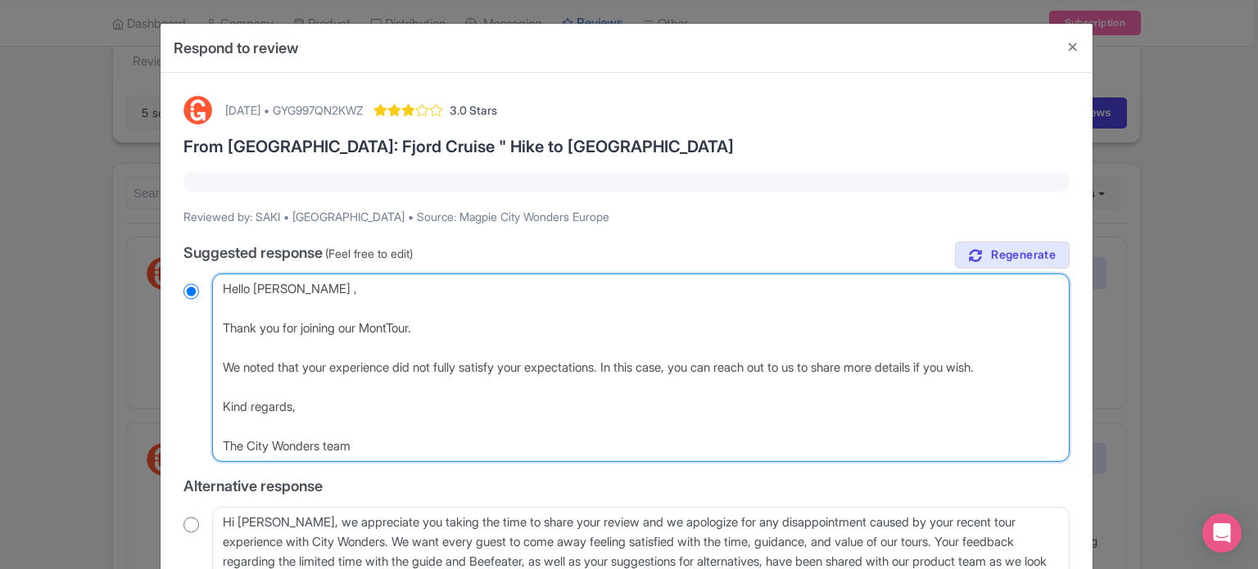
type textarea "Hello [PERSON_NAME] , Thank you for joining our Mont Tour. We noted that your e…"
radio input "true"
type textarea "Hello [PERSON_NAME] , Thank you for joining our Mont STour. We noted that your …"
radio input "true"
type textarea "Hello [PERSON_NAME] , Thank you for joining our Mont StTour. We noted that your…"
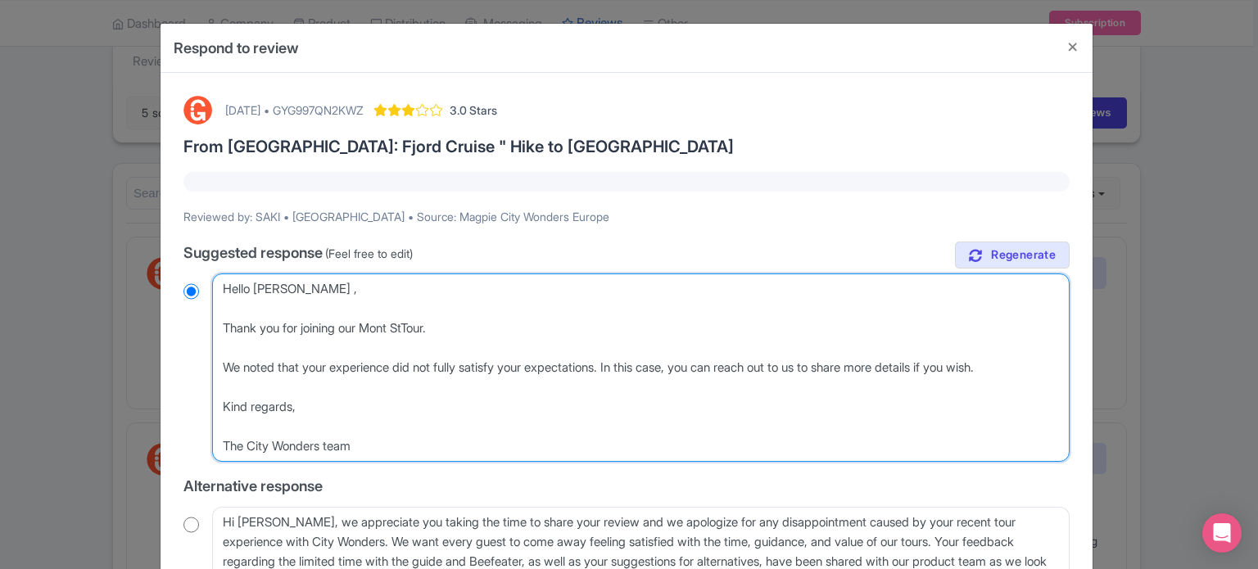
radio input "true"
type textarea "Hello [PERSON_NAME] , Thank you for joining our Mont St Tour. We noted that you…"
radio input "true"
type textarea "Hello [PERSON_NAME] , Thank you for joining our [GEOGRAPHIC_DATA]. We noted tha…"
radio input "true"
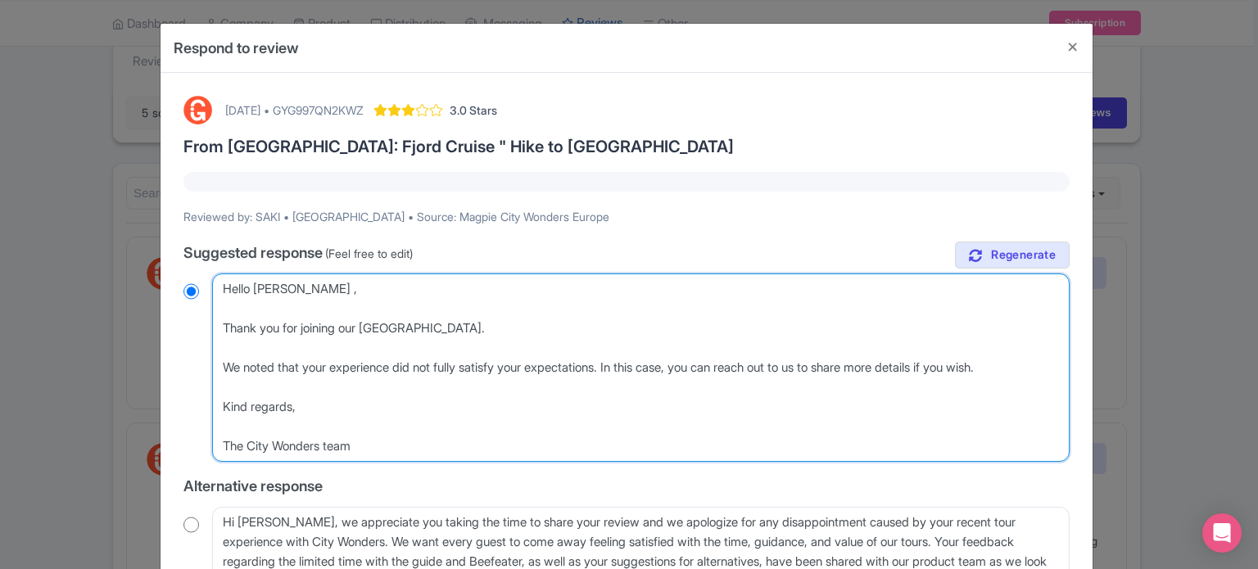
type textarea "Hello [PERSON_NAME] , Thank you for joining our [GEOGRAPHIC_DATA]. We noted tha…"
radio input "true"
type textarea "Hello [PERSON_NAME] , Thank you for joining our Mont St MicTour. We noted that …"
radio input "true"
type textarea "Hello [PERSON_NAME] , Thank you for joining our [GEOGRAPHIC_DATA]. We noted tha…"
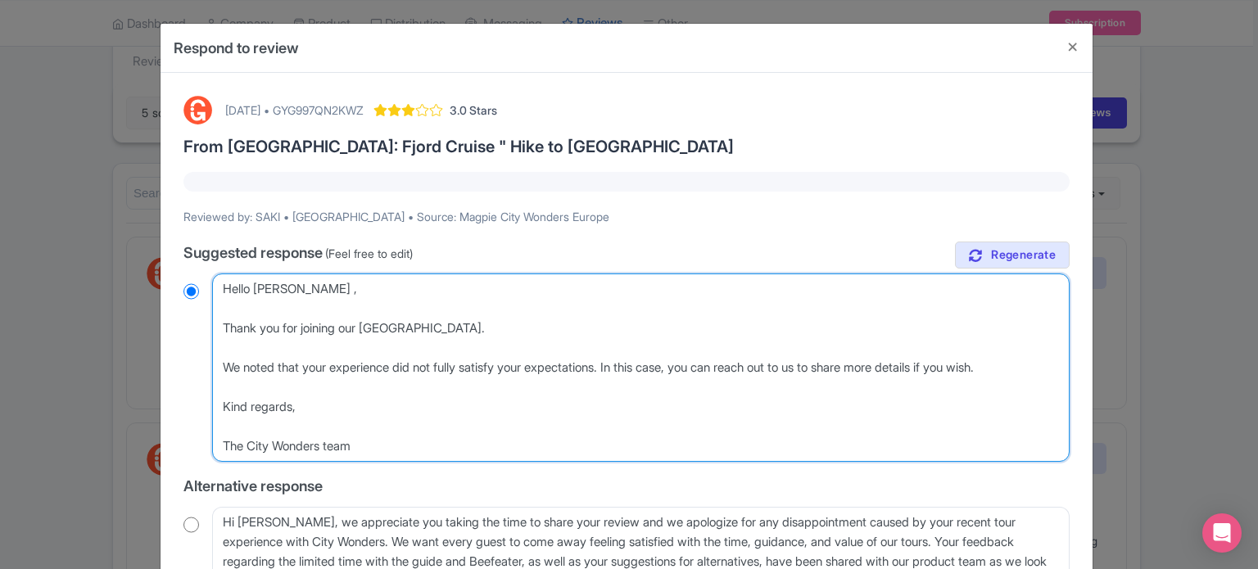
radio input "true"
type textarea "Hello [PERSON_NAME] , Thank you for joining our Mont St MicheTour. We noted tha…"
radio input "true"
type textarea "Hello [PERSON_NAME] , Thank you for joining our Mont St MichekTour. We noted th…"
radio input "true"
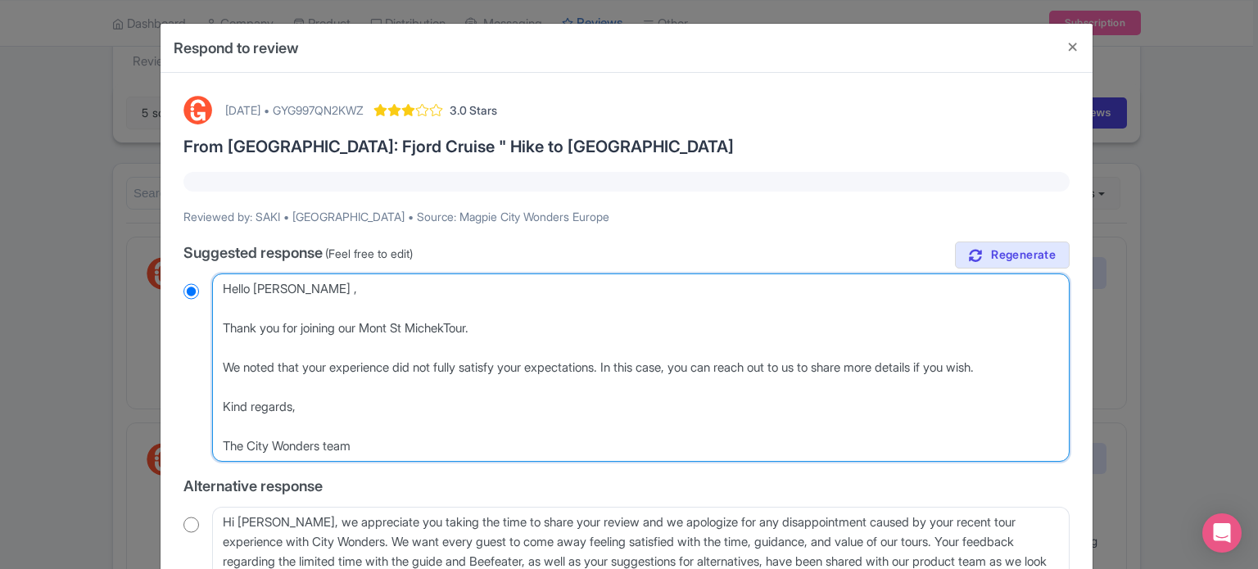
type textarea "Hello [PERSON_NAME] , Thank you for joining our Mont St [PERSON_NAME] Tour. We …"
radio input "true"
type textarea "Hello [PERSON_NAME] , Thank you for joining our Mont St MichekTour. We noted th…"
radio input "true"
type textarea "Hello [PERSON_NAME] , Thank you for joining our Mont St MicheTour. We noted tha…"
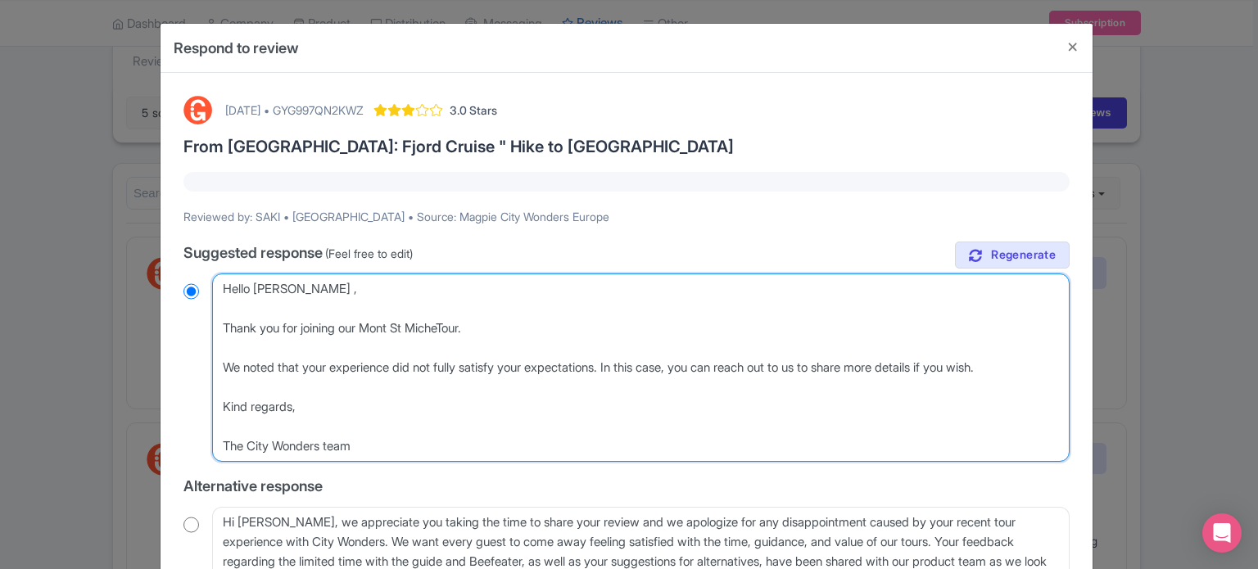
radio input "true"
type textarea "Hello [PERSON_NAME] , Thank you for joining our Mont St MichelTour. We noted th…"
radio input "true"
type textarea "Hello [PERSON_NAME] , Thank you for joining our Mont St Michel Tour. We noted t…"
radio input "true"
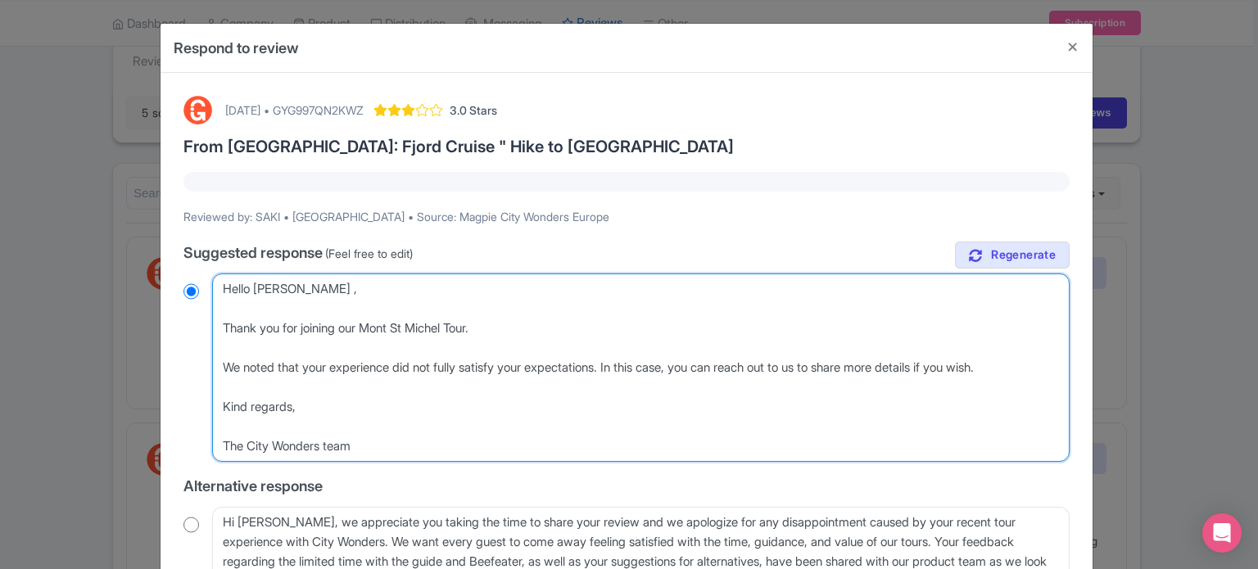
type textarea "Hello [PERSON_NAME] , Thank you for joining our Mont St Michel fTour. We noted …"
radio input "true"
type textarea "Hello [PERSON_NAME] , Thank you for joining our Mont St Michel frTour. We noted…"
radio input "true"
type textarea "Hello [PERSON_NAME] , Thank you for joining our Mont St Michel froTour. We note…"
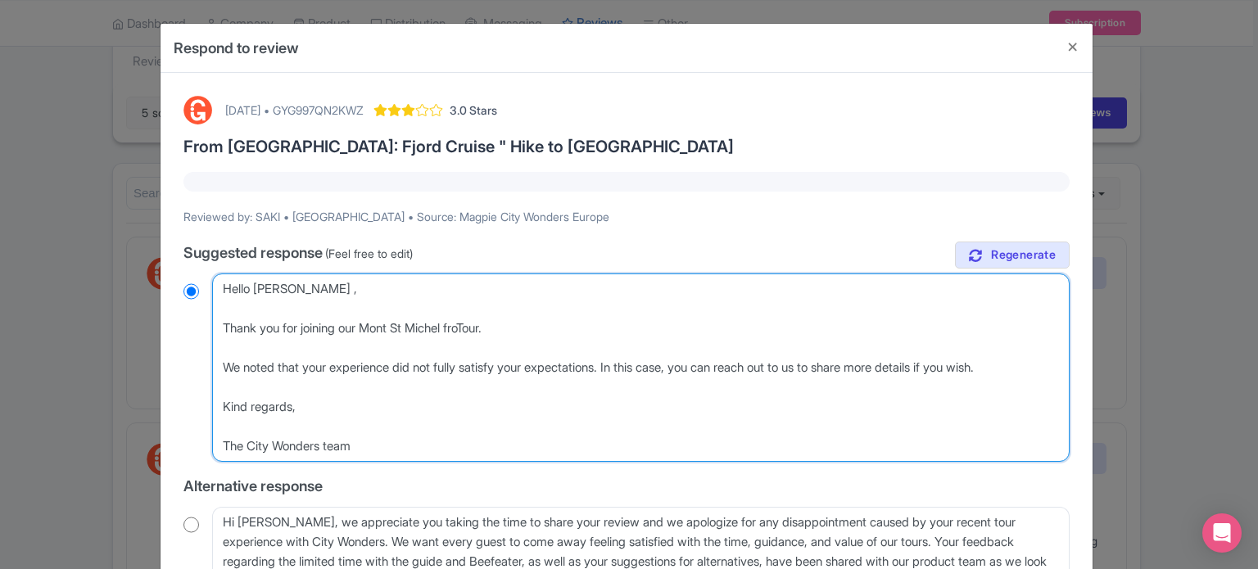
radio input "true"
type textarea "Hello [PERSON_NAME] , Thank you for joining our [GEOGRAPHIC_DATA] fromTour. We …"
radio input "true"
type textarea "Hello [PERSON_NAME] , Thank you for joining our Mont St Michel from Tour. We no…"
radio input "true"
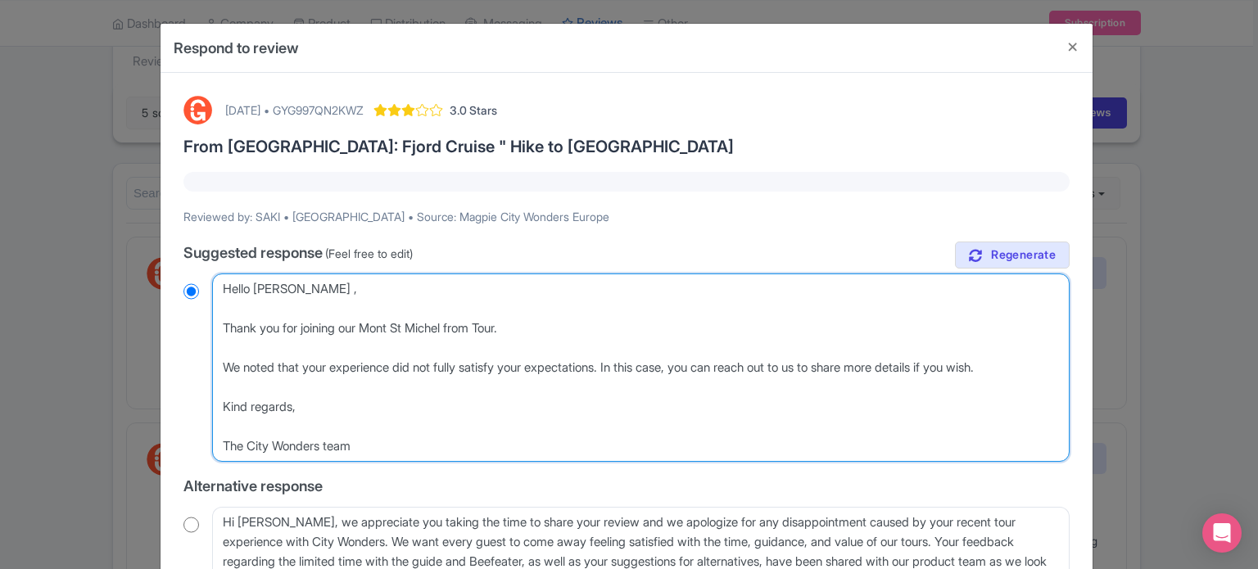
type textarea "Hello [PERSON_NAME] , Thank you for joining our Mont St Michel from PTour. We n…"
radio input "true"
type textarea "Hello [PERSON_NAME] , Thank you for joining our [GEOGRAPHIC_DATA] from [GEOGRAP…"
radio input "true"
type textarea "Hello [PERSON_NAME] , Thank you for joining our [GEOGRAPHIC_DATA] from [GEOGRAP…"
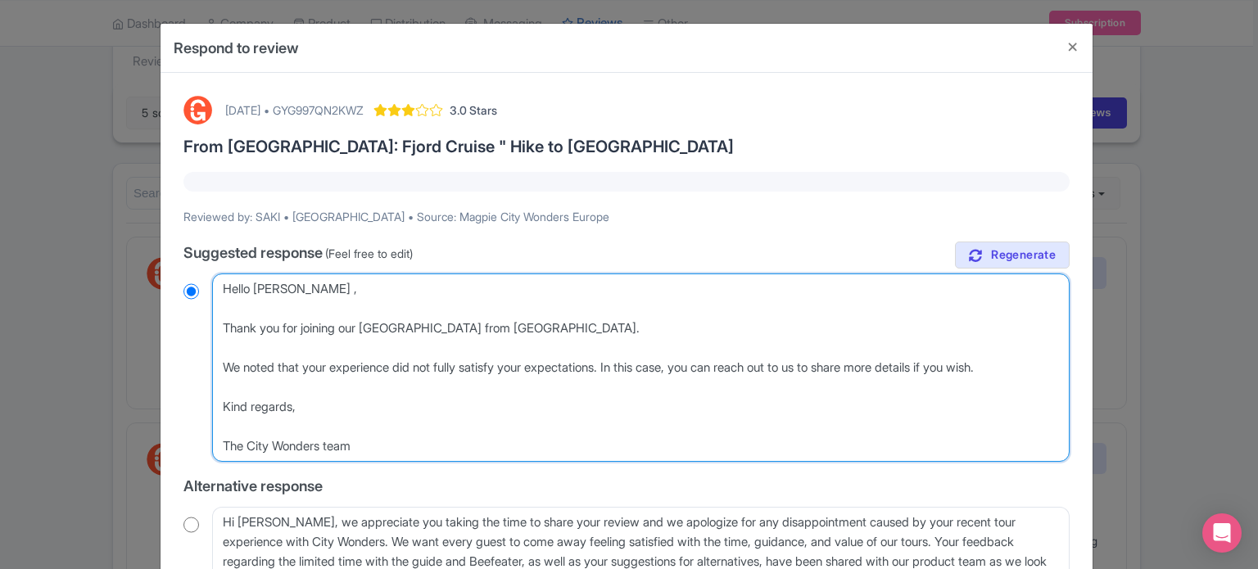
radio input "true"
type textarea "Hello [PERSON_NAME] , Thank you for joining our [GEOGRAPHIC_DATA] from [GEOGRAP…"
radio input "true"
type textarea "Hello [PERSON_NAME] , Thank you for joining our [GEOGRAPHIC_DATA] from [GEOGRAP…"
radio input "true"
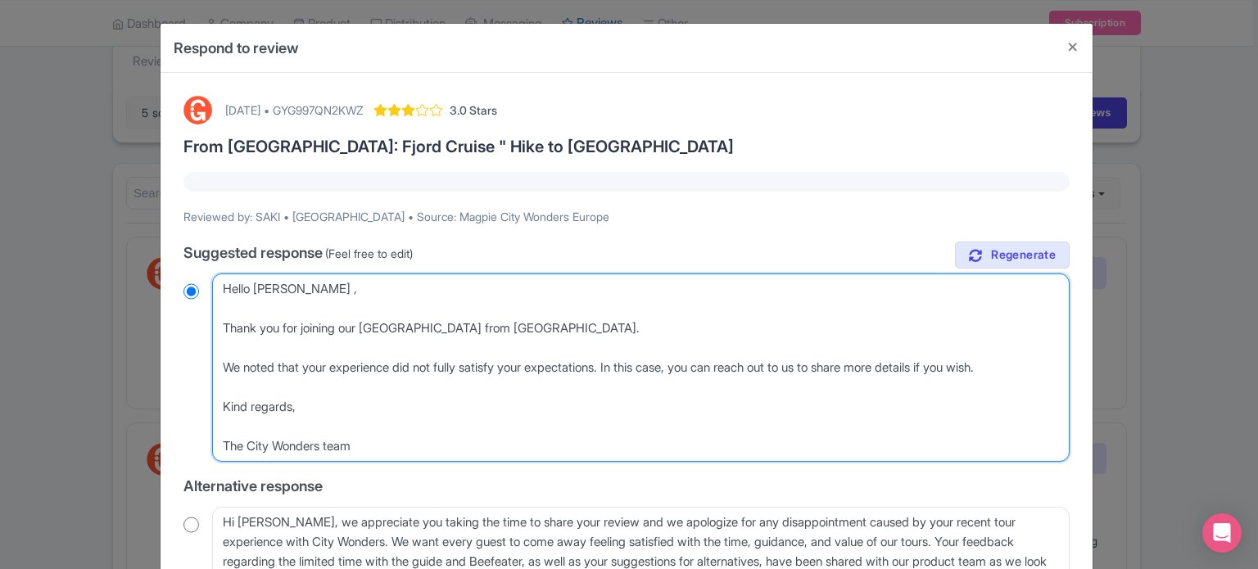
type textarea "Hello [PERSON_NAME] , Thank you for joining our [GEOGRAPHIC_DATA] from Paris To…"
radio input "true"
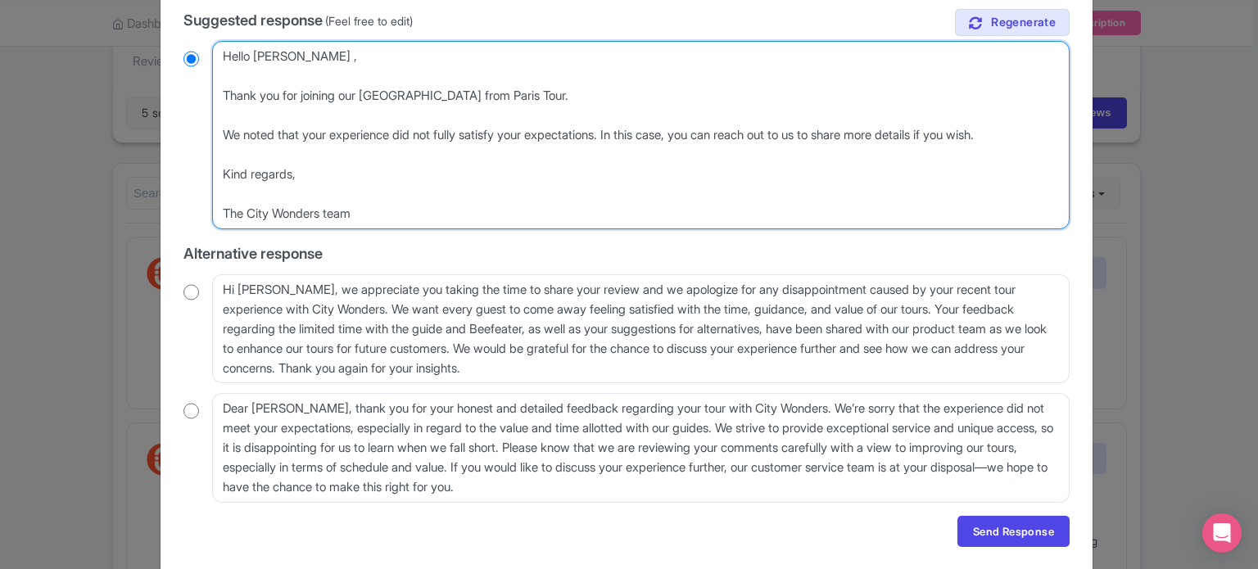
scroll to position [246, 0]
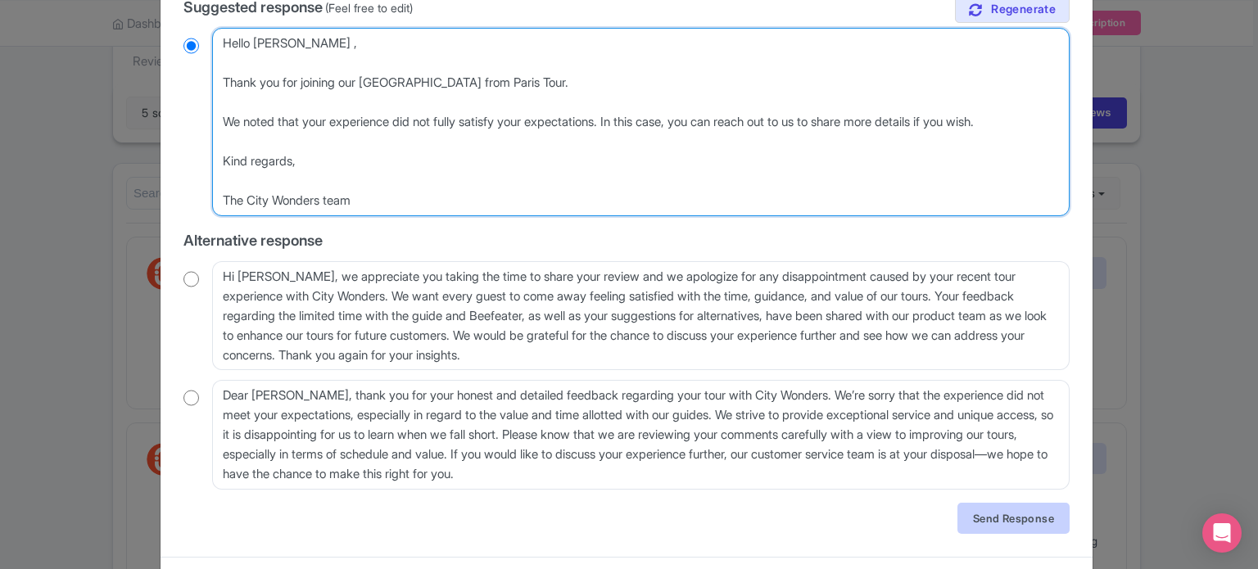
type textarea "Hello [PERSON_NAME] , Thank you for joining our [GEOGRAPHIC_DATA] from Paris To…"
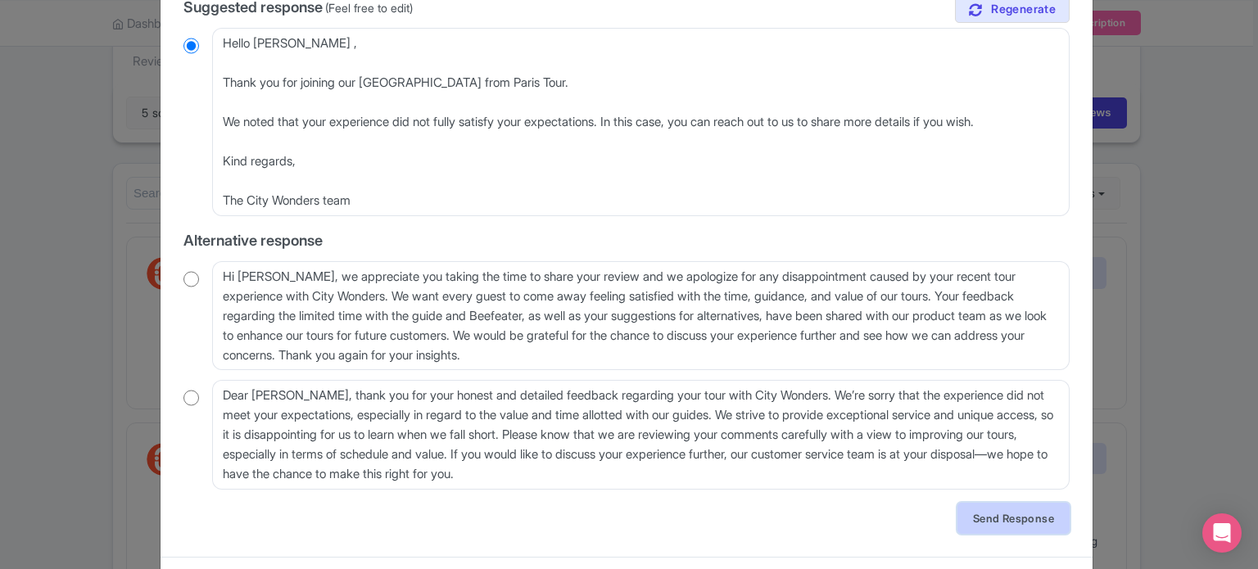
click at [1016, 520] on link "Send Response" at bounding box center [1014, 518] width 112 height 31
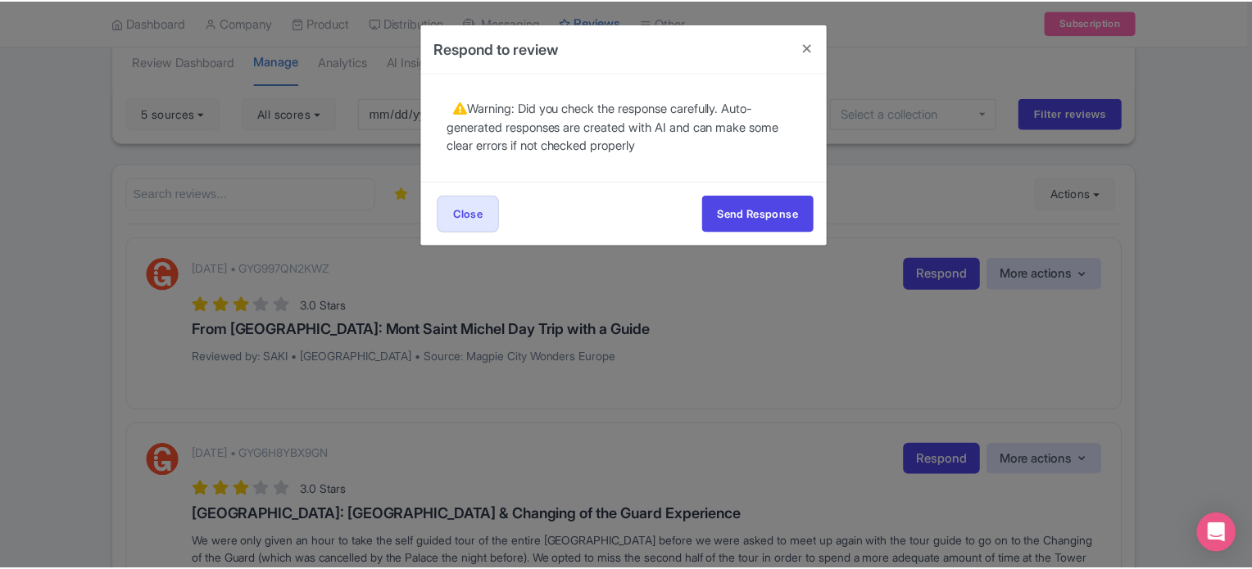
scroll to position [0, 0]
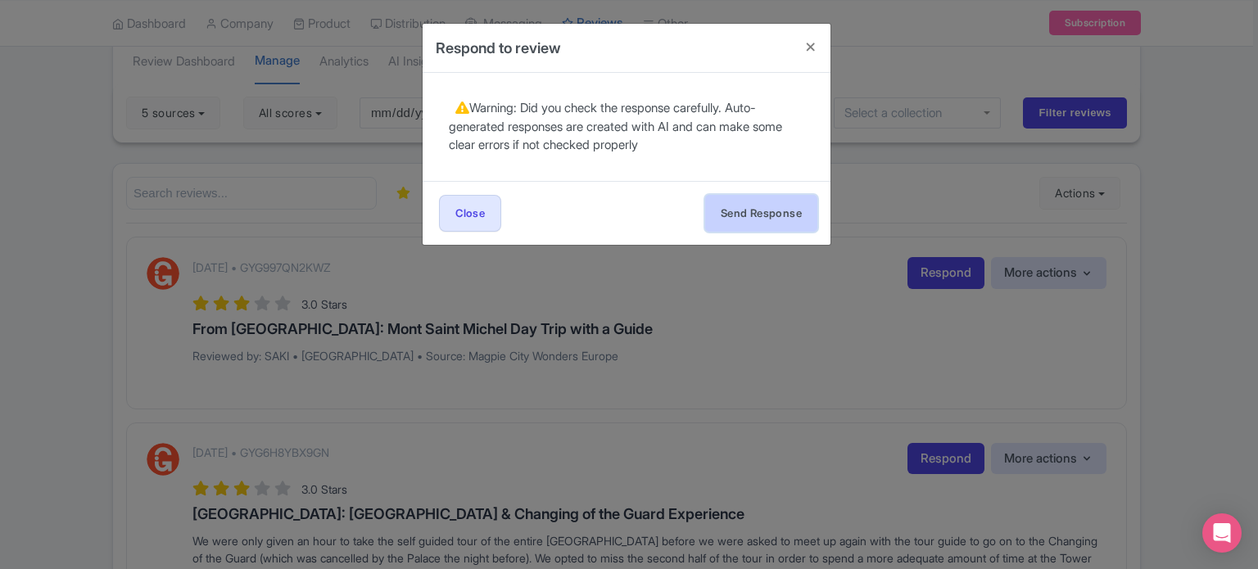
click at [763, 215] on button "Send Response" at bounding box center [761, 213] width 112 height 37
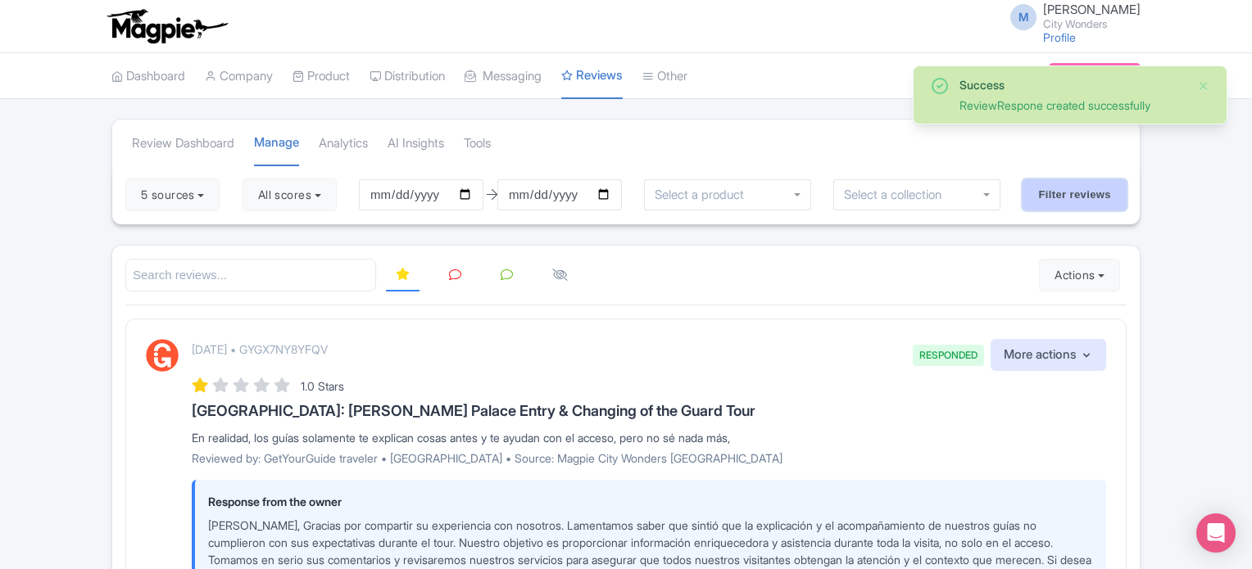
click at [1045, 192] on input "Filter reviews" at bounding box center [1074, 194] width 104 height 31
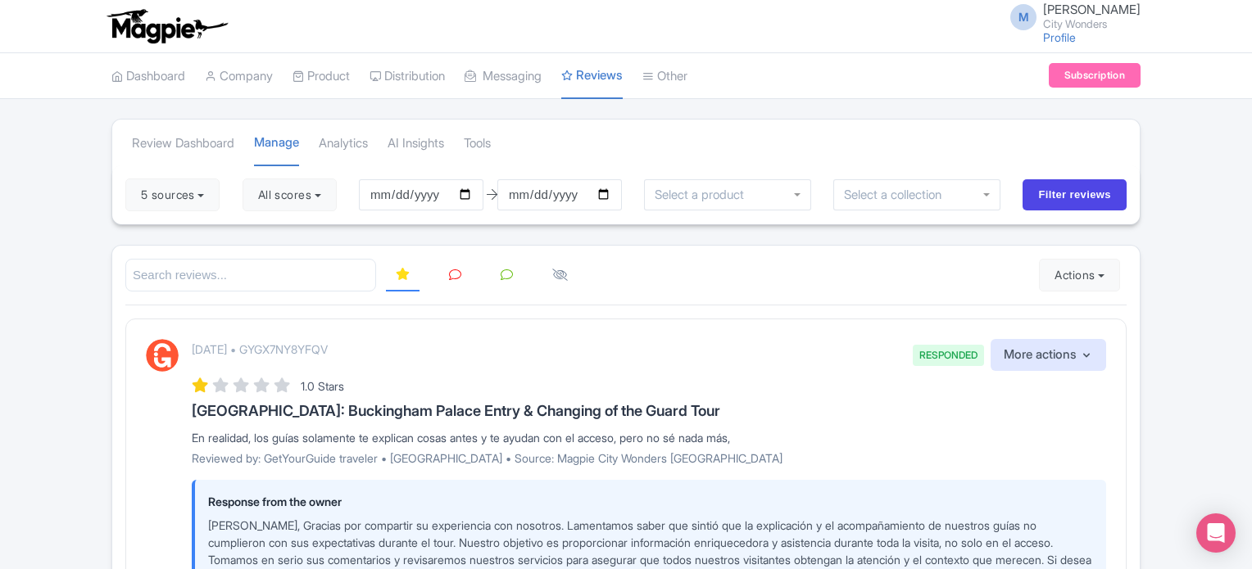
click at [454, 269] on icon at bounding box center [455, 275] width 12 height 12
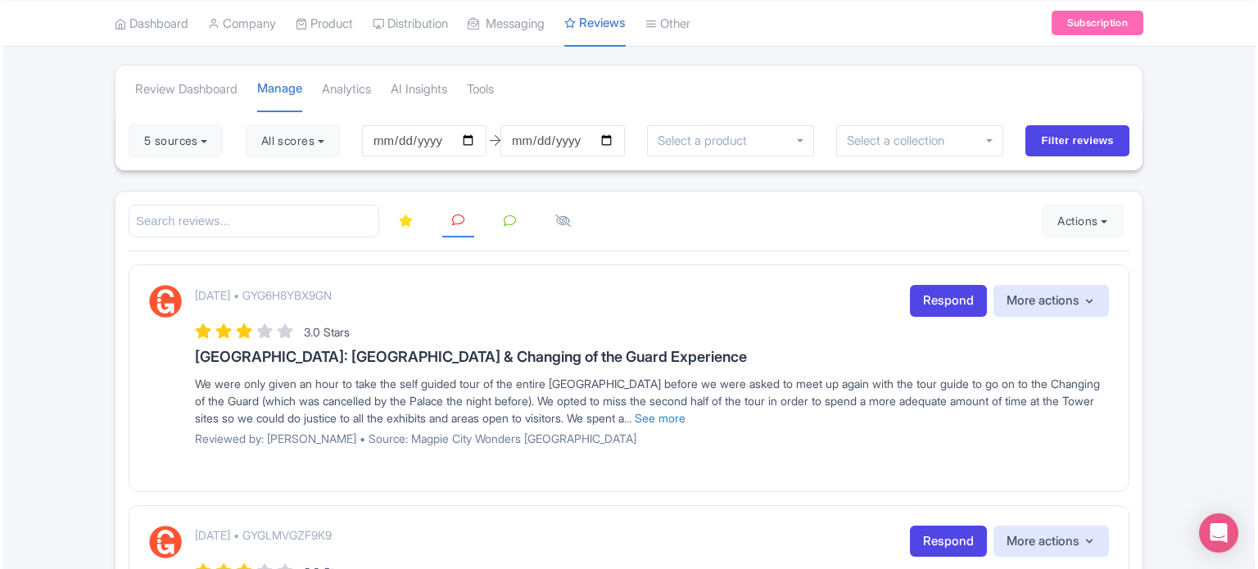
scroll to position [82, 0]
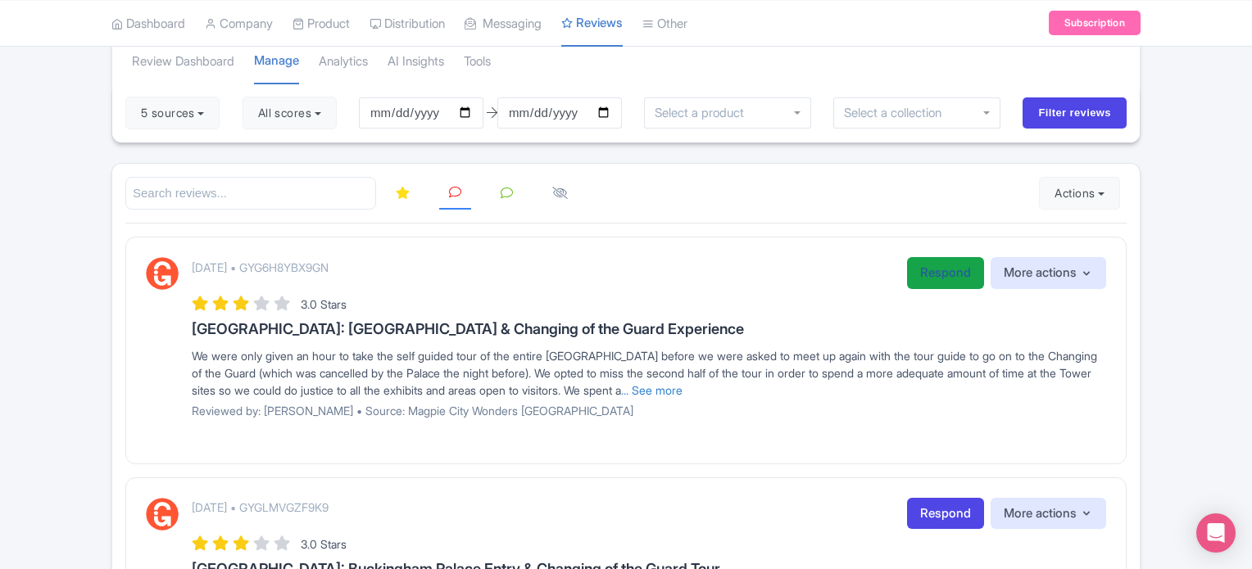
click at [947, 265] on link "Respond" at bounding box center [945, 273] width 77 height 32
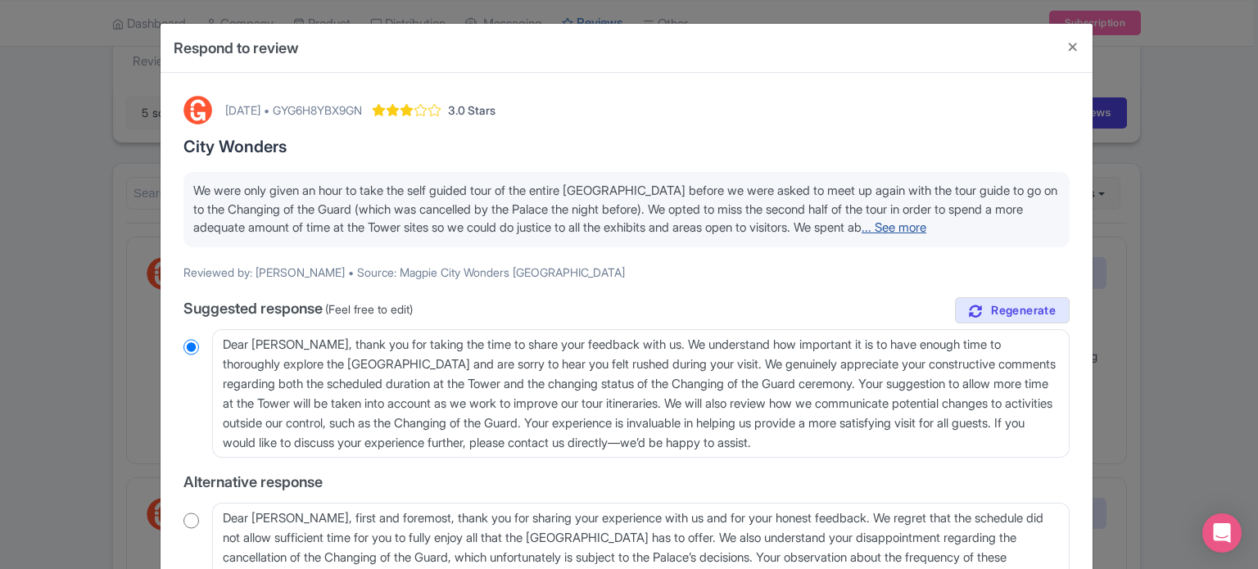
click at [927, 229] on link "... See more" at bounding box center [894, 228] width 65 height 16
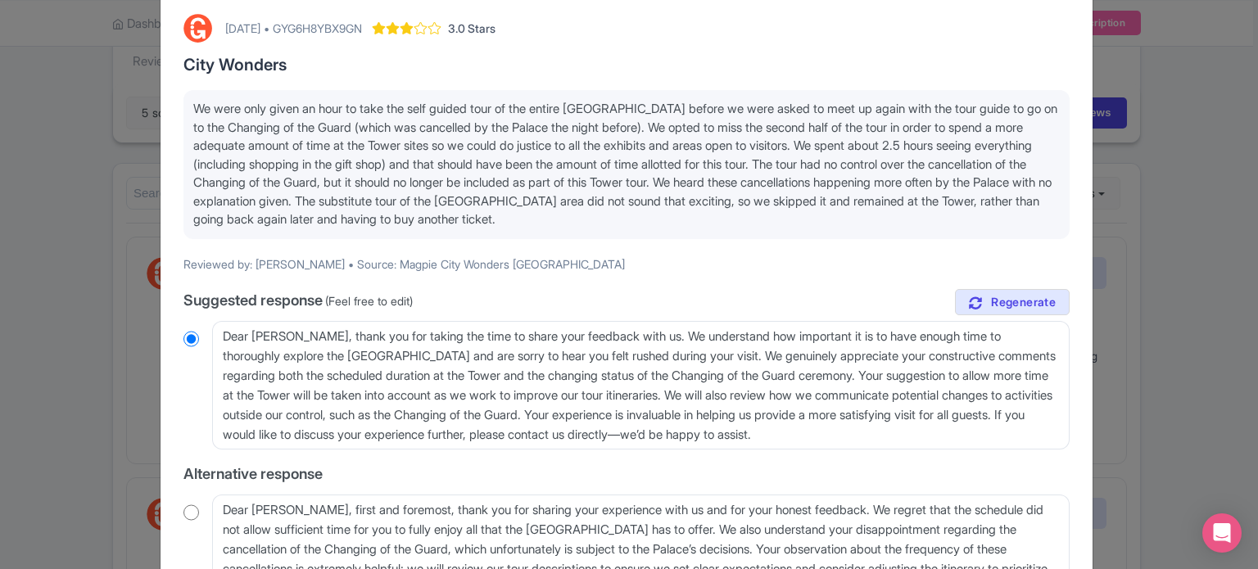
scroll to position [164, 0]
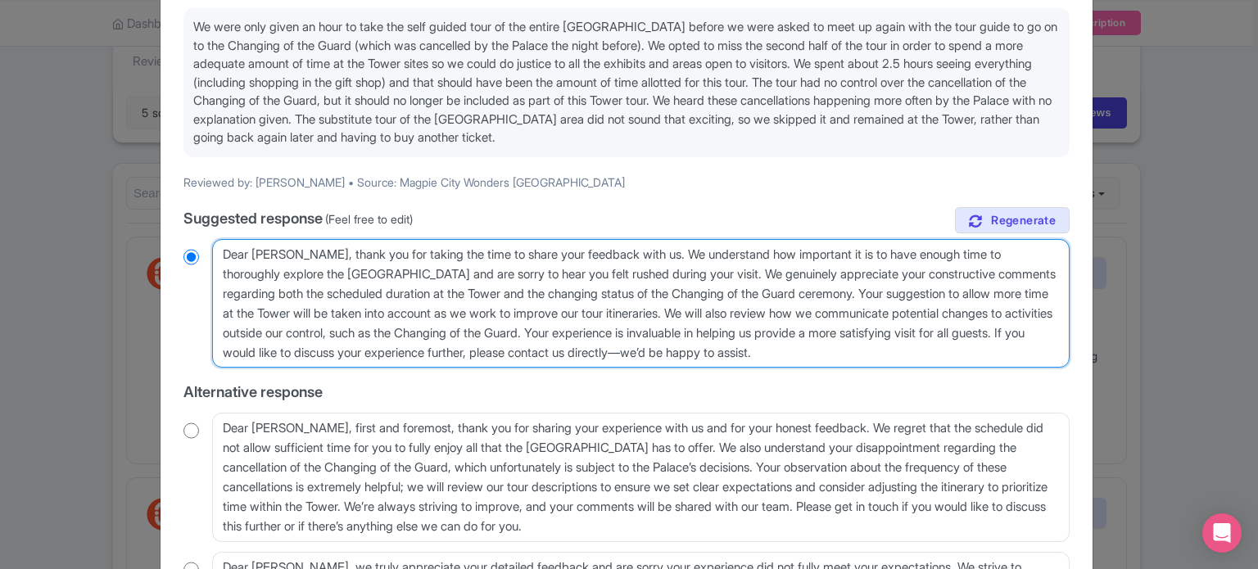
drag, startPoint x: 900, startPoint y: 289, endPoint x: 747, endPoint y: 318, distance: 155.1
click at [747, 318] on textarea "Dear Kelly, thank you for taking the time to share your feedback with us. We un…" at bounding box center [641, 303] width 858 height 129
type textarea "Dear Kelly, thank you for taking the time to share your feedback with us. We un…"
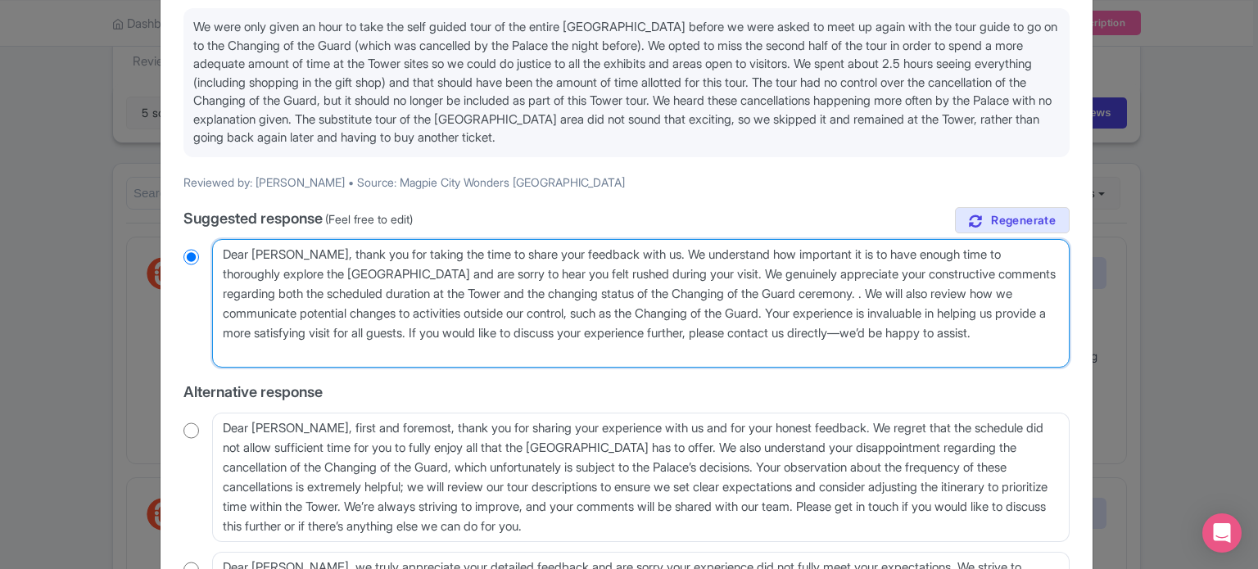
radio input "true"
type textarea "Dear Kelly, thank you for taking the time to share your feedback with us. We un…"
radio input "true"
type textarea "Dear Kelly, thank you for taking the time to share your feedback with us. We un…"
radio input "true"
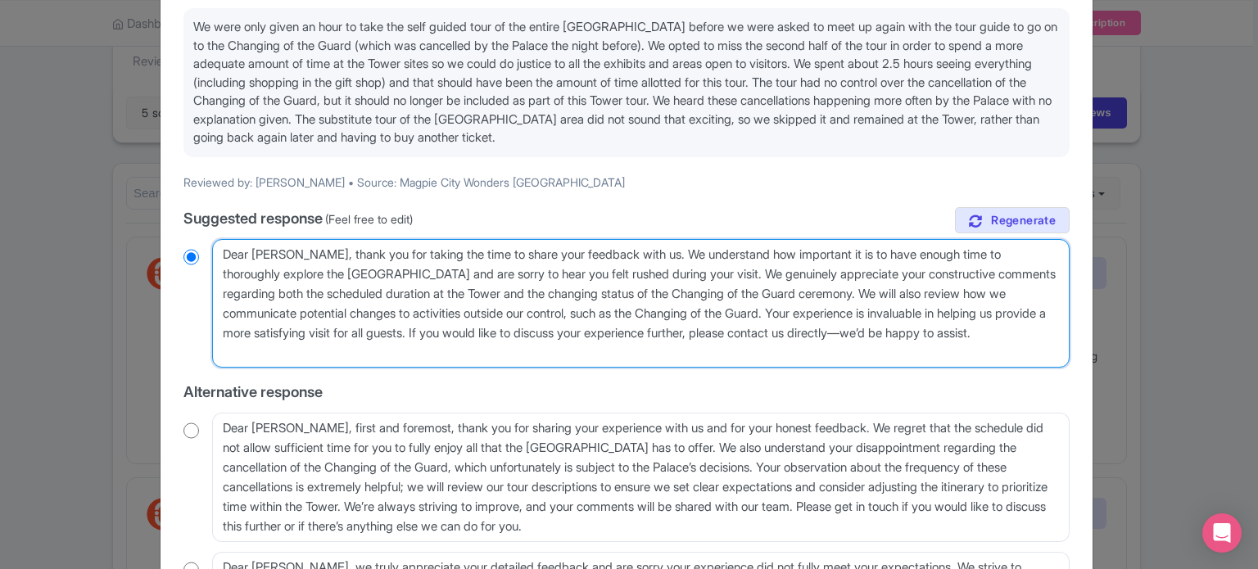
drag, startPoint x: 477, startPoint y: 333, endPoint x: 485, endPoint y: 347, distance: 16.9
click at [485, 347] on textarea "Dear Kelly, thank you for taking the time to share your feedback with us. We un…" at bounding box center [641, 303] width 858 height 129
type textarea "Dear [PERSON_NAME], thank you for taking the time to share your feedback with u…"
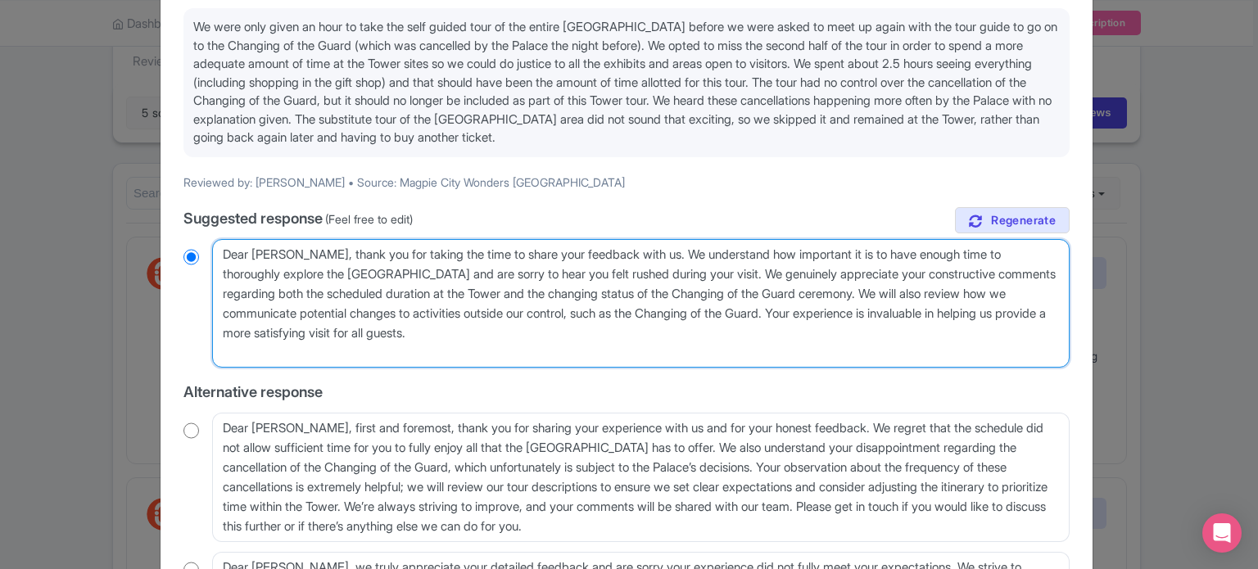
radio input "true"
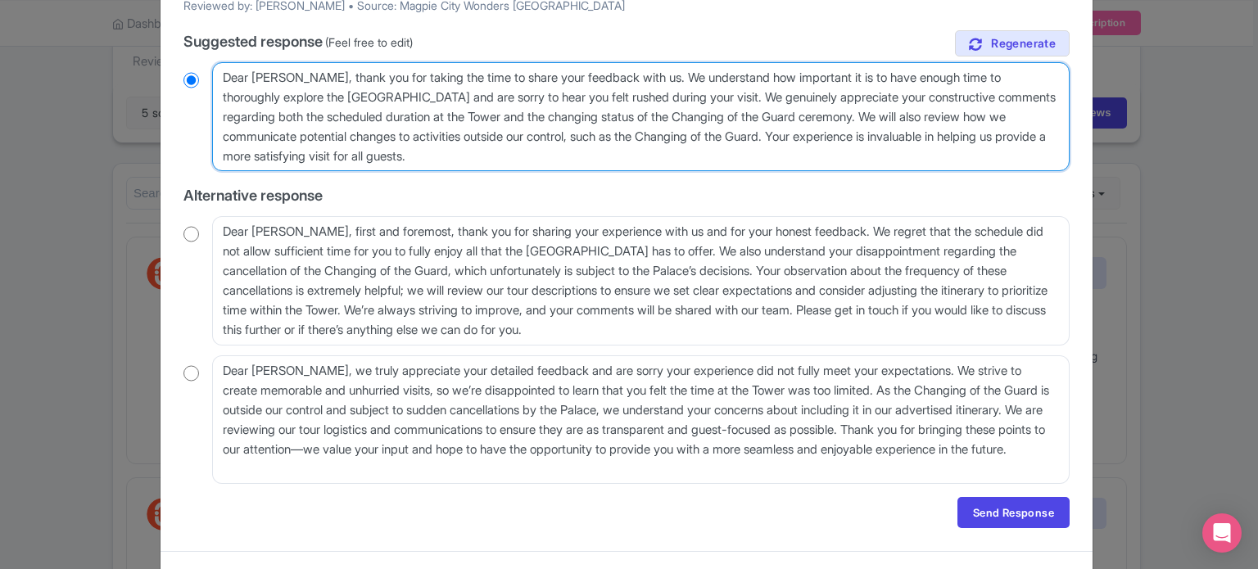
scroll to position [373, 0]
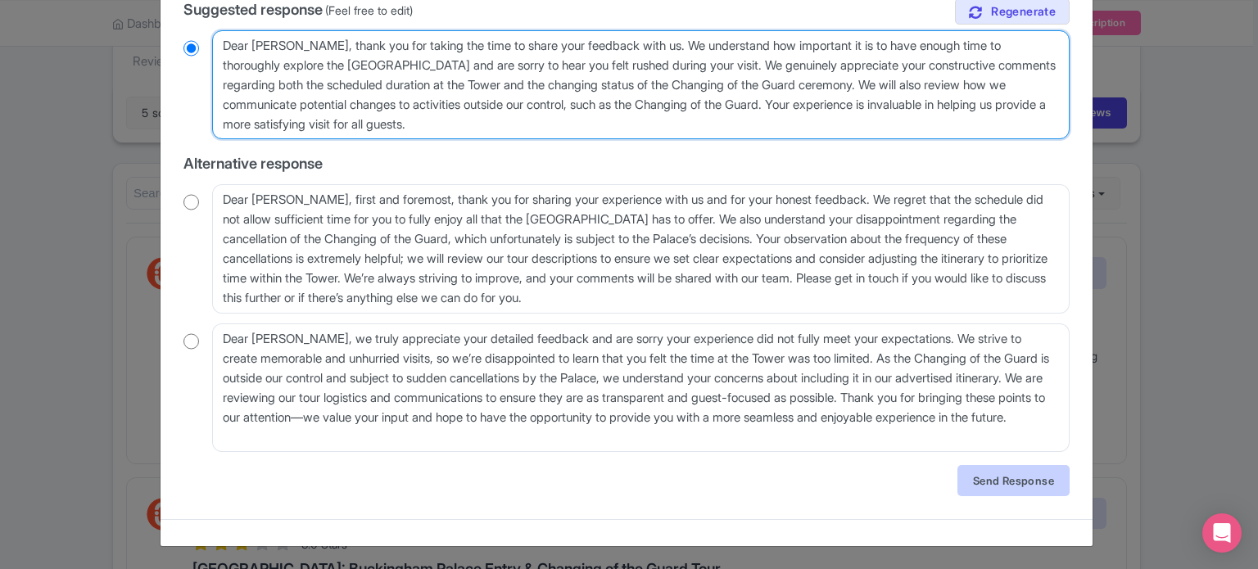
type textarea "Dear [PERSON_NAME], thank you for taking the time to share your feedback with u…"
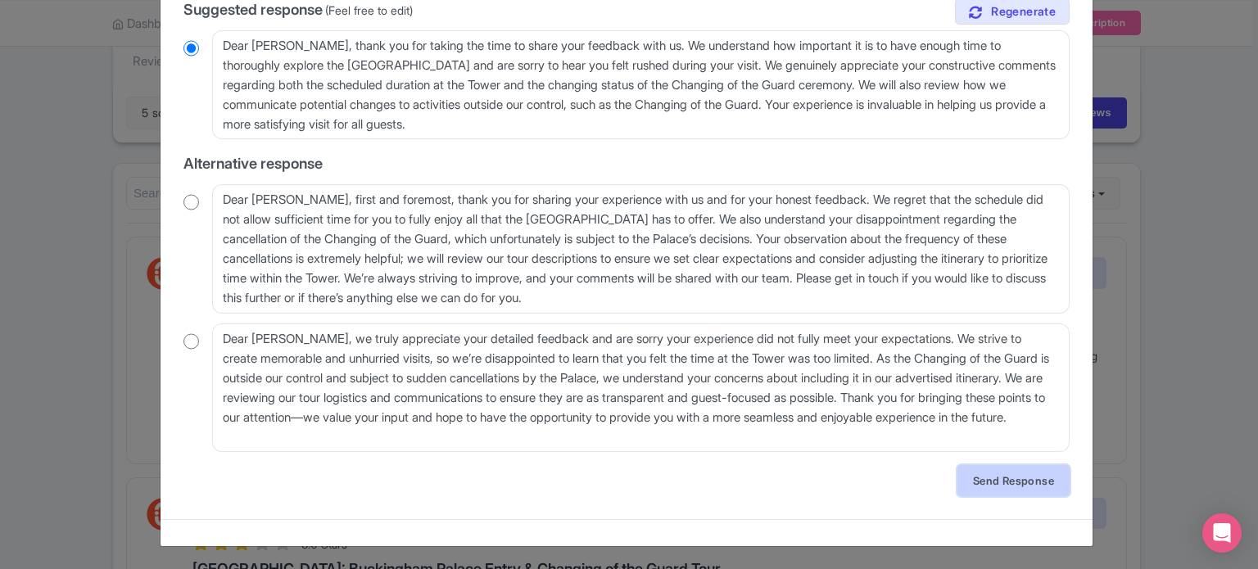
click at [990, 484] on link "Send Response" at bounding box center [1014, 480] width 112 height 31
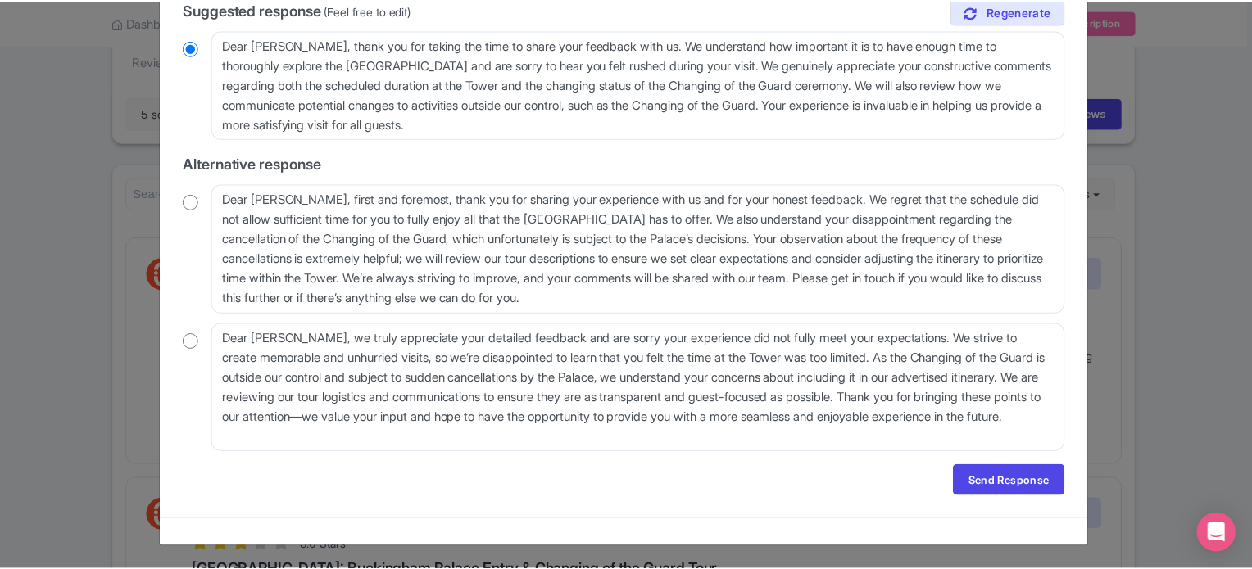
scroll to position [0, 0]
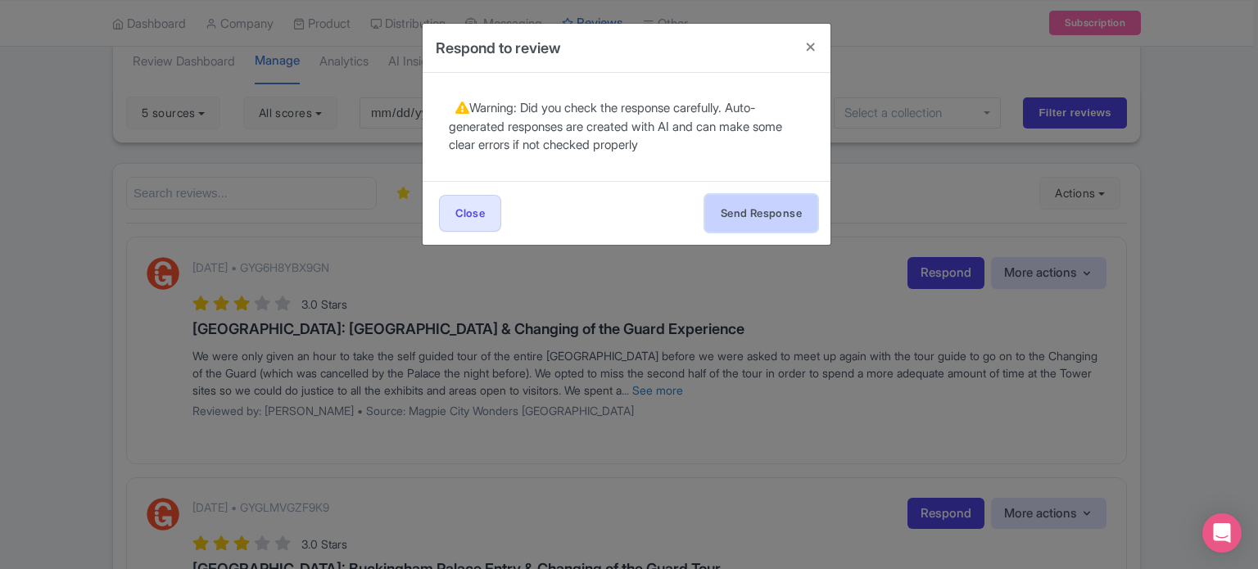
click at [731, 211] on button "Send Response" at bounding box center [761, 213] width 112 height 37
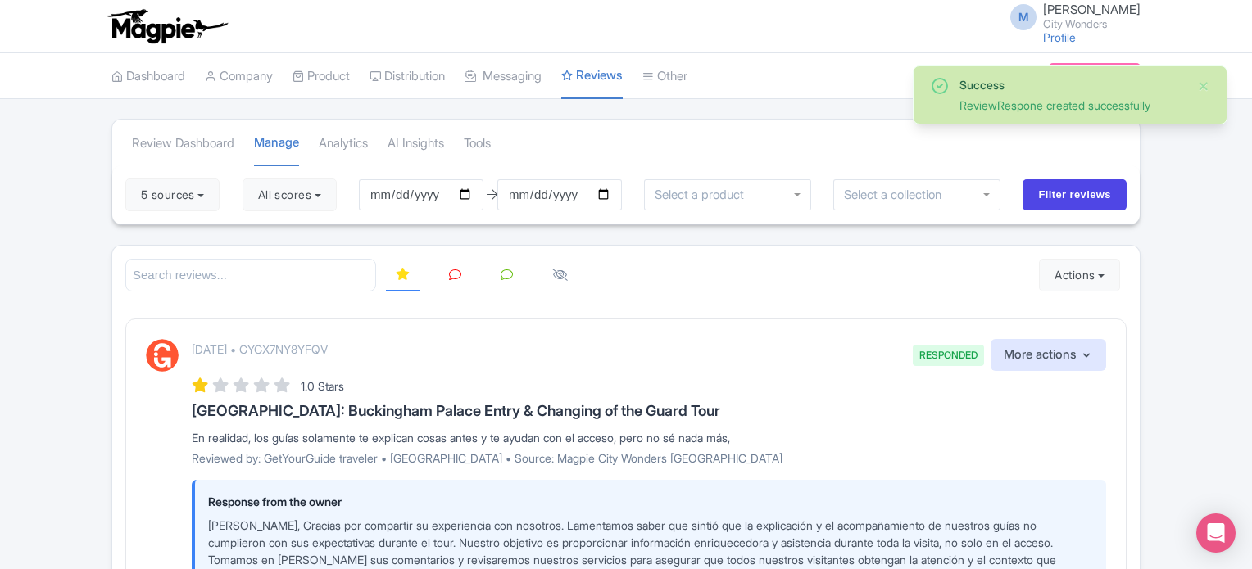
click at [458, 273] on icon at bounding box center [455, 275] width 12 height 12
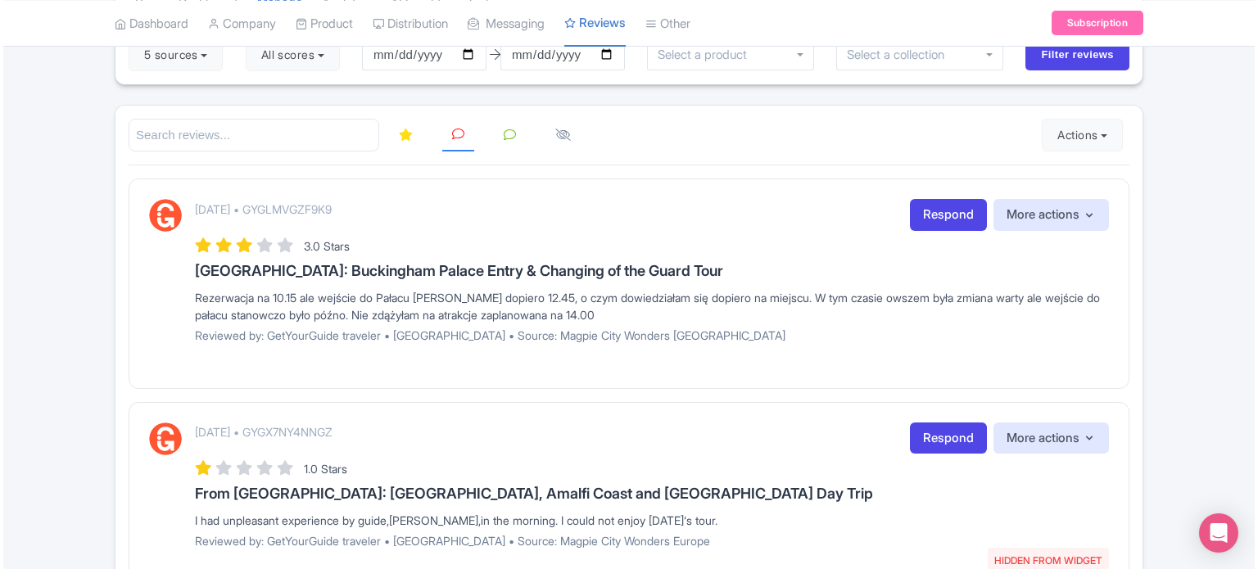
scroll to position [134, 0]
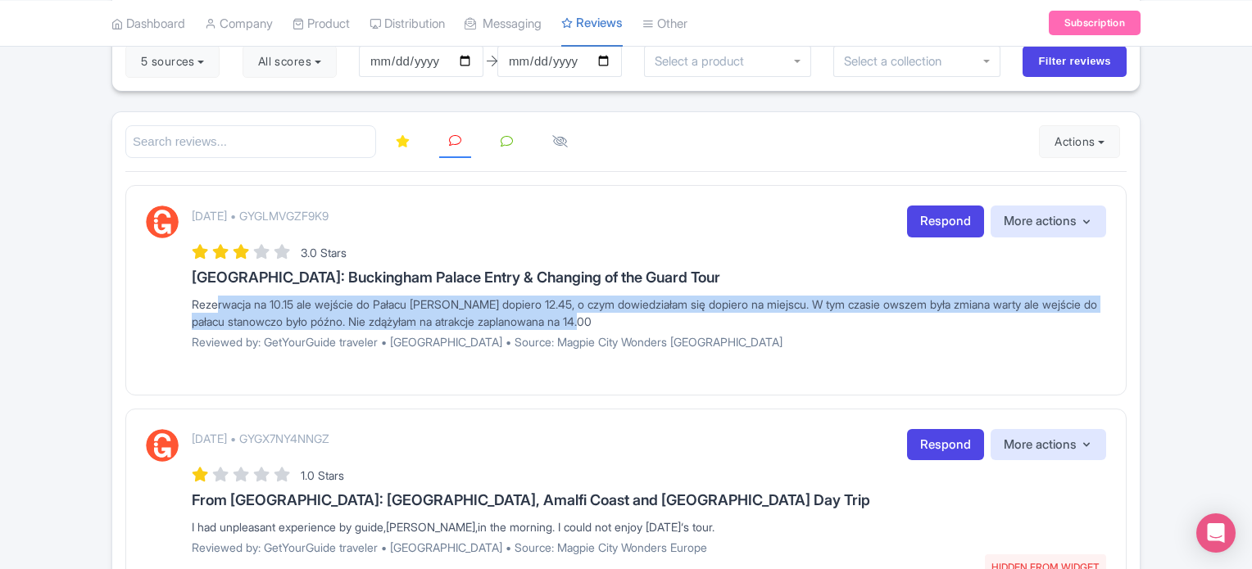
drag, startPoint x: 614, startPoint y: 315, endPoint x: 213, endPoint y: 309, distance: 401.5
click at [213, 307] on div "Rezerwacja na 10.15 ale wejście do Pałacu [PERSON_NAME] dopiero 12.45, o czym d…" at bounding box center [649, 313] width 914 height 34
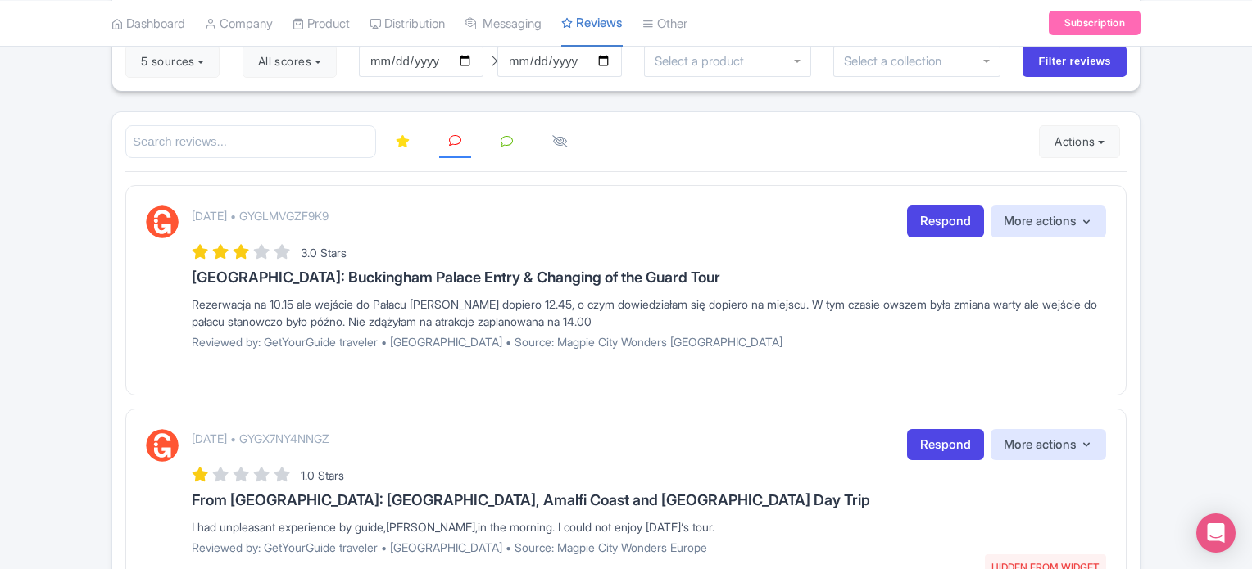
click at [197, 301] on div "Rezerwacja na 10.15 ale wejście do Pałacu [PERSON_NAME] dopiero 12.45, o czym d…" at bounding box center [649, 313] width 914 height 34
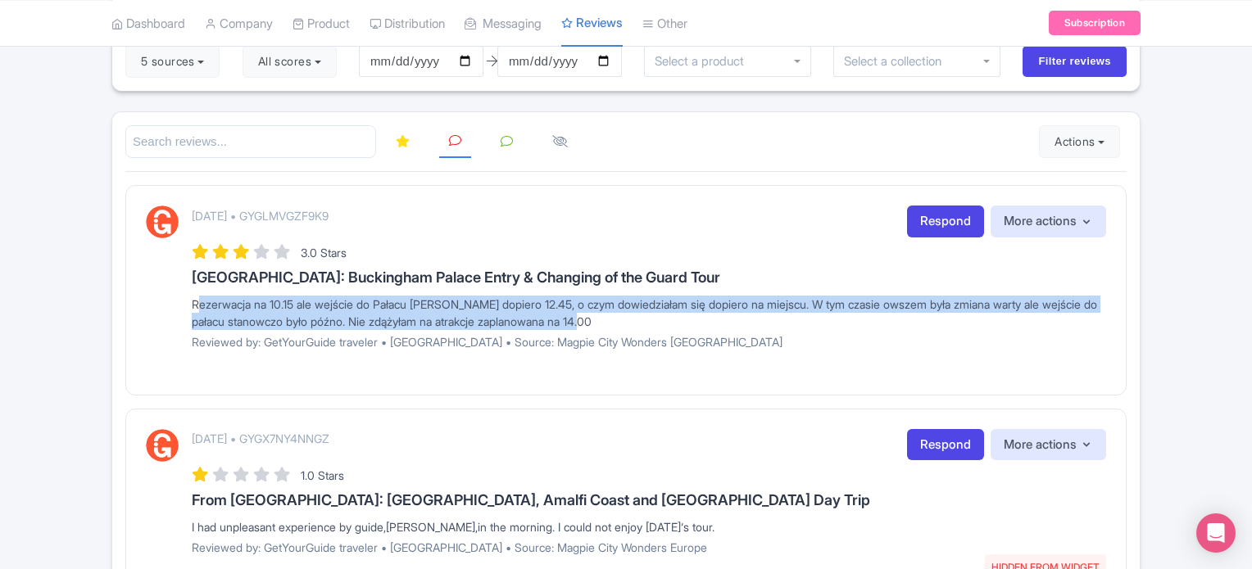
drag, startPoint x: 193, startPoint y: 303, endPoint x: 636, endPoint y: 316, distance: 442.6
click at [636, 316] on div "Rezerwacja na 10.15 ale wejście do Pałacu [PERSON_NAME] dopiero 12.45, o czym d…" at bounding box center [649, 313] width 914 height 34
copy div "Rezerwacja na 10.15 ale wejście do Pałacu [PERSON_NAME] dopiero 12.45, o czym d…"
click at [918, 220] on link "Respond" at bounding box center [945, 222] width 77 height 32
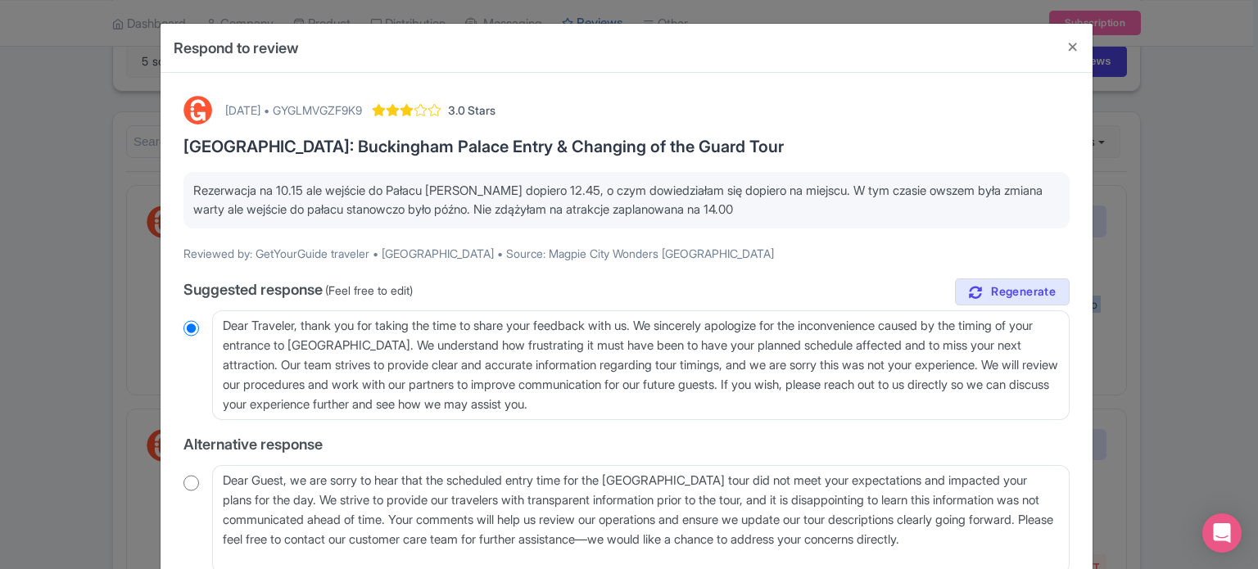
scroll to position [82, 0]
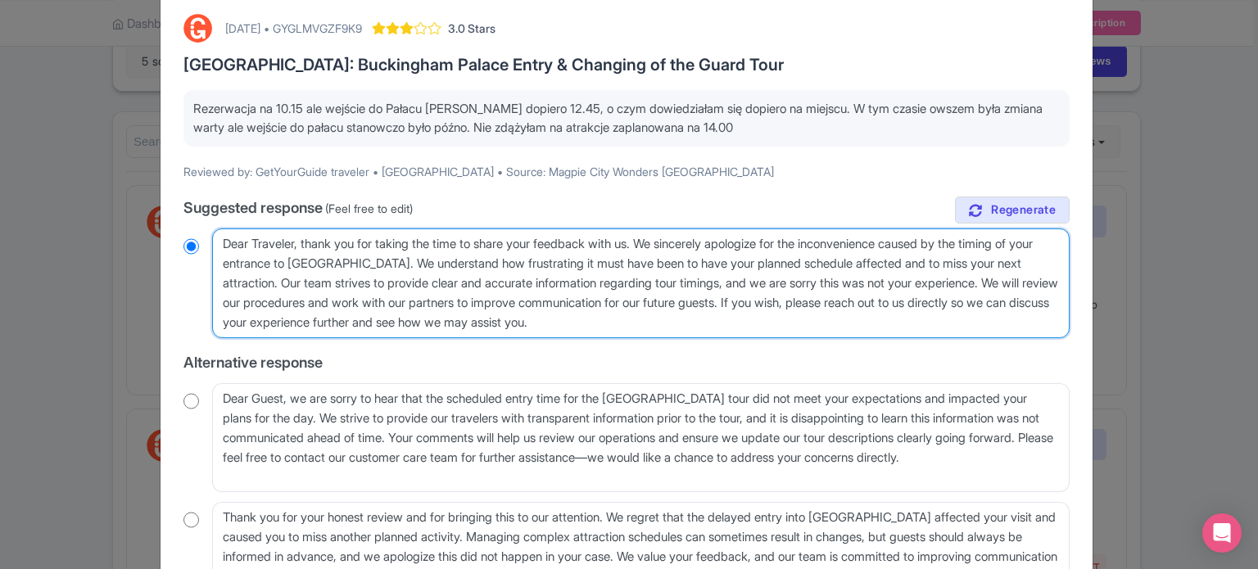
drag, startPoint x: 337, startPoint y: 279, endPoint x: 456, endPoint y: 263, distance: 120.7
click at [456, 263] on textarea "Dear Traveler, thank you for taking the time to share your feedback with us. We…" at bounding box center [641, 284] width 858 height 110
type textarea "Dear Traveler, thank you for taking the time to share your feedback with us. We…"
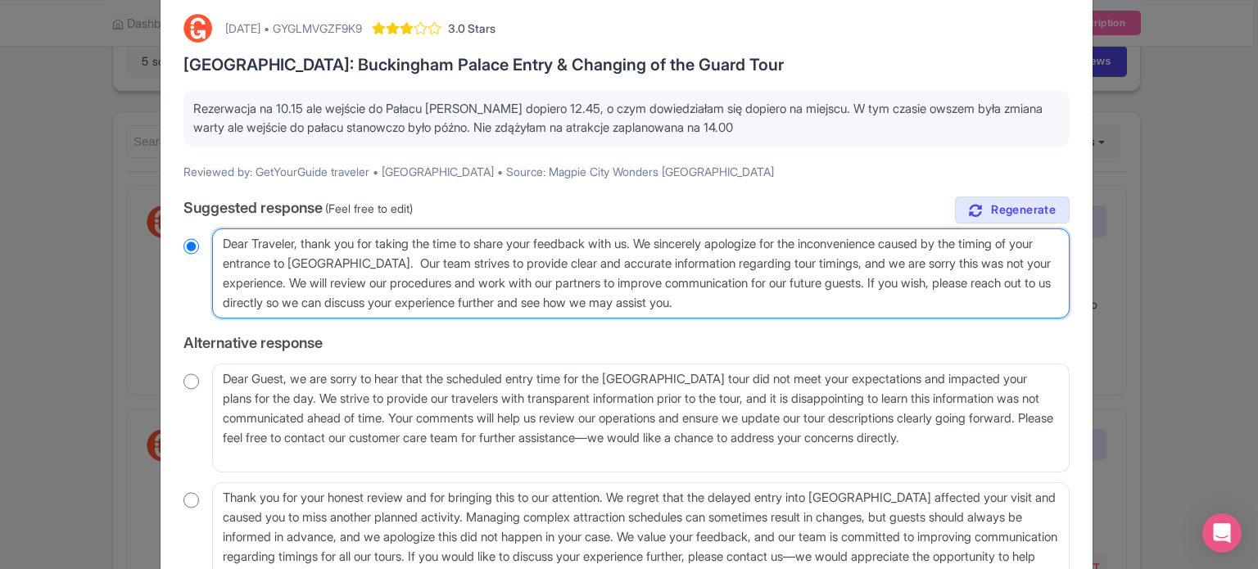
radio input "true"
drag, startPoint x: 369, startPoint y: 281, endPoint x: 989, endPoint y: 283, distance: 620.2
click at [989, 283] on textarea "Dear Traveler, thank you for taking the time to share your feedback with us. We…" at bounding box center [641, 274] width 858 height 90
type textarea "Dear Traveler, thank you for taking the time to share your feedback with us. We…"
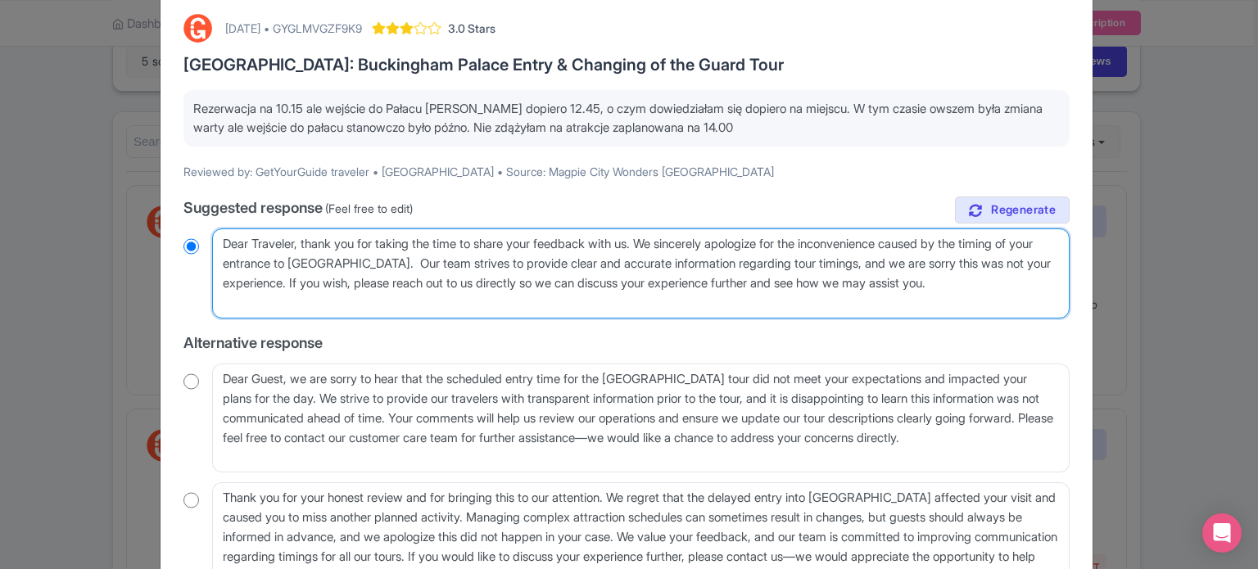
radio input "true"
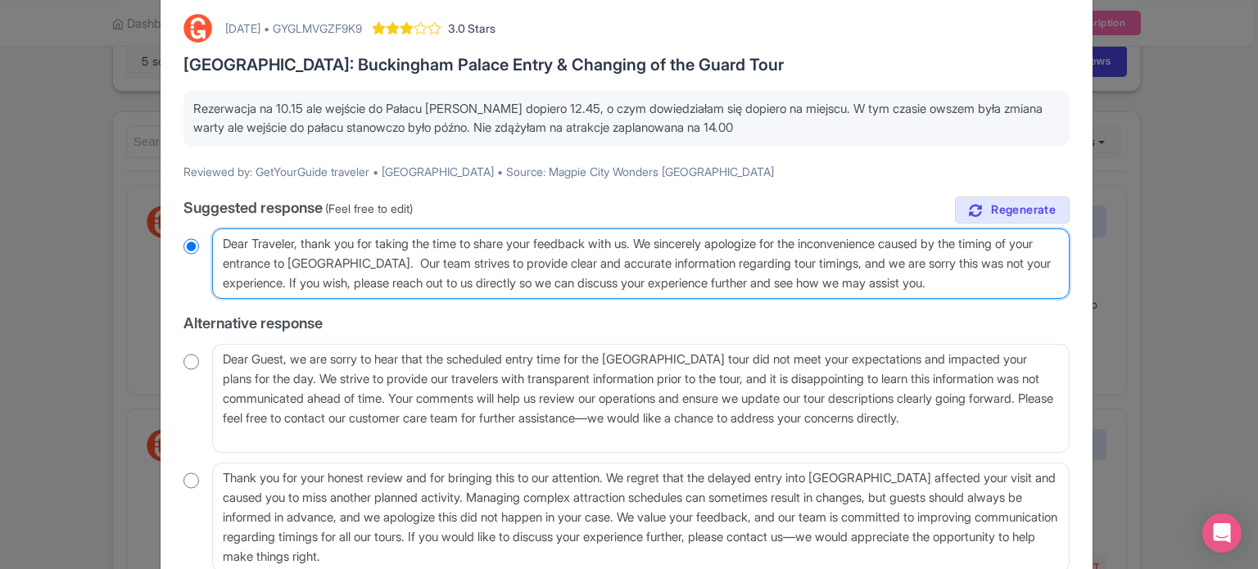
click at [461, 262] on textarea "Dear Traveler, thank you for taking the time to share your feedback with us. We…" at bounding box center [641, 264] width 858 height 70
type textarea "Dear Traveler, thank you for taking the time to share your feedback with us. We…"
radio input "true"
type textarea "Dear Traveler, thank you for taking the time to share your feedback with us. We…"
radio input "true"
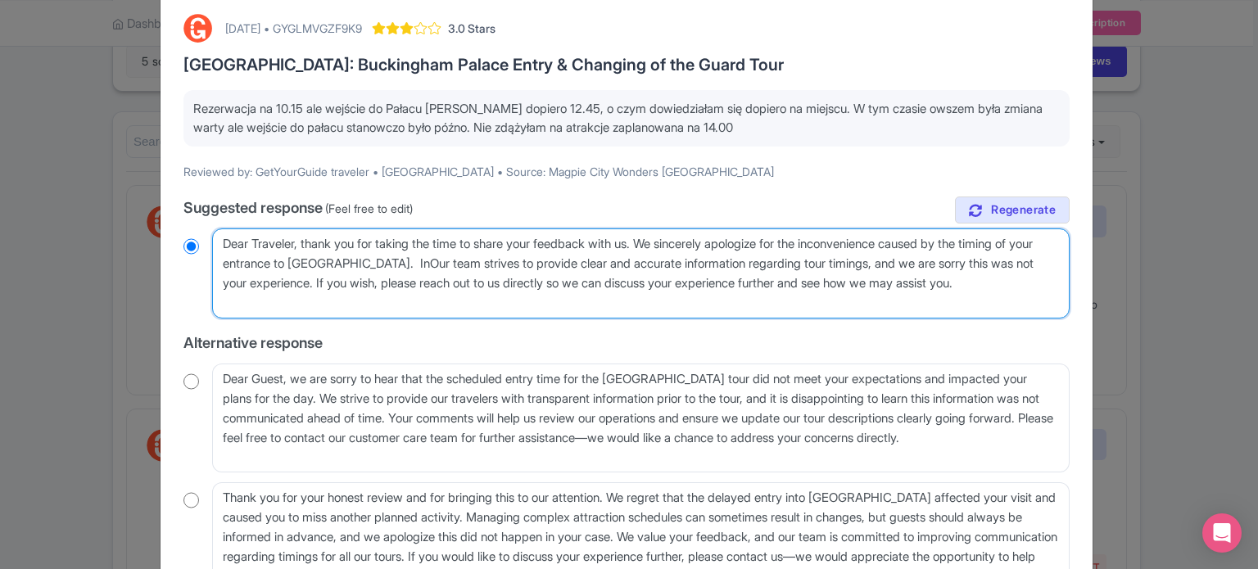
type textarea "Dear Traveler, thank you for taking the time to share your feedback with us. We…"
radio input "true"
type textarea "Dear Traveler, thank you for taking the time to share your feedback with us. We…"
radio input "true"
type textarea "Dear Traveler, thank you for taking the time to share your feedback with us. We…"
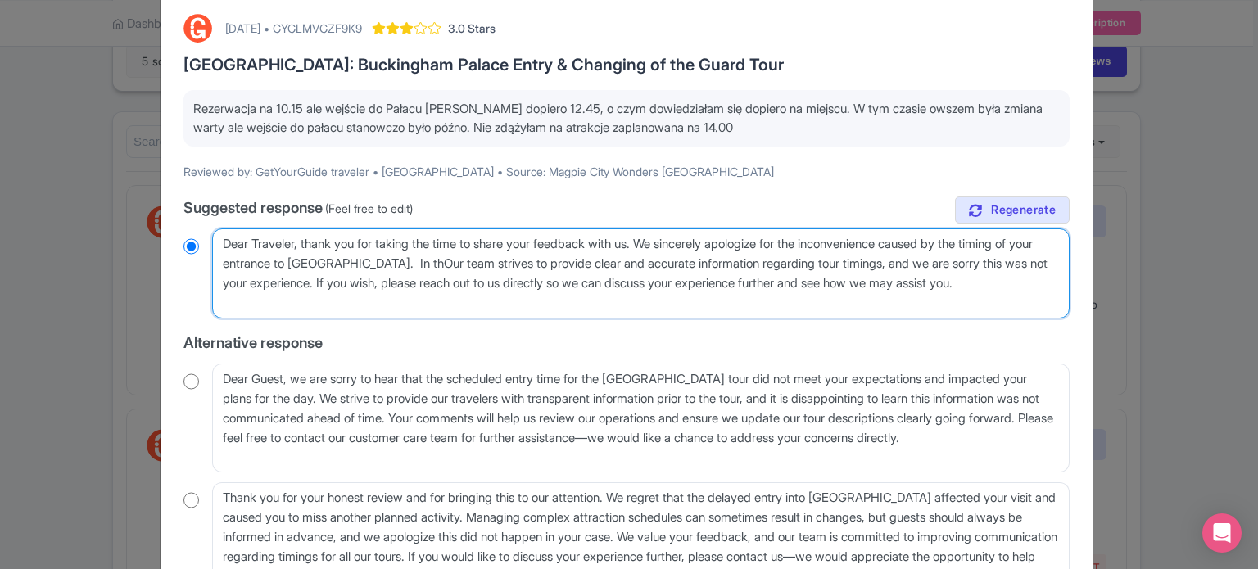
radio input "true"
type textarea "Dear Traveler, thank you for taking the time to share your feedback with us. We…"
radio input "true"
type textarea "Dear Traveler, thank you for taking the time to share your feedback with us. We…"
radio input "true"
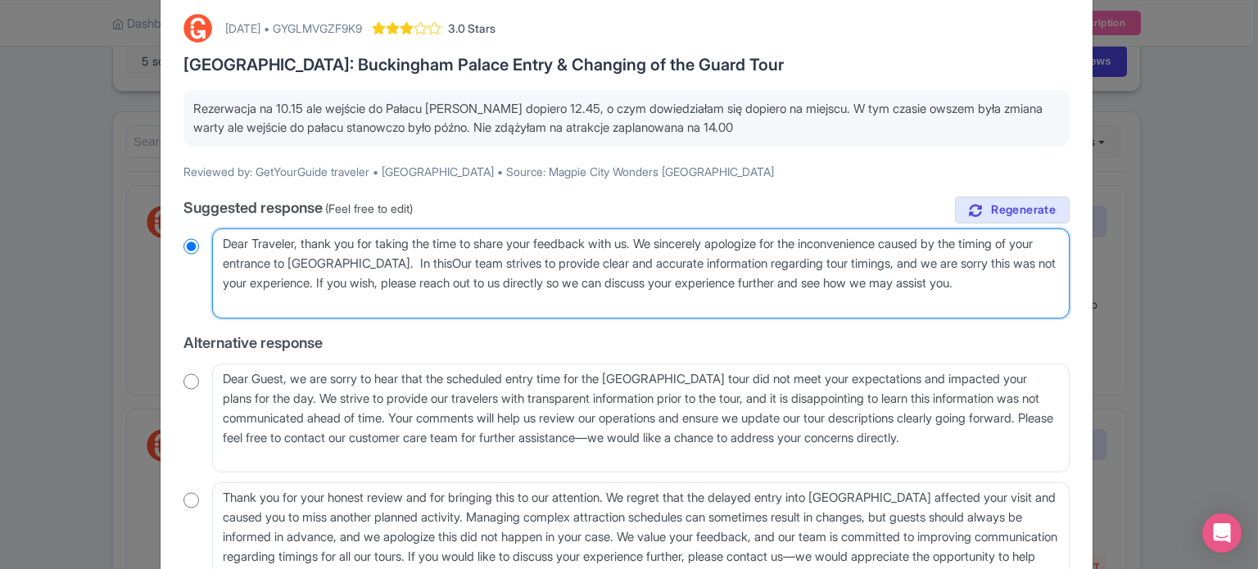
type textarea "Dear Traveler, thank you for taking the time to share your feedback with us. We…"
radio input "true"
type textarea "Dear Traveler, thank you for taking the time to share your feedback with us. We…"
radio input "true"
type textarea "Dear Traveler, thank you for taking the time to share your feedback with us. We…"
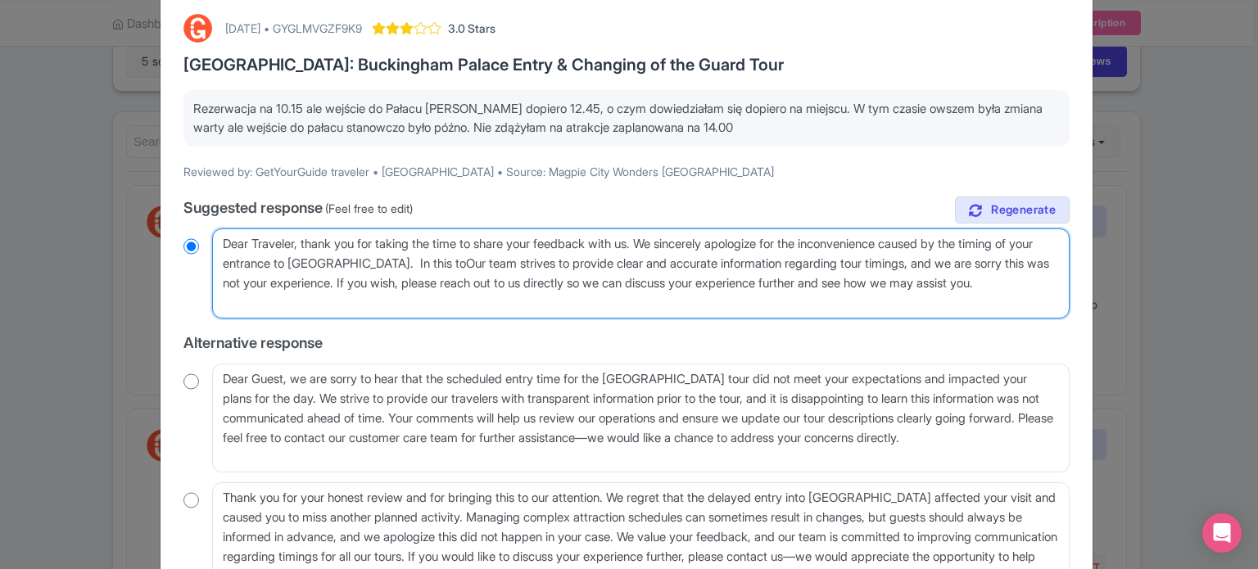
radio input "true"
type textarea "Dear Traveler, thank you for taking the time to share your feedback with us. We…"
radio input "true"
type textarea "Dear Traveler, thank you for taking the time to share your feedback with us. We…"
radio input "true"
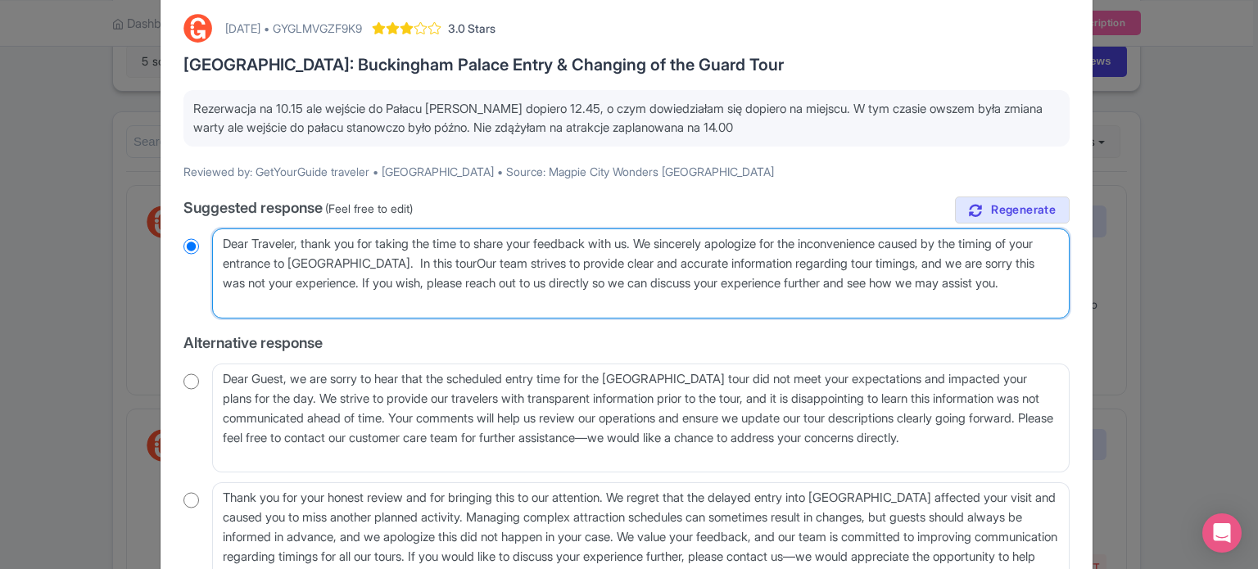
type textarea "Dear Traveler, thank you for taking the time to share your feedback with us. We…"
radio input "true"
type textarea "Dear Traveler, thank you for taking the time to share your feedback with us. We…"
radio input "true"
type textarea "Dear Traveler, thank you for taking the time to share your feedback with us. We…"
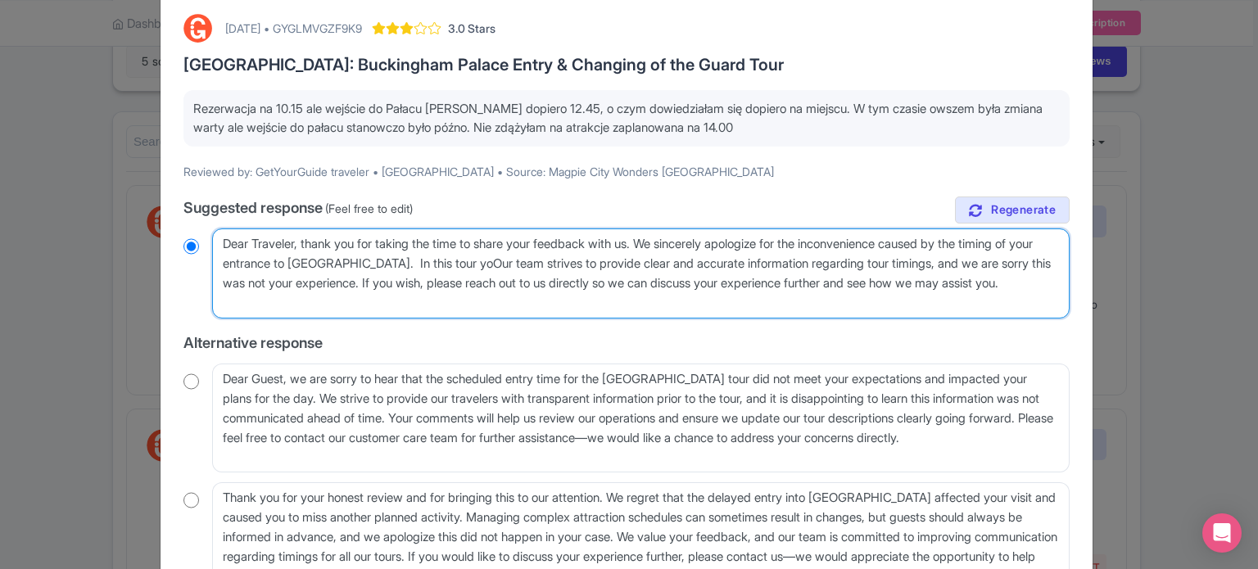
radio input "true"
type textarea "Dear Traveler, thank you for taking the time to share your feedback with us. We…"
radio input "true"
type textarea "Dear Traveler, thank you for taking the time to share your feedback with us. We…"
radio input "true"
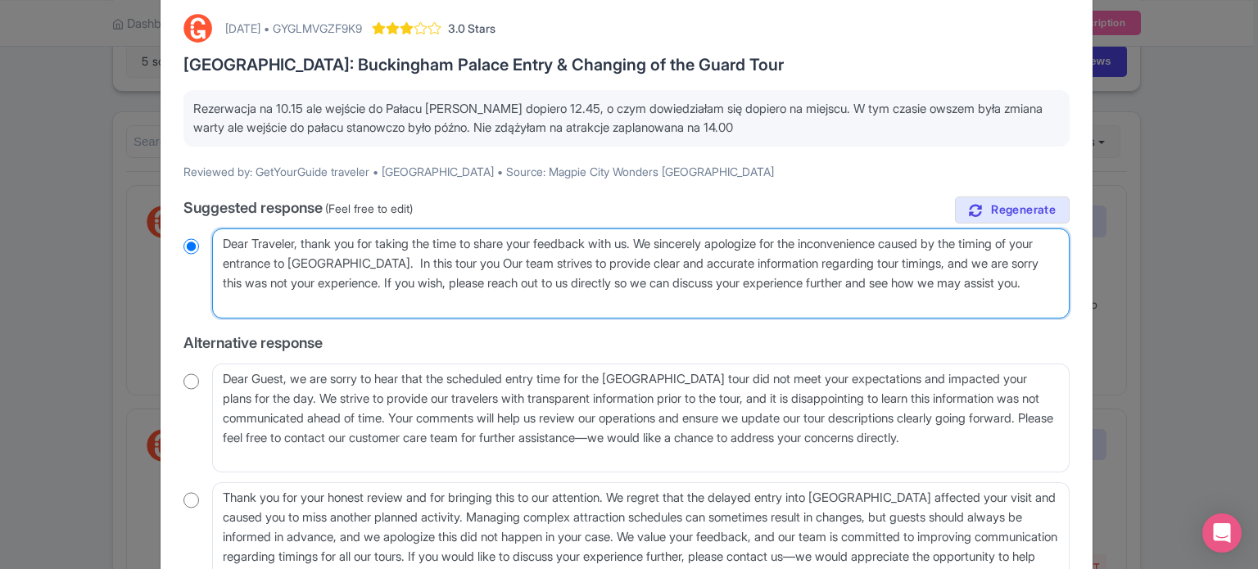
type textarea "Dear Traveler, thank you for taking the time to share your feedback with us. We…"
radio input "true"
type textarea "Dear Traveler, thank you for taking the time to share your feedback with us. We…"
radio input "true"
type textarea "Dear Traveler, thank you for taking the time to share your feedback with us. We…"
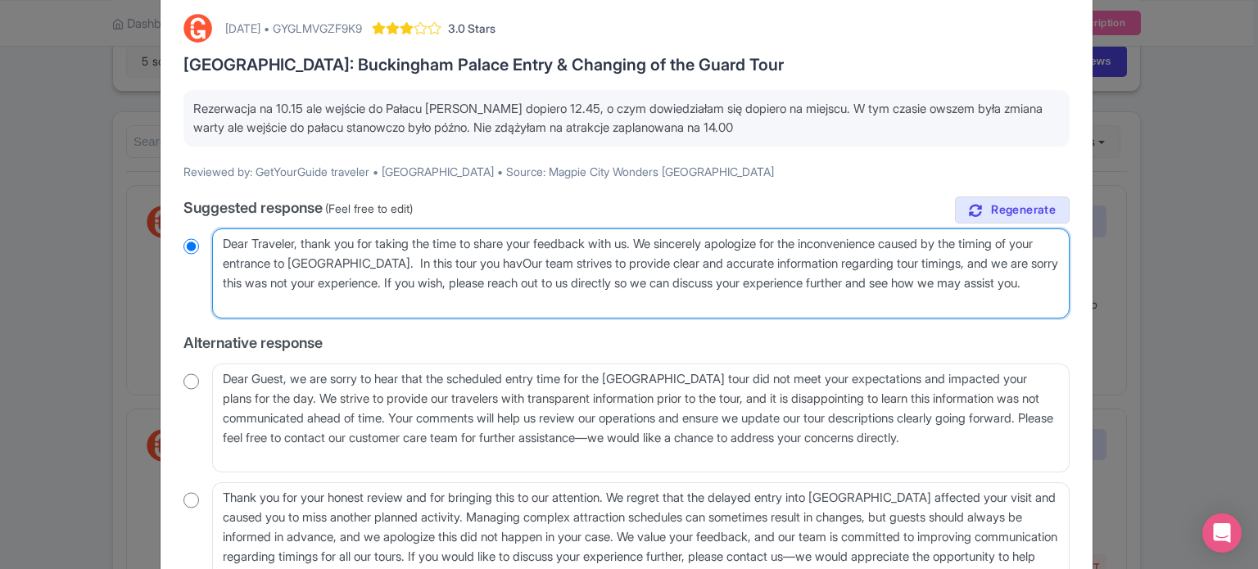
radio input "true"
type textarea "Dear Traveler, thank you for taking the time to share your feedback with us. We…"
radio input "true"
type textarea "Dear Traveler, thank you for taking the time to share your feedback with us. We…"
radio input "true"
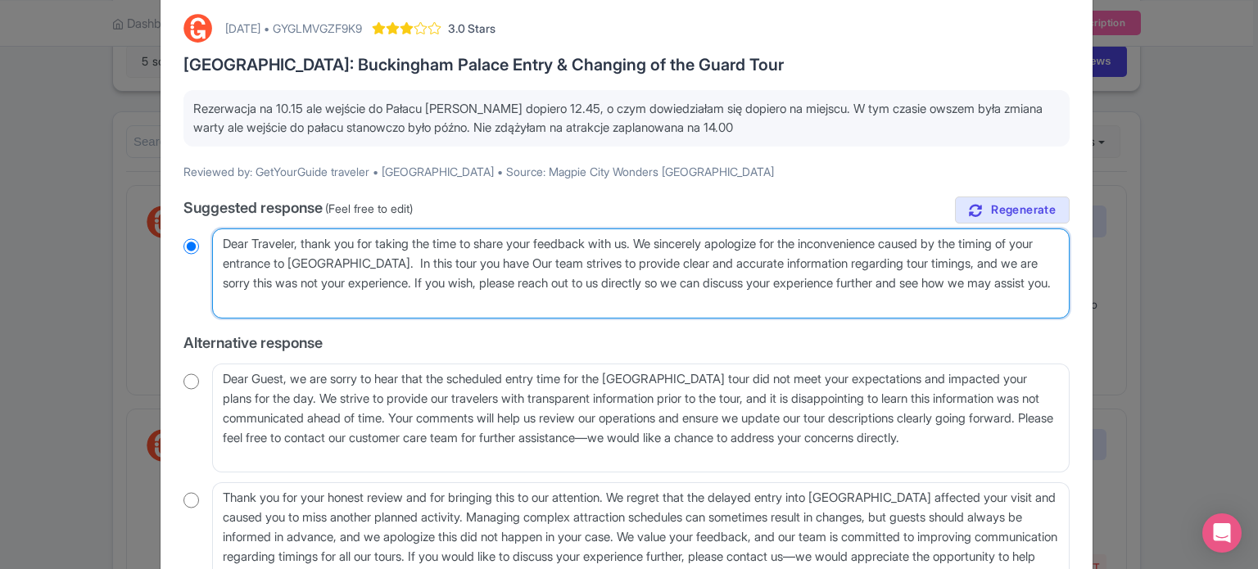
type textarea "Dear Traveler, thank you for taking the time to share your feedback with us. We…"
radio input "true"
type textarea "Dear Traveler, thank you for taking the time to share your feedback with us. We…"
radio input "true"
type textarea "Dear Traveler, thank you for taking the time to share your feedback with us. We…"
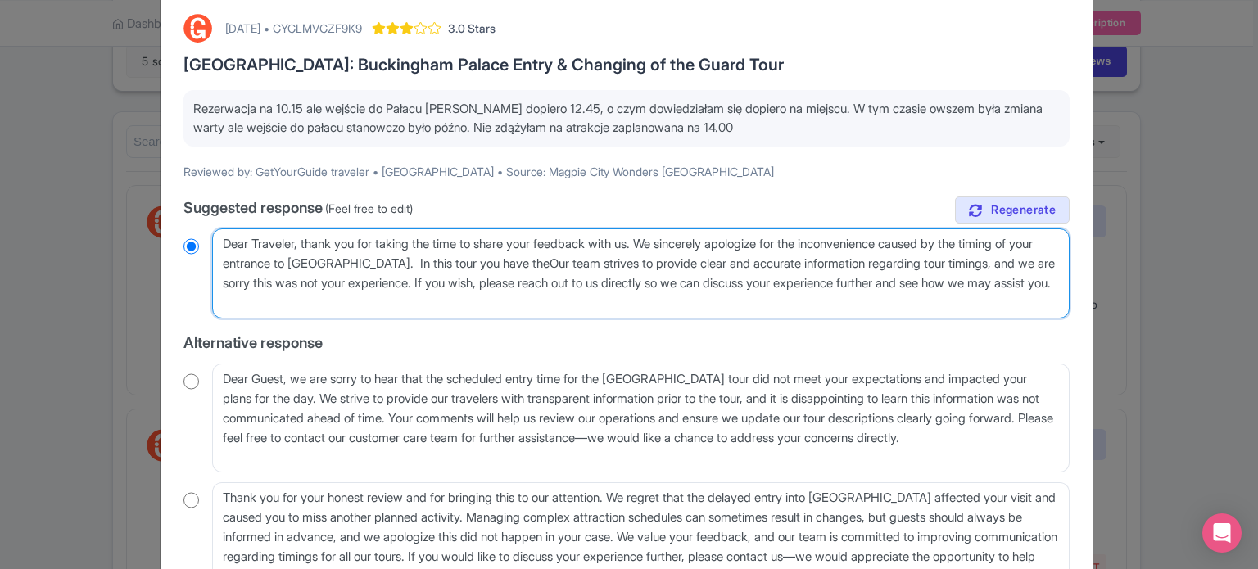
radio input "true"
type textarea "Dear Traveler, thank you for taking the time to share your feedback with us. We…"
radio input "true"
type textarea "Dear Traveler, thank you for taking the time to share your feedback with us. We…"
radio input "true"
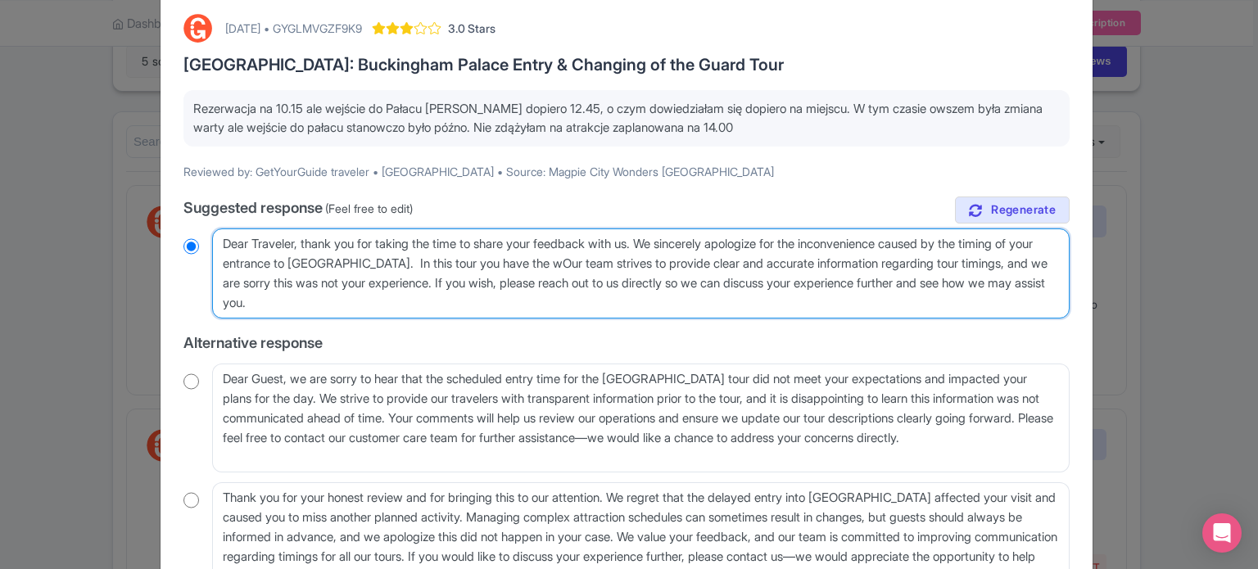
type textarea "Dear Traveler, thank you for taking the time to share your feedback with us. We…"
radio input "true"
type textarea "Dear Traveler, thank you for taking the time to share your feedback with us. We…"
radio input "true"
type textarea "Dear Traveler, thank you for taking the time to share your feedback with us. We…"
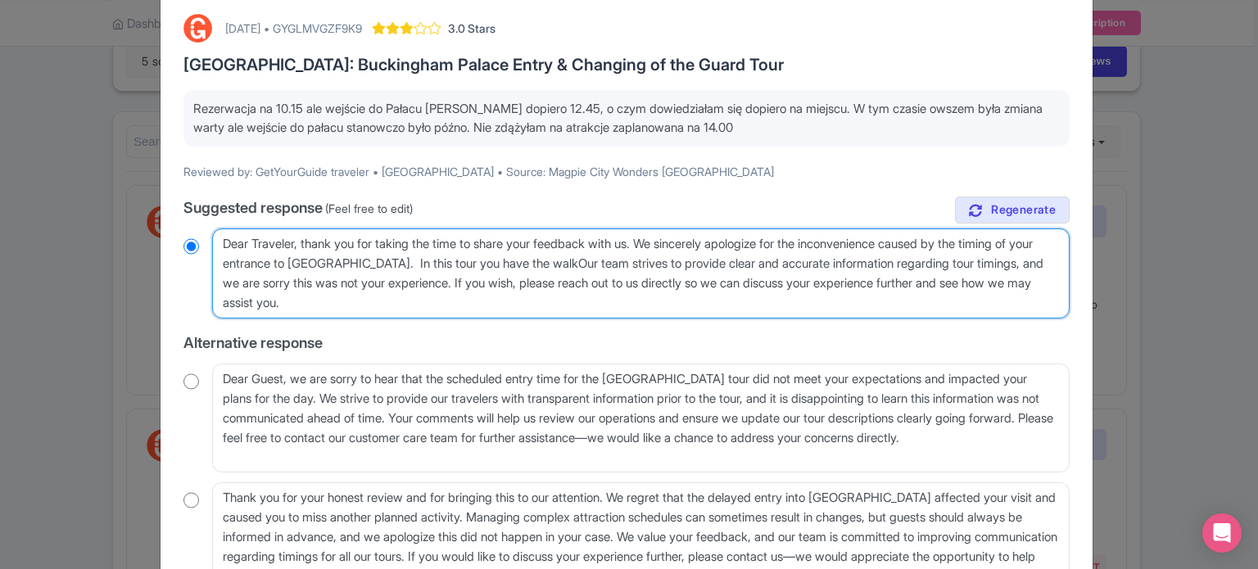
radio input "true"
type textarea "Dear Traveler, thank you for taking the time to share your feedback with us. We…"
radio input "true"
type textarea "Dear Traveler, thank you for taking the time to share your feedback with us. We…"
radio input "true"
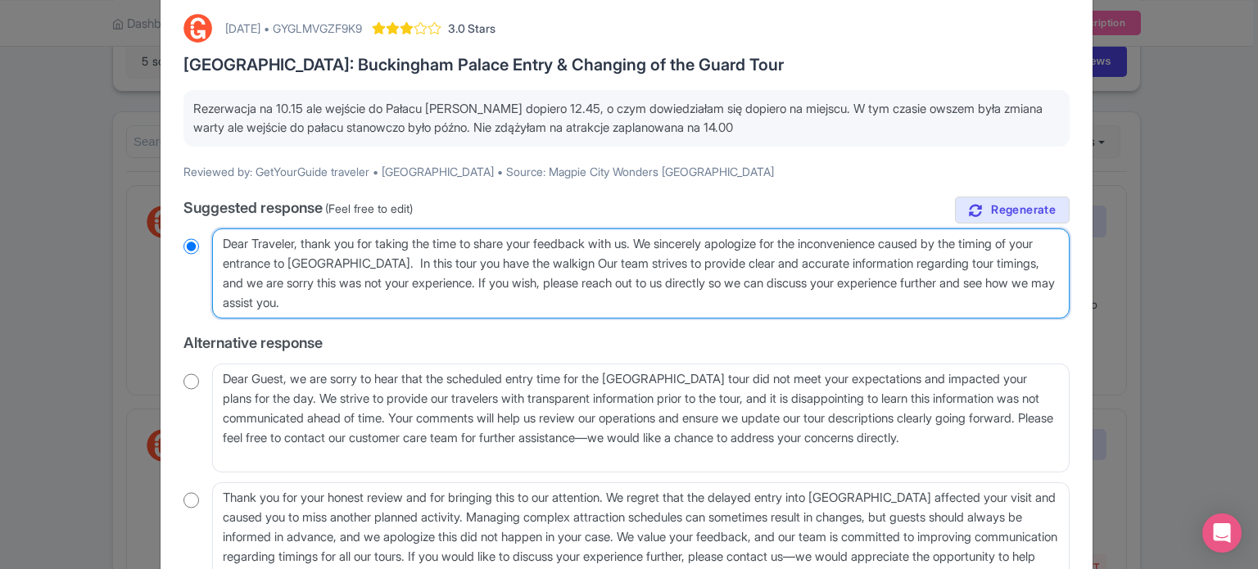
type textarea "Dear Traveler, thank you for taking the time to share your feedback with us. We…"
radio input "true"
type textarea "Dear Traveler, thank you for taking the time to share your feedback with us. We…"
radio input "true"
type textarea "Dear Traveler, thank you for taking the time to share your feedback with us. We…"
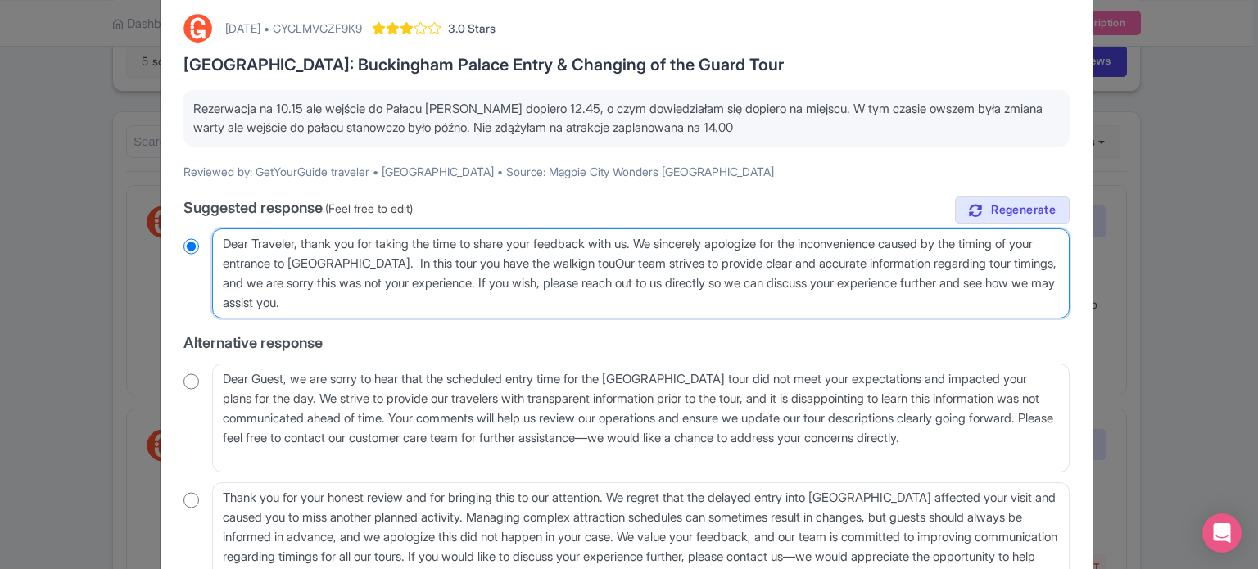
radio input "true"
type textarea "Dear Traveler, thank you for taking the time to share your feedback with us. We…"
radio input "true"
type textarea "Dear Traveler, thank you for taking the time to share your feedback with us. We…"
radio input "true"
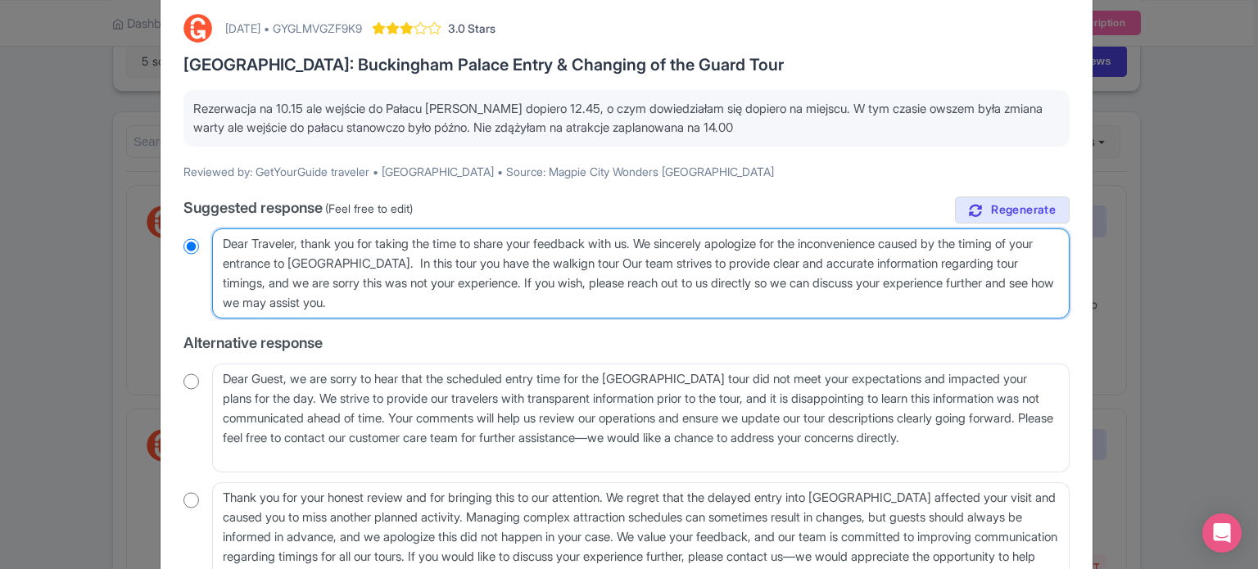
type textarea "Dear Traveler, thank you for taking the time to share your feedback with us. We…"
radio input "true"
type textarea "Dear Traveler, thank you for taking the time to share your feedback with us. We…"
radio input "true"
type textarea "Dear Traveler, thank you for taking the time to share your feedback with us. We…"
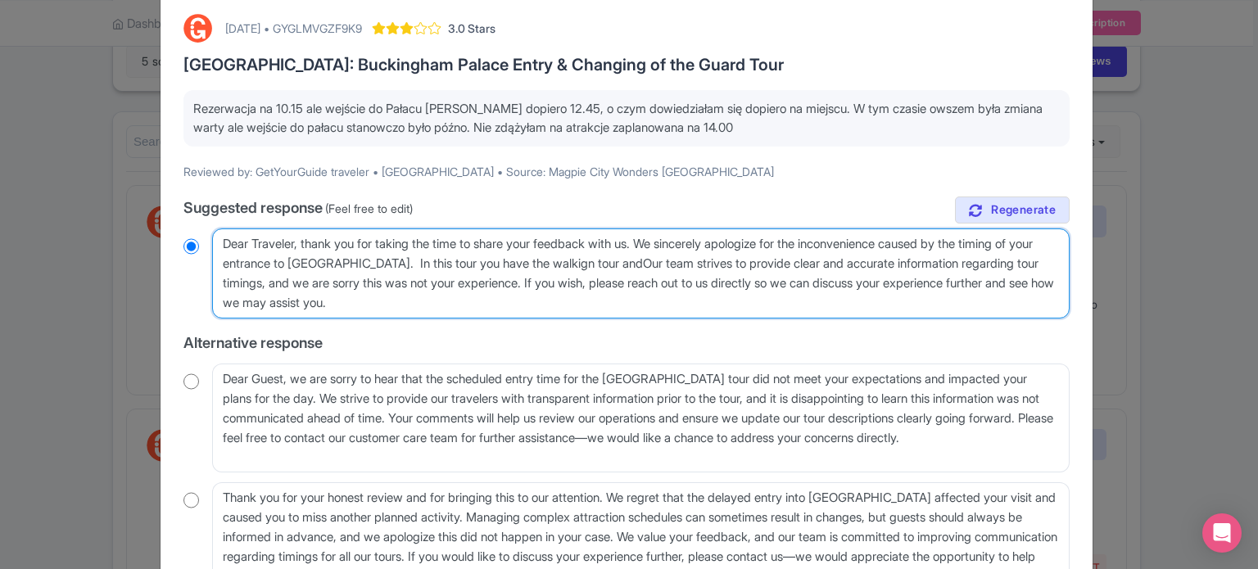
radio input "true"
type textarea "Dear Traveler, thank you for taking the time to share your feedback with us. We…"
radio input "true"
click at [698, 262] on textarea "Dear Traveler, thank you for taking the time to share your feedback with us. We…" at bounding box center [641, 274] width 858 height 90
type textarea "Dear Traveler, thank you for taking the time to share your feedback with us. We…"
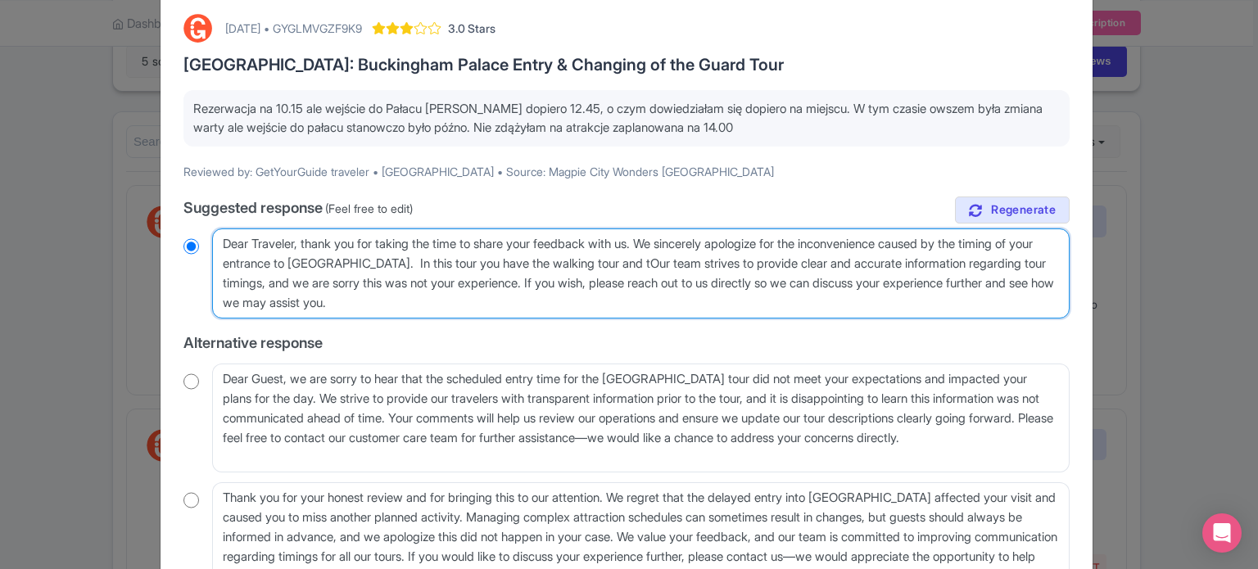
radio input "true"
type textarea "Dear Traveler, thank you for taking the time to share your feedback with us. We…"
radio input "true"
type textarea "Dear Traveler, thank you for taking the time to share your feedback with us. We…"
radio input "true"
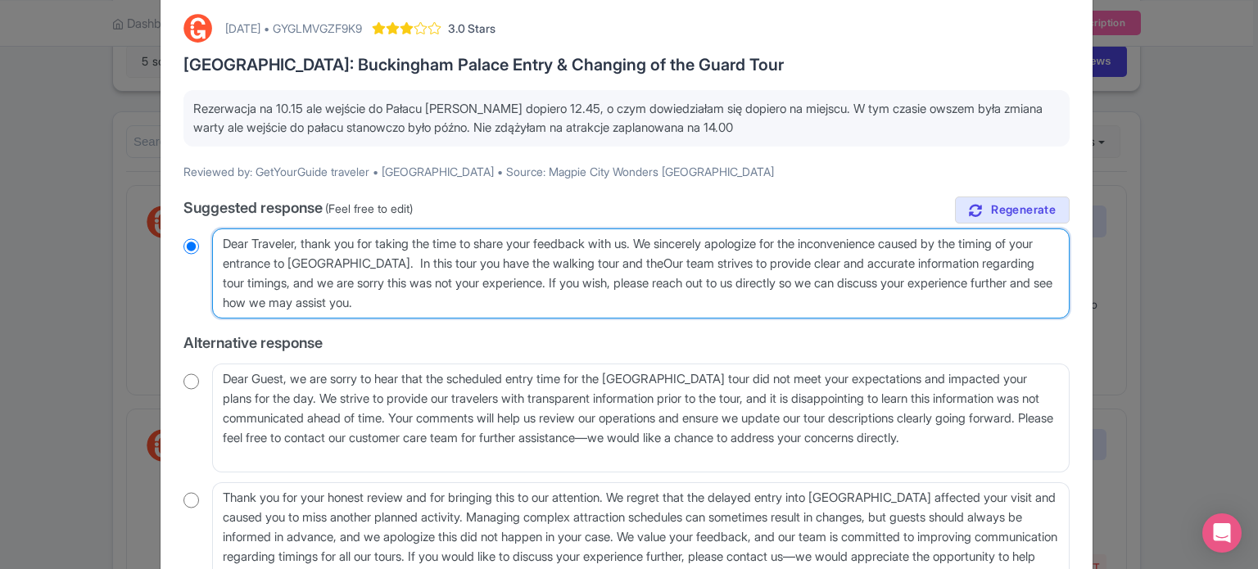
type textarea "Dear Traveler, thank you for taking the time to share your feedback with us. We…"
radio input "true"
type textarea "Dear Traveler, thank you for taking the time to share your feedback with us. We…"
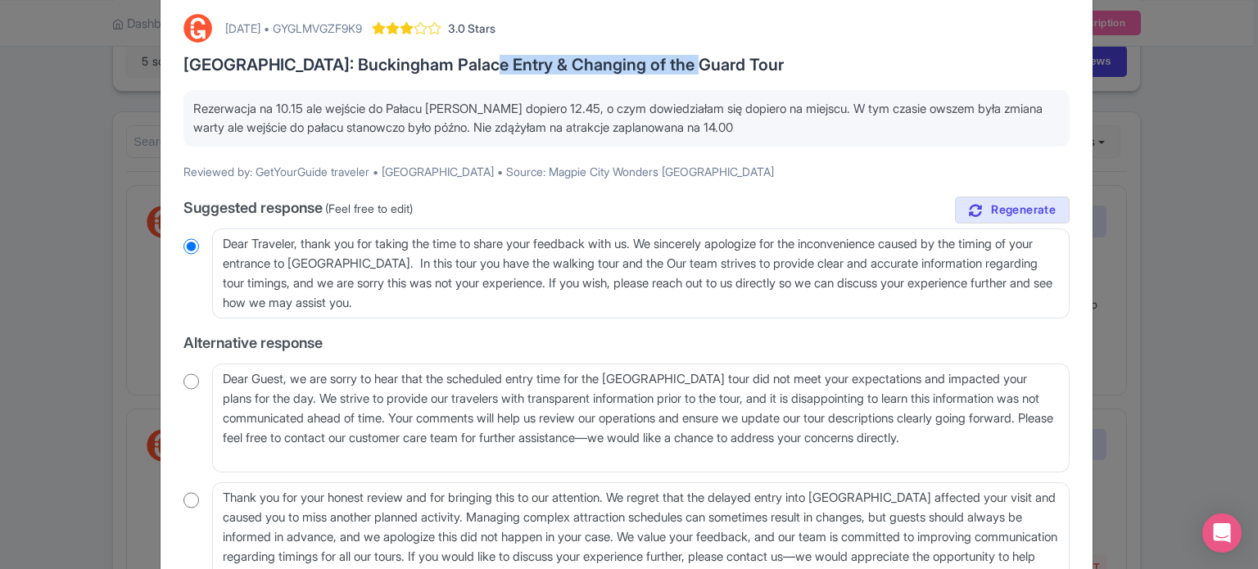
drag, startPoint x: 464, startPoint y: 62, endPoint x: 696, endPoint y: 61, distance: 232.7
click at [696, 61] on h3 "[GEOGRAPHIC_DATA]: Buckingham Palace Entry & Changing of the Guard Tour" at bounding box center [627, 65] width 886 height 18
copy h3 "Changing of the Guard Tour"
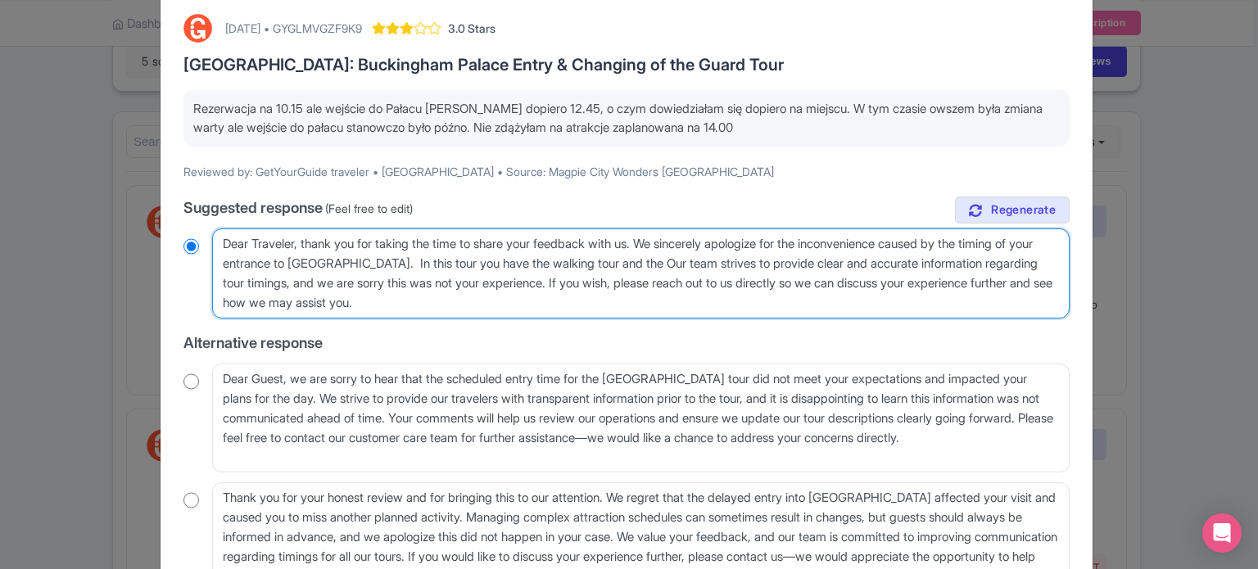
click at [719, 261] on textarea "Dear Traveler, thank you for taking the time to share your feedback with us. We…" at bounding box center [641, 274] width 858 height 90
radio input "true"
click at [723, 261] on textarea "Dear Traveler, thank you for taking the time to share your feedback with us. We…" at bounding box center [641, 274] width 858 height 90
paste textarea "Changing of the Guard Tour"
type textarea "Dear Traveler, thank you for taking the time to share your feedback with us. We…"
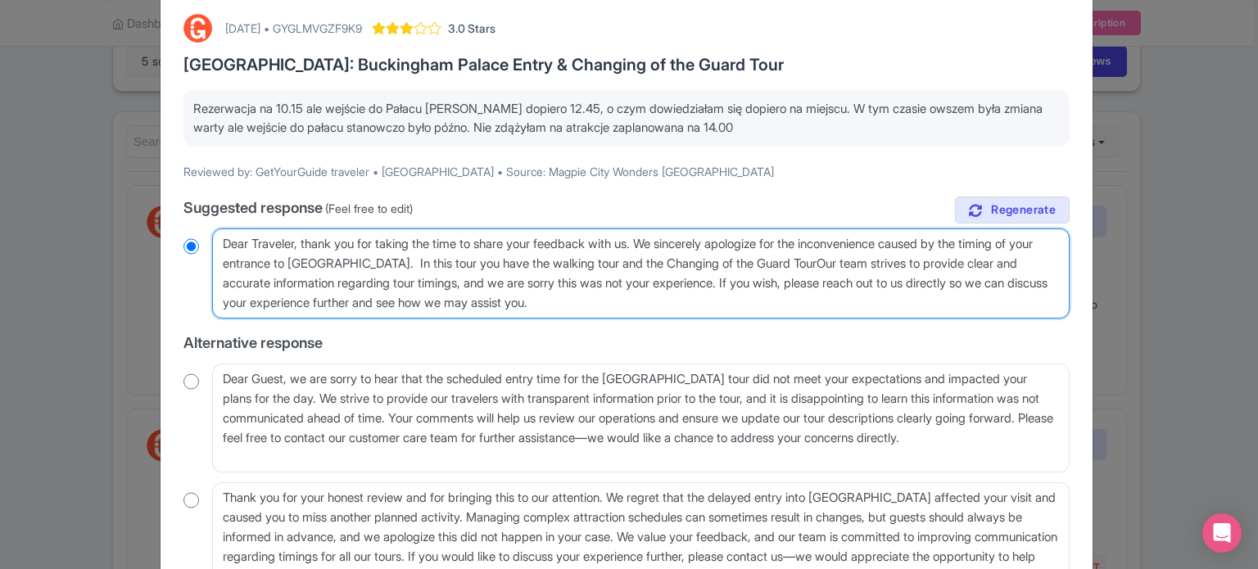
radio input "true"
type textarea "Dear Traveler, thank you for taking the time to share your feedback with us. We…"
radio input "true"
type textarea "Dear Traveler, thank you for taking the time to share your feedback with us. We…"
radio input "true"
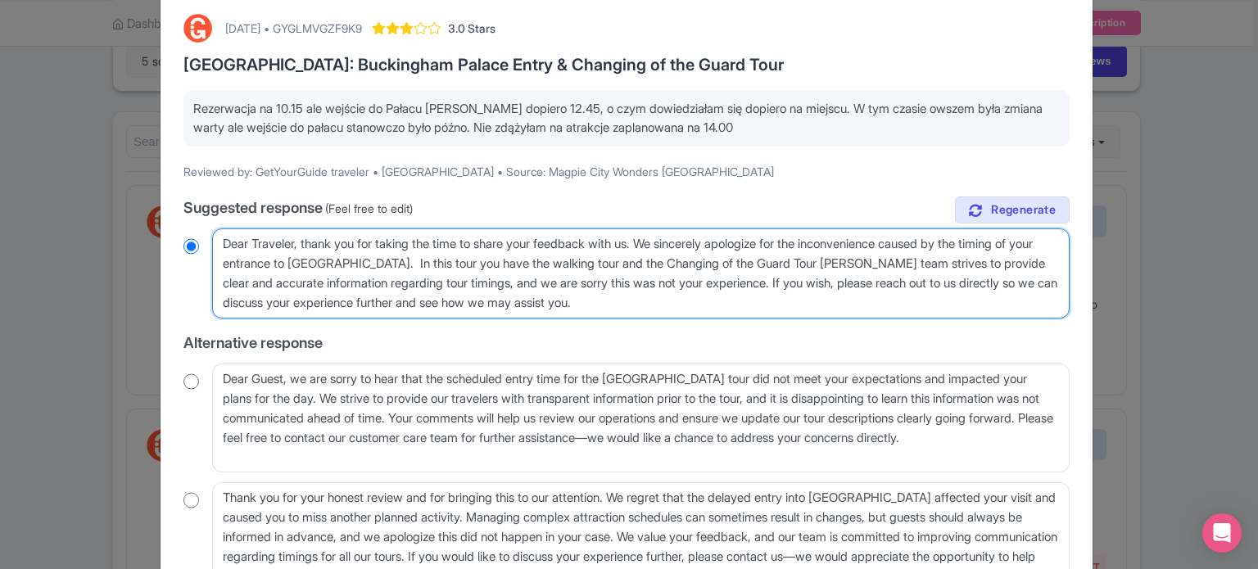
type textarea "Dear Traveler, thank you for taking the time to share your feedback with us. We…"
radio input "true"
type textarea "Dear Traveler, thank you for taking the time to share your feedback with us. We…"
radio input "true"
type textarea "Dear Traveler, thank you for taking the time to share your feedback with us. We…"
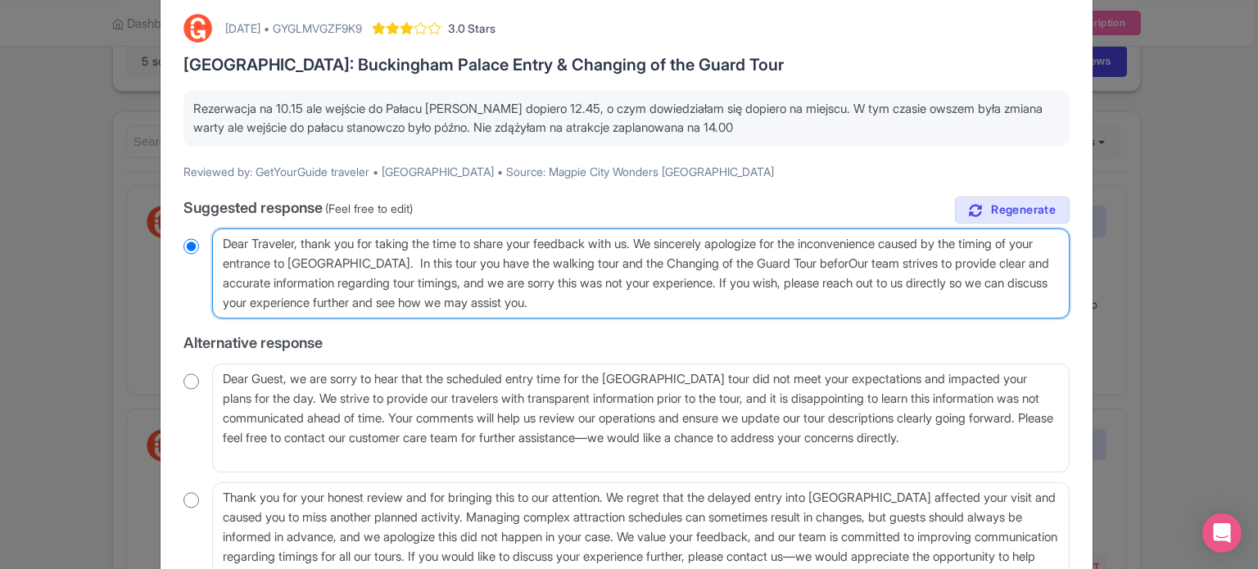
radio input "true"
type textarea "Dear Traveler, thank you for taking the time to share your feedback with us. We…"
radio input "true"
type textarea "Dear Traveler, thank you for taking the time to share your feedback with us. We…"
radio input "true"
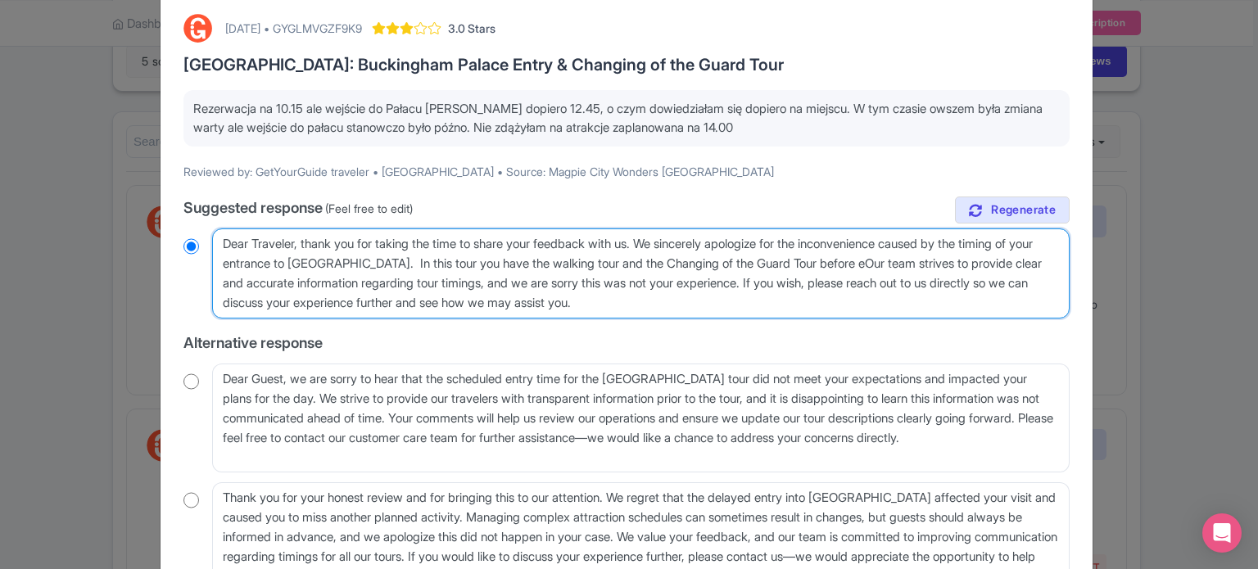
type textarea "Dear Traveler, thank you for taking the time to share your feedback with us. We…"
radio input "true"
type textarea "Dear Traveler, thank you for taking the time to share your feedback with us. We…"
radio input "true"
type textarea "Dear Traveler, thank you for taking the time to share your feedback with us. We…"
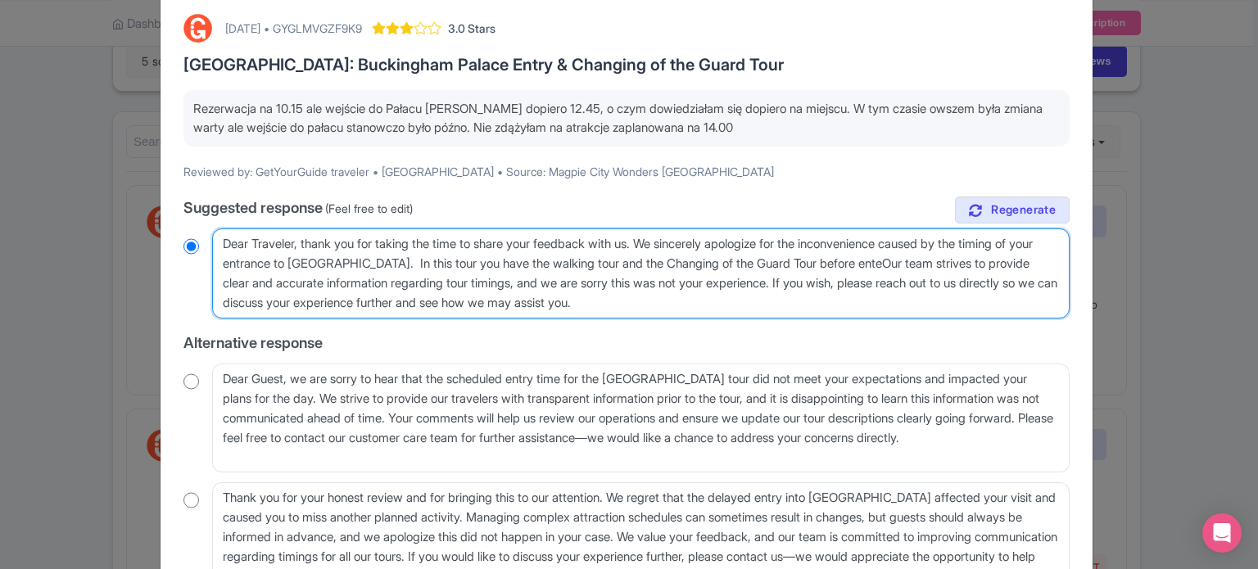
radio input "true"
type textarea "Dear Traveler, thank you for taking the time to share your feedback with us. We…"
radio input "true"
type textarea "Dear Traveler, thank you for taking the time to share your feedback with us. We…"
radio input "true"
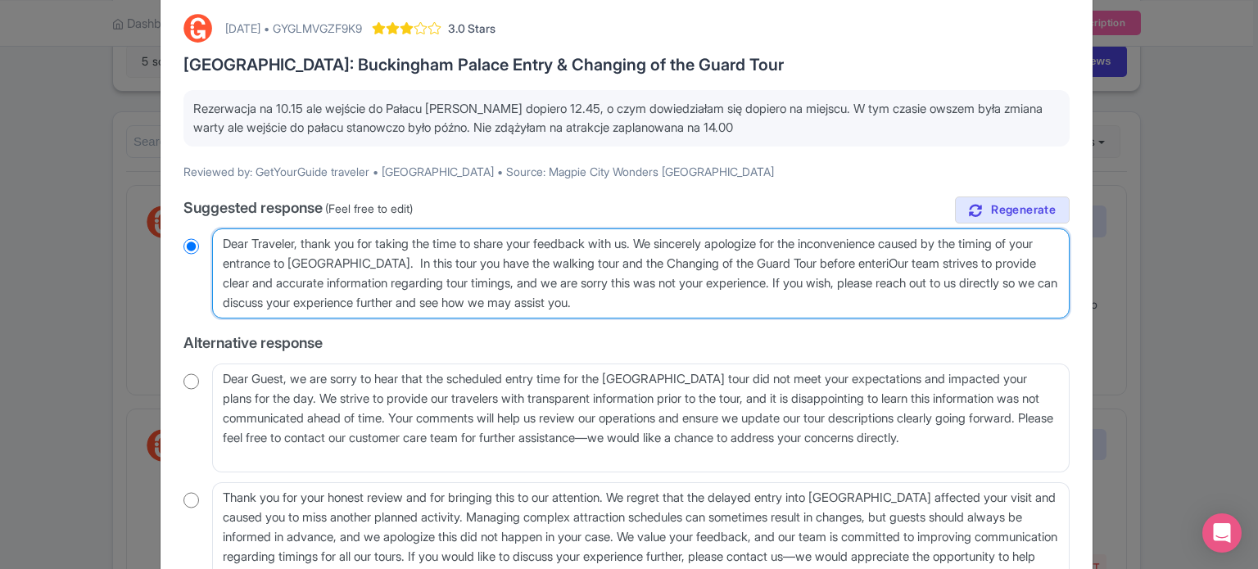
type textarea "Dear Traveler, thank you for taking the time to share your feedback with us. We…"
radio input "true"
type textarea "Dear Traveler, thank you for taking the time to share your feedback with us. We…"
radio input "true"
type textarea "Dear Traveler, thank you for taking the time to share your feedback with us. We…"
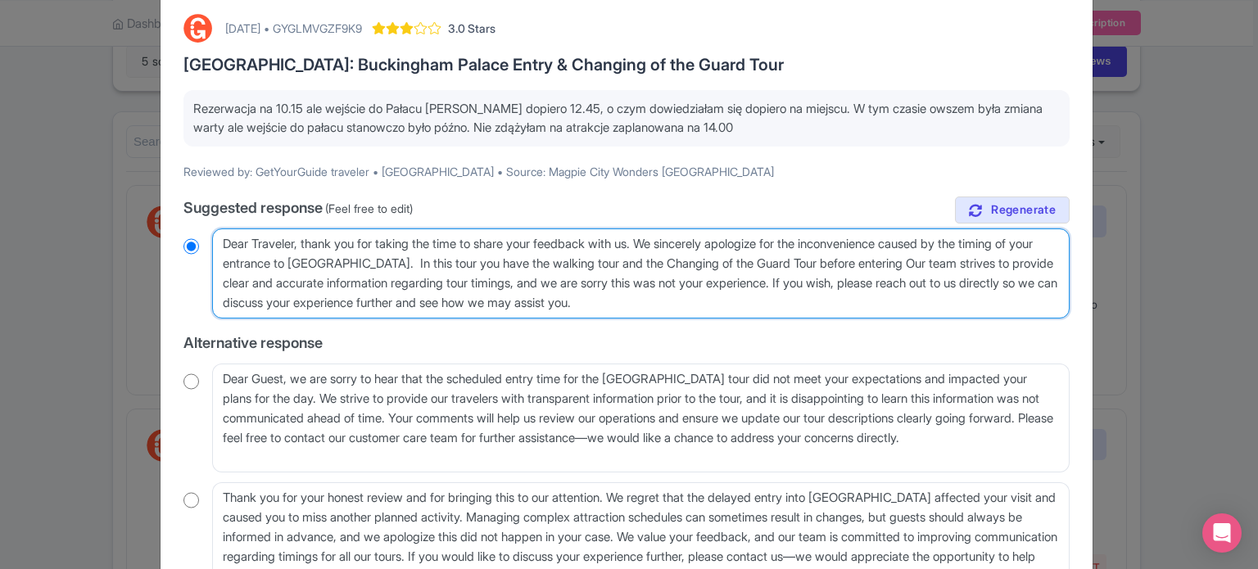
radio input "true"
type textarea "Dear Traveler, thank you for taking the time to share your feedback with us. We…"
radio input "true"
type textarea "Dear Traveler, thank you for taking the time to share your feedback with us. We…"
radio input "true"
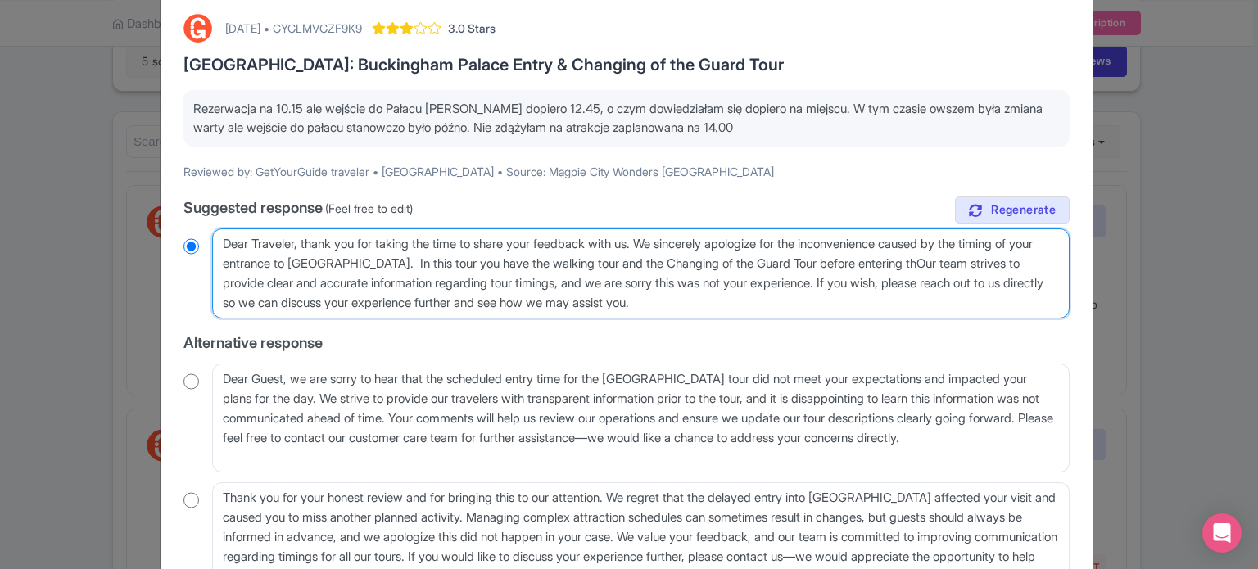
type textarea "Dear Traveler, thank you for taking the time to share your feedback with us. We…"
radio input "true"
type textarea "Dear Traveler, thank you for taking the time to share your feedback with us. We…"
radio input "true"
type textarea "Dear Traveler, thank you for taking the time to share your feedback with us. We…"
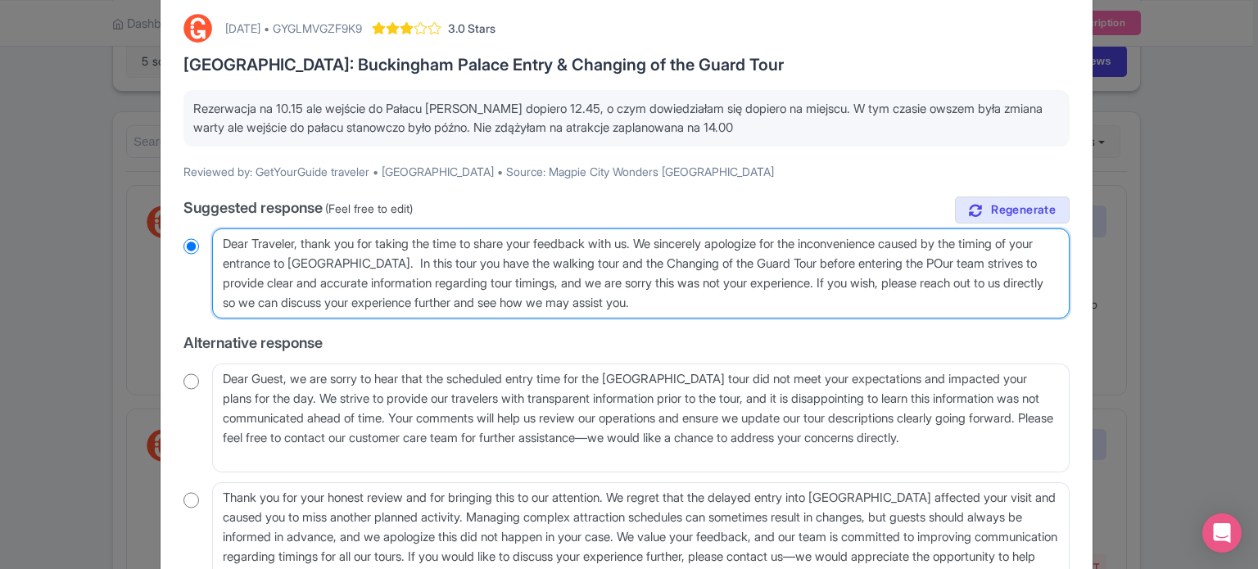
radio input "true"
type textarea "Dear Traveler, thank you for taking the time to share your feedback with us. We…"
radio input "true"
type textarea "Dear Traveler, thank you for taking the time to share your feedback with us. We…"
radio input "true"
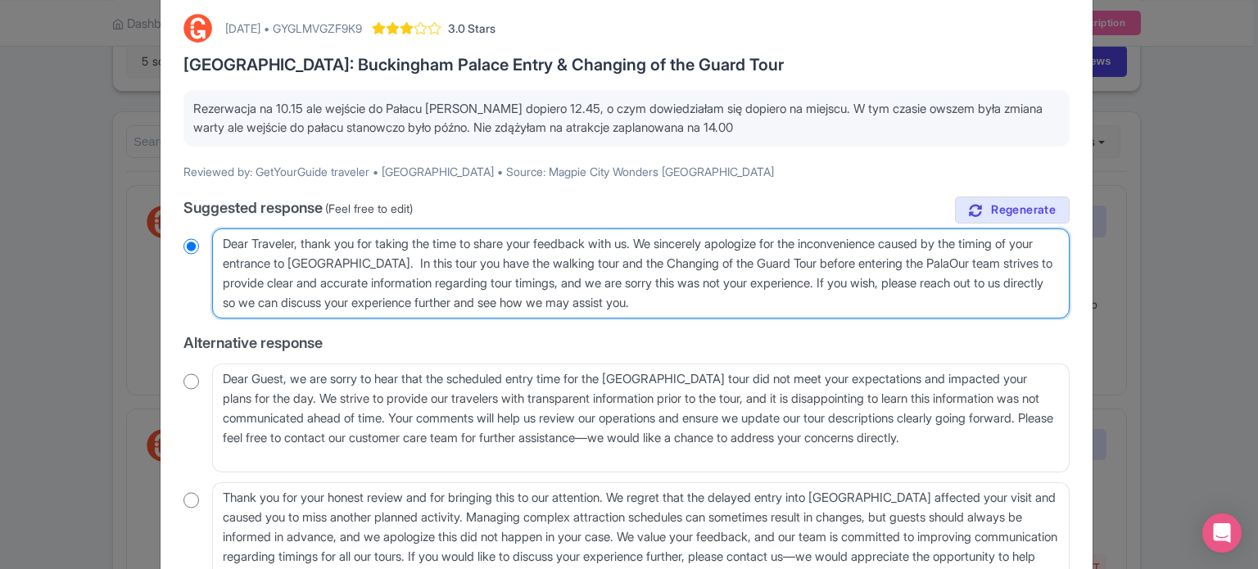
type textarea "Dear Traveler, thank you for taking the time to share your feedback with us. We…"
radio input "true"
type textarea "Dear Traveler, thank you for taking the time to share your feedback with us. We…"
radio input "true"
type textarea "Dear Traveler, thank you for taking the time to share your feedback with us. We…"
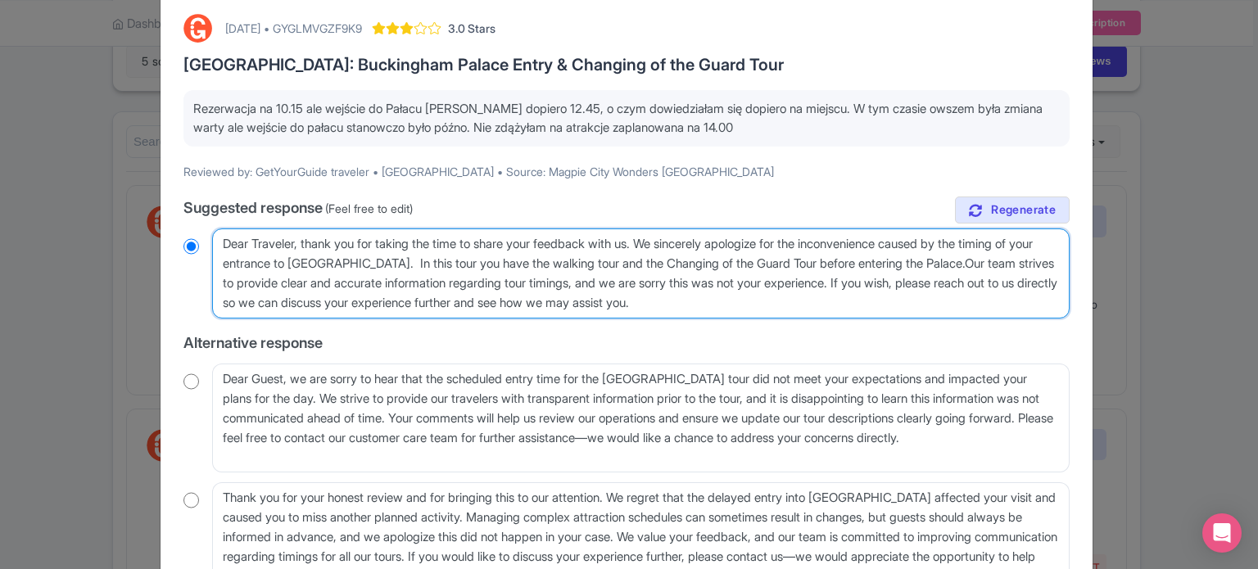
radio input "true"
type textarea "Dear Traveler, thank you for taking the time to share your feedback with us. We…"
radio input "true"
drag, startPoint x: 392, startPoint y: 301, endPoint x: 829, endPoint y: 297, distance: 437.5
click at [829, 297] on textarea "Dear Traveler, thank you for taking the time to share your feedback with us. We…" at bounding box center [641, 274] width 858 height 90
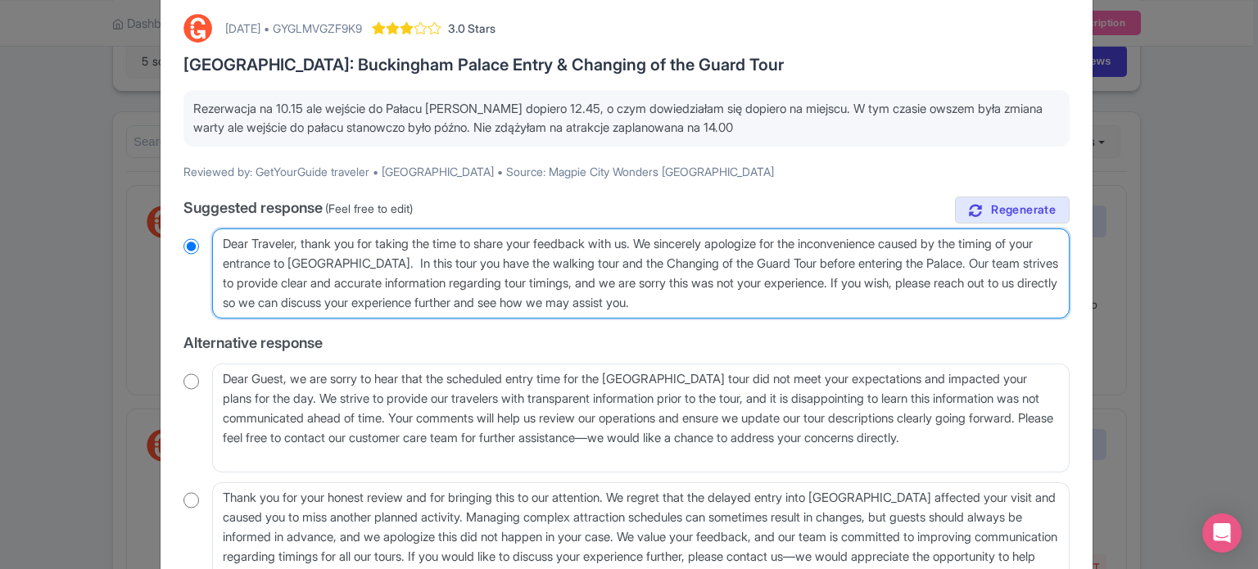
type textarea "Dear Traveler, thank you for taking the time to share your feedback with us. We…"
radio input "true"
drag, startPoint x: 516, startPoint y: 298, endPoint x: 196, endPoint y: 243, distance: 325.1
click at [196, 243] on div "Dear Traveler, thank you for taking the time to share your feedback with us. We…" at bounding box center [627, 274] width 886 height 90
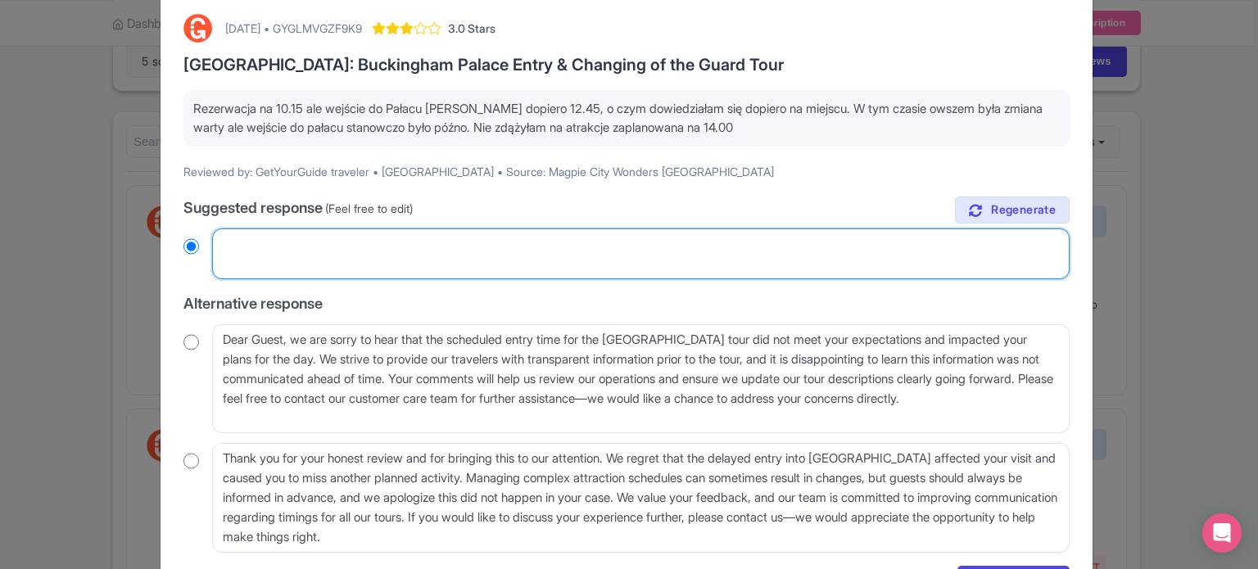
radio input "true"
paste textarea "Drogi Podróżniku, dziękujemy za poświęcenie czasu na podzielenie się z nami swo…"
type textarea "Drogi Podróżniku, dziękujemy za poświęcenie czasu na podzielenie się z nami swo…"
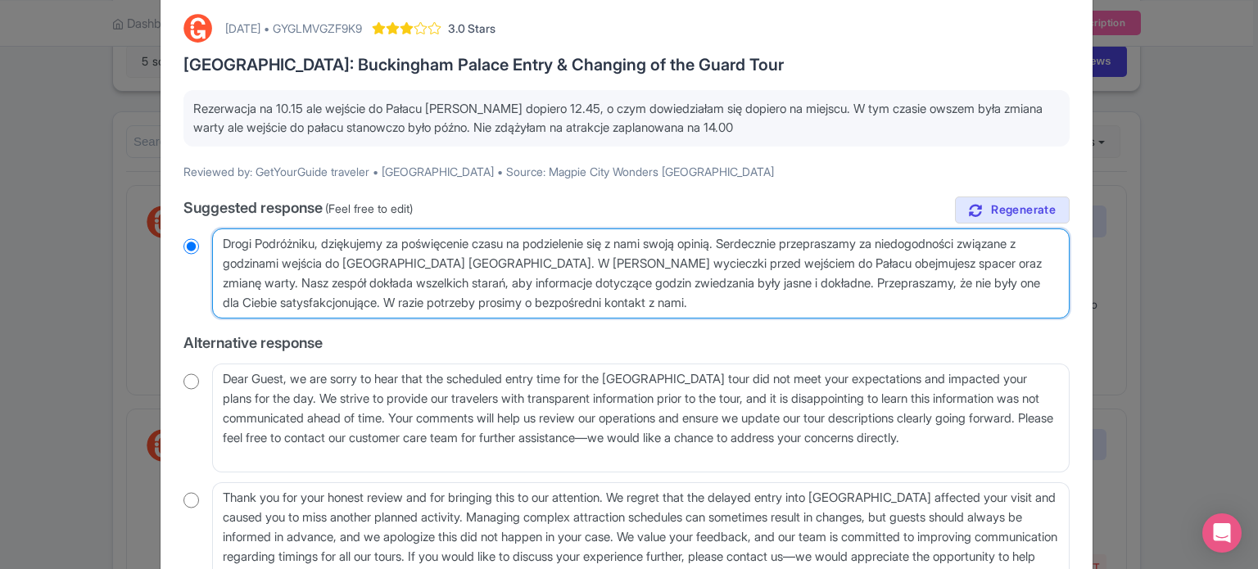
radio input "true"
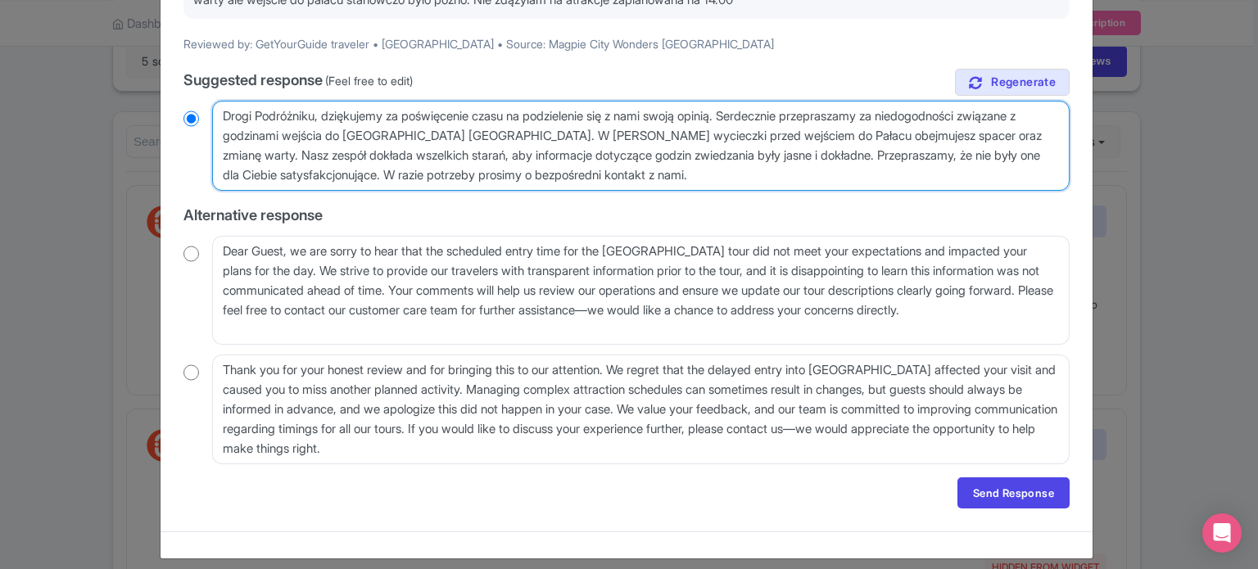
scroll to position [221, 0]
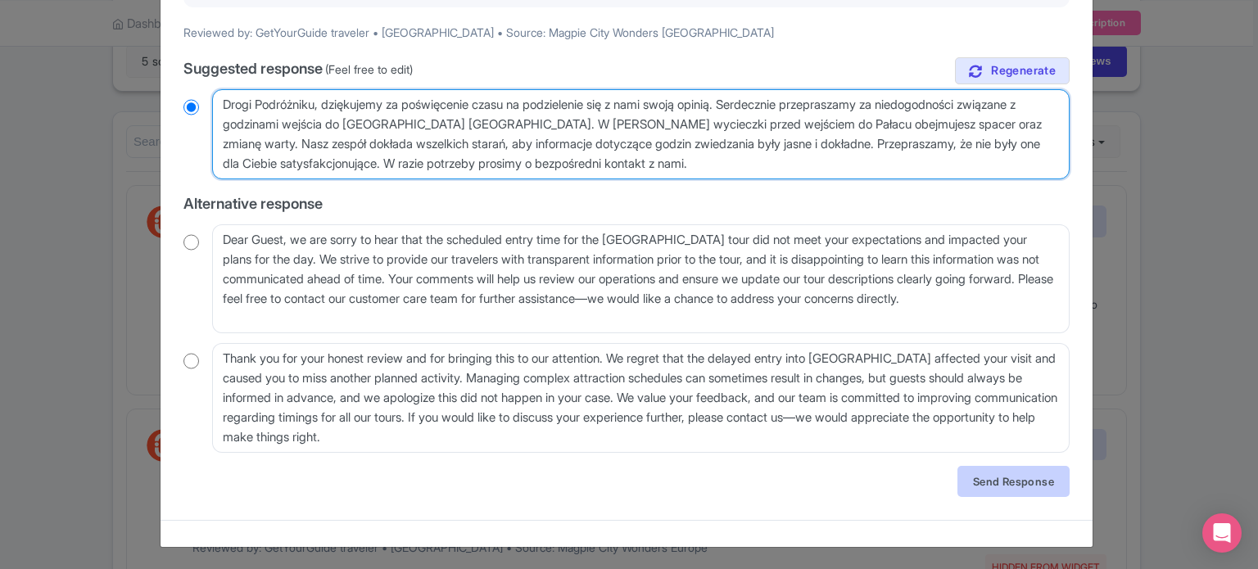
type textarea "Drogi Podróżniku, dziękujemy za poświęcenie czasu na podzielenie się z nami swo…"
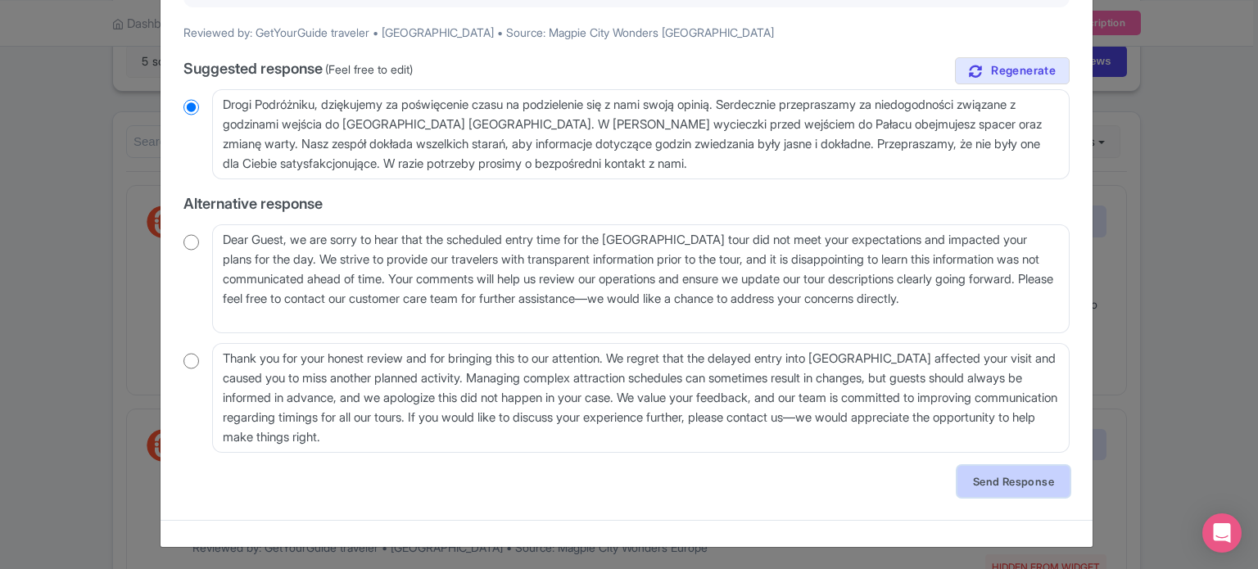
click at [996, 485] on link "Send Response" at bounding box center [1014, 481] width 112 height 31
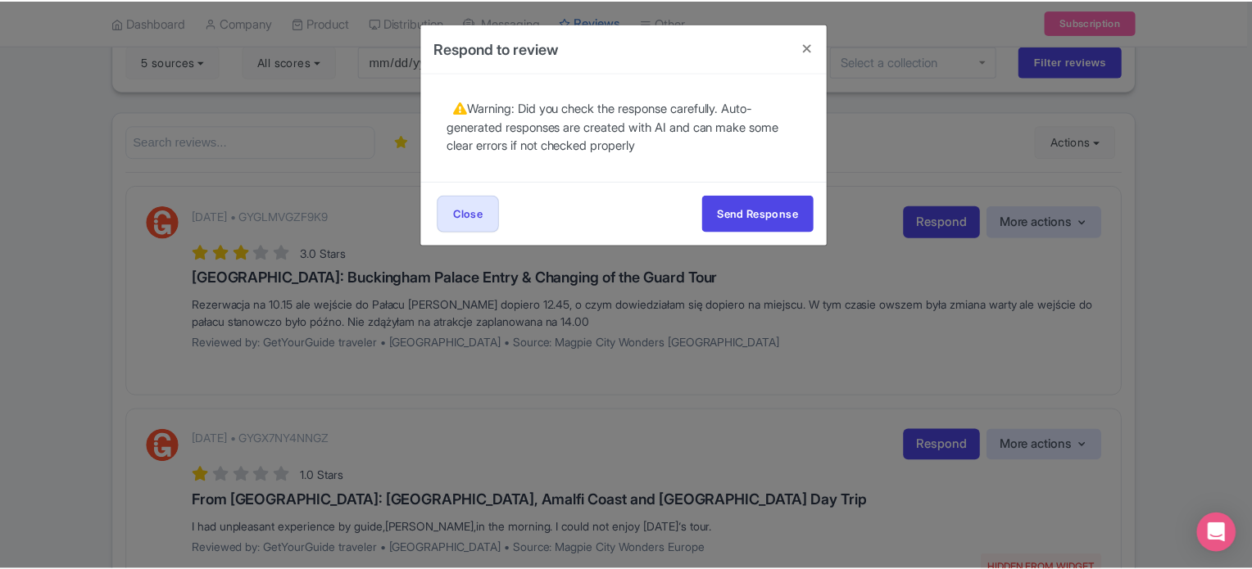
scroll to position [0, 0]
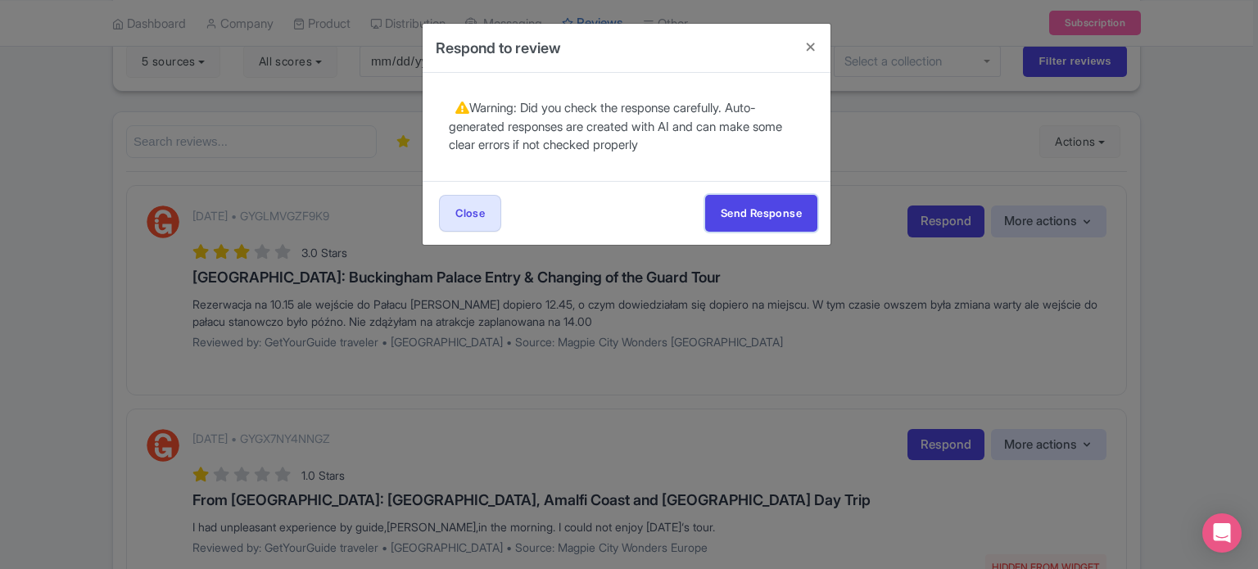
click at [732, 209] on button "Send Response" at bounding box center [761, 213] width 112 height 37
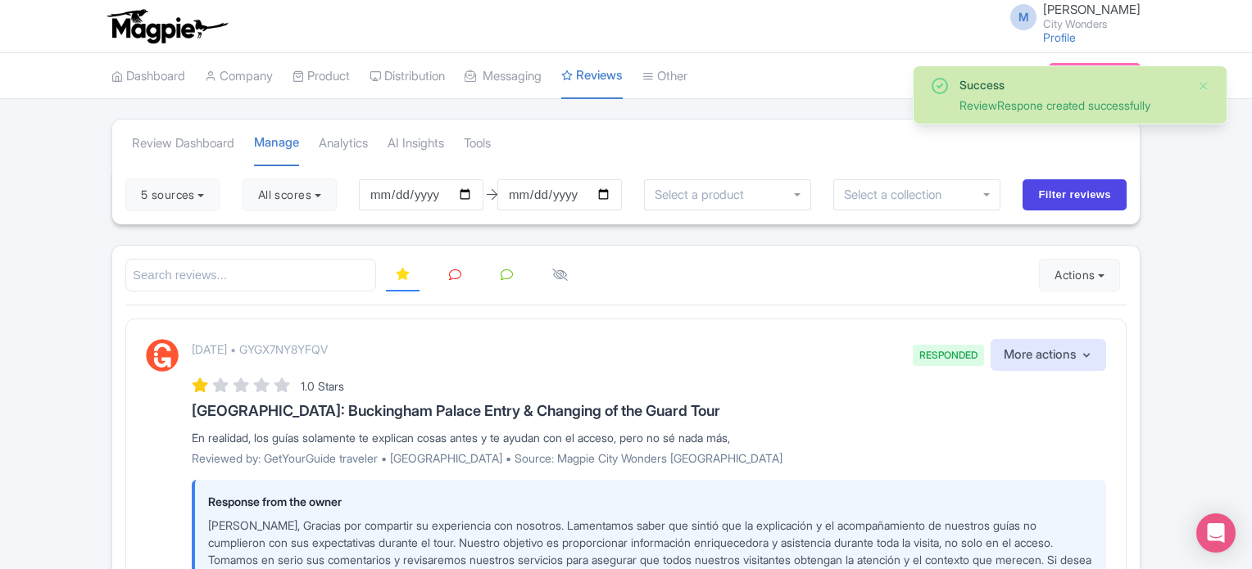
click at [442, 277] on link at bounding box center [455, 276] width 32 height 32
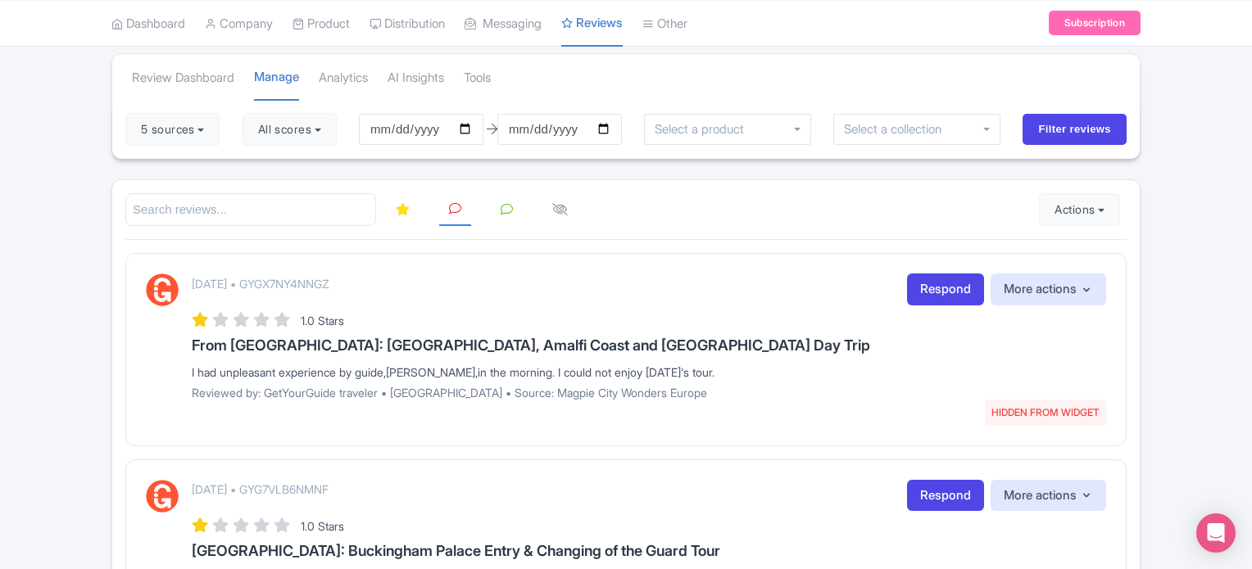
scroll to position [62, 0]
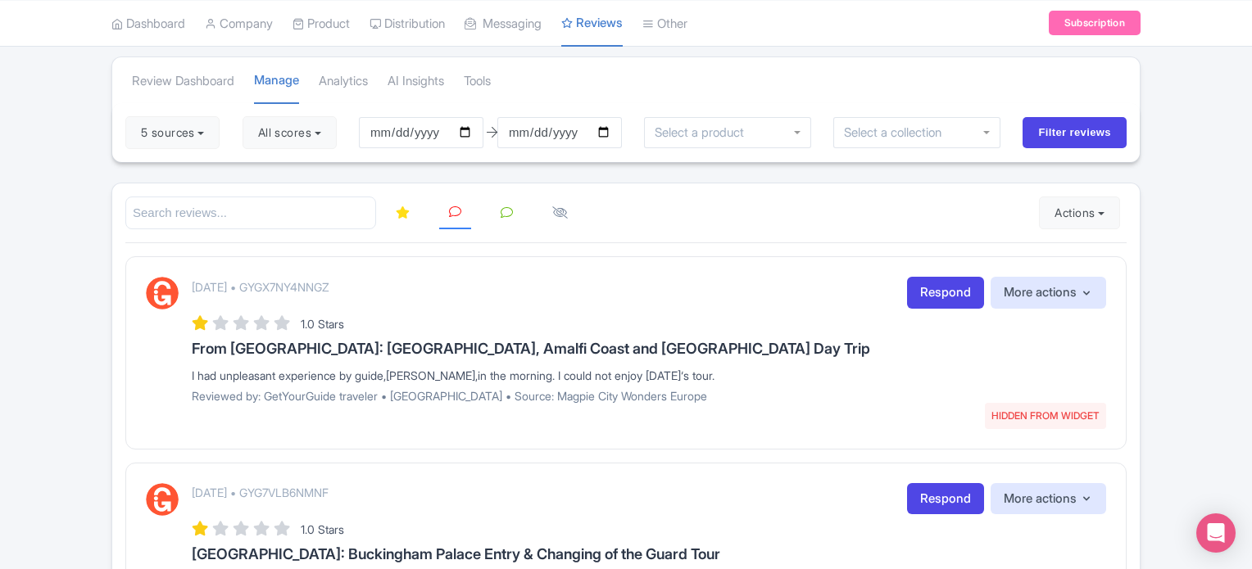
click at [401, 211] on icon at bounding box center [403, 212] width 14 height 12
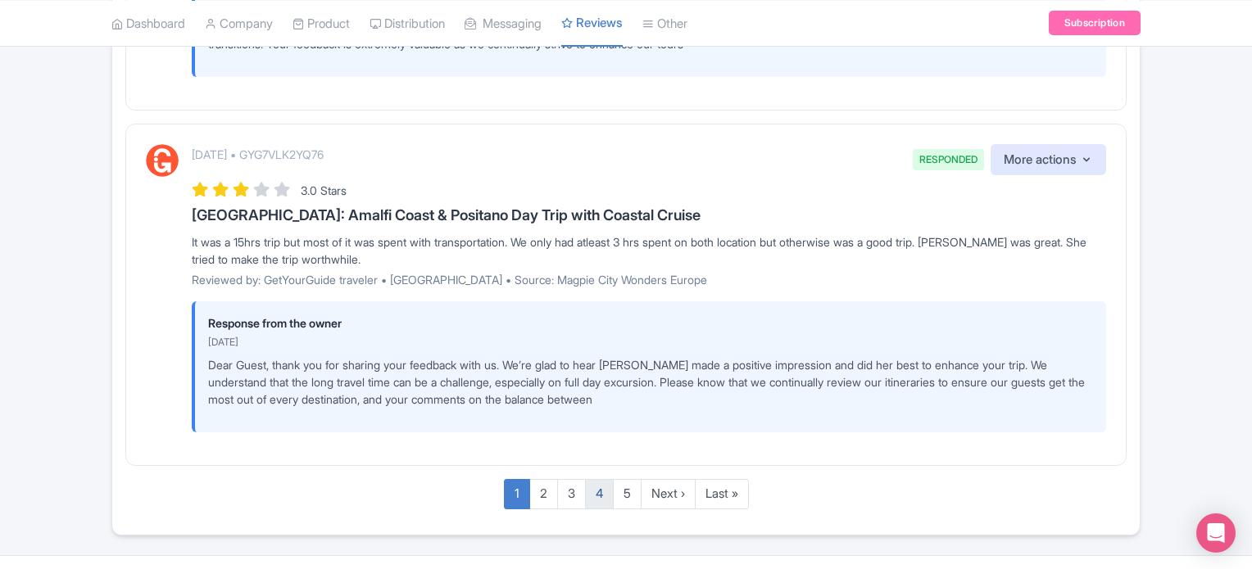
scroll to position [3330, 0]
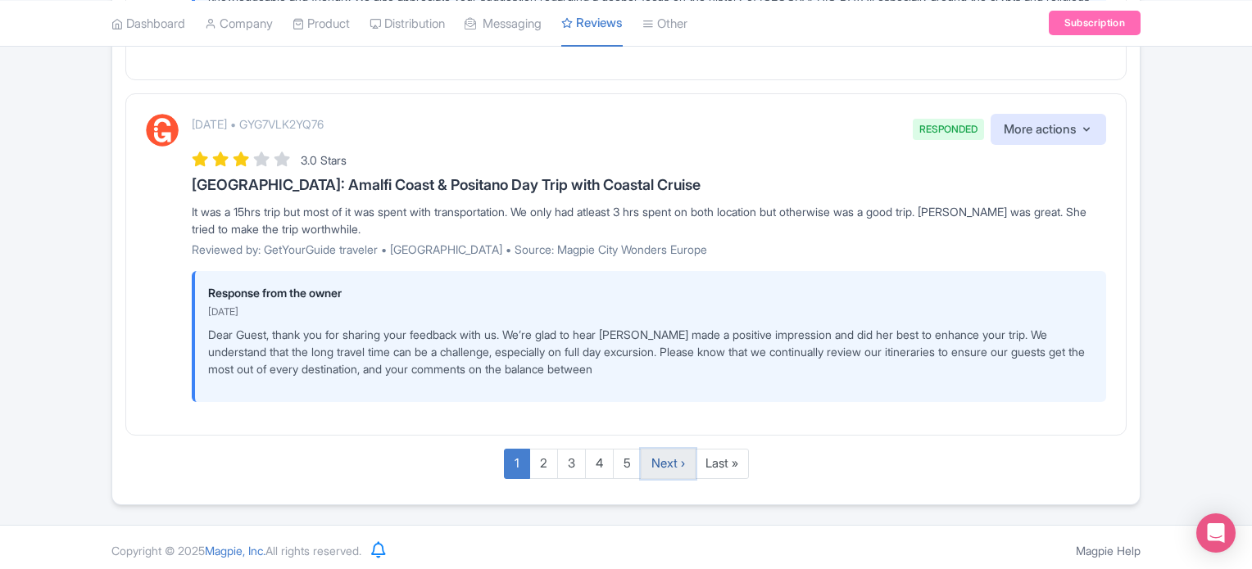
click at [675, 459] on link "Next ›" at bounding box center [668, 464] width 55 height 30
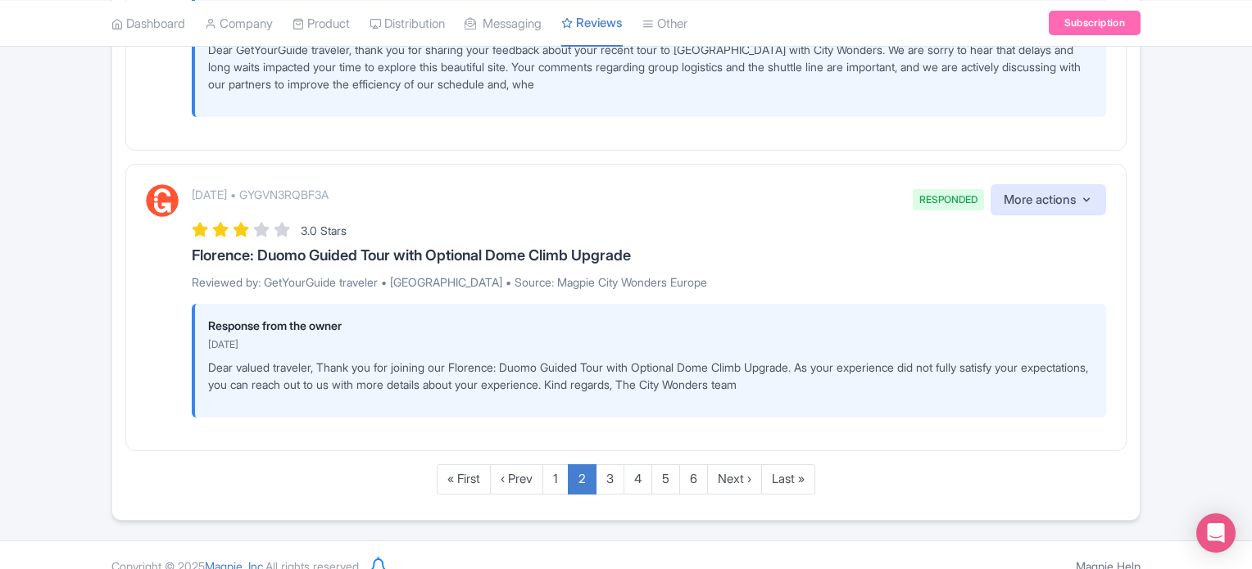
scroll to position [3132, 0]
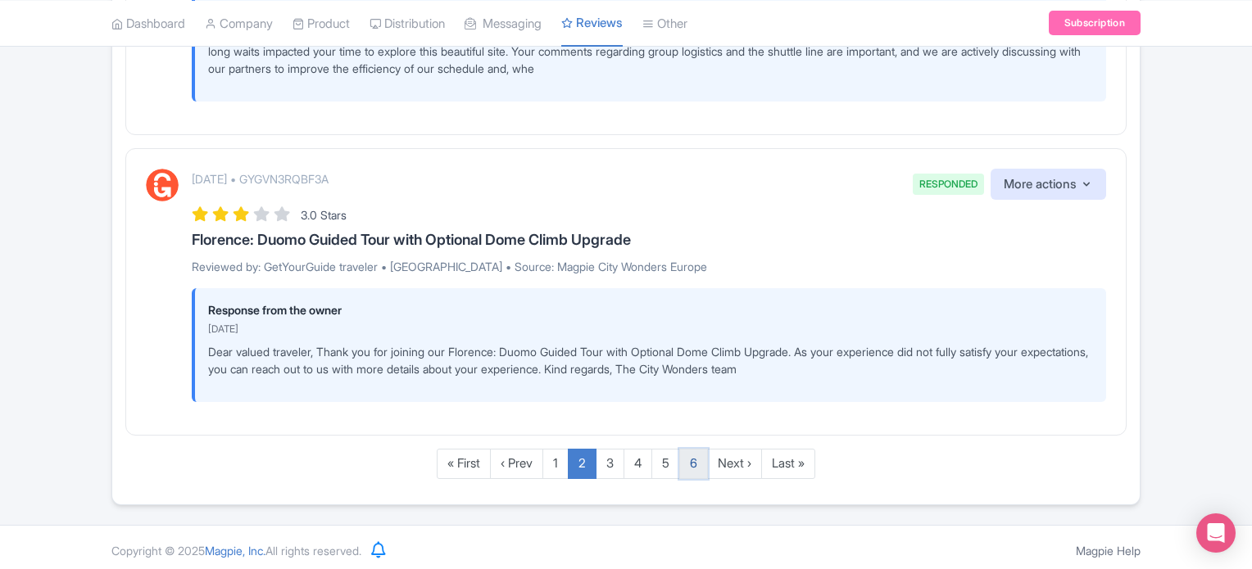
click at [700, 460] on link "6" at bounding box center [693, 464] width 29 height 30
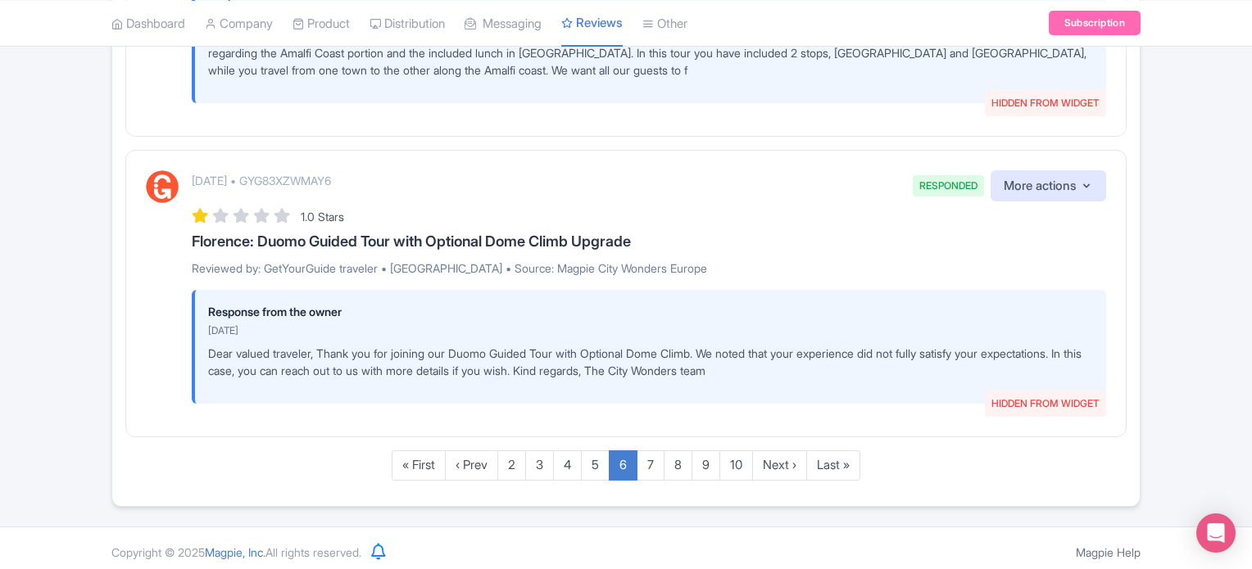
scroll to position [3259, 0]
click at [737, 461] on link "10" at bounding box center [736, 464] width 34 height 30
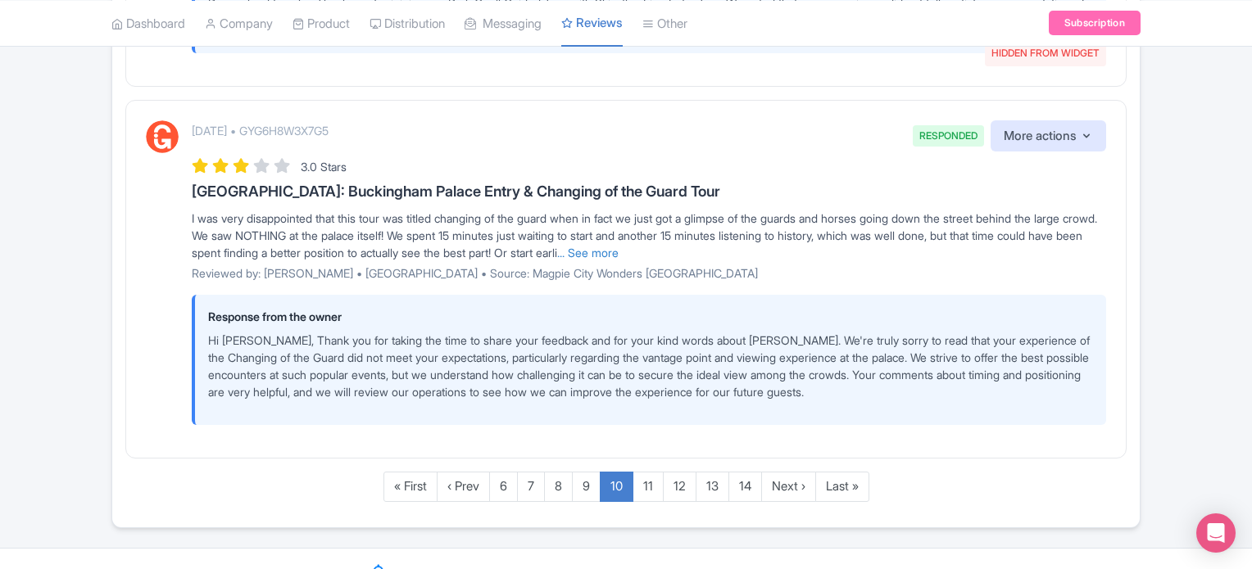
scroll to position [3340, 0]
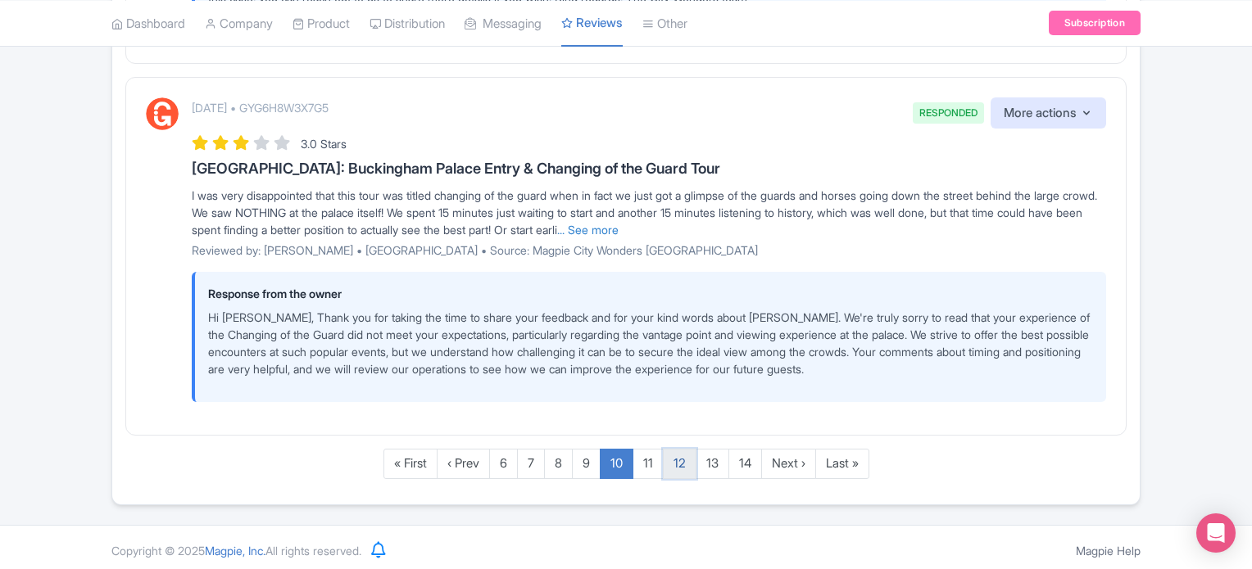
click at [678, 460] on link "12" at bounding box center [680, 464] width 34 height 30
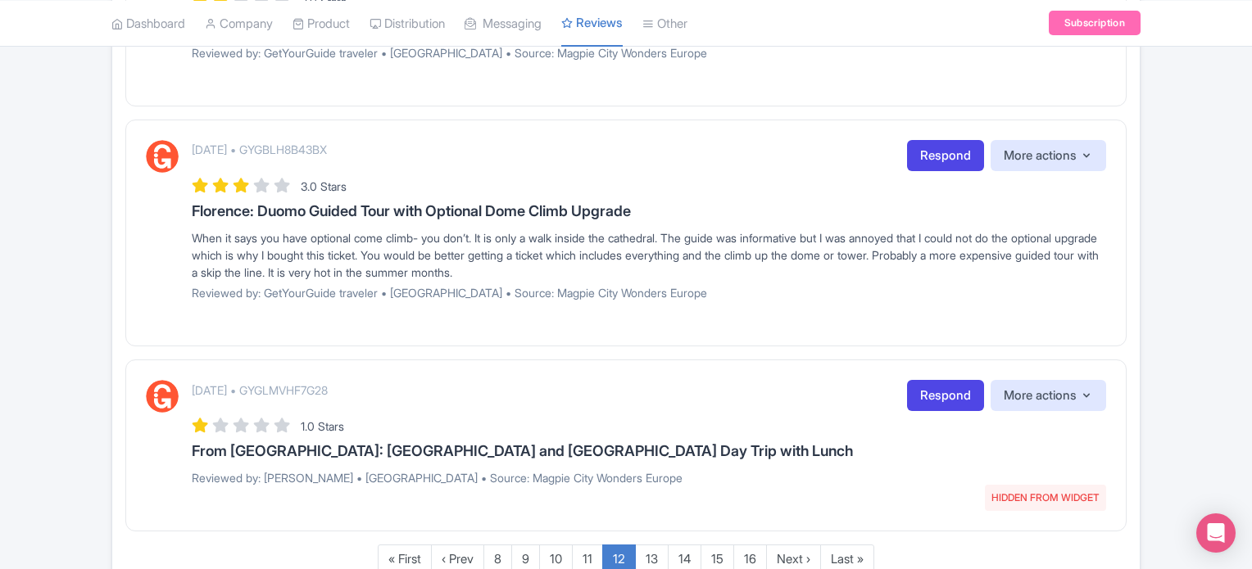
scroll to position [1908, 0]
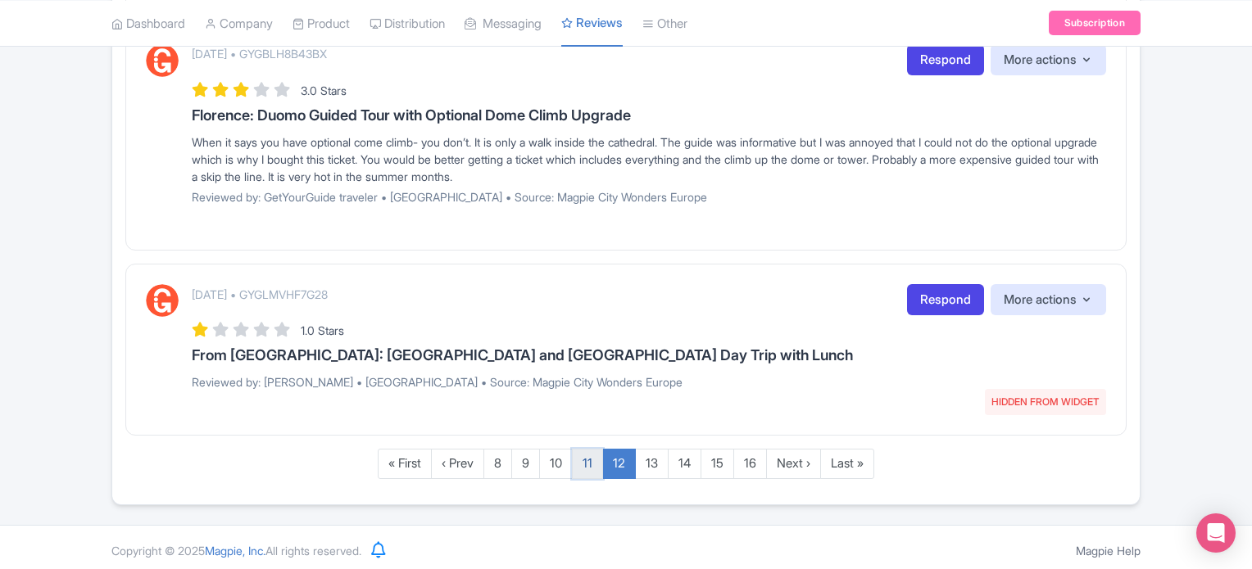
click at [584, 459] on link "11" at bounding box center [587, 464] width 31 height 30
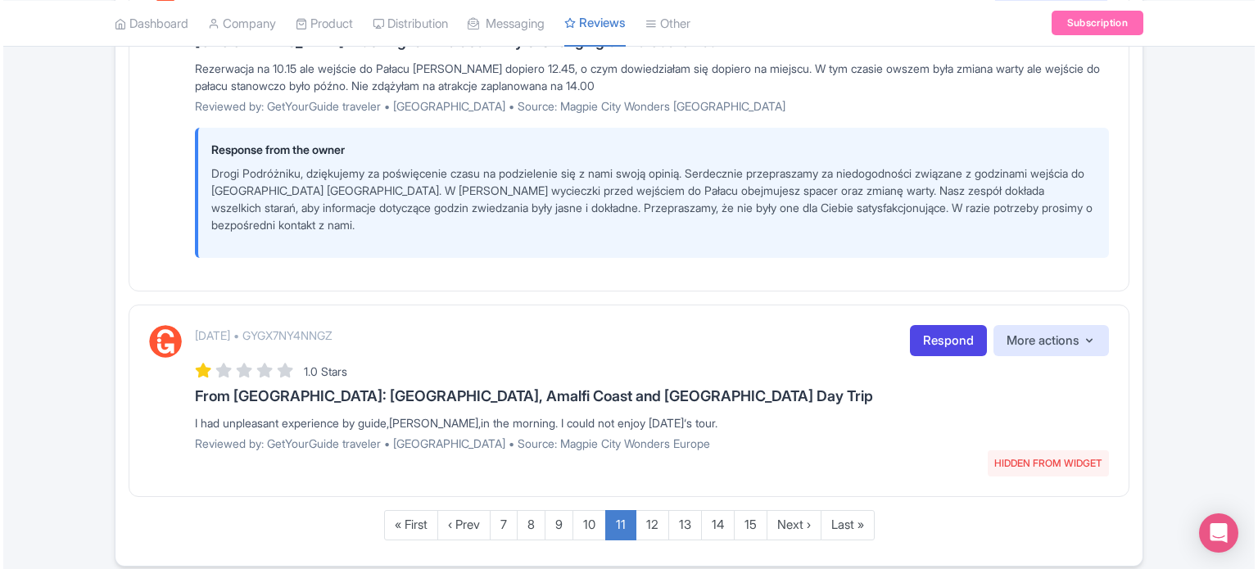
scroll to position [3232, 0]
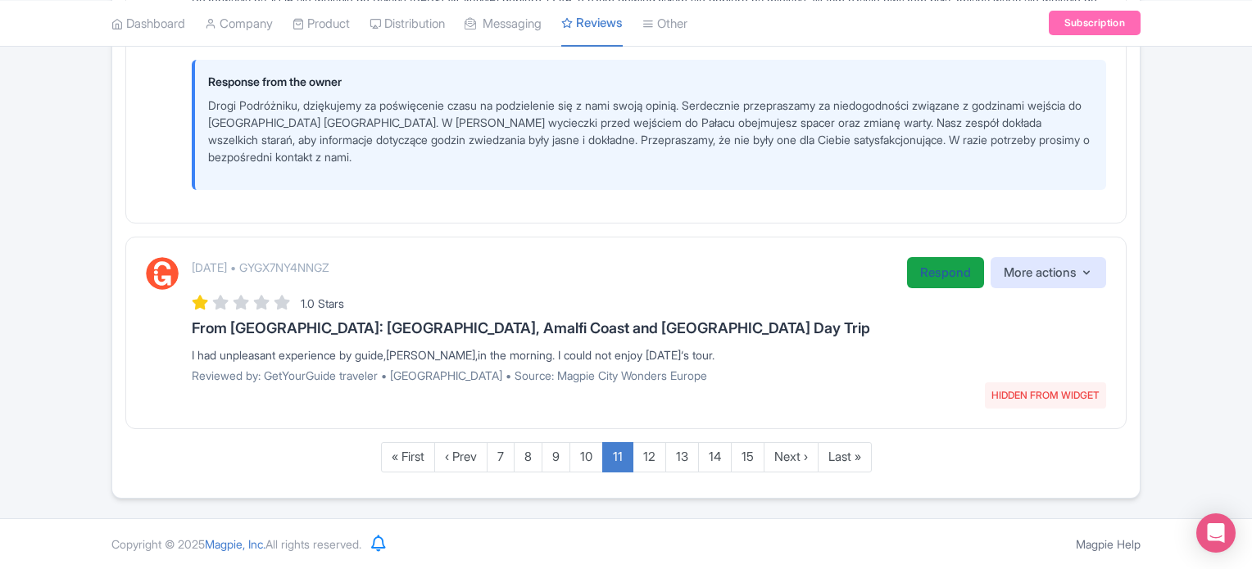
click at [927, 278] on link "Respond" at bounding box center [945, 273] width 77 height 32
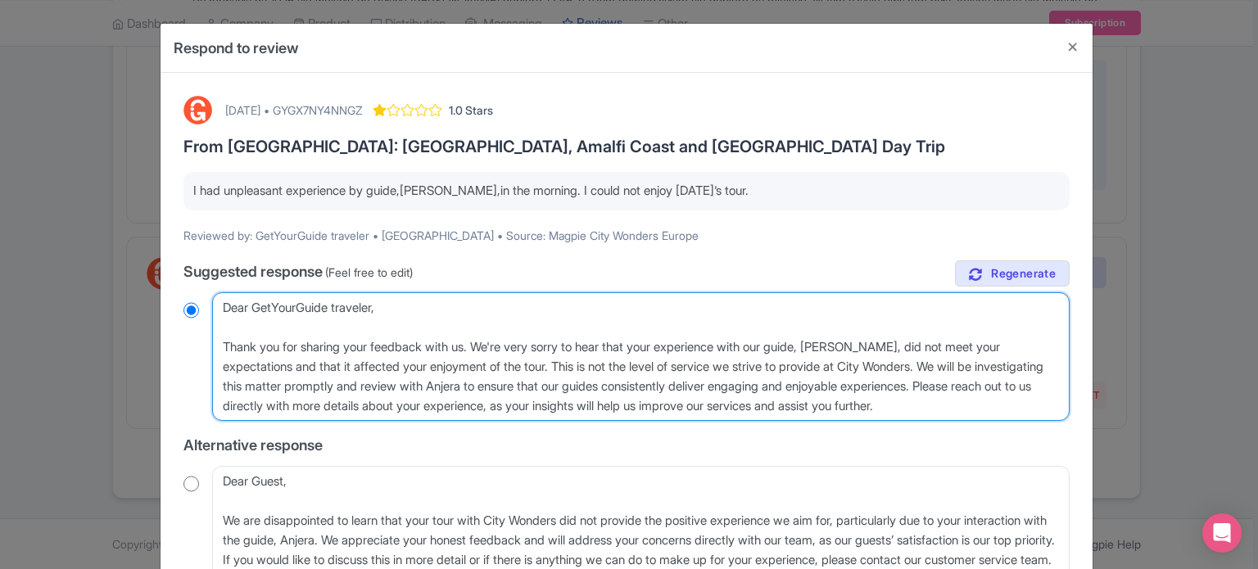
click at [865, 347] on textarea "Dear GetYourGuide traveler, Thank you for sharing your feedback with us. We're …" at bounding box center [641, 356] width 858 height 129
type textarea "Dear GetYourGuide traveler, Thank you for sharing your feedback with us. We're …"
radio input "true"
type textarea "Dear GetYourGuide traveler, Thank you for sharing your feedback with us. We're …"
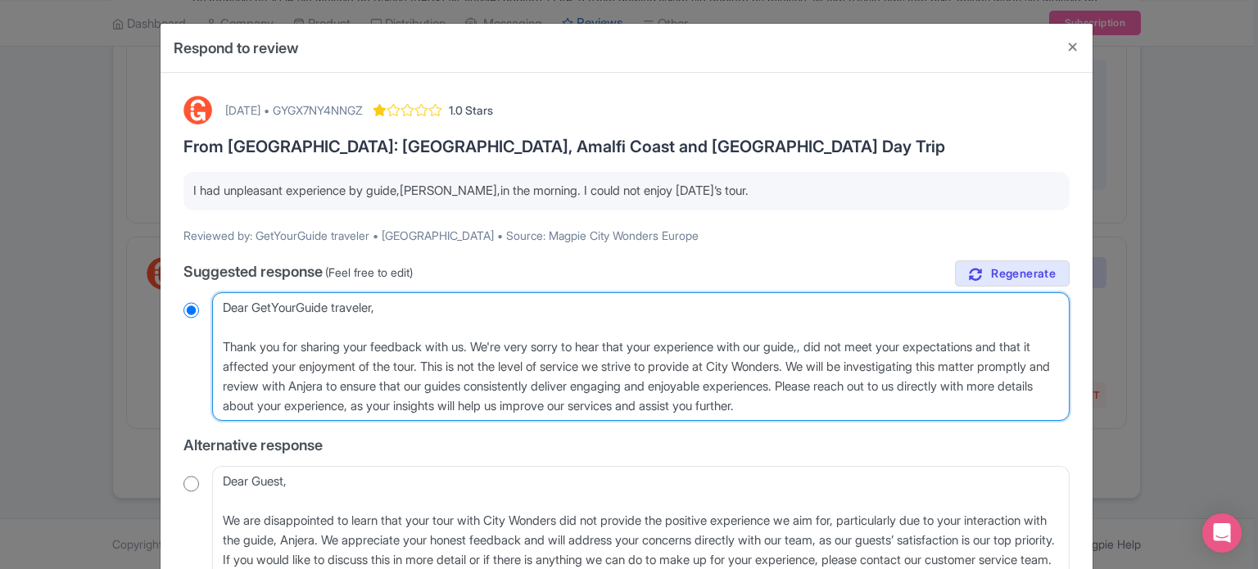
radio input "true"
type textarea "Dear GetYourGuide traveler, Thank you for sharing your feedback with us. We're …"
radio input "true"
drag, startPoint x: 927, startPoint y: 385, endPoint x: 310, endPoint y: 381, distance: 617.7
click at [310, 381] on textarea "Dear GetYourGuide traveler, Thank you for sharing your feedback with us. We're …" at bounding box center [641, 356] width 858 height 129
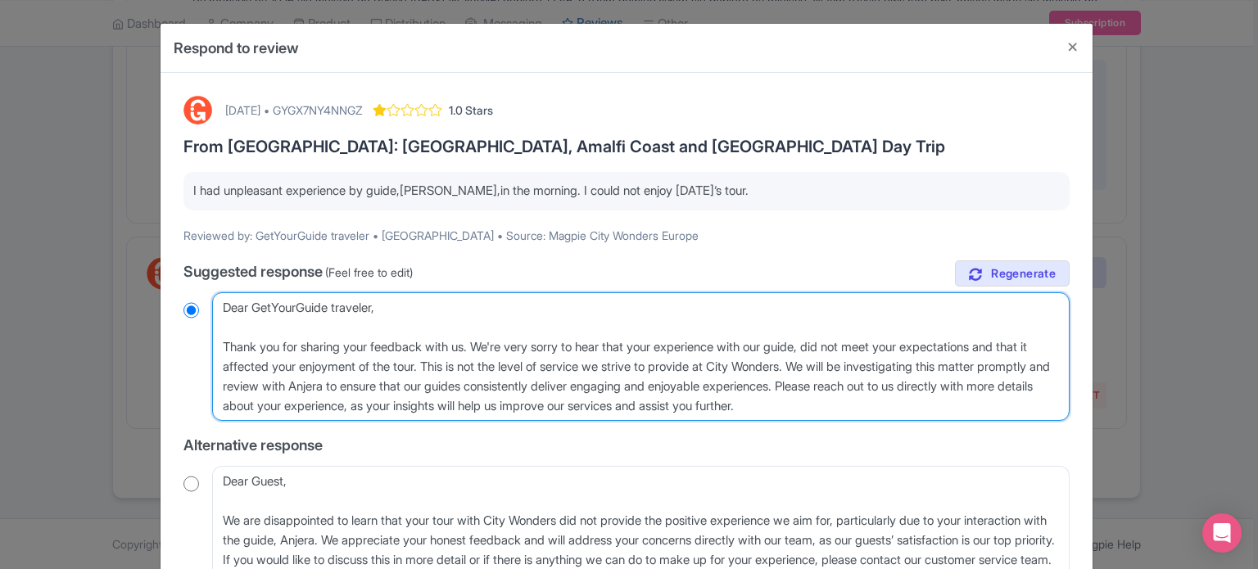
type textarea "Dear GetYourGuide traveler, Thank you for sharing your feedback with us. We're …"
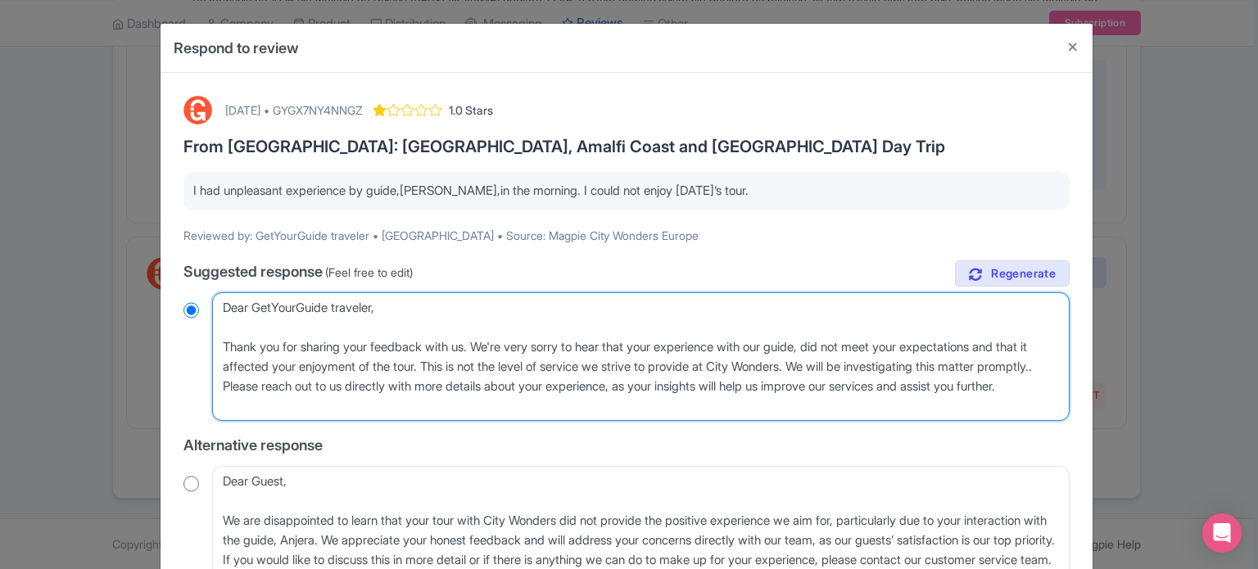
radio input "true"
drag, startPoint x: 862, startPoint y: 362, endPoint x: 320, endPoint y: 396, distance: 542.6
click at [320, 396] on textarea "Dear GetYourGuide traveler, Thank you for sharing your feedback with us. We're …" at bounding box center [641, 356] width 858 height 129
type textarea "Dear GetYourGuide traveler, Thank you for sharing your feedback with us. We're …"
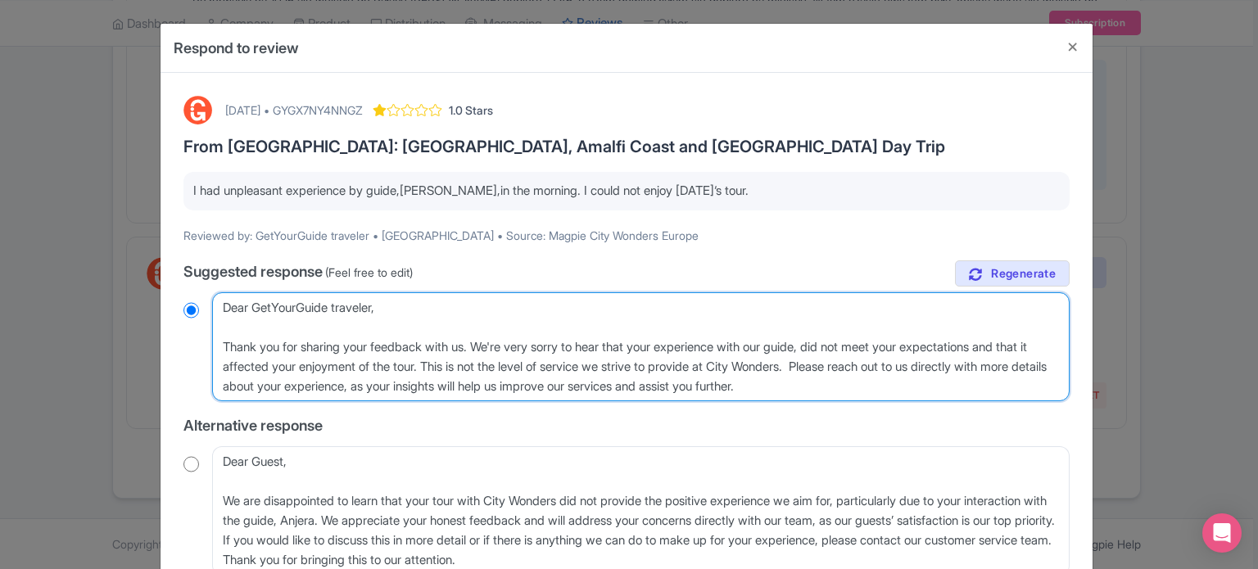
radio input "true"
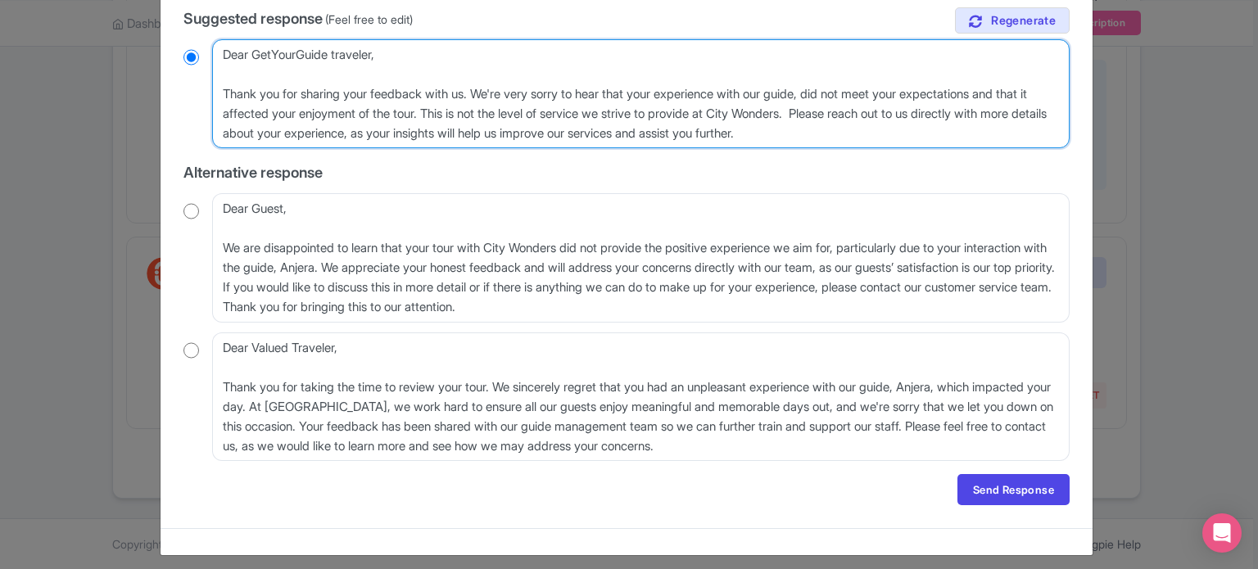
scroll to position [262, 0]
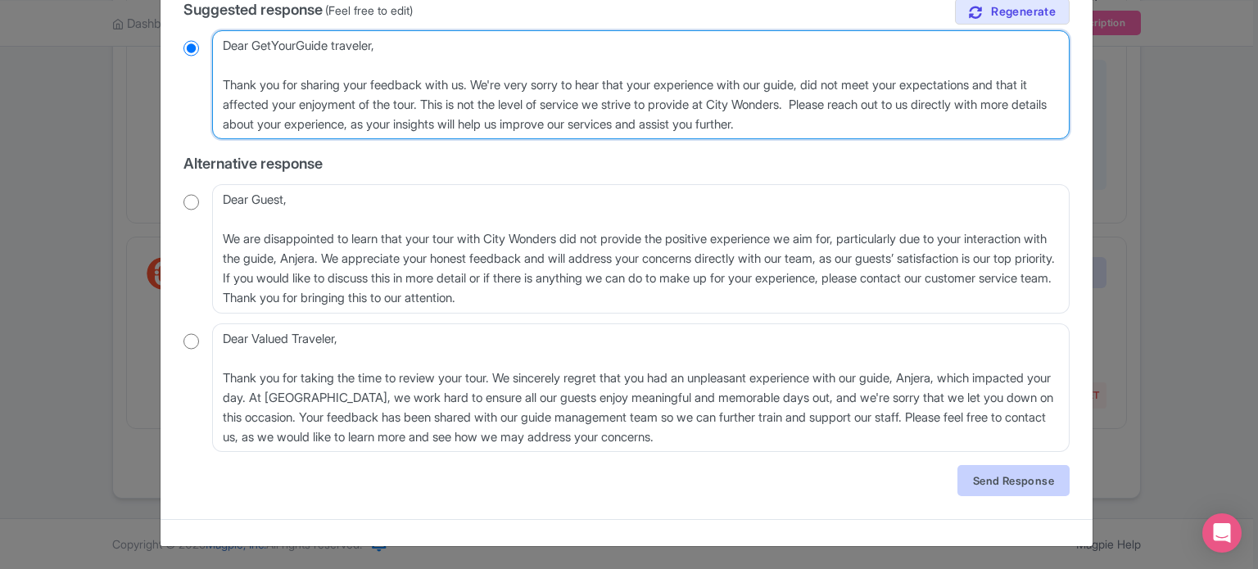
type textarea "Dear GetYourGuide traveler, Thank you for sharing your feedback with us. We're …"
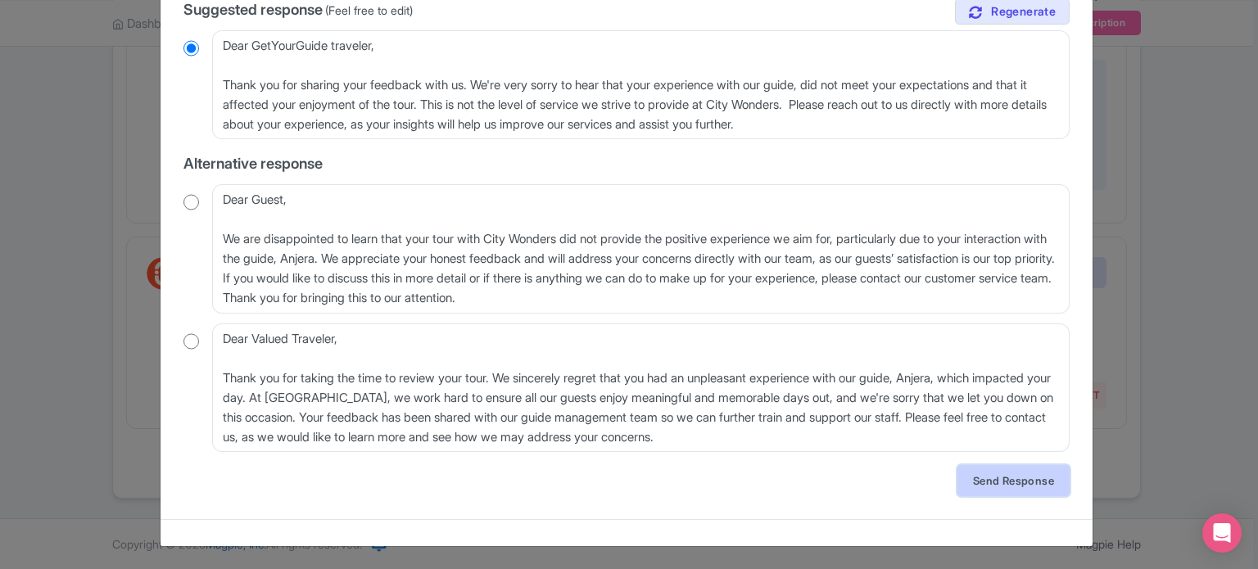
click at [985, 484] on link "Send Response" at bounding box center [1014, 480] width 112 height 31
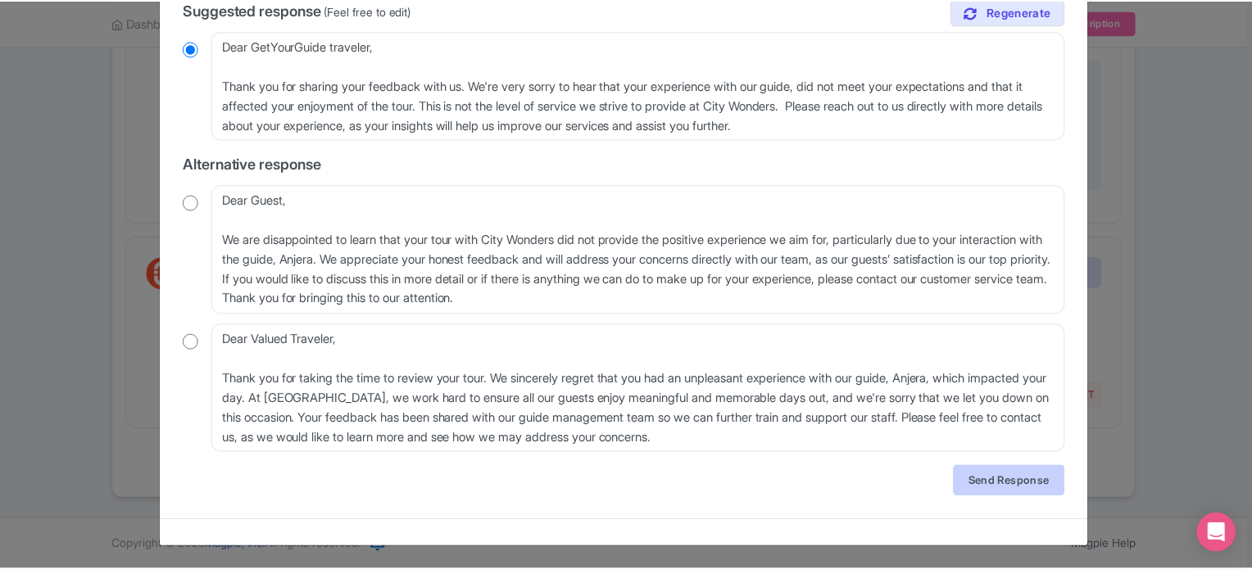
scroll to position [0, 0]
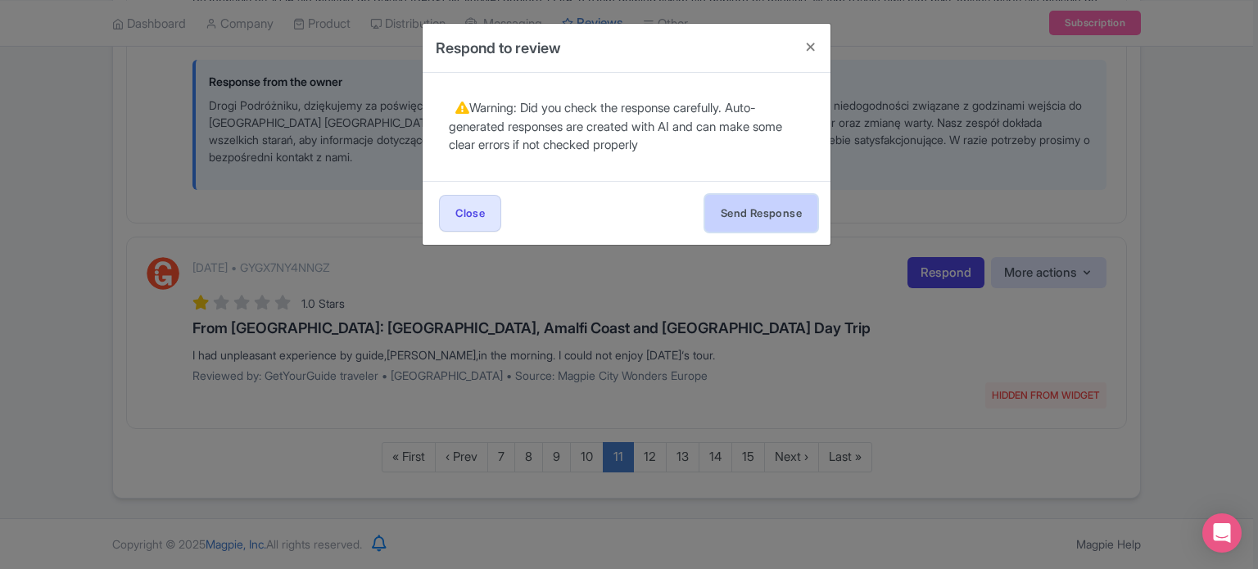
click at [777, 219] on button "Send Response" at bounding box center [761, 213] width 112 height 37
